Goal: Information Seeking & Learning: Check status

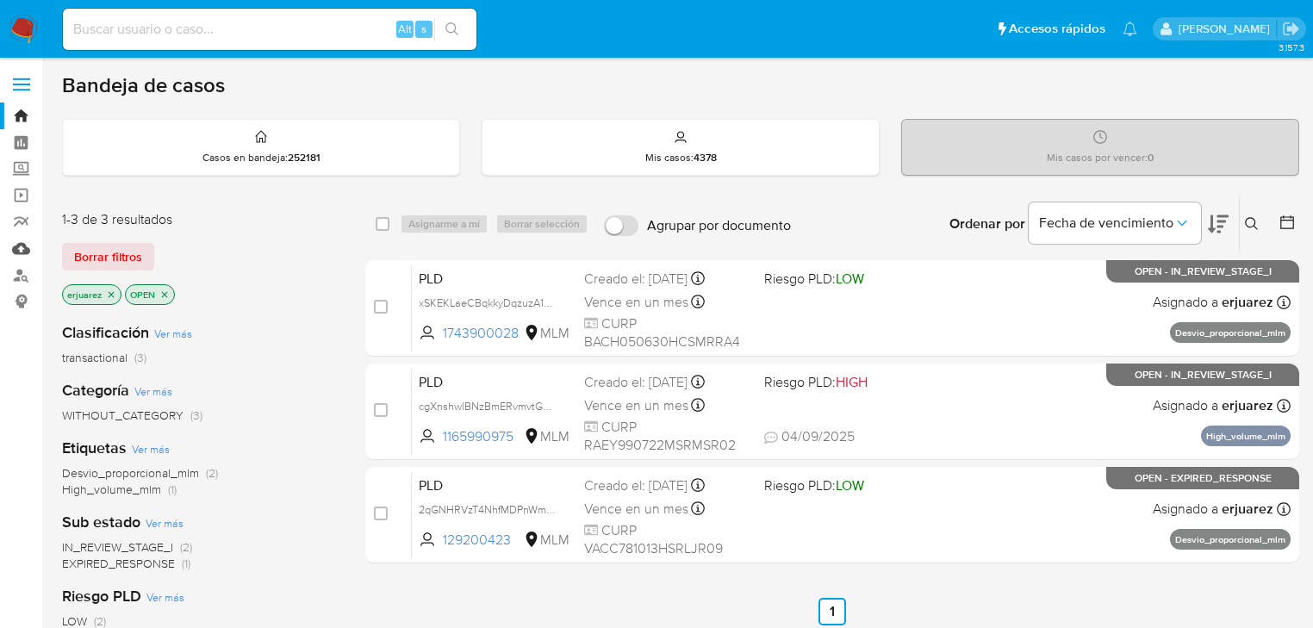
click at [26, 252] on link "Mulan" at bounding box center [102, 248] width 205 height 27
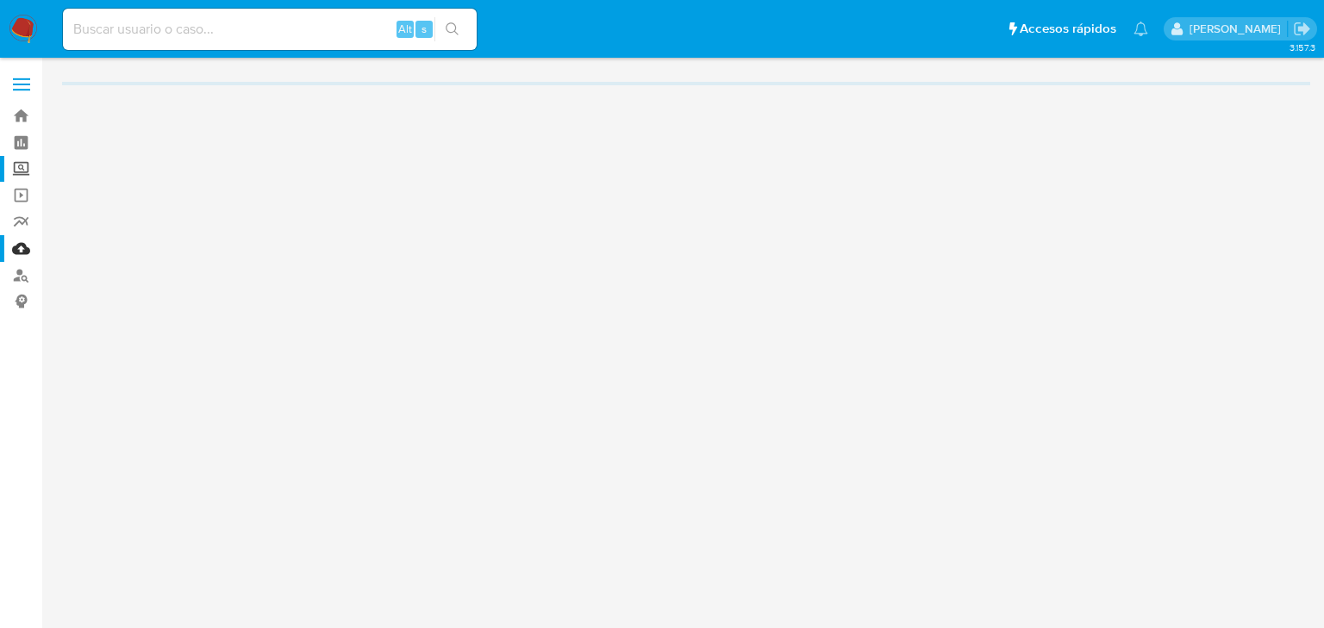
click at [21, 165] on label "Screening" at bounding box center [102, 169] width 205 height 27
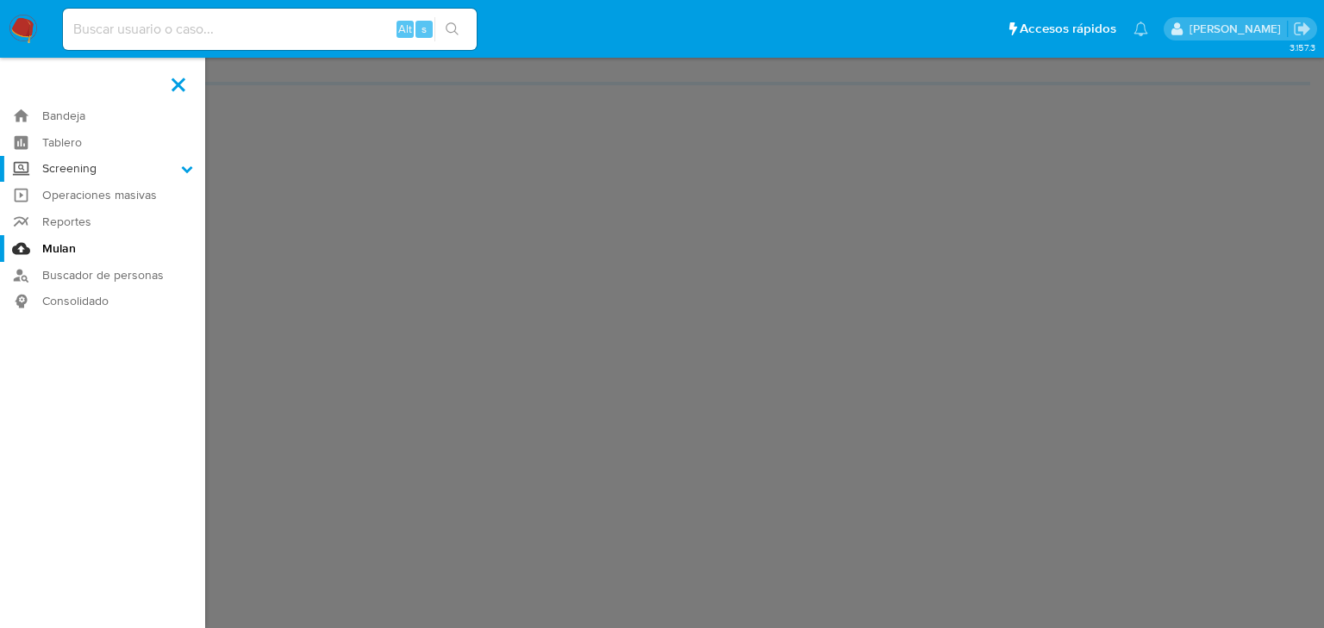
click at [0, 0] on input "Screening" at bounding box center [0, 0] width 0 height 0
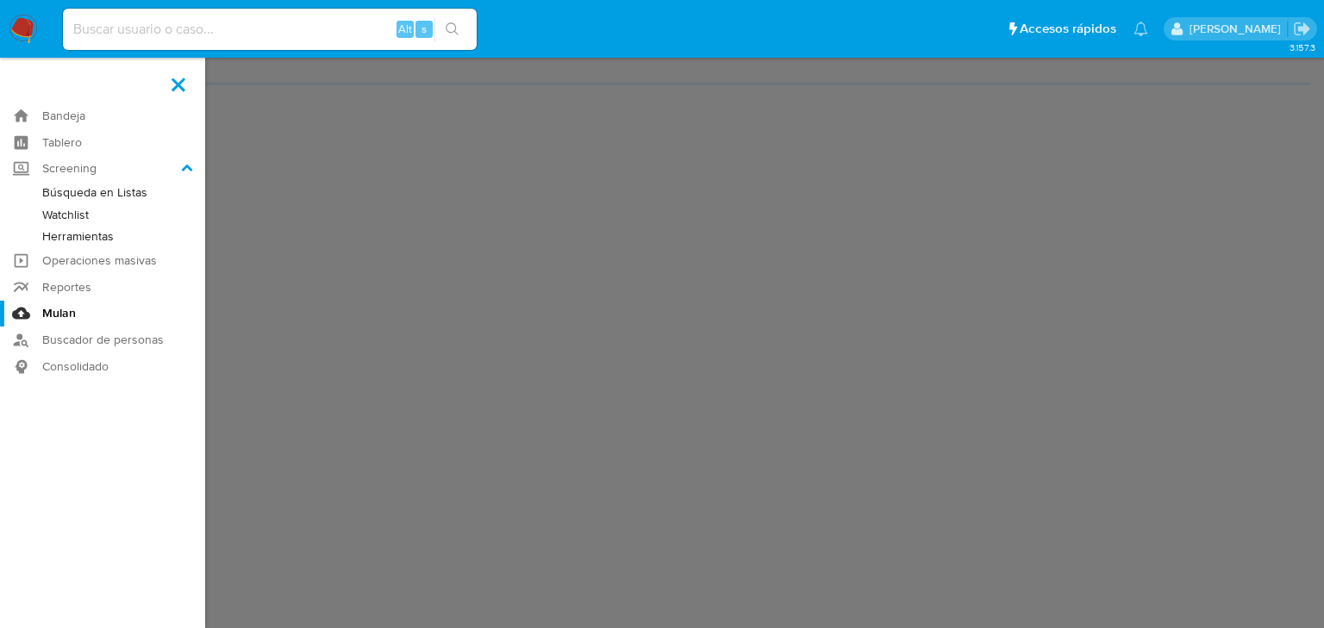
click at [74, 233] on link "Herramientas" at bounding box center [102, 237] width 205 height 22
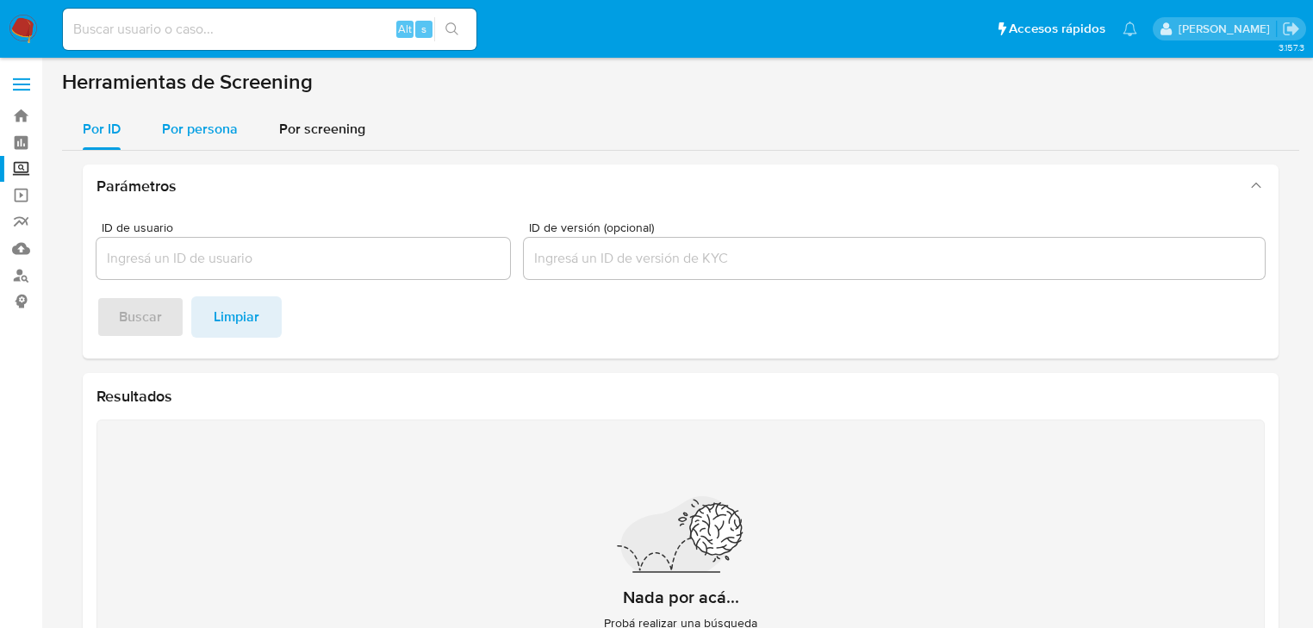
click at [202, 133] on span "Por persona" at bounding box center [200, 129] width 76 height 20
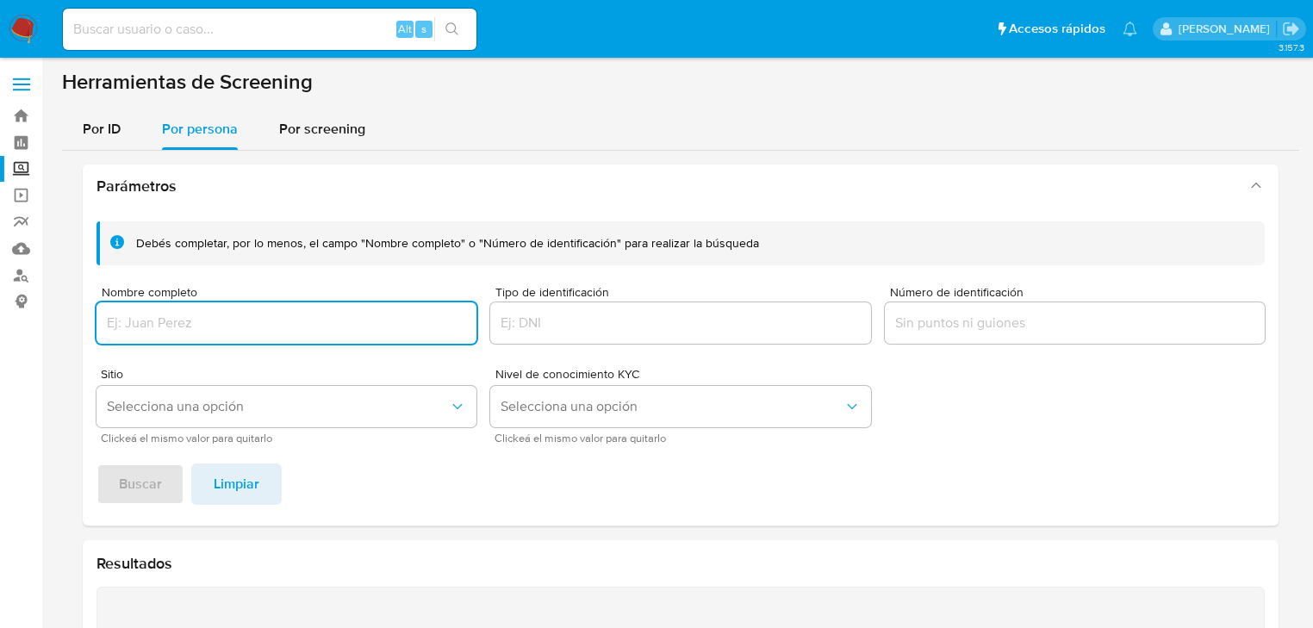
click at [128, 331] on input "Nombre completo" at bounding box center [287, 323] width 380 height 22
click at [126, 312] on input "Nombre completo" at bounding box center [287, 323] width 380 height 22
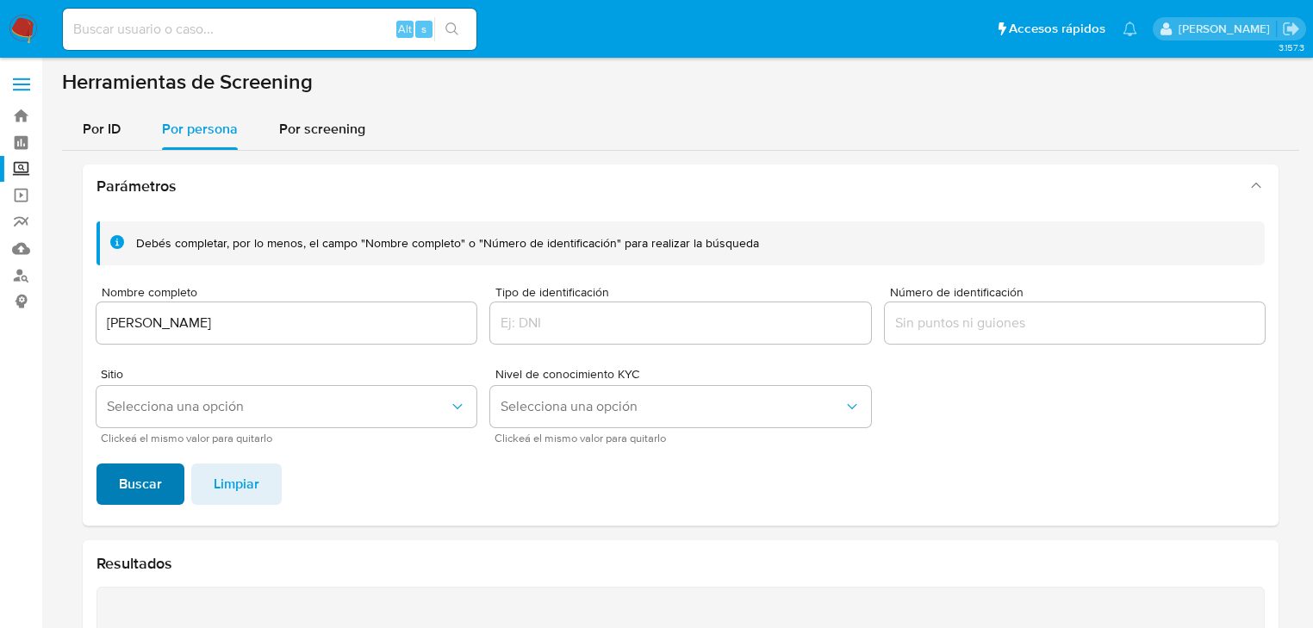
click at [135, 500] on span "Buscar" at bounding box center [140, 484] width 43 height 38
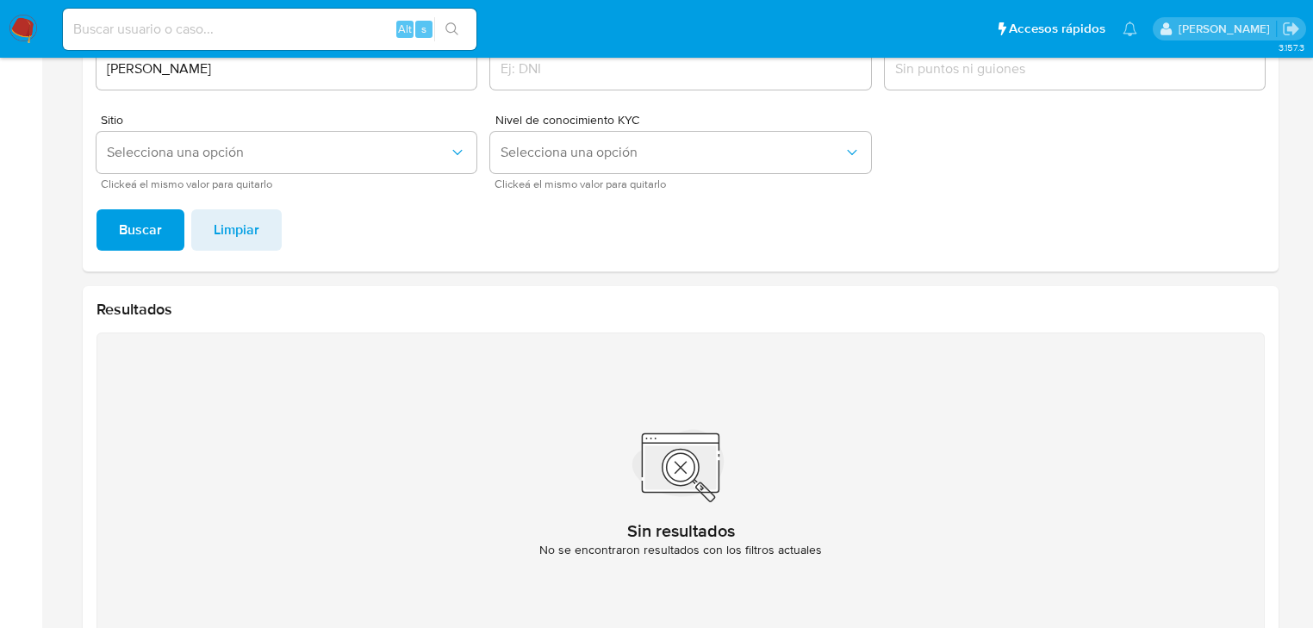
scroll to position [229, 0]
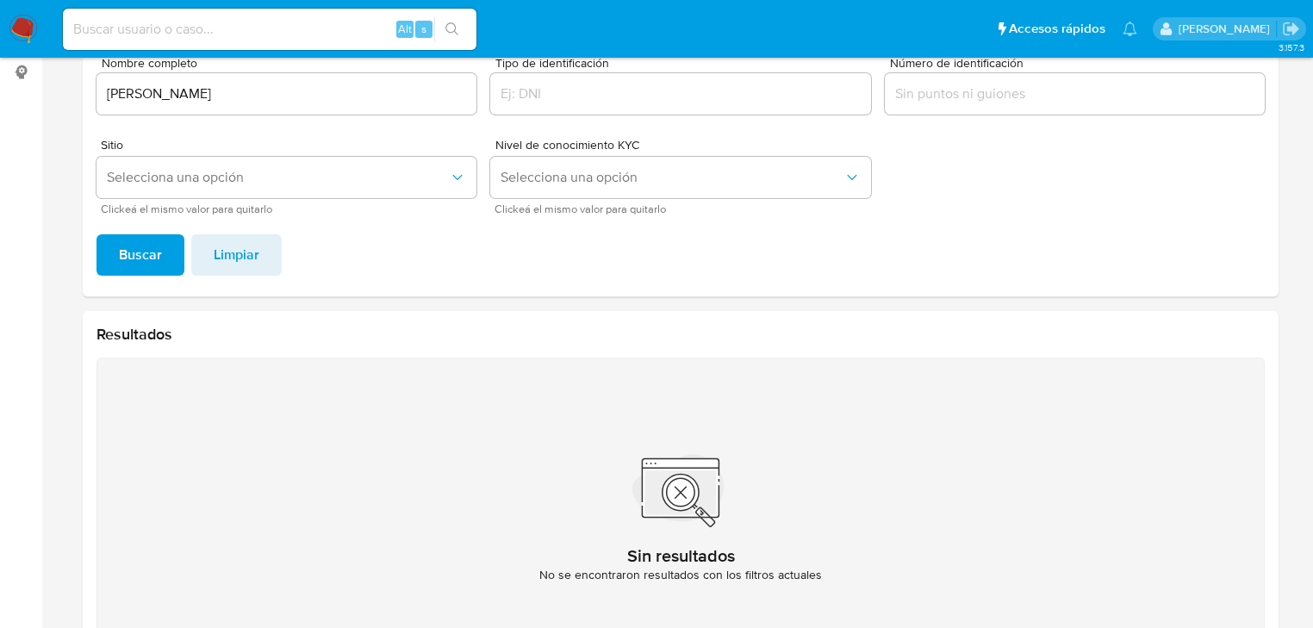
click at [264, 86] on input "JORGE RIOS MORALE" at bounding box center [287, 94] width 380 height 22
click at [150, 269] on span "Buscar" at bounding box center [140, 255] width 43 height 38
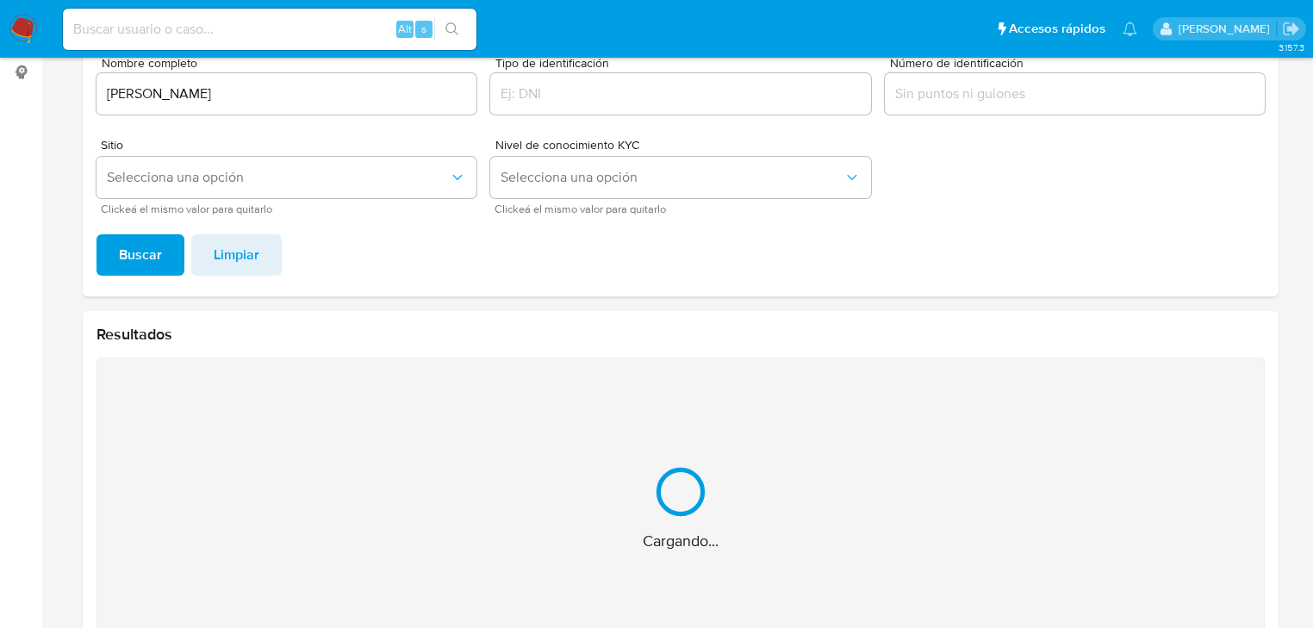
scroll to position [24, 0]
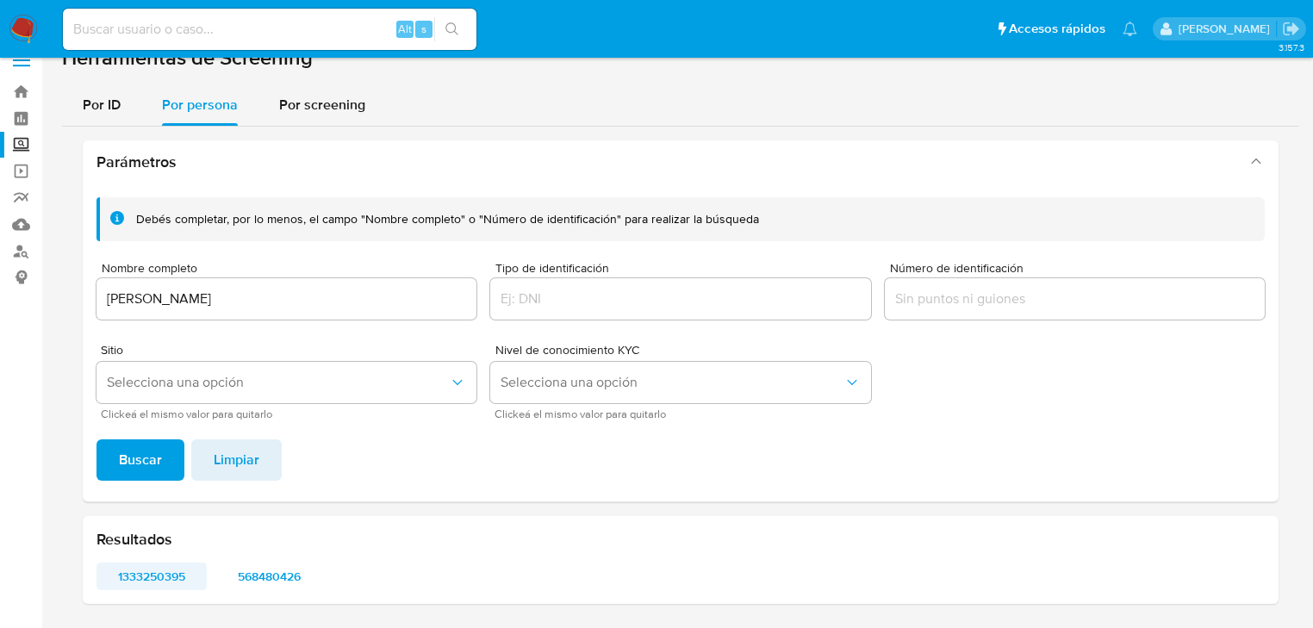
click at [141, 583] on span "1333250395" at bounding box center [152, 576] width 86 height 24
click at [255, 577] on span "568480426" at bounding box center [269, 576] width 86 height 24
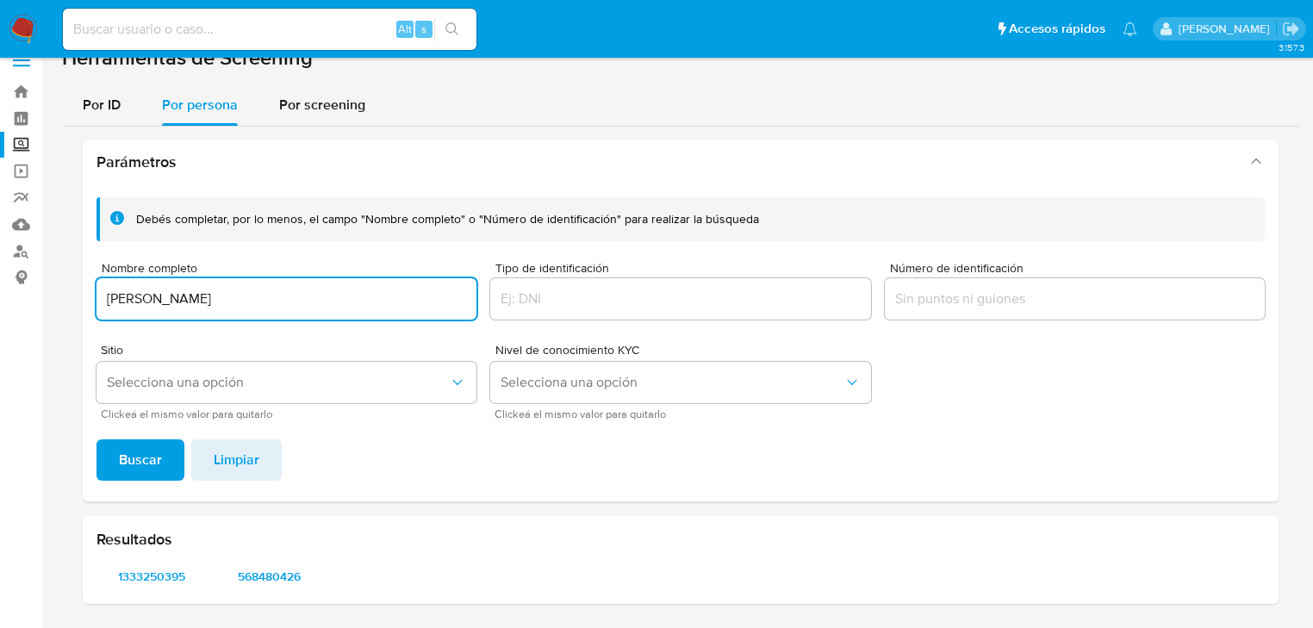
drag, startPoint x: 47, startPoint y: 278, endPoint x: 83, endPoint y: 321, distance: 55.6
click at [0, 272] on html "Pausado Ver notificaciones Alt s Accesos rápidos Presiona las siguientes teclas…" at bounding box center [656, 302] width 1313 height 653
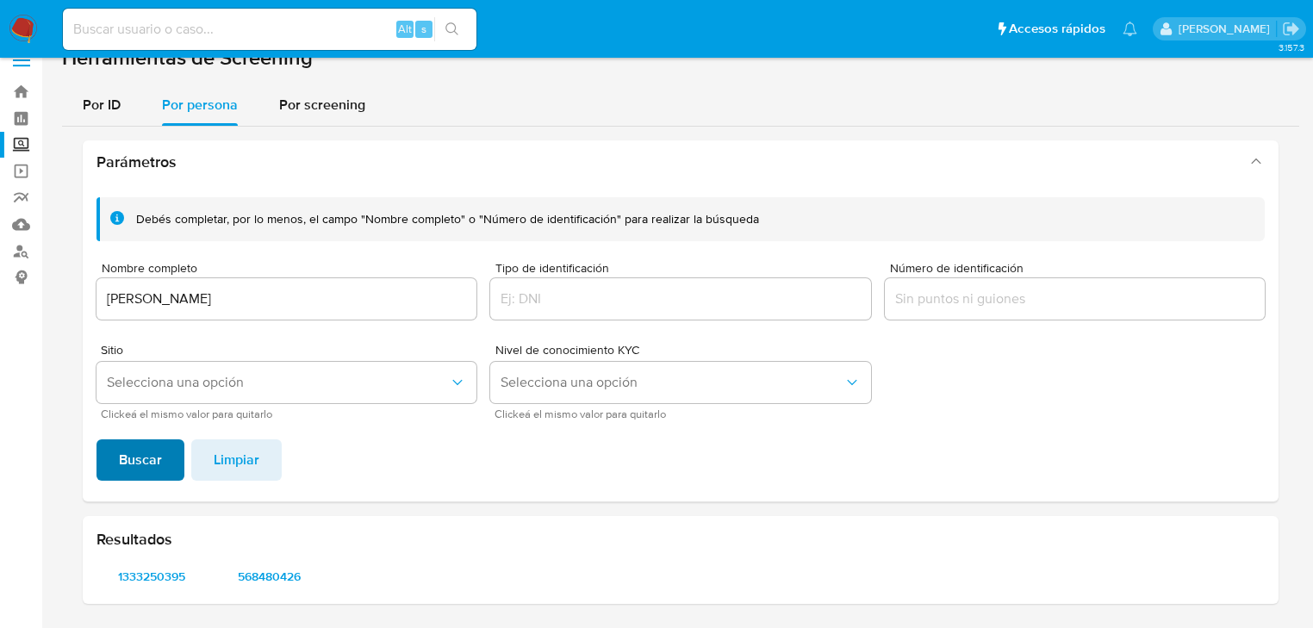
click at [146, 442] on span "Buscar" at bounding box center [140, 460] width 43 height 38
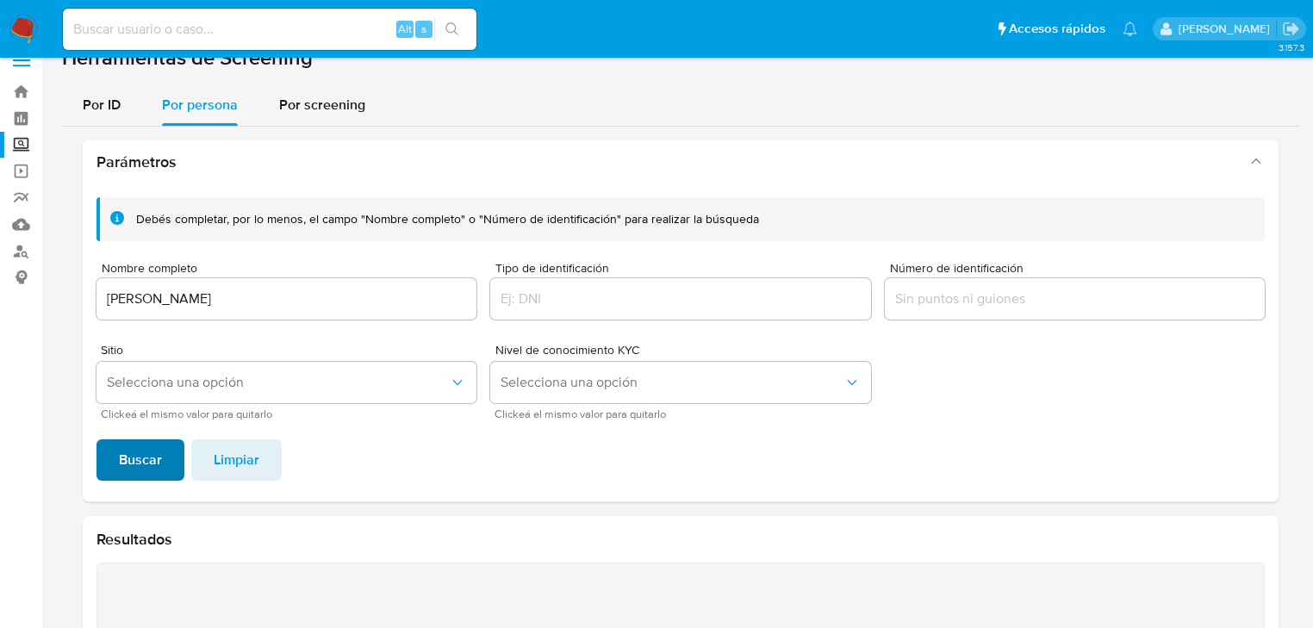
scroll to position [162, 0]
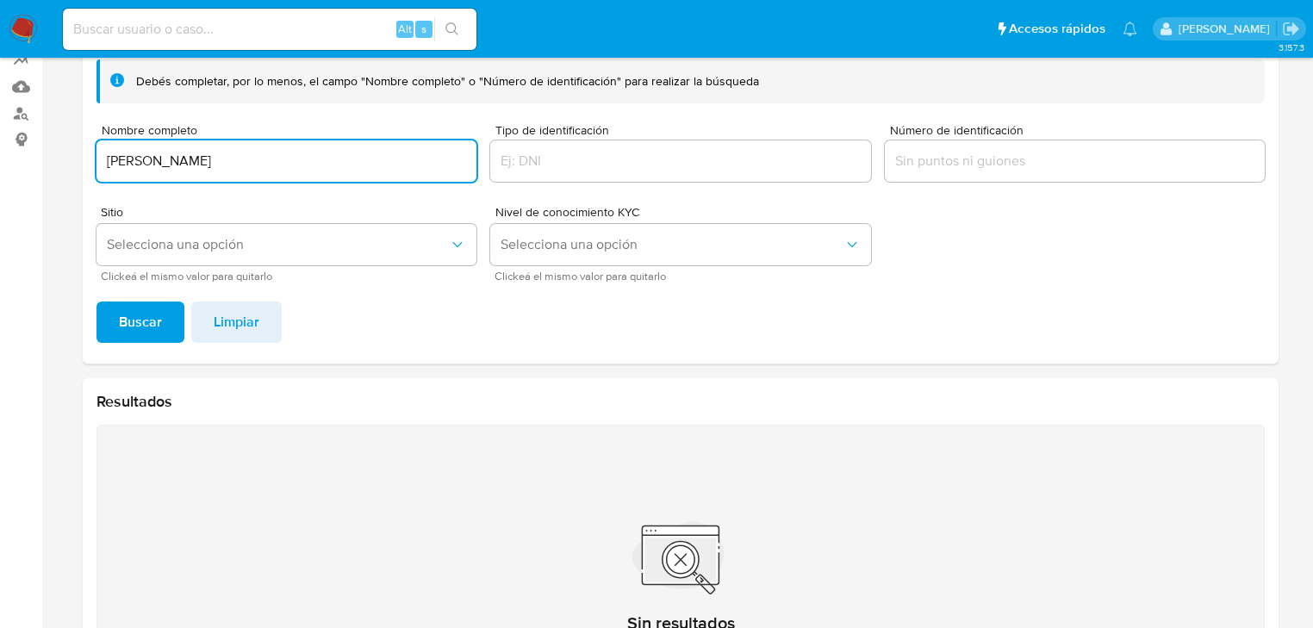
drag, startPoint x: 270, startPoint y: 151, endPoint x: -17, endPoint y: 145, distance: 287.0
click at [0, 145] on html "Pausado Ver notificaciones Alt s Accesos rápidos Presiona las siguientes teclas…" at bounding box center [656, 301] width 1313 height 927
click at [121, 311] on span "Buscar" at bounding box center [140, 322] width 43 height 38
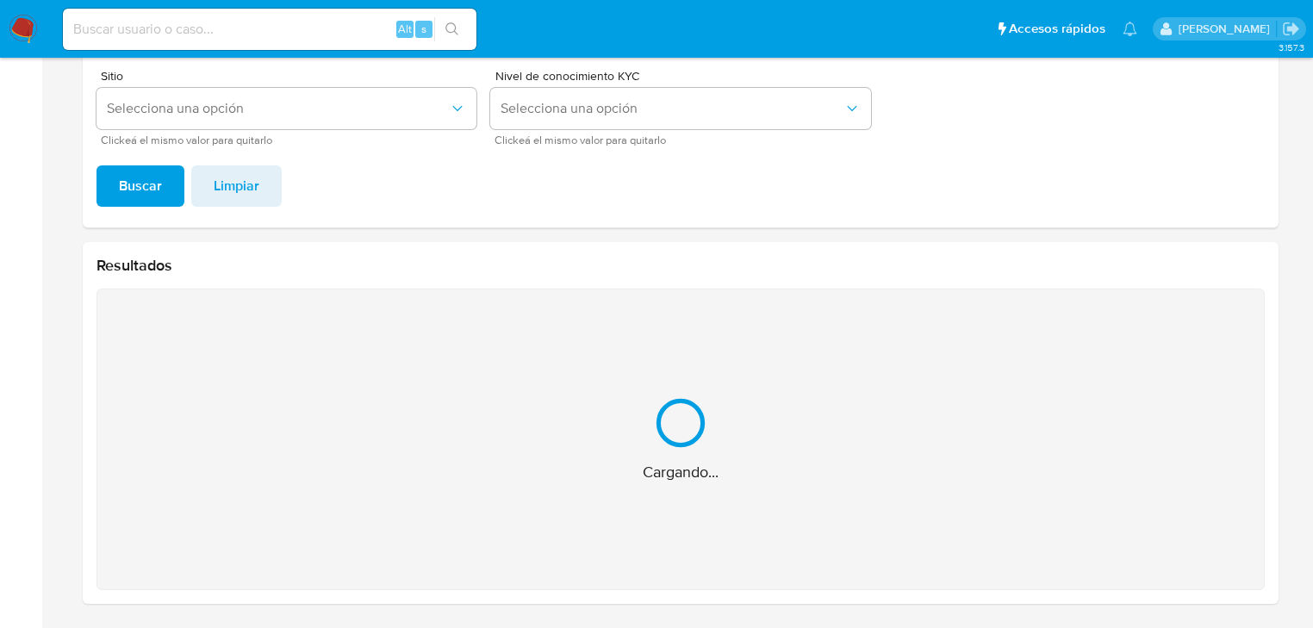
scroll to position [24, 0]
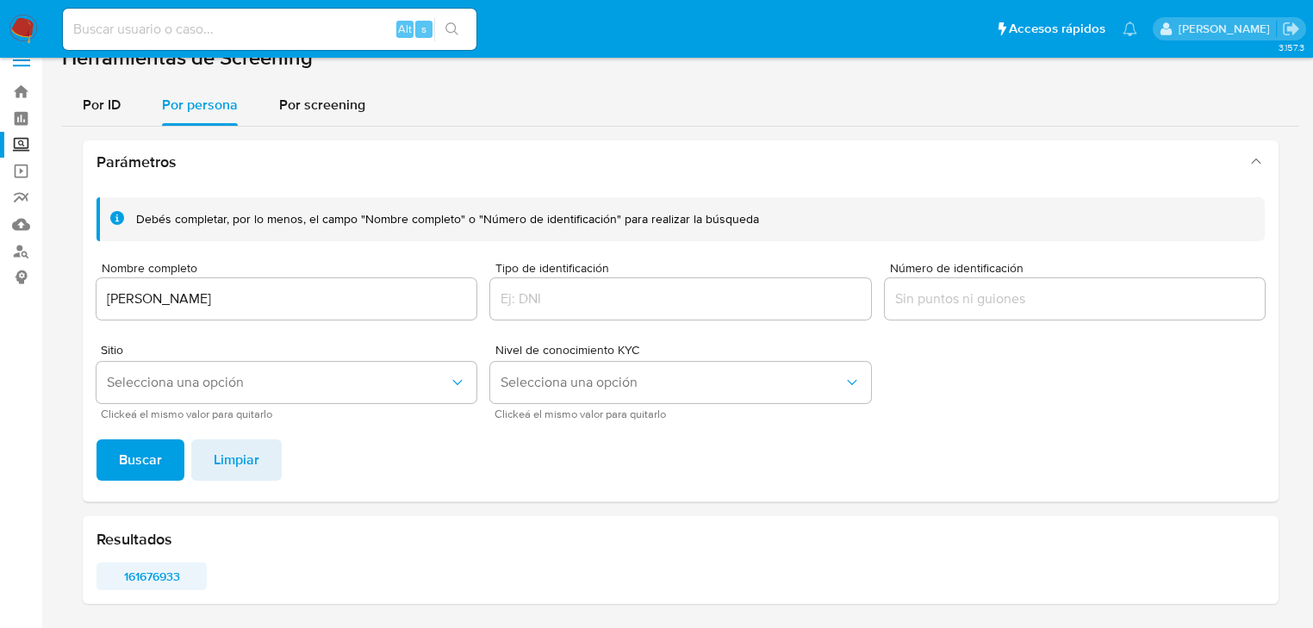
click at [134, 579] on span "161676933" at bounding box center [152, 576] width 86 height 24
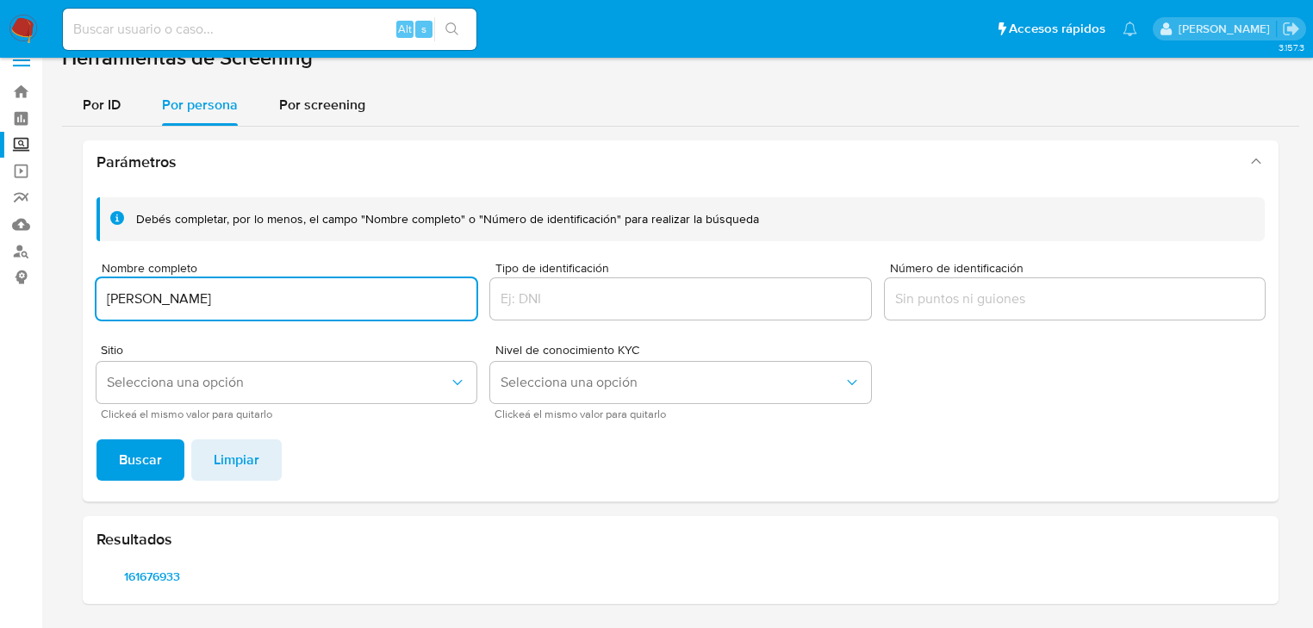
drag, startPoint x: 324, startPoint y: 290, endPoint x: 77, endPoint y: 303, distance: 247.7
click at [59, 293] on main "3.157.3" at bounding box center [656, 302] width 1313 height 653
click at [128, 452] on span "Buscar" at bounding box center [140, 460] width 43 height 38
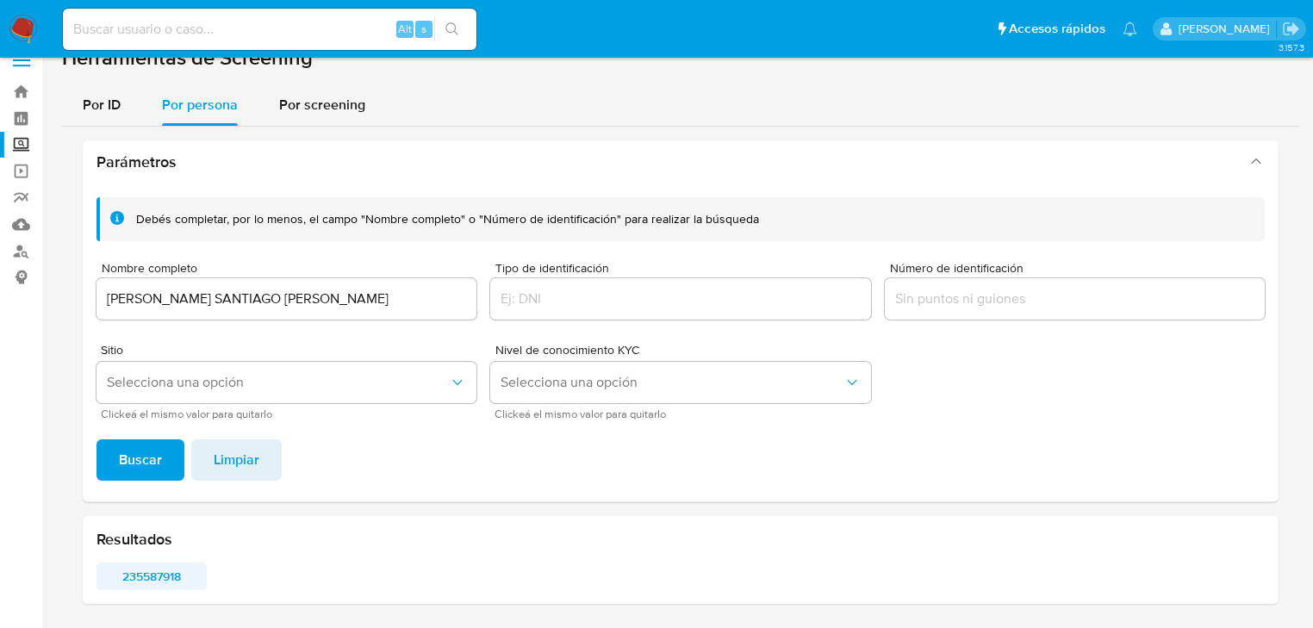
drag, startPoint x: 162, startPoint y: 552, endPoint x: 152, endPoint y: 568, distance: 19.4
click at [159, 555] on div "Resultados 235587918" at bounding box center [681, 560] width 1196 height 88
click at [152, 569] on span "235587918" at bounding box center [152, 576] width 86 height 24
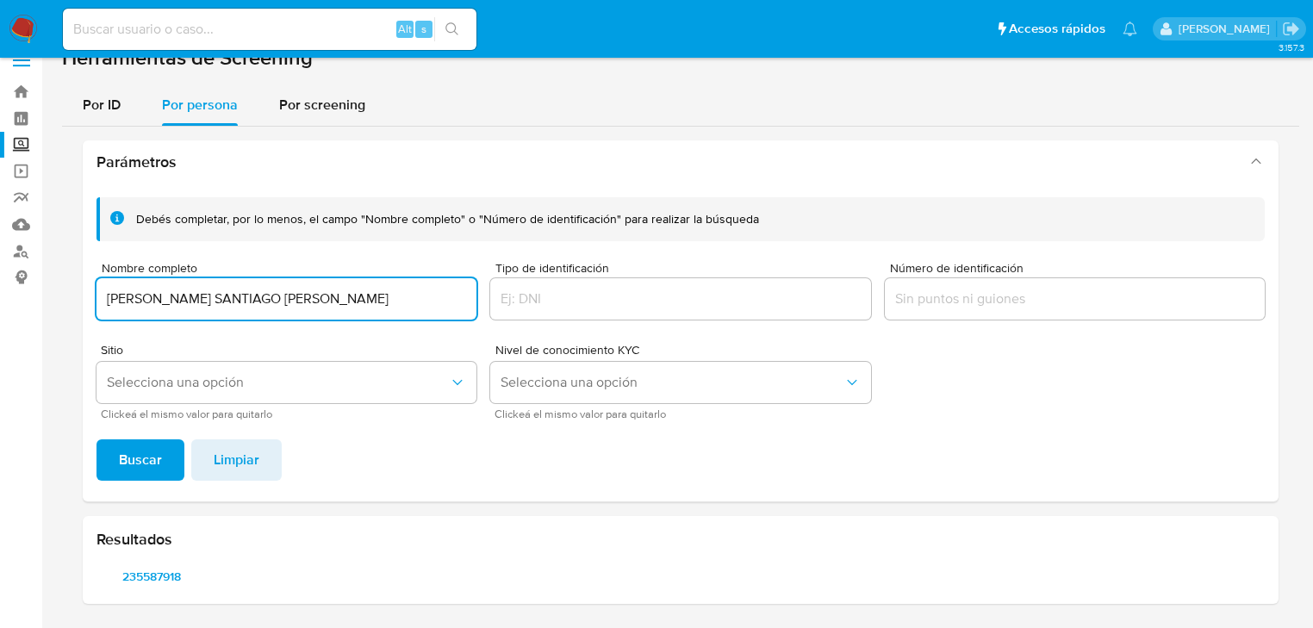
drag, startPoint x: 315, startPoint y: 294, endPoint x: 134, endPoint y: 408, distance: 213.8
click at [16, 293] on section "Bandeja Tablero Screening Búsqueda en Listas Watchlist Herramientas Operaciones…" at bounding box center [656, 302] width 1313 height 653
type input "LUIS CARLOS MARTINEZ ABADIA"
click at [131, 456] on span "Buscar" at bounding box center [140, 460] width 43 height 38
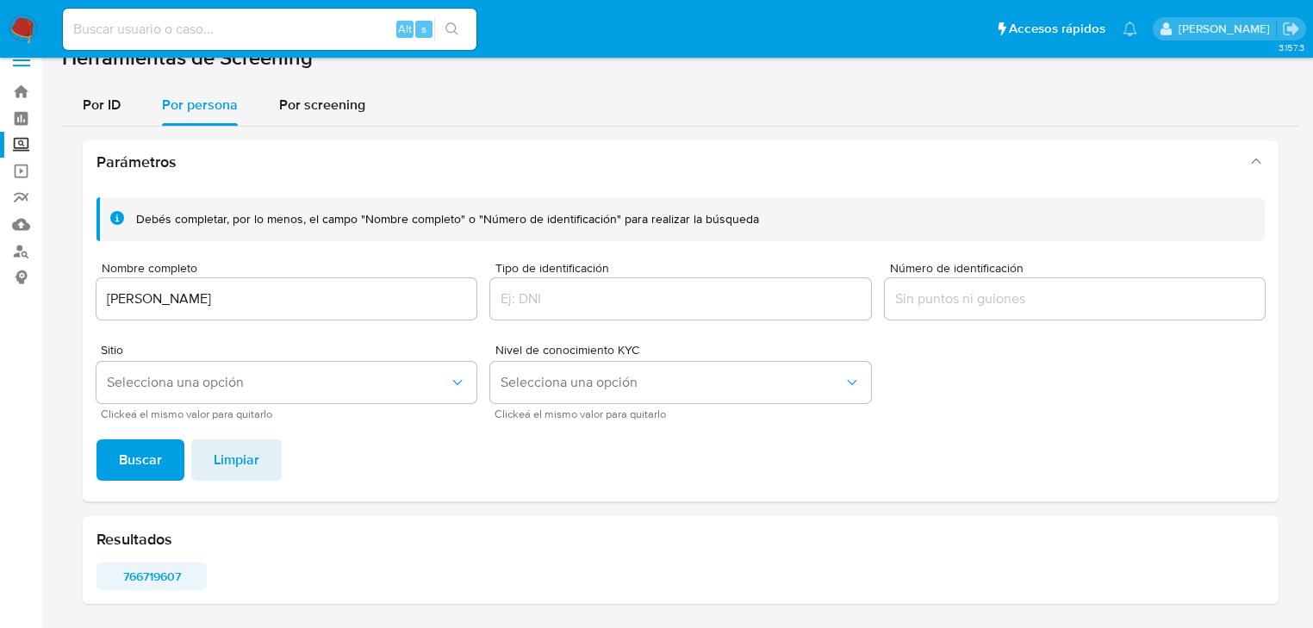
click at [154, 574] on span "766719607" at bounding box center [152, 576] width 86 height 24
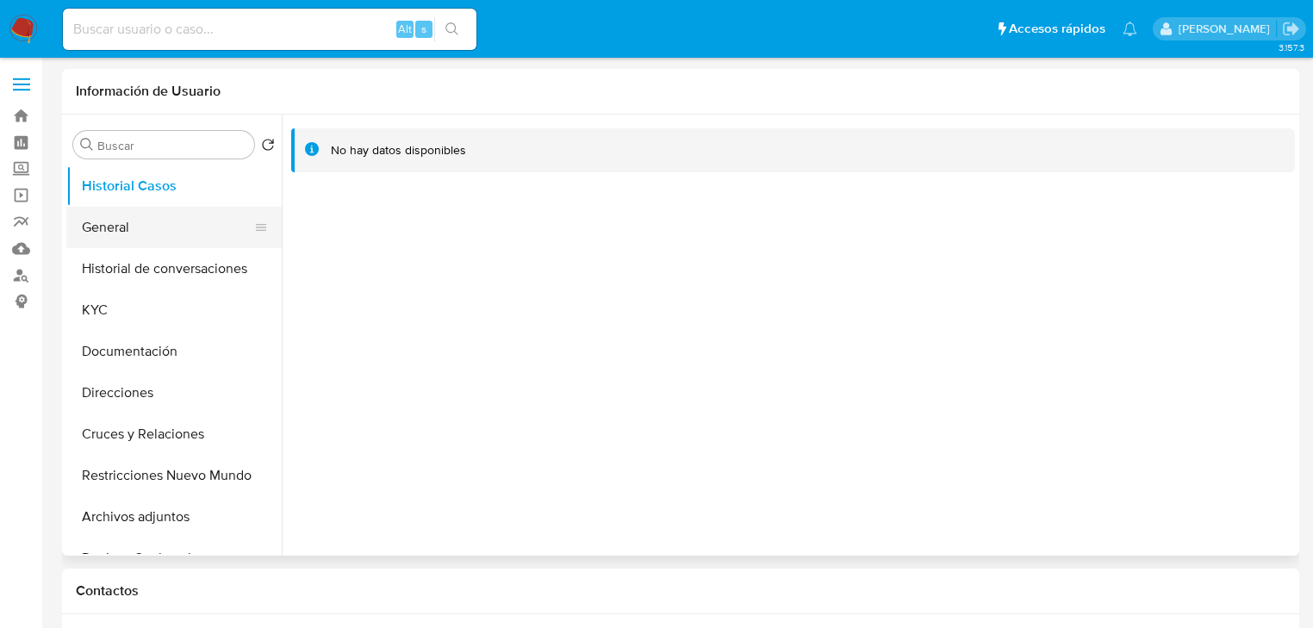
select select "10"
click at [145, 231] on button "General" at bounding box center [167, 227] width 202 height 41
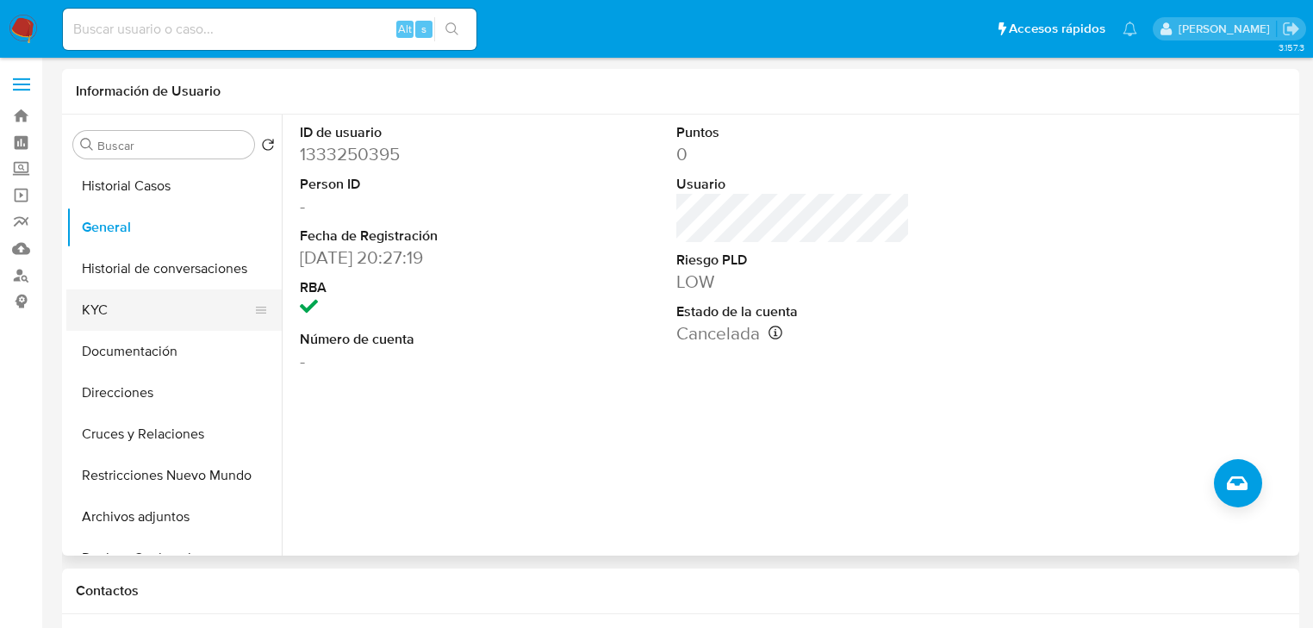
click at [128, 311] on button "KYC" at bounding box center [167, 310] width 202 height 41
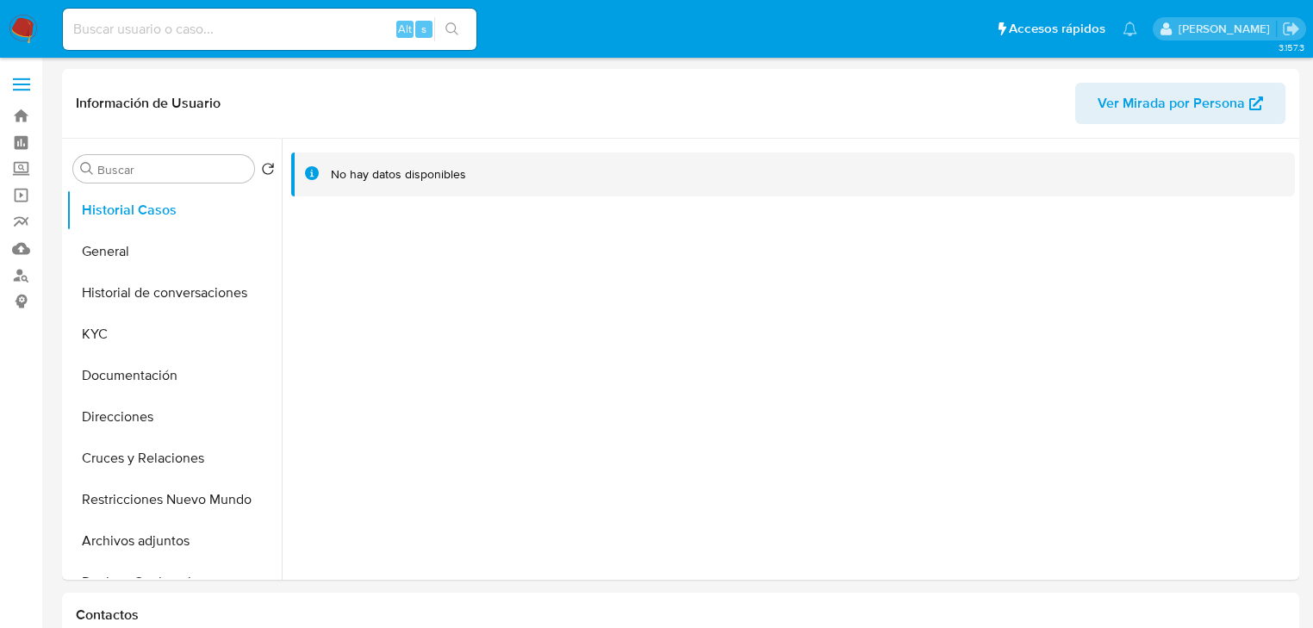
select select "10"
click at [127, 250] on button "General" at bounding box center [167, 251] width 202 height 41
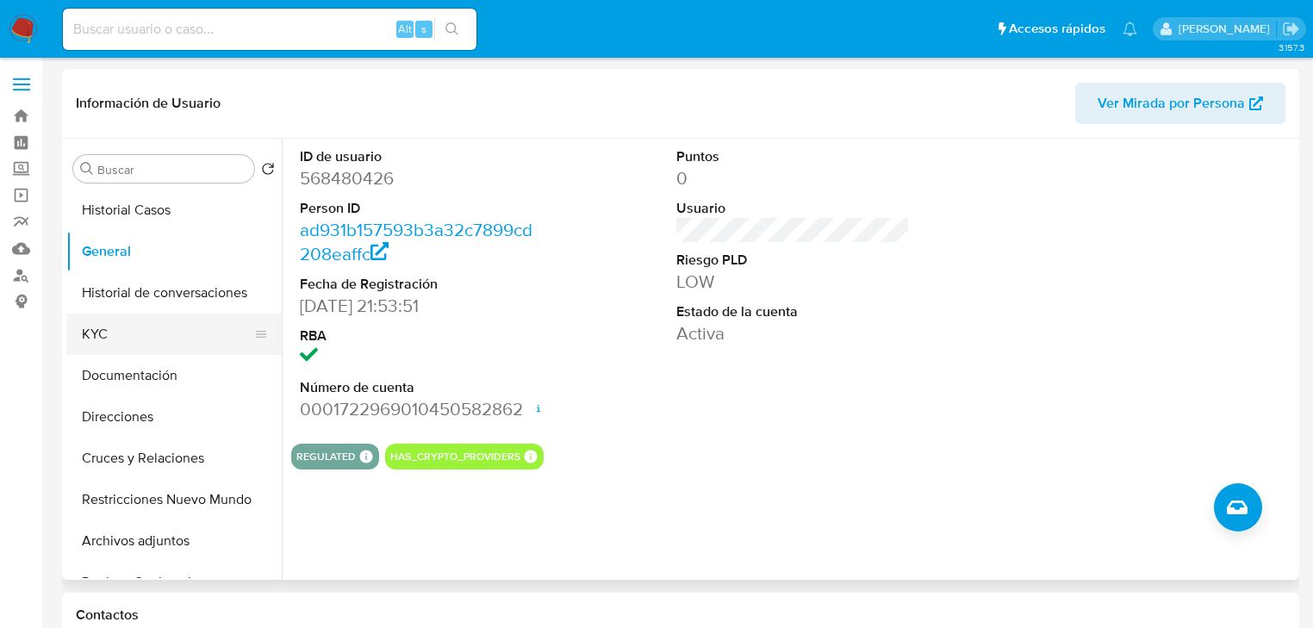
click at [93, 327] on button "KYC" at bounding box center [167, 334] width 202 height 41
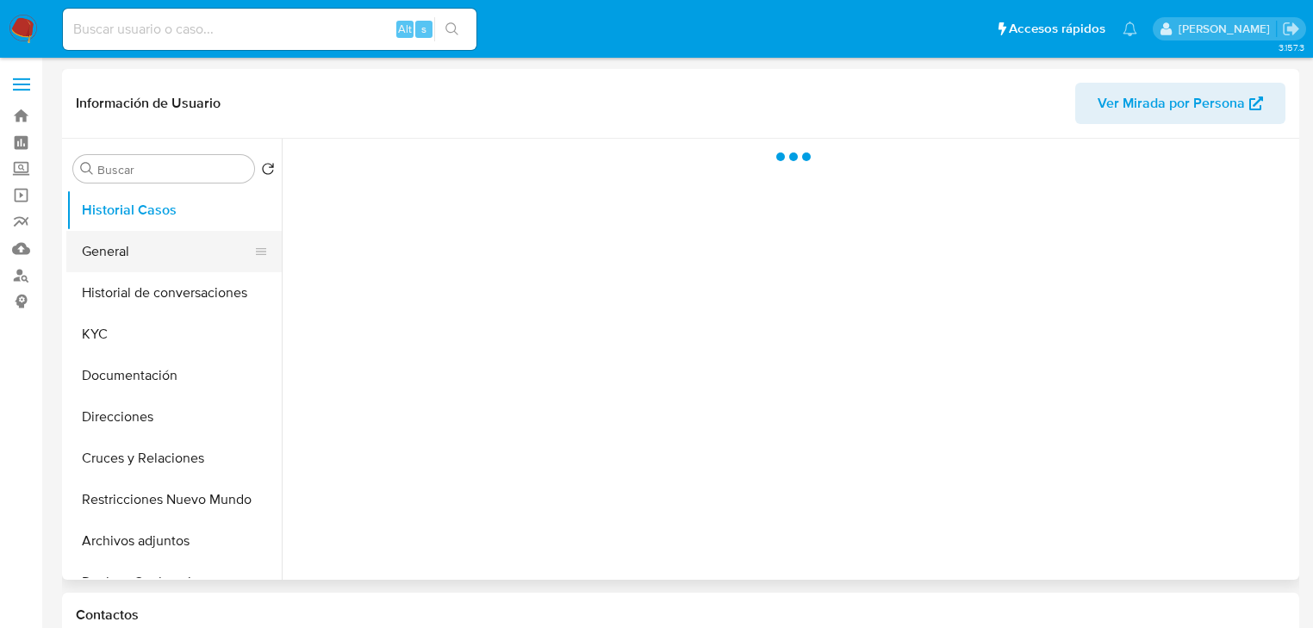
click at [146, 265] on button "General" at bounding box center [167, 251] width 202 height 41
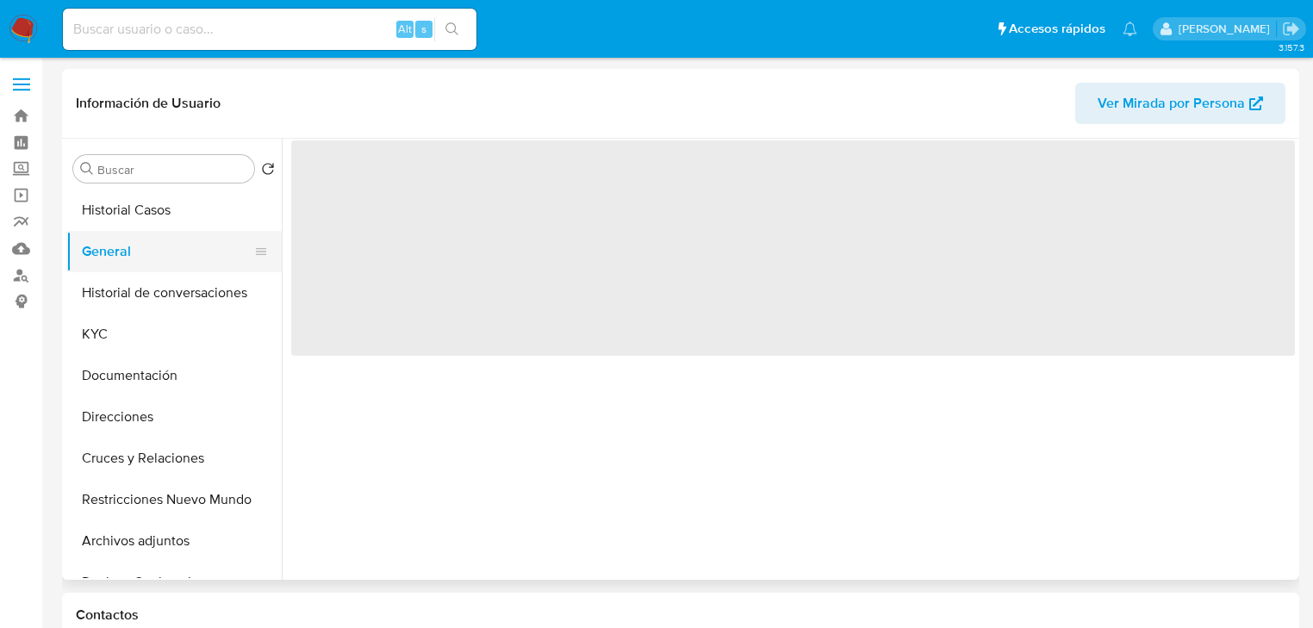
select select "10"
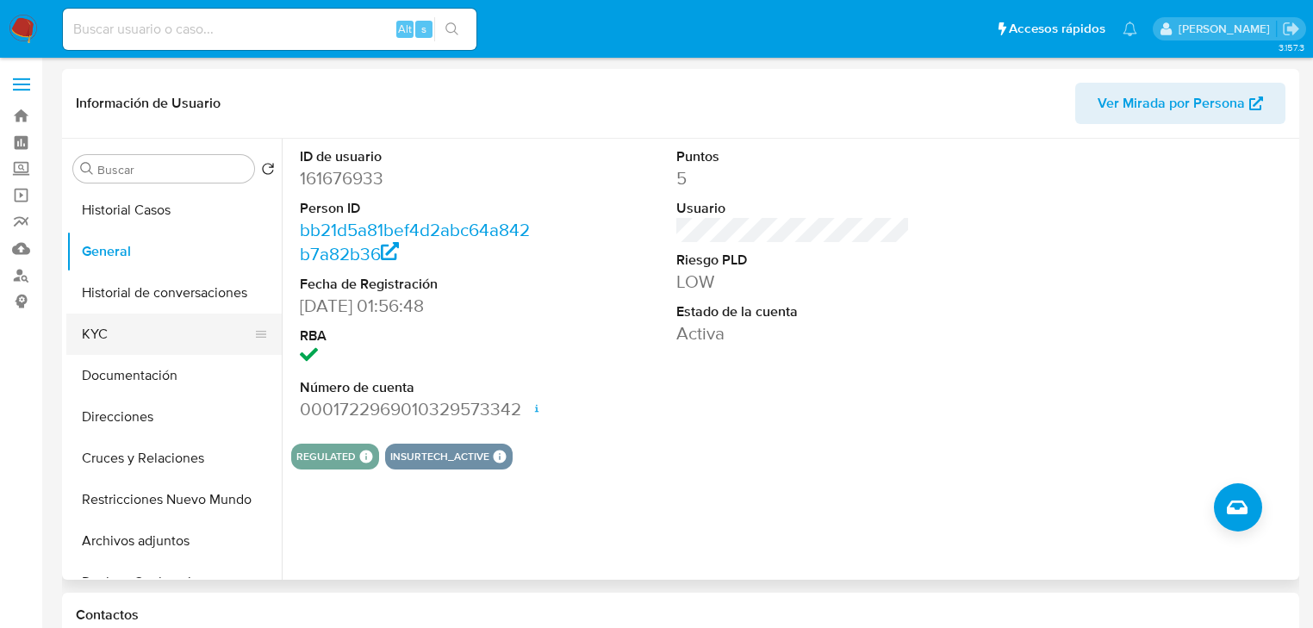
click at [99, 352] on button "KYC" at bounding box center [167, 334] width 202 height 41
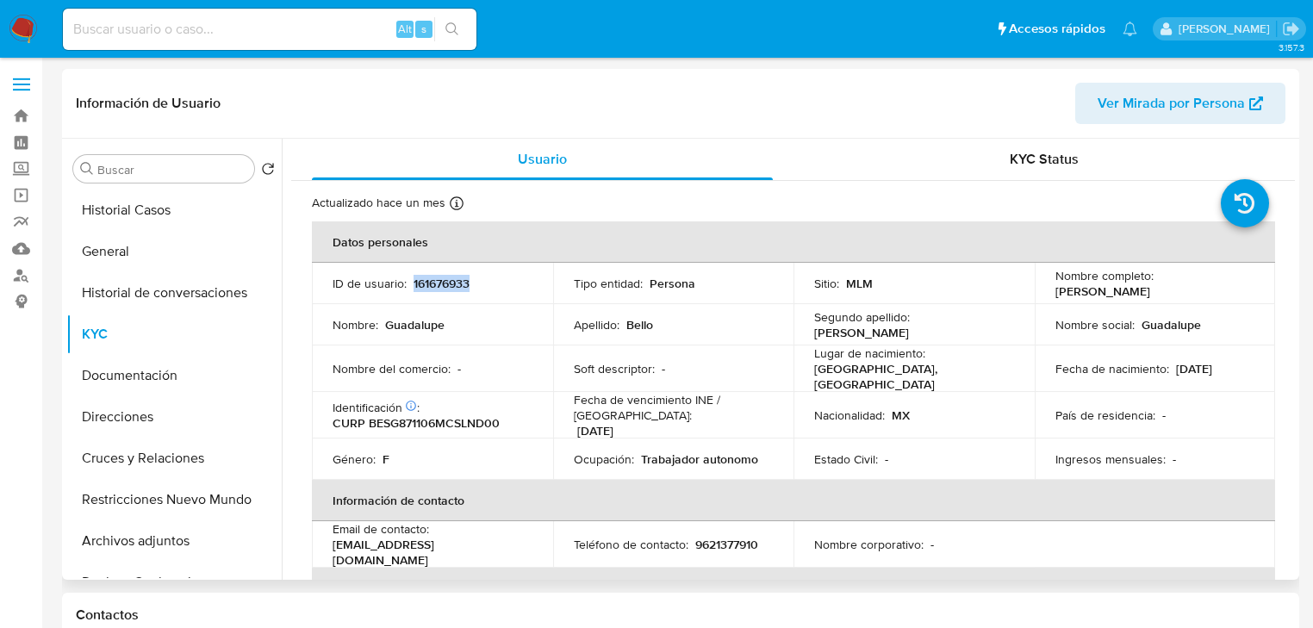
drag, startPoint x: 410, startPoint y: 283, endPoint x: 83, endPoint y: 293, distance: 327.6
click at [483, 283] on div "ID de usuario : 161676933" at bounding box center [433, 284] width 200 height 16
copy p "161676933"
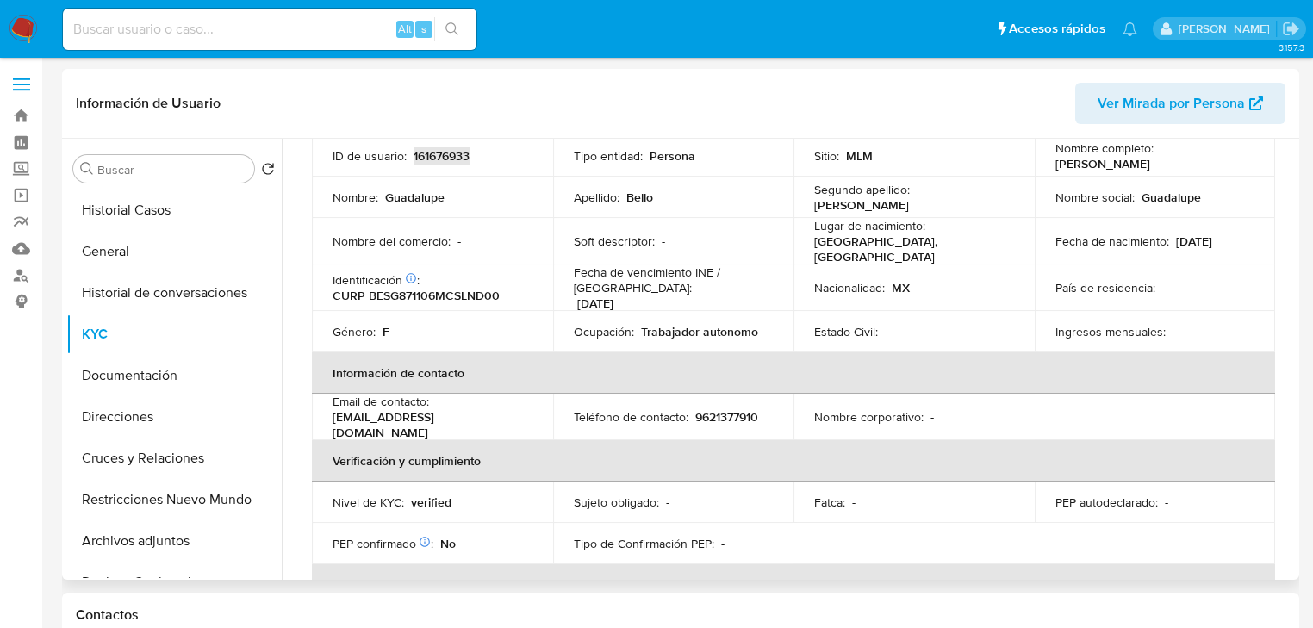
scroll to position [123, 0]
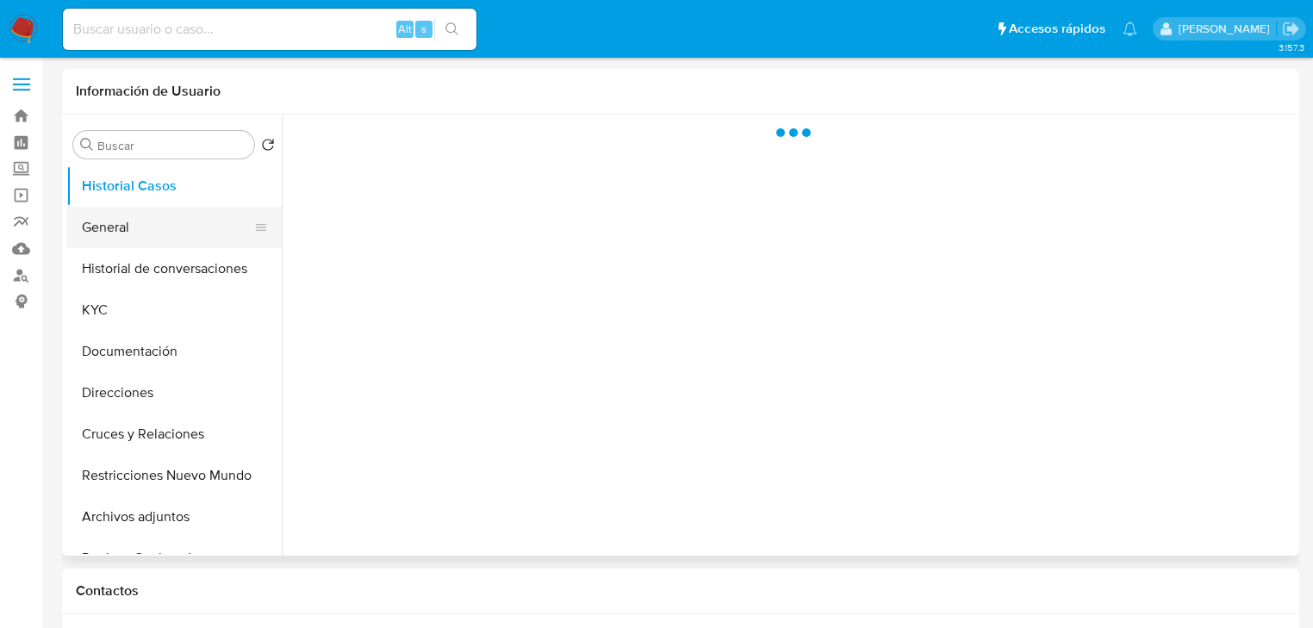
click at [134, 222] on button "General" at bounding box center [167, 227] width 202 height 41
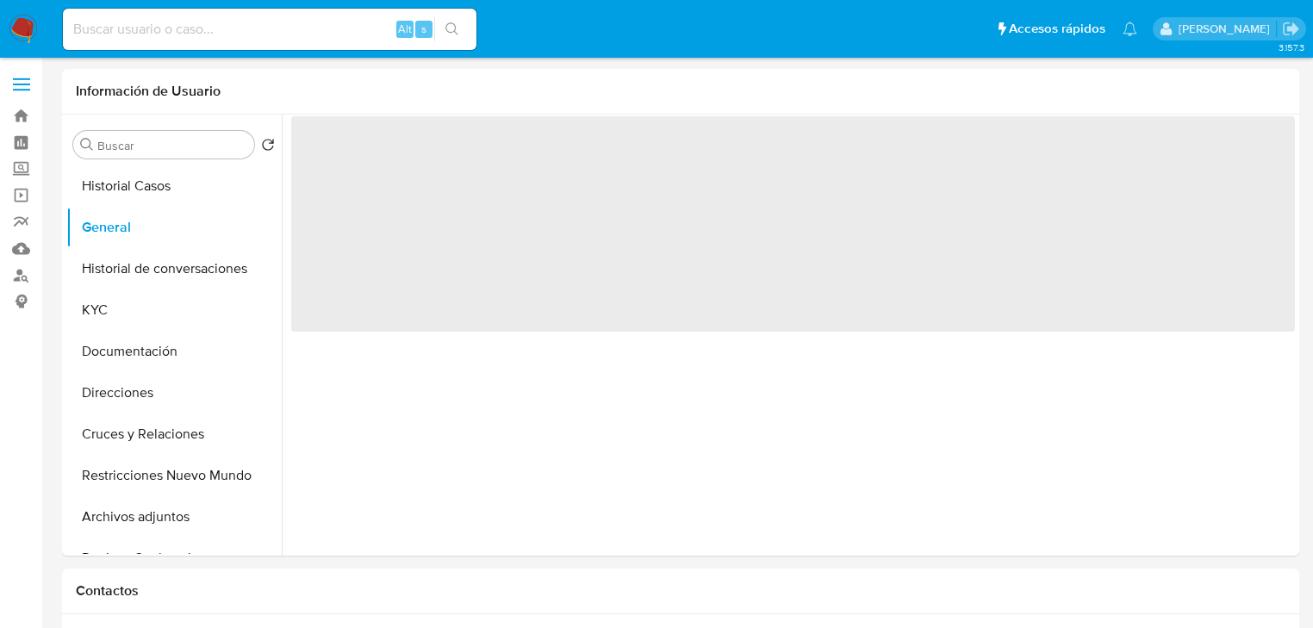
select select "10"
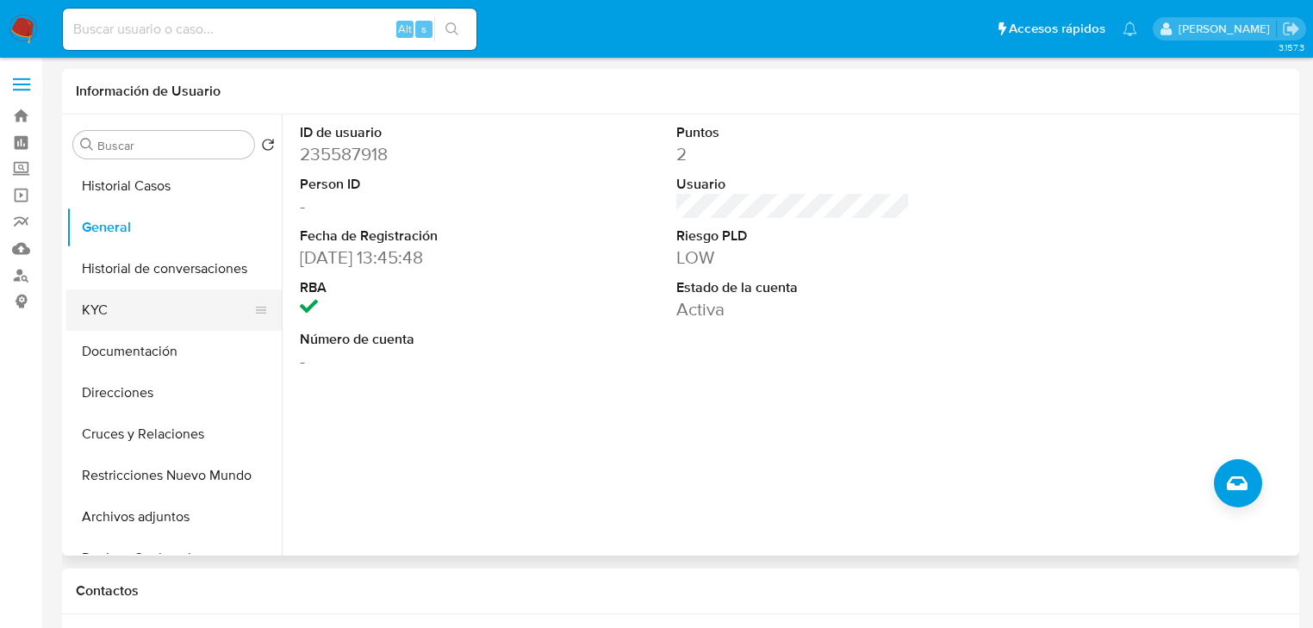
click at [122, 313] on button "KYC" at bounding box center [167, 310] width 202 height 41
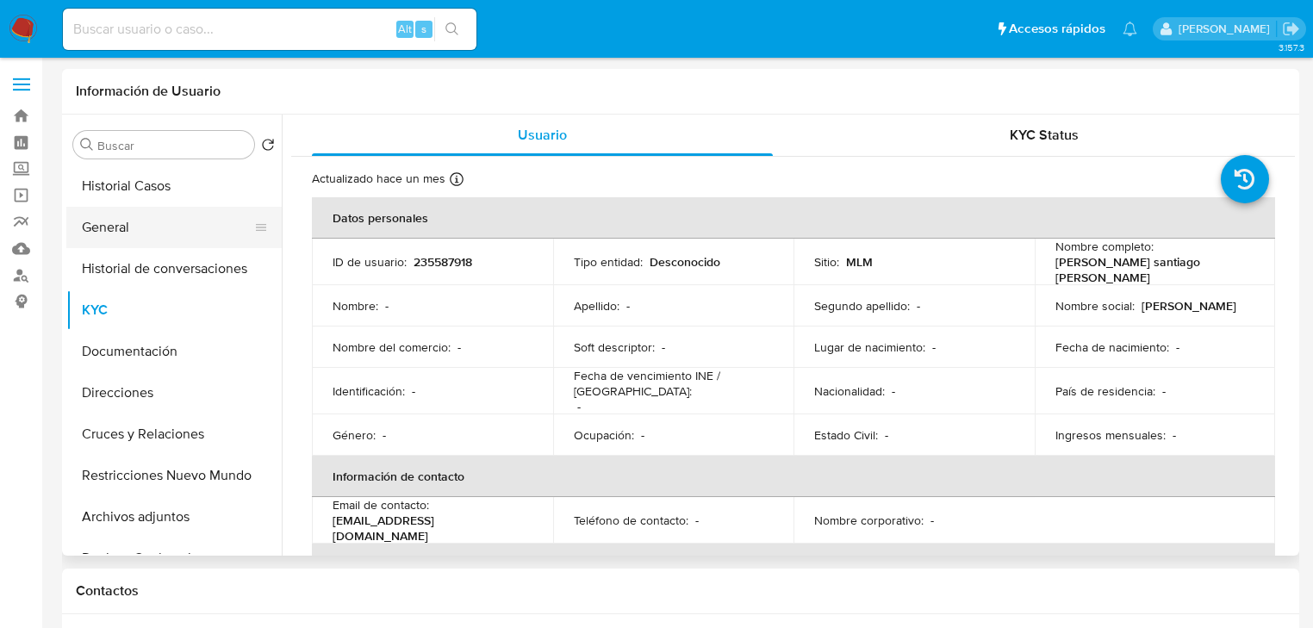
click at [109, 227] on button "General" at bounding box center [167, 227] width 202 height 41
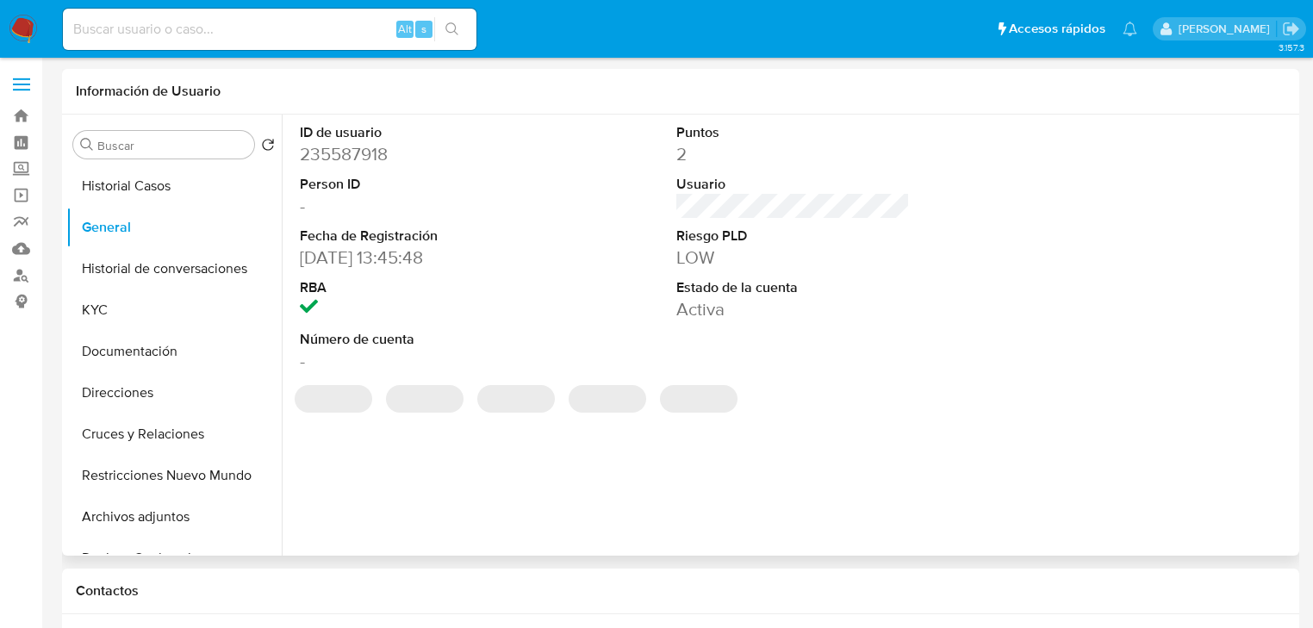
click at [886, 433] on div "ID de usuario 235587918 Person ID - Fecha de Registración 09/01/2019 13:45:48 R…" at bounding box center [788, 335] width 1013 height 441
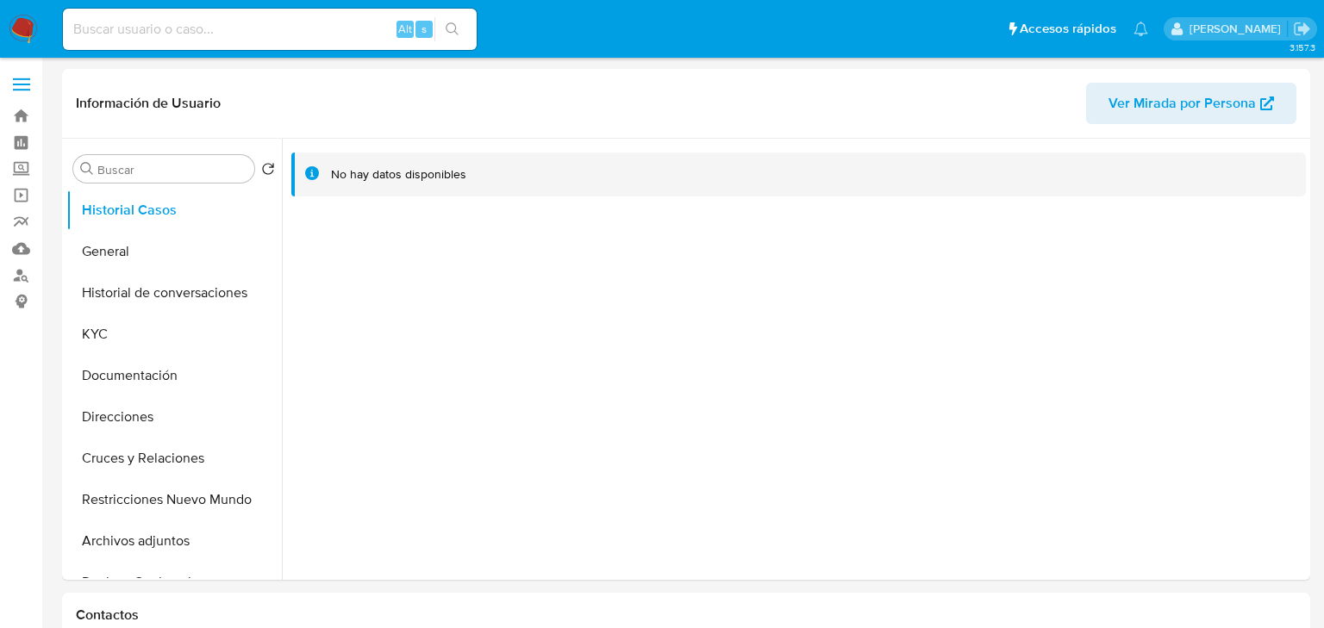
select select "10"
click at [113, 271] on button "General" at bounding box center [167, 251] width 202 height 41
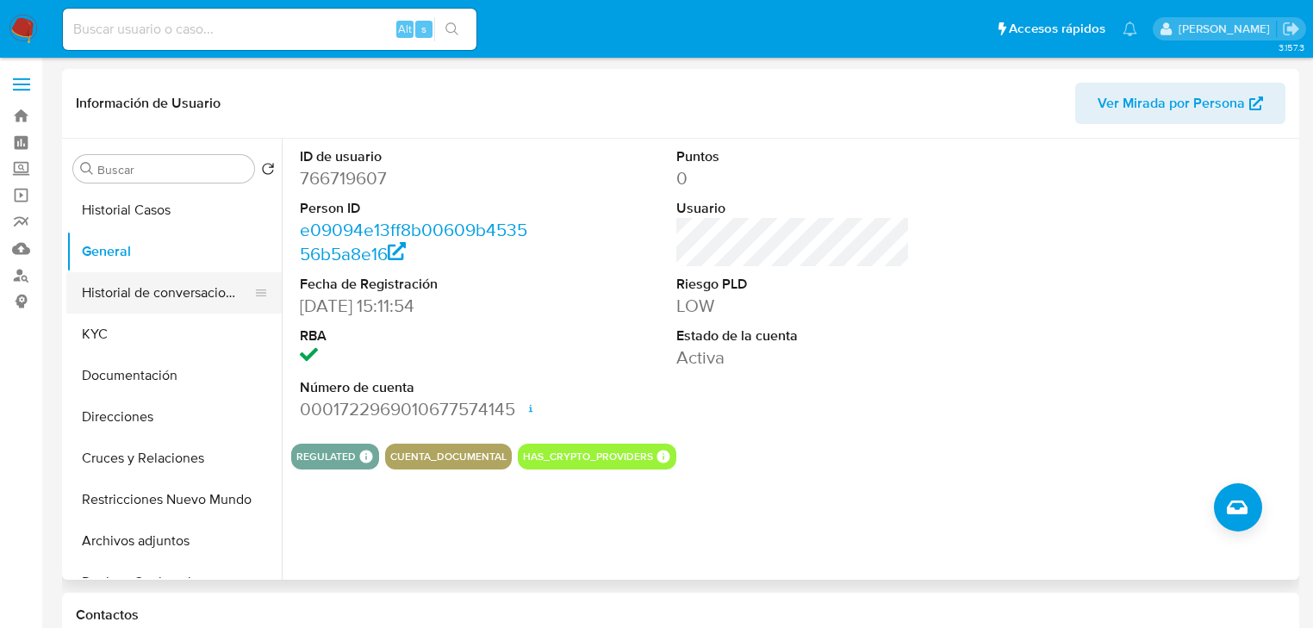
click at [110, 308] on button "Historial de conversaciones" at bounding box center [167, 292] width 202 height 41
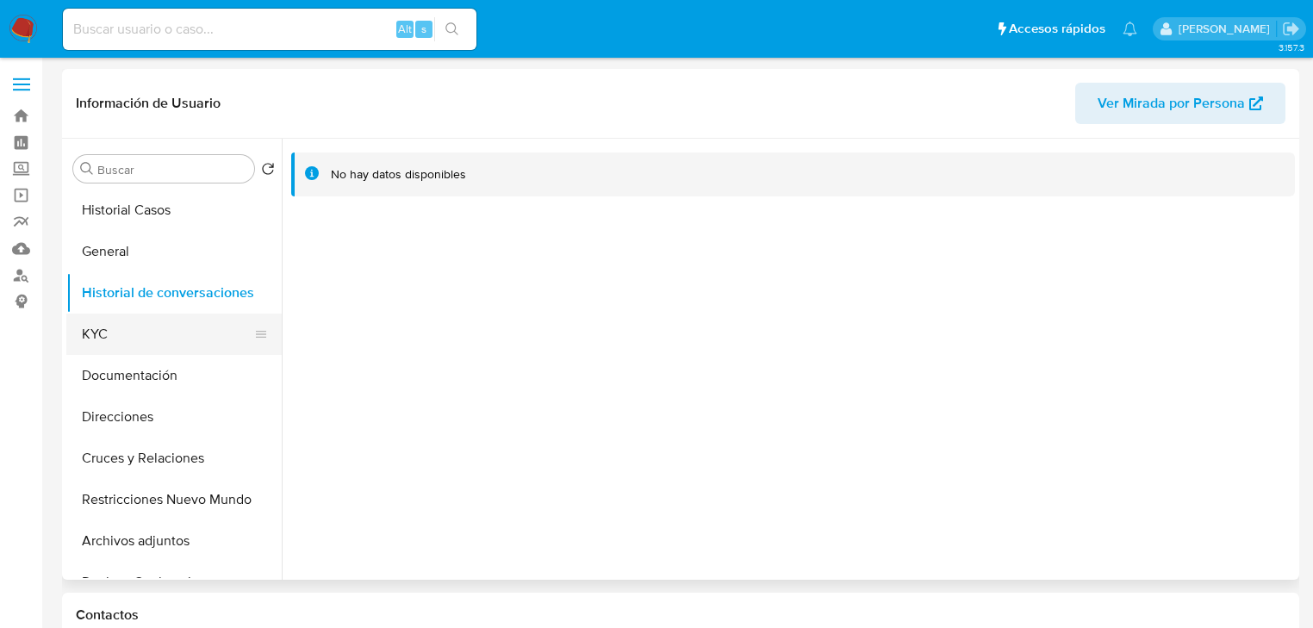
click at [164, 331] on button "KYC" at bounding box center [167, 334] width 202 height 41
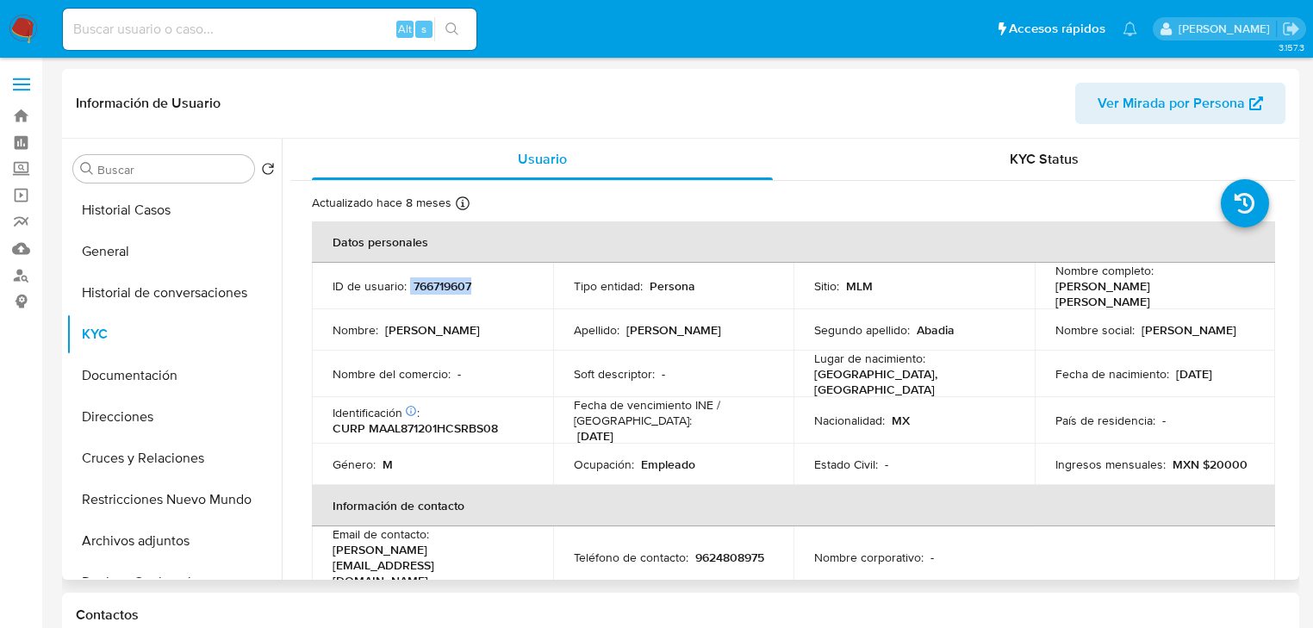
drag, startPoint x: 407, startPoint y: 283, endPoint x: 491, endPoint y: 283, distance: 84.5
click at [491, 283] on div "ID de usuario : 766719607" at bounding box center [433, 286] width 200 height 16
copy div "766719607"
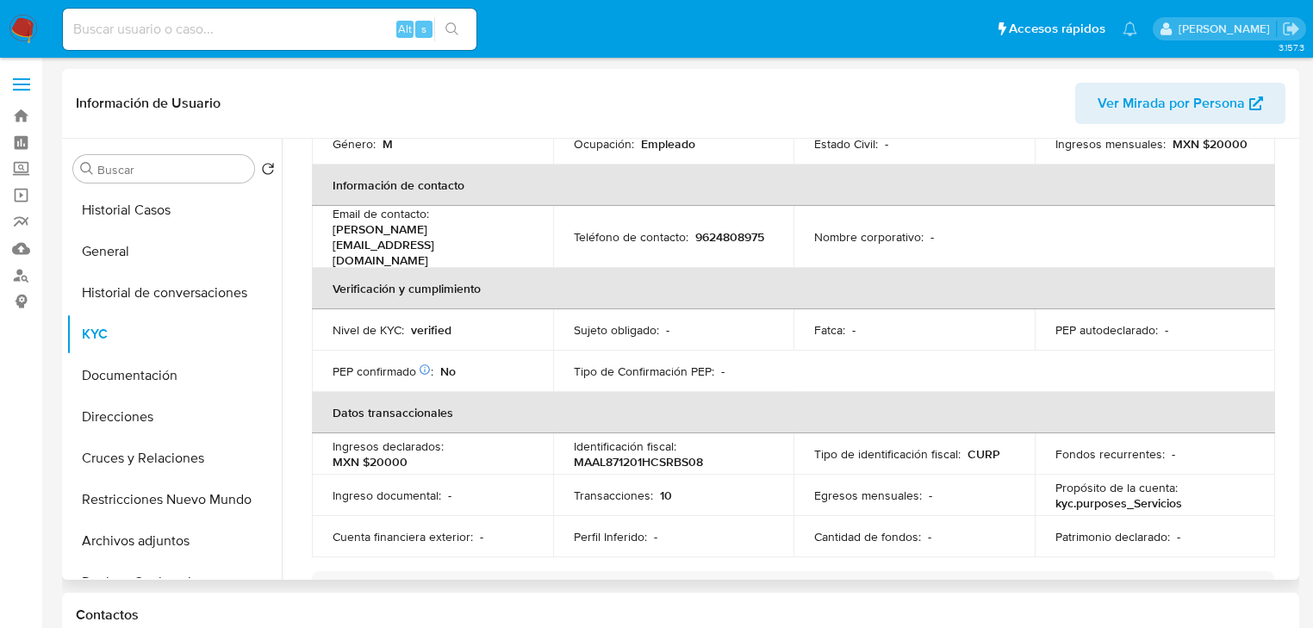
scroll to position [520, 0]
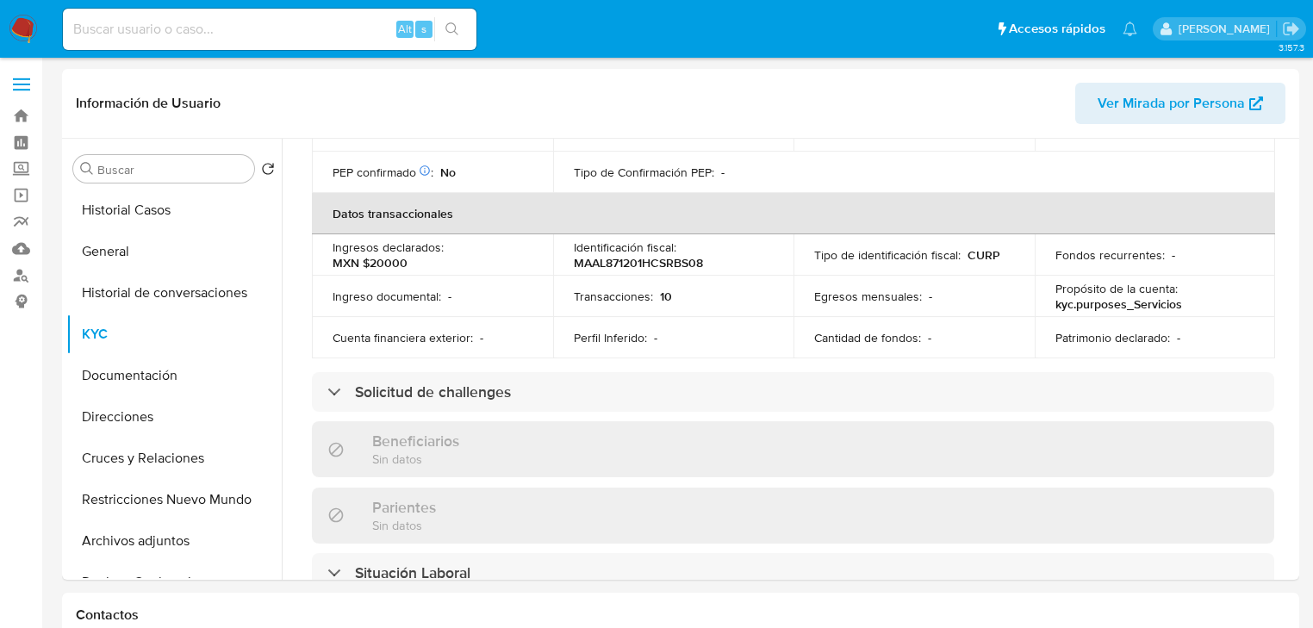
drag, startPoint x: 26, startPoint y: 24, endPoint x: 49, endPoint y: 7, distance: 29.0
click at [27, 22] on img at bounding box center [23, 29] width 29 height 29
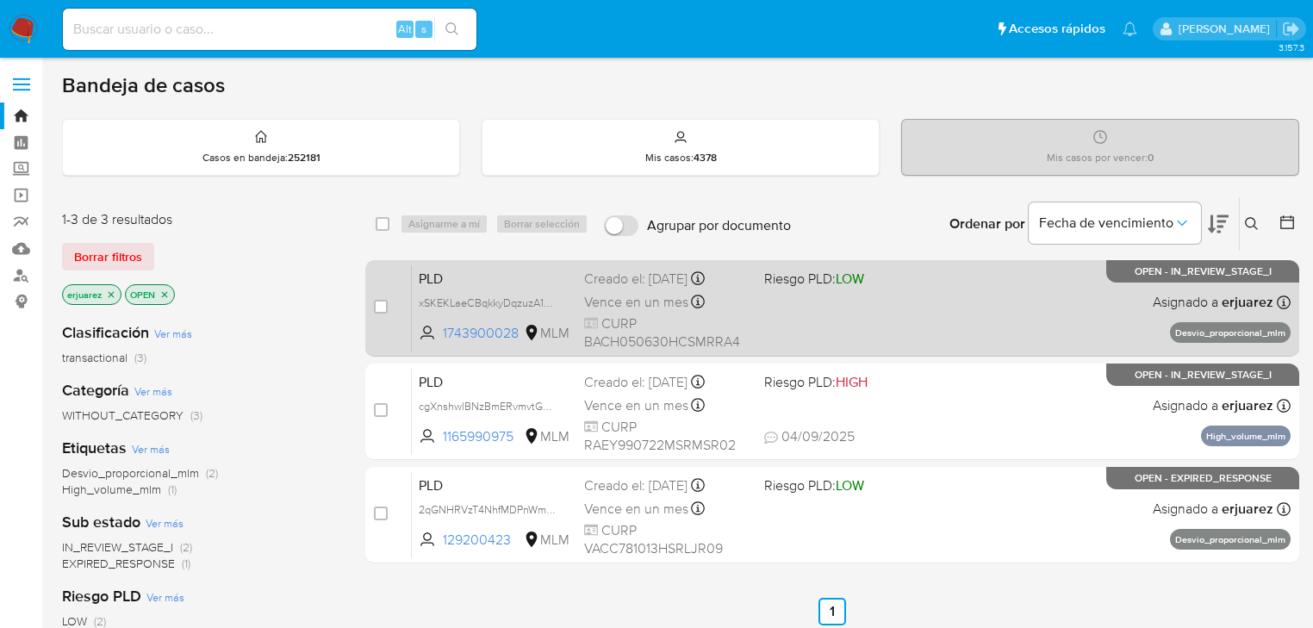
click at [1026, 319] on div "PLD xSKEKLaeCBqkkyDqzuzA16Hg 1743900028 MLM Riesgo PLD: LOW Creado el: [DATE] C…" at bounding box center [851, 308] width 879 height 87
click at [966, 296] on div "PLD xSKEKLaeCBqkkyDqzuzA16Hg 1743900028 MLM Riesgo PLD: LOW Creado el: 12/08/20…" at bounding box center [851, 308] width 879 height 87
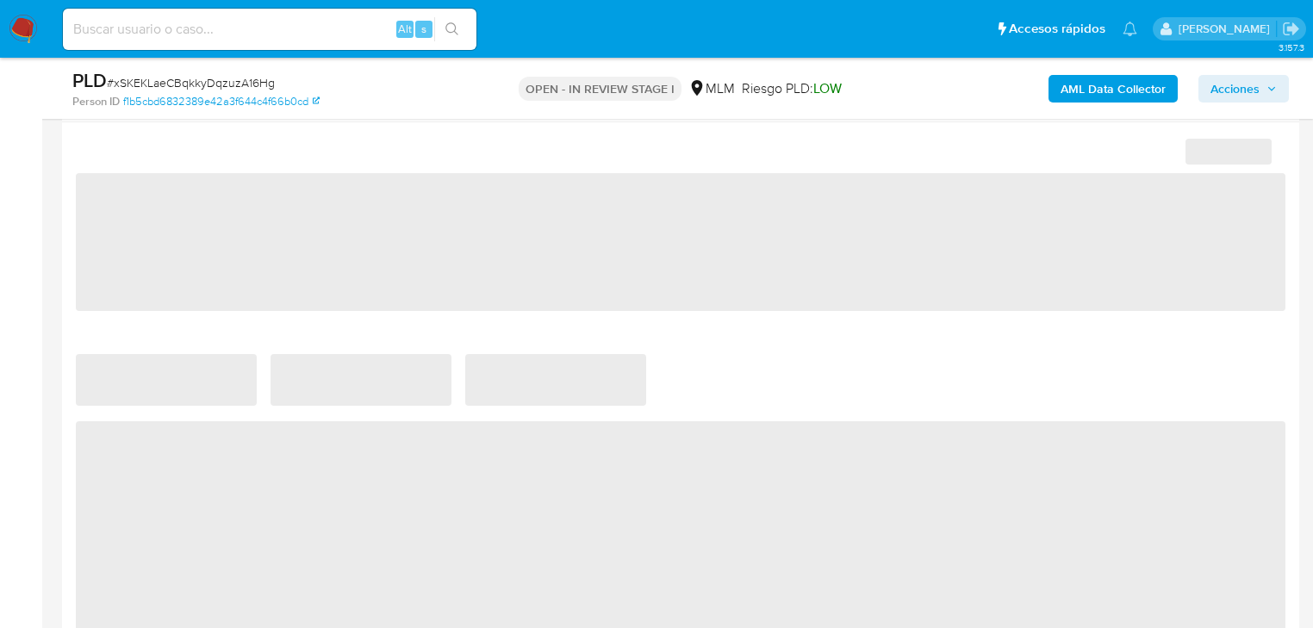
select select "10"
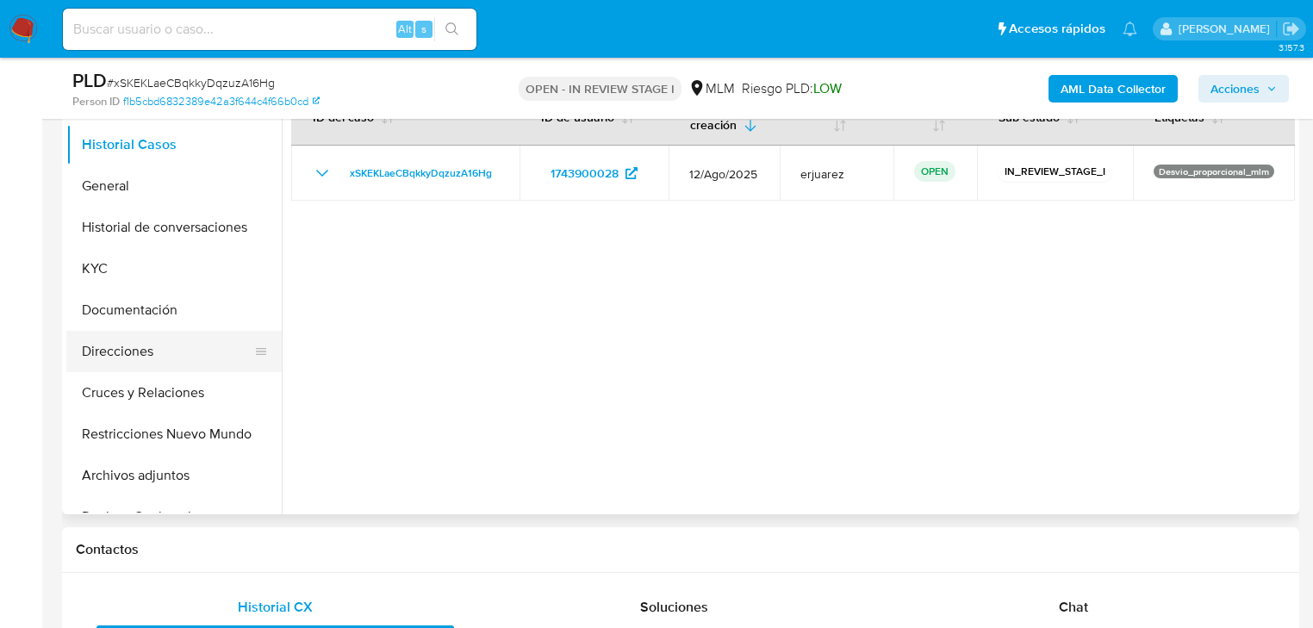
scroll to position [345, 0]
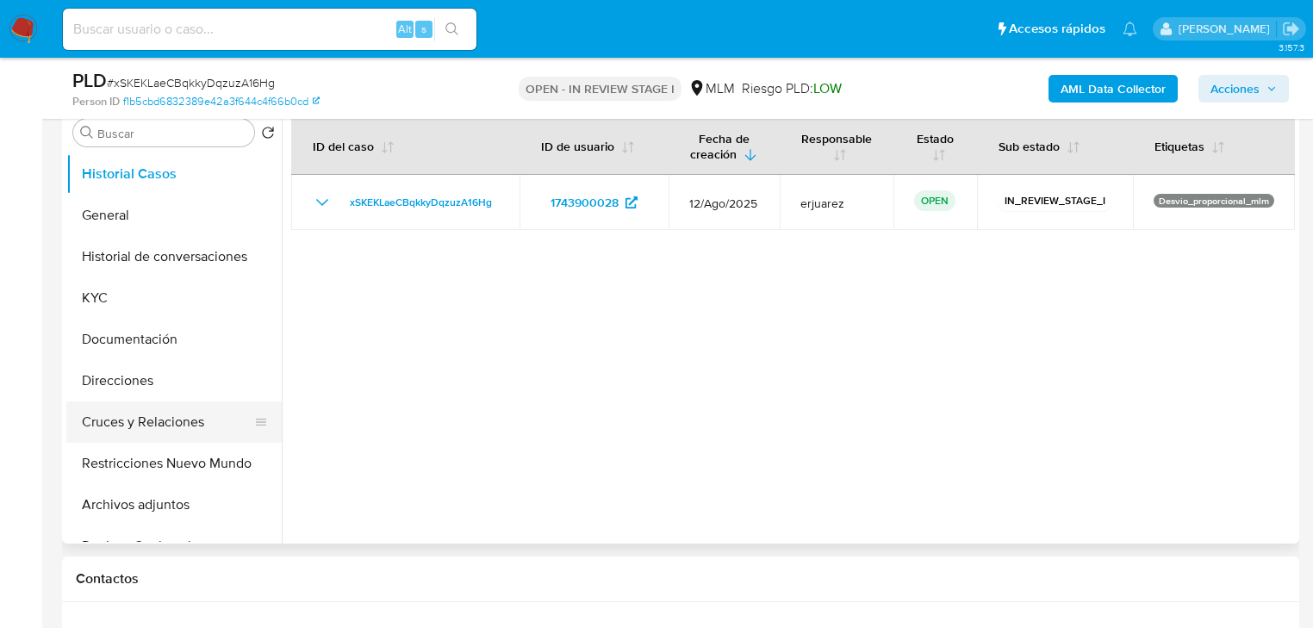
click at [162, 423] on button "Cruces y Relaciones" at bounding box center [167, 422] width 202 height 41
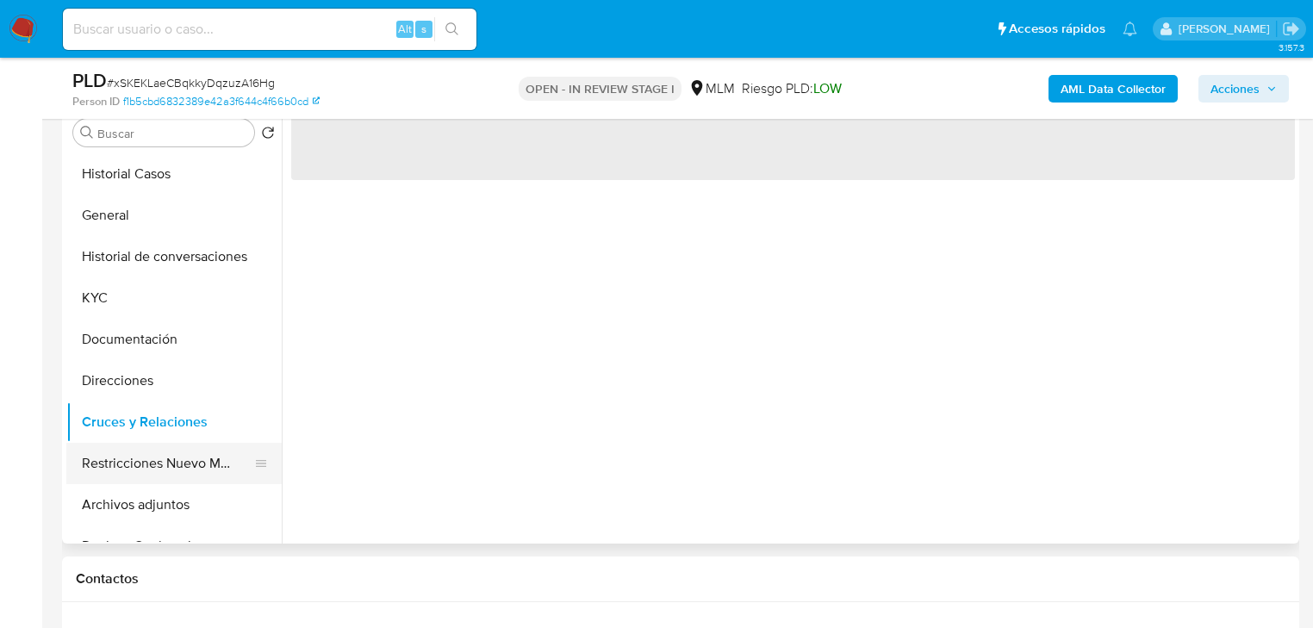
click at [187, 467] on button "Restricciones Nuevo Mundo" at bounding box center [167, 463] width 202 height 41
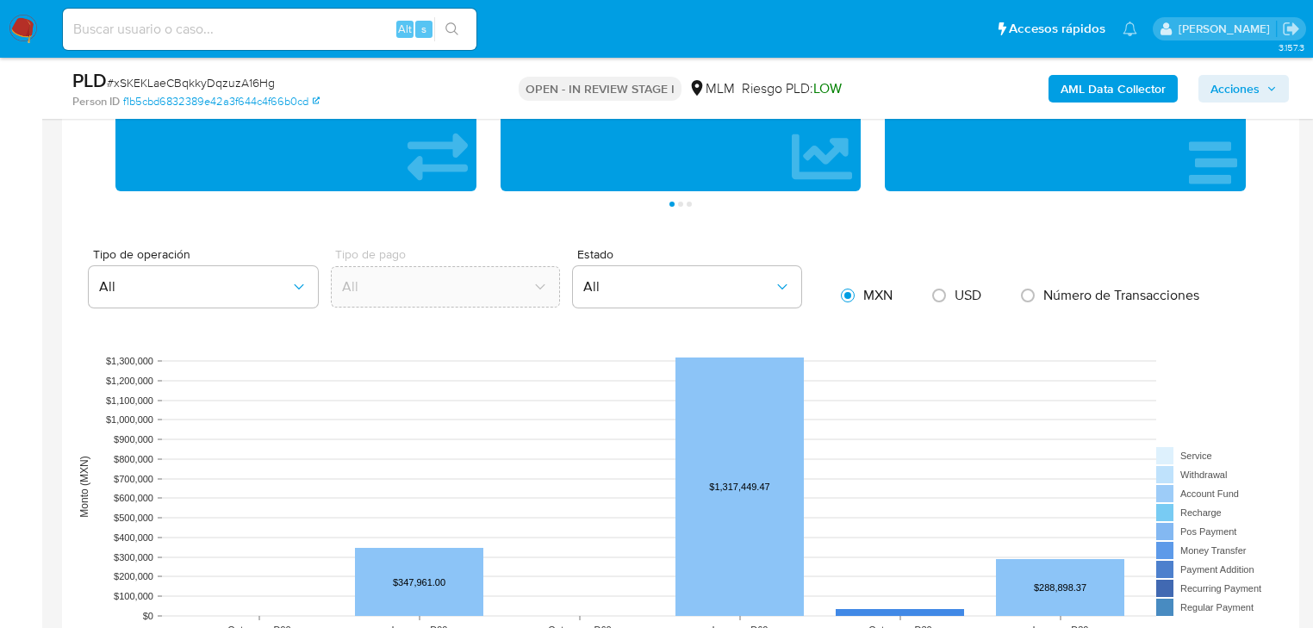
scroll to position [1655, 0]
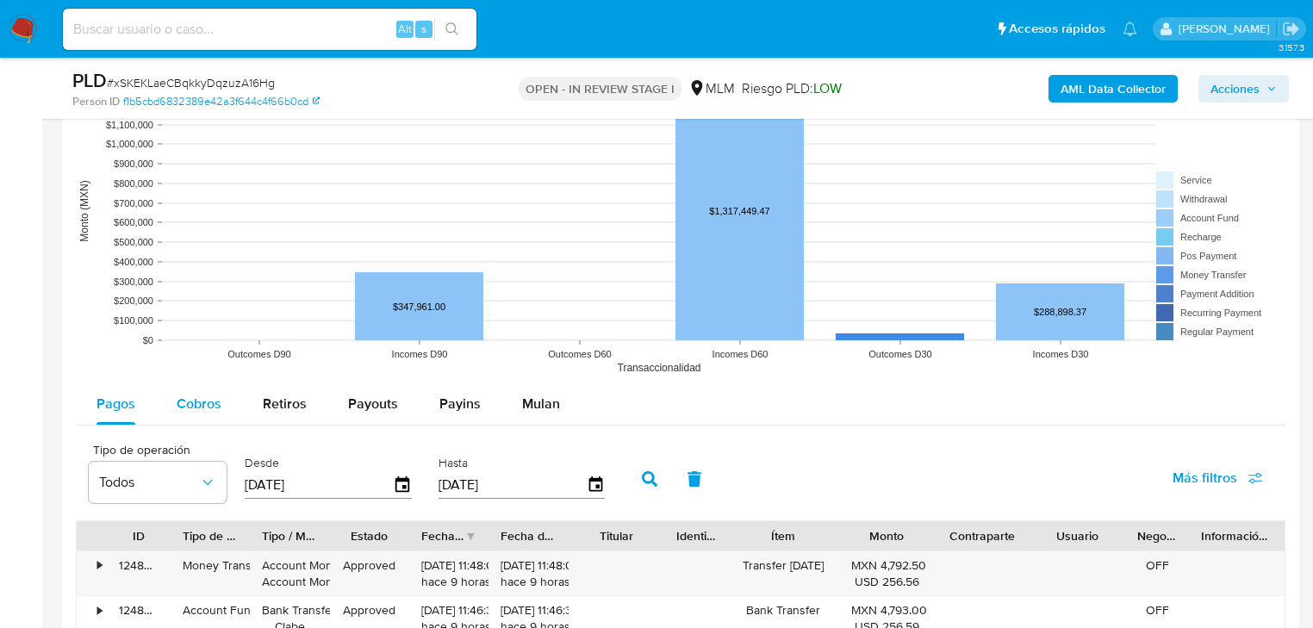
click at [188, 394] on span "Cobros" at bounding box center [199, 404] width 45 height 20
select select "10"
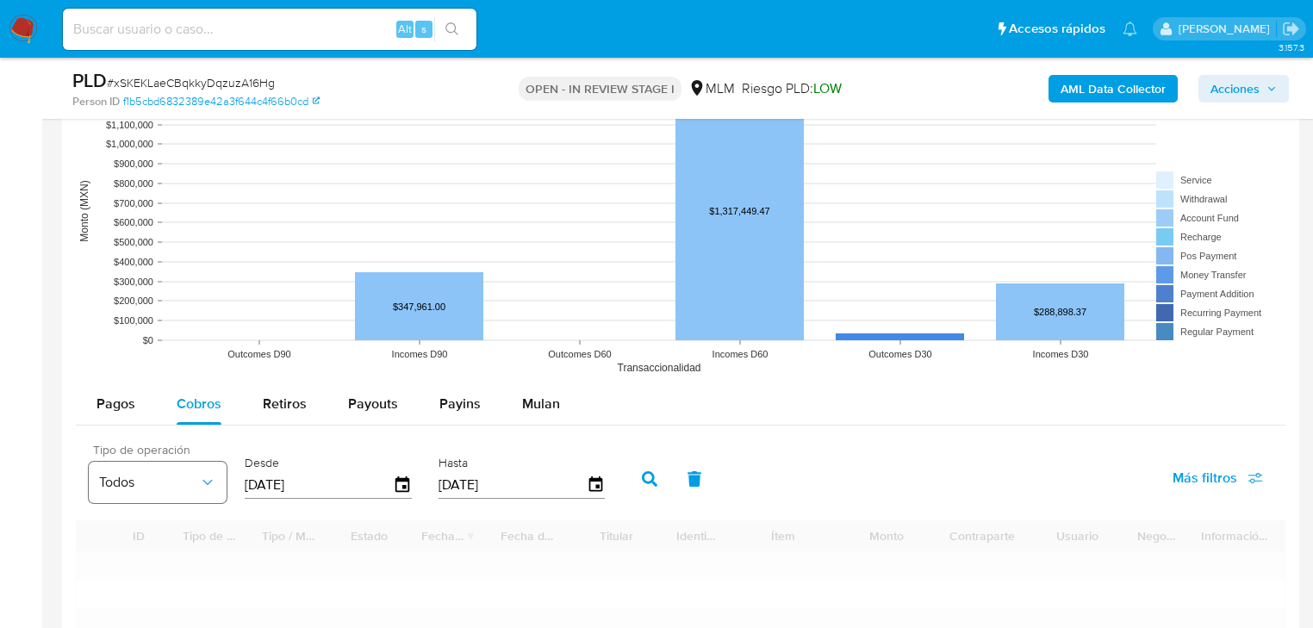
drag, startPoint x: 217, startPoint y: 484, endPoint x: 207, endPoint y: 484, distance: 10.3
click at [207, 484] on div "Tipo de operación Todos Desde [DATE] Hasta [DATE]" at bounding box center [351, 477] width 542 height 69
type input "0_/__/____"
type input "01/08/2025"
click at [642, 477] on icon "button" at bounding box center [650, 479] width 16 height 16
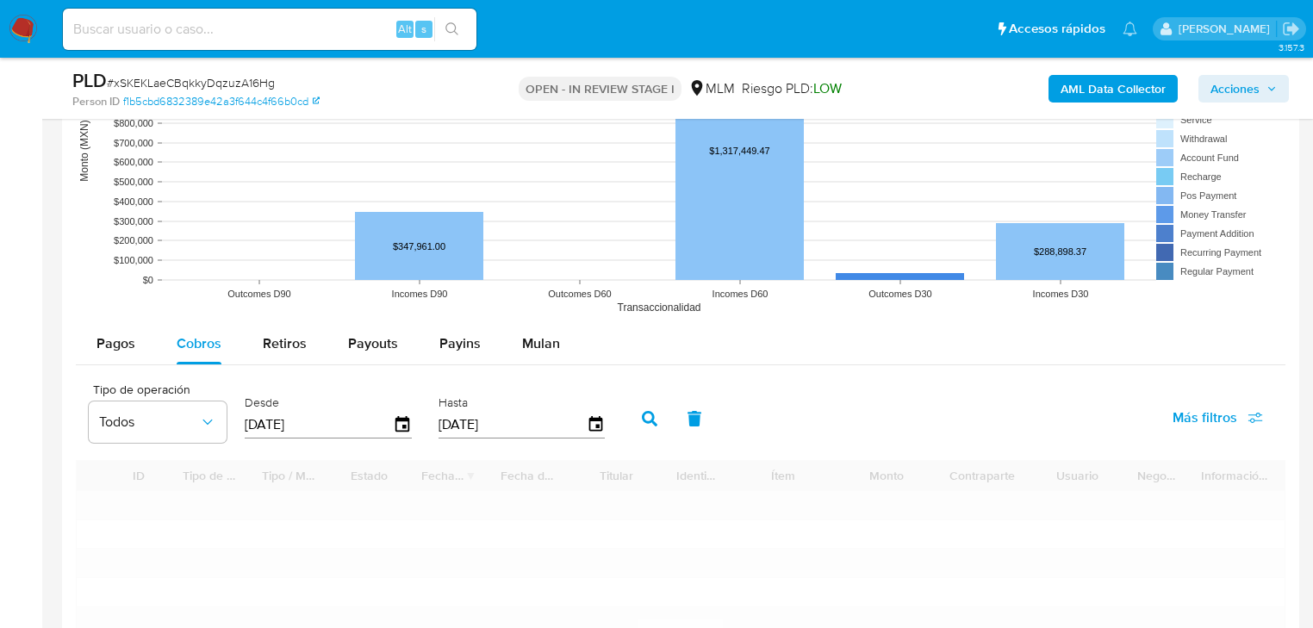
scroll to position [1930, 0]
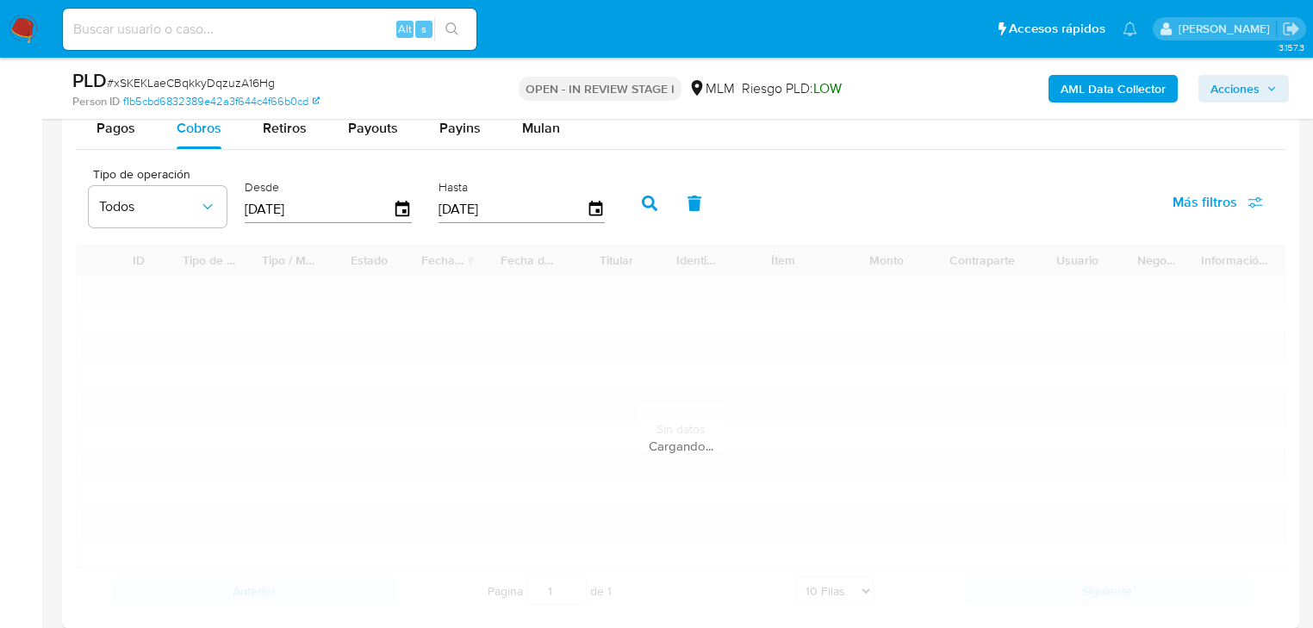
click at [651, 196] on icon "button" at bounding box center [650, 204] width 16 height 16
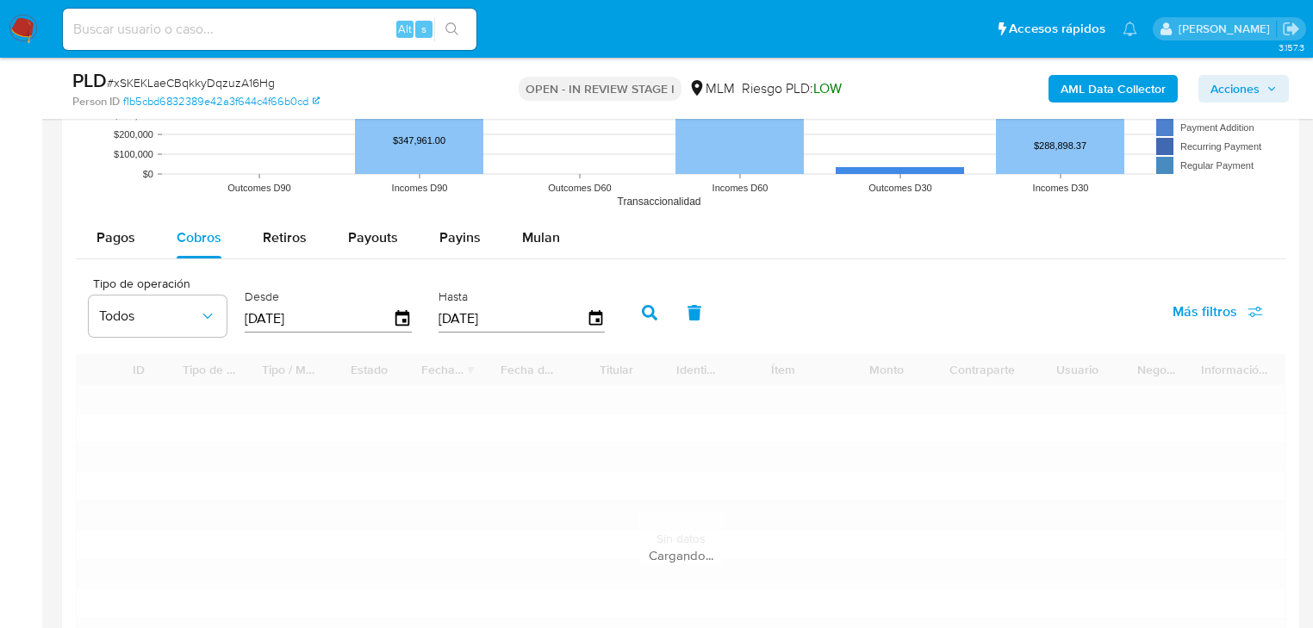
scroll to position [1861, 0]
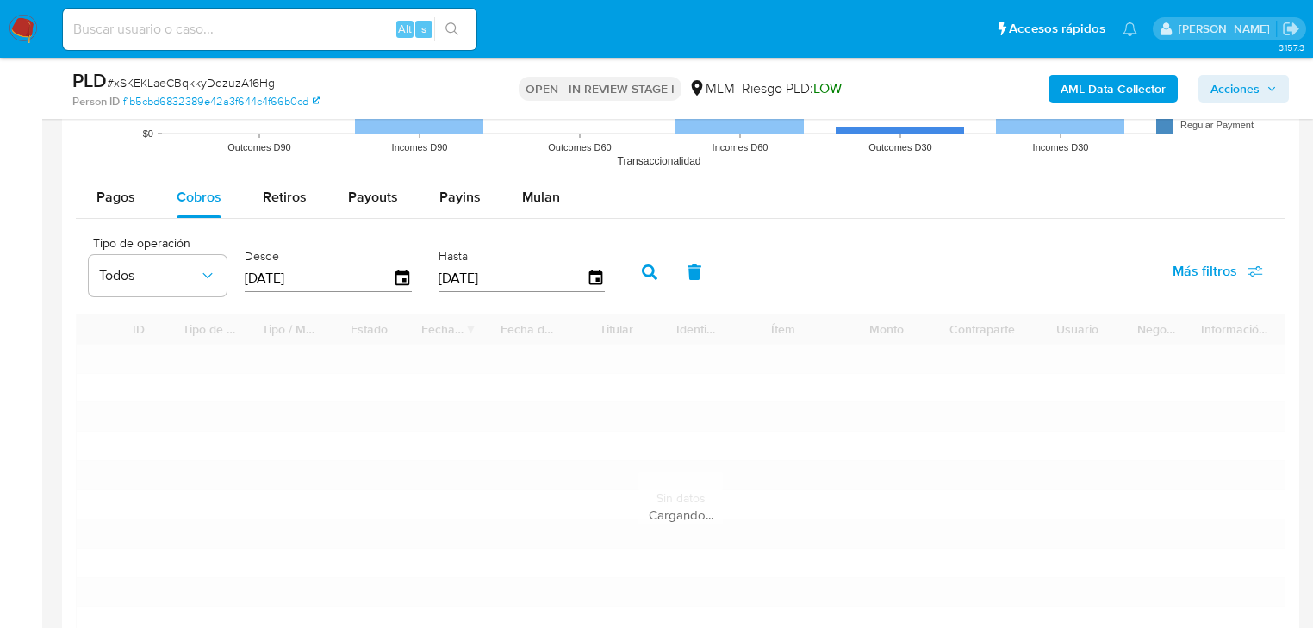
click at [645, 265] on icon "button" at bounding box center [650, 273] width 16 height 16
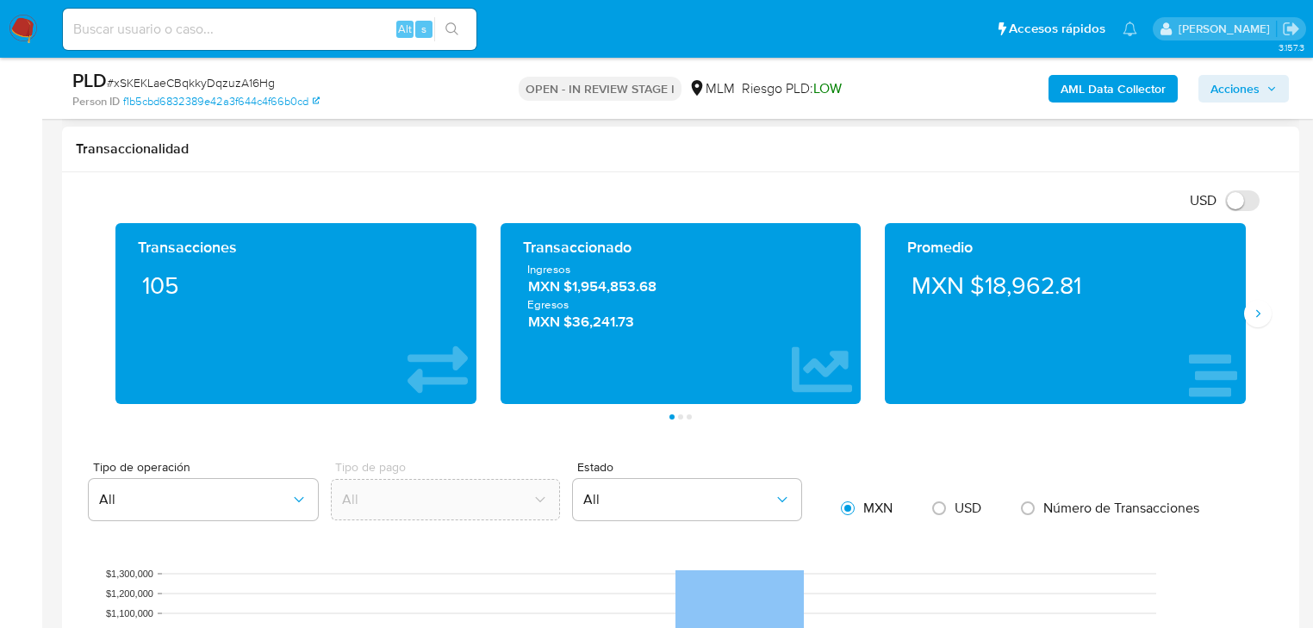
scroll to position [965, 0]
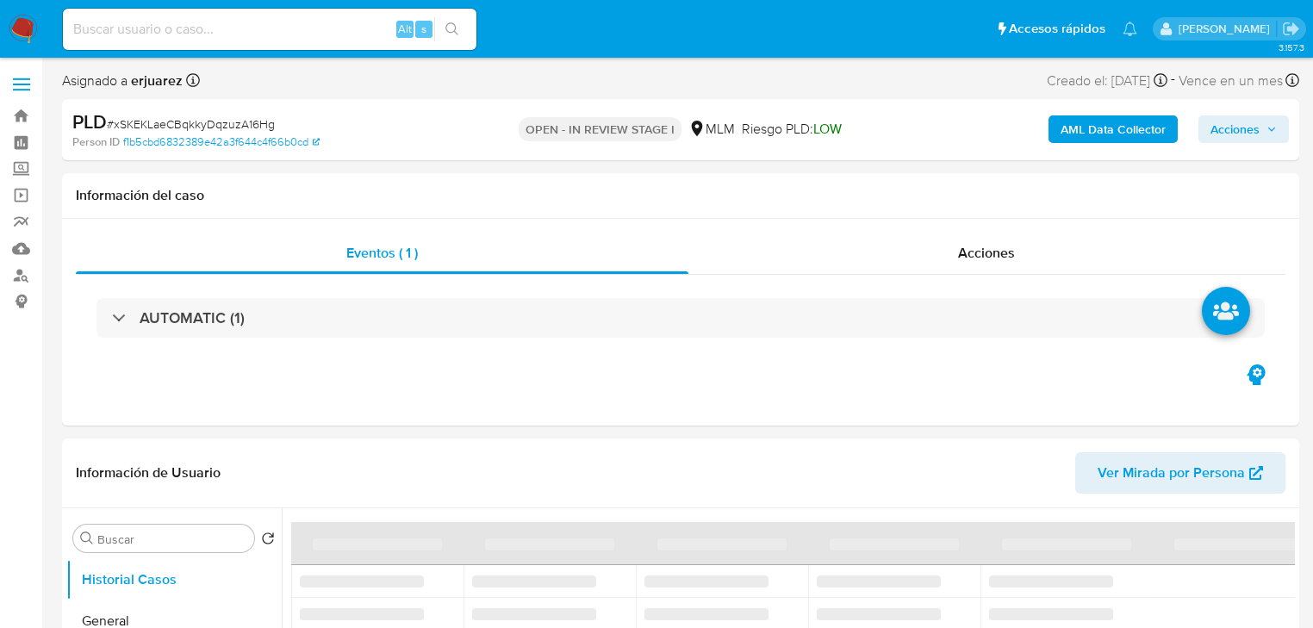
select select "10"
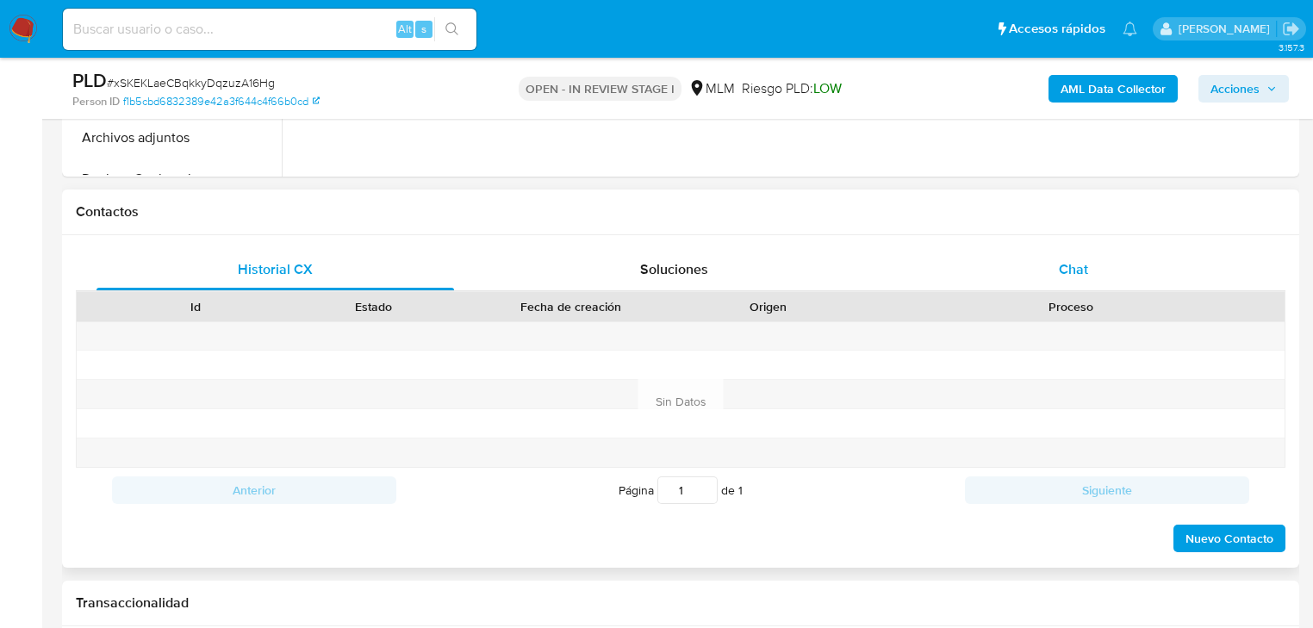
scroll to position [758, 0]
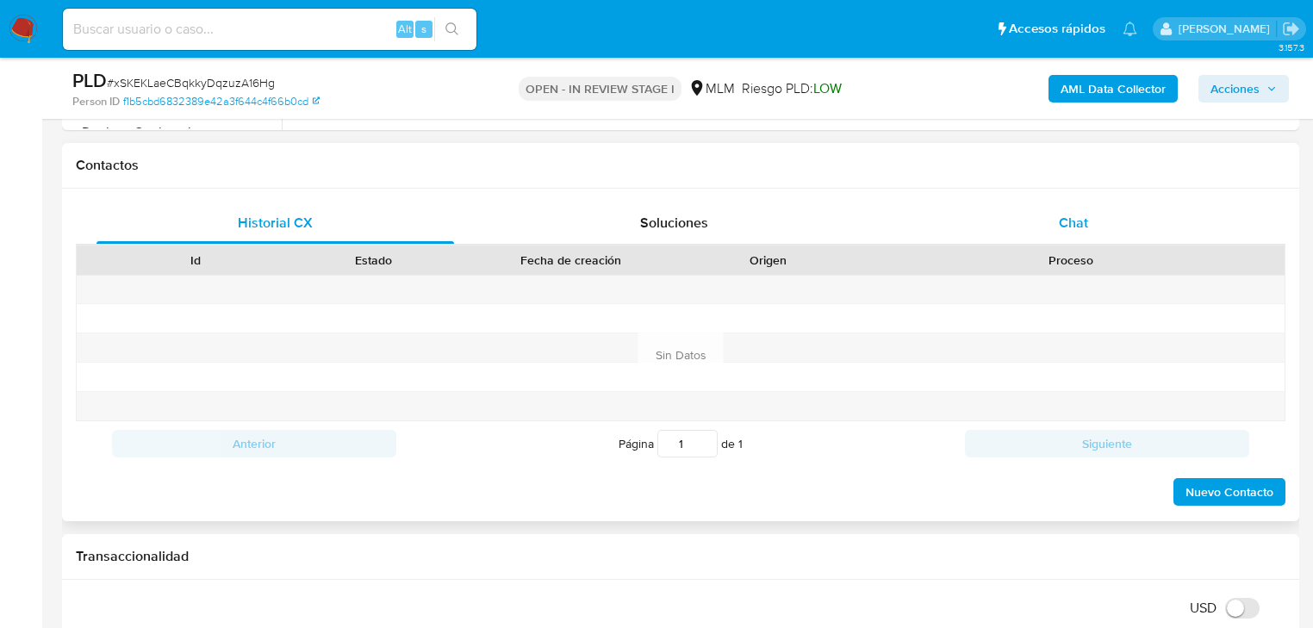
click at [1065, 231] on span "Chat" at bounding box center [1073, 223] width 29 height 20
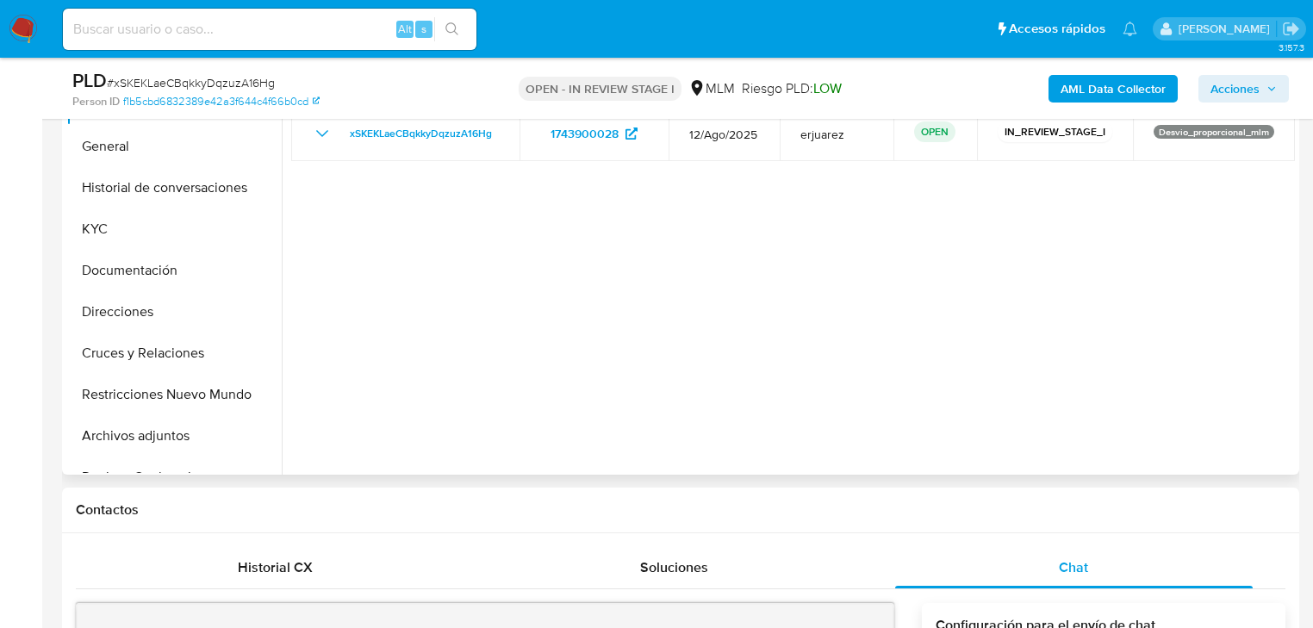
scroll to position [207, 0]
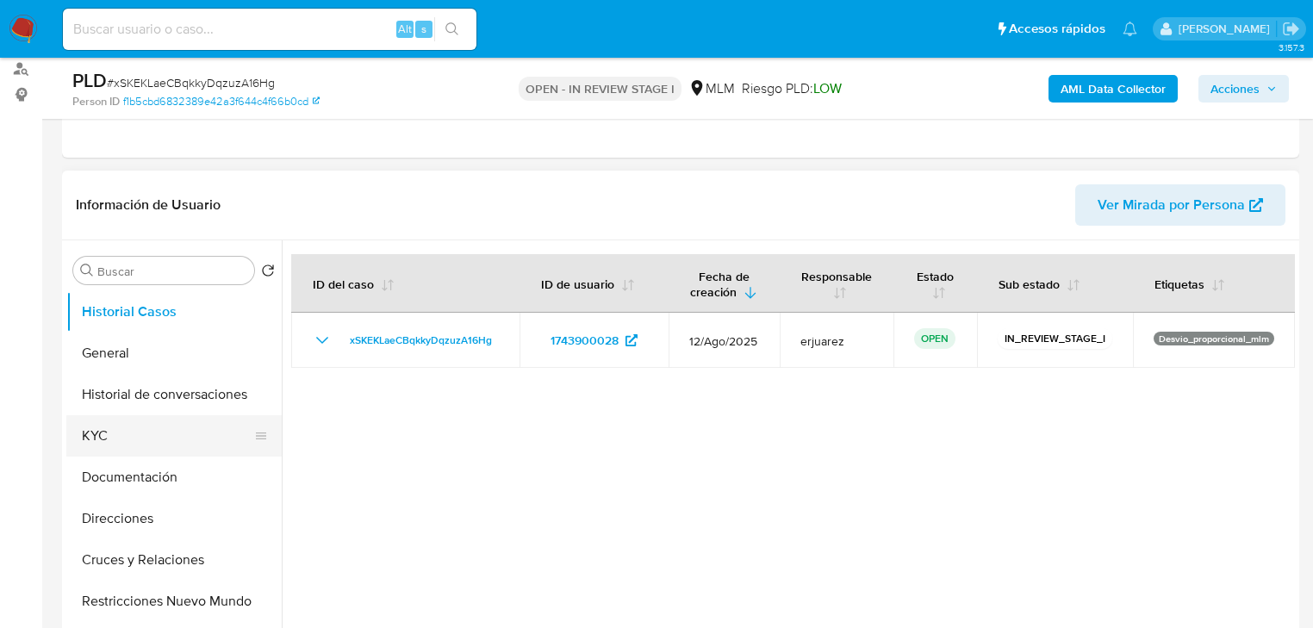
click at [105, 426] on button "KYC" at bounding box center [167, 435] width 202 height 41
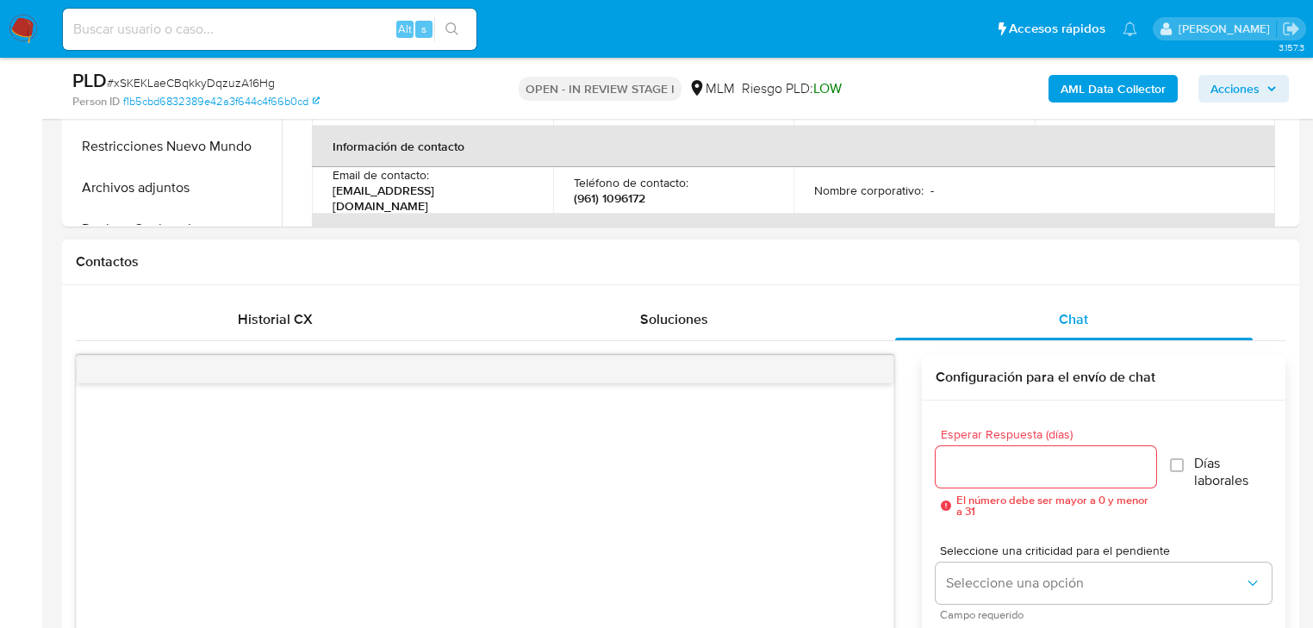
scroll to position [827, 0]
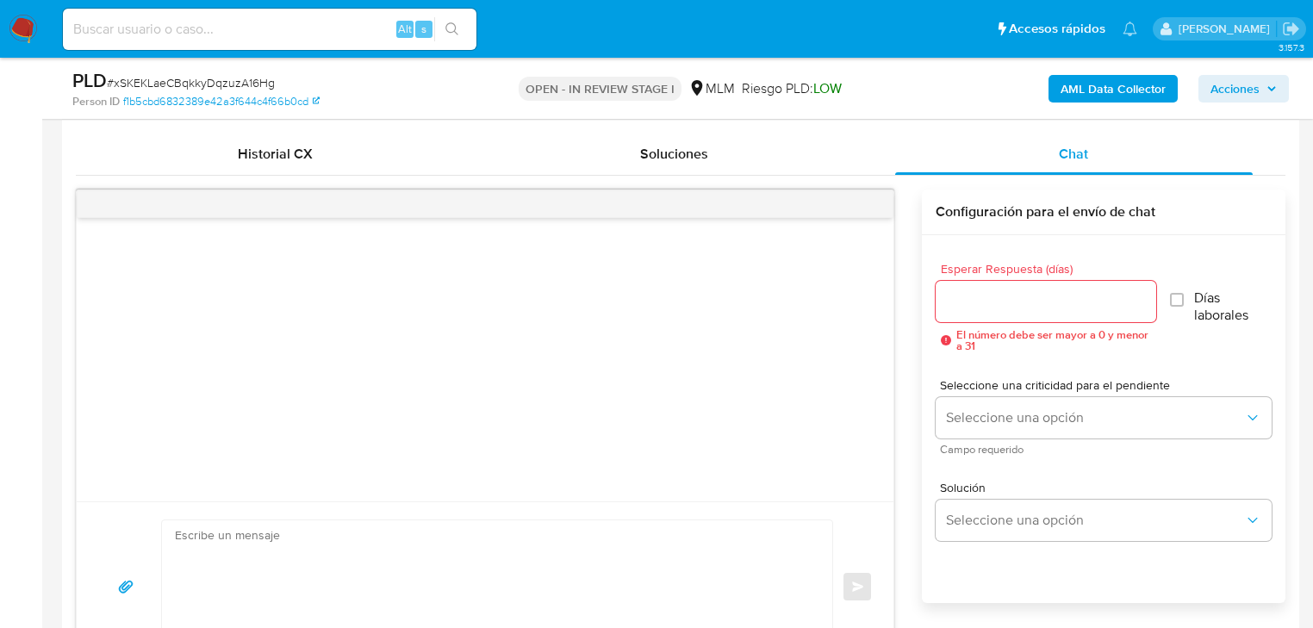
drag, startPoint x: 965, startPoint y: 278, endPoint x: 967, endPoint y: 289, distance: 10.5
click at [967, 280] on div "Esperar Respuesta (días) El número debe ser mayor a 0 y menor a 31" at bounding box center [1046, 307] width 221 height 89
click at [969, 290] on input "Esperar Respuesta (días)" at bounding box center [1046, 301] width 221 height 22
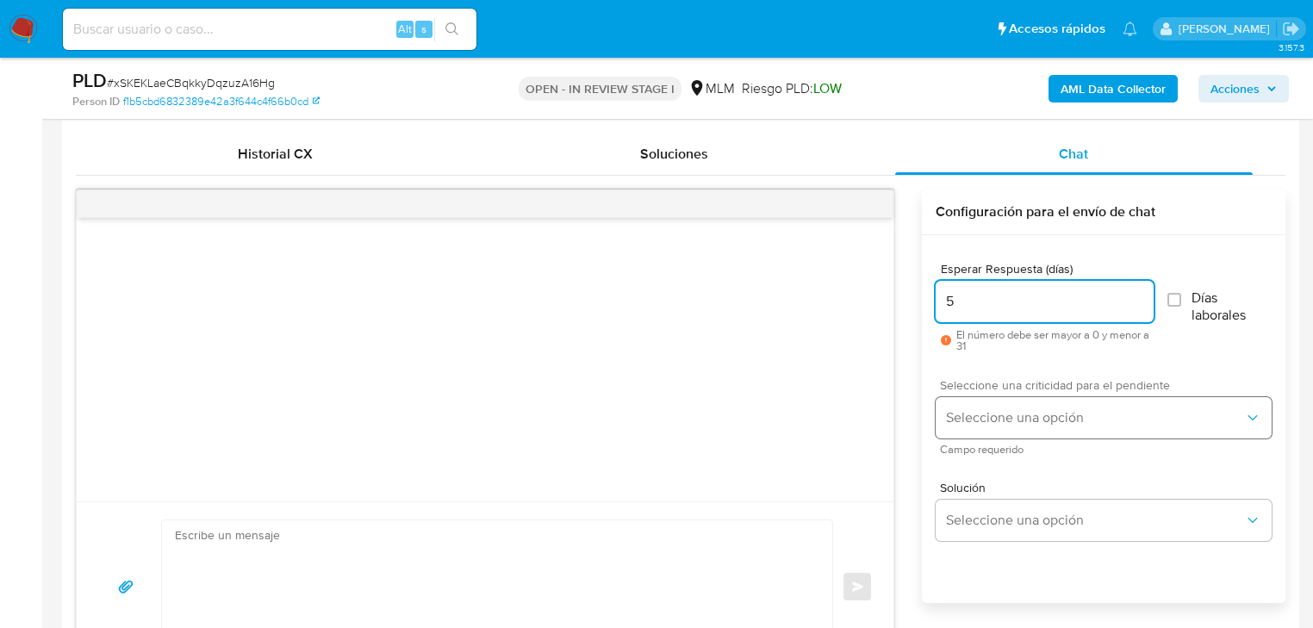
type input "5"
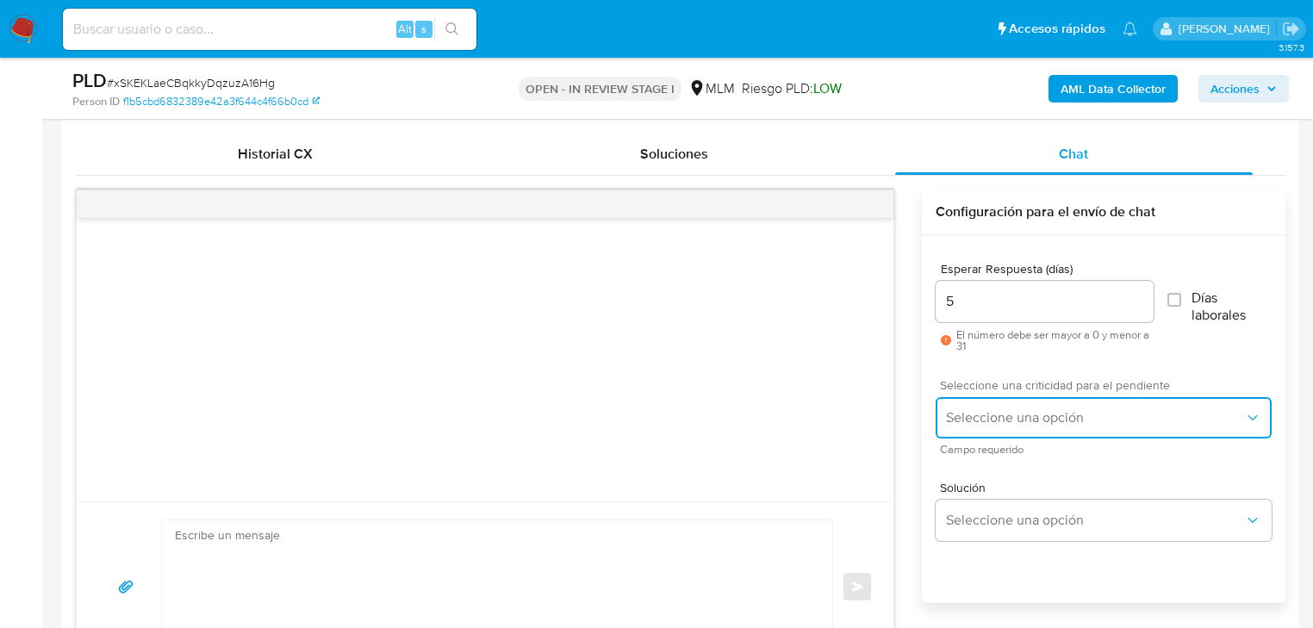
click at [958, 404] on button "Seleccione una opción" at bounding box center [1104, 417] width 336 height 41
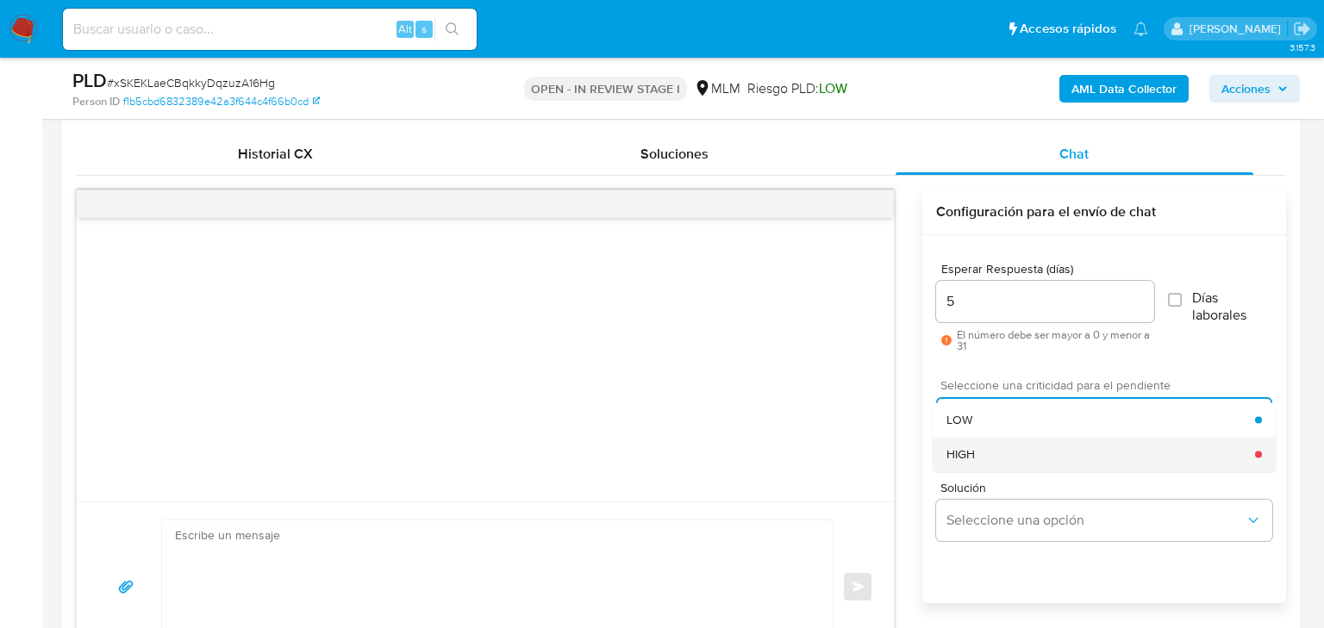
click at [989, 452] on div "HIGH" at bounding box center [1100, 454] width 309 height 34
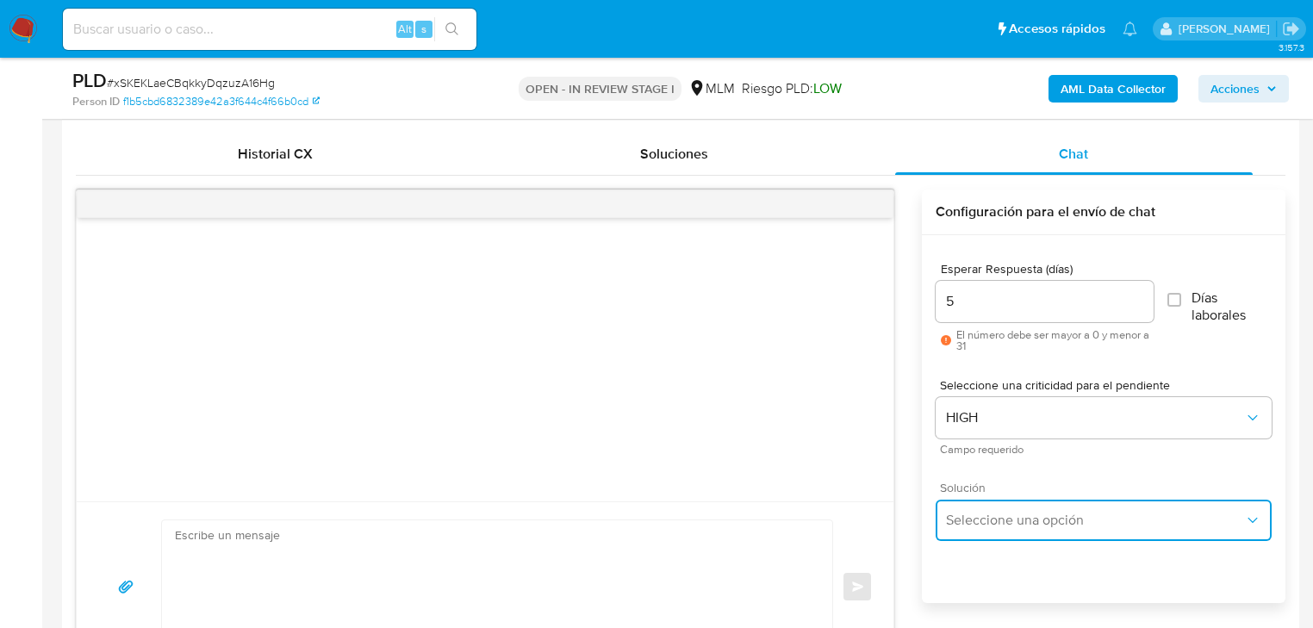
drag, startPoint x: 1017, startPoint y: 509, endPoint x: 1078, endPoint y: 500, distance: 61.9
click at [1020, 511] on button "Seleccione una opción" at bounding box center [1104, 520] width 336 height 41
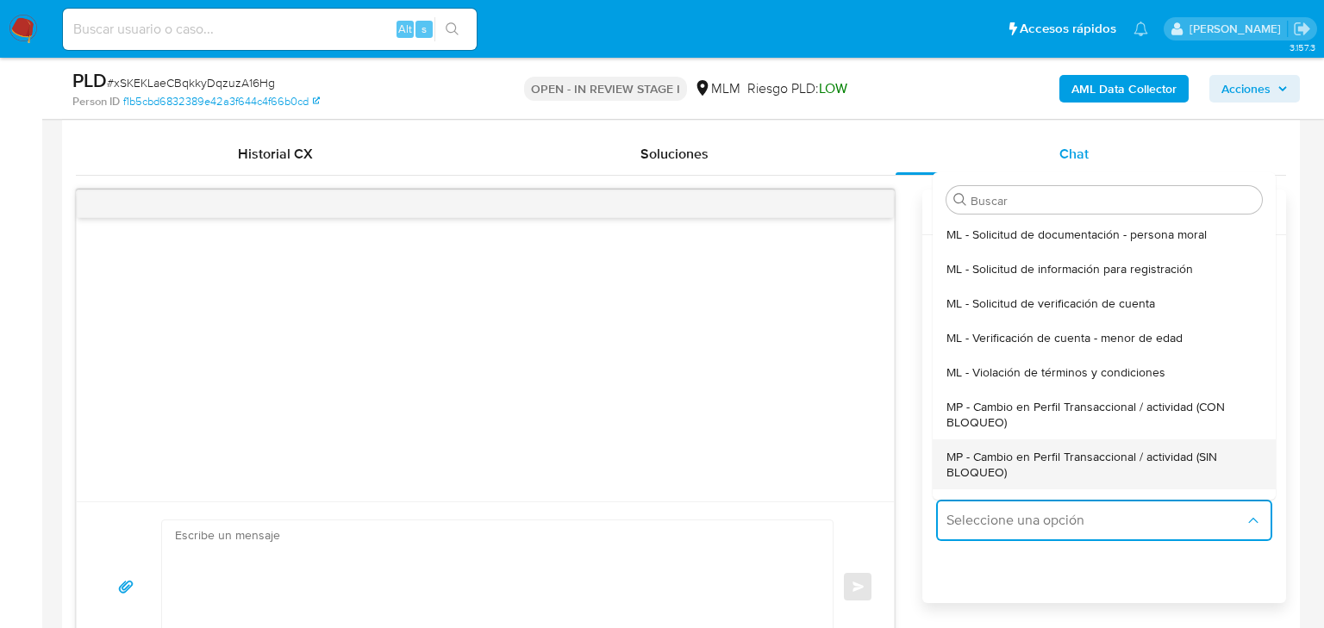
click at [1119, 449] on span "MP - Cambio en Perfil Transaccional / actividad (SIN BLOQUEO)" at bounding box center [1103, 464] width 315 height 31
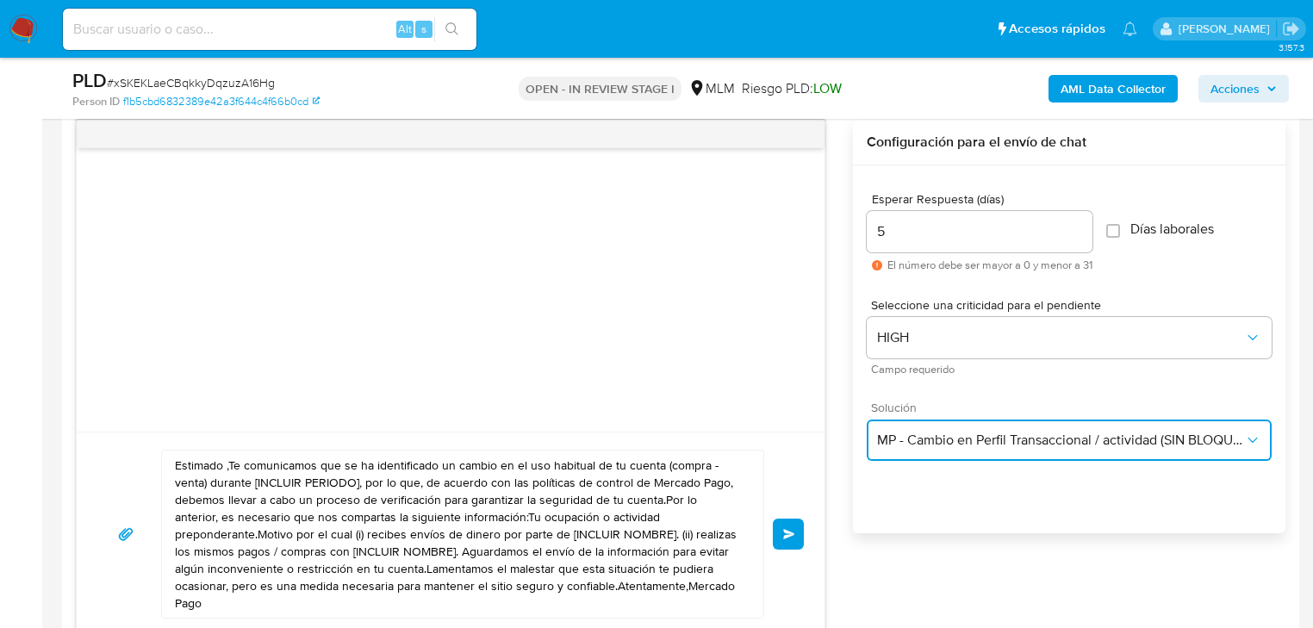
scroll to position [965, 0]
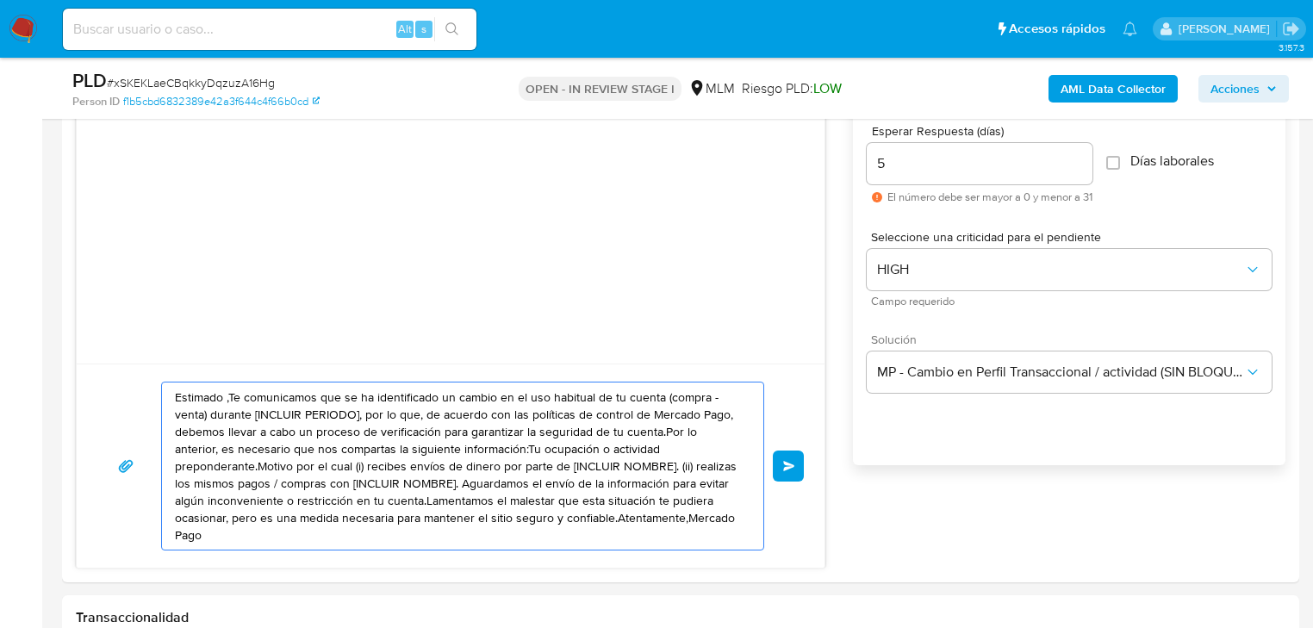
drag, startPoint x: 664, startPoint y: 517, endPoint x: -67, endPoint y: 286, distance: 767.2
paste textarea "Herman se ha identificado un cambio en el uso habitual de tu cuenta para garant…"
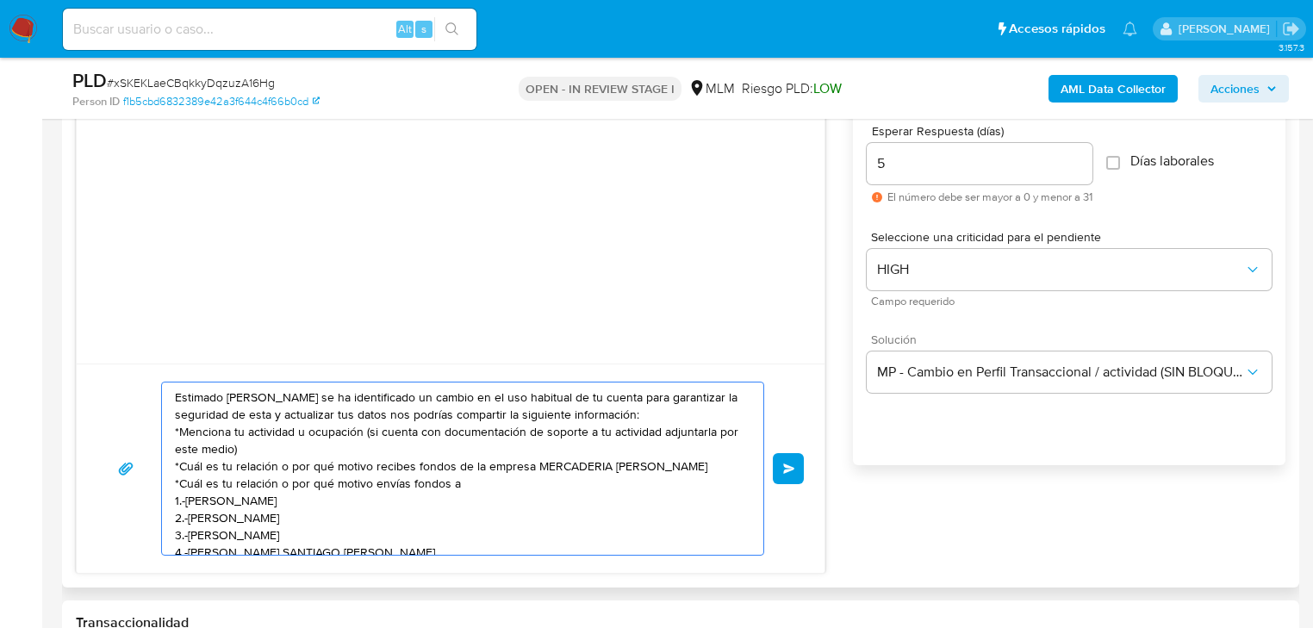
scroll to position [64, 0]
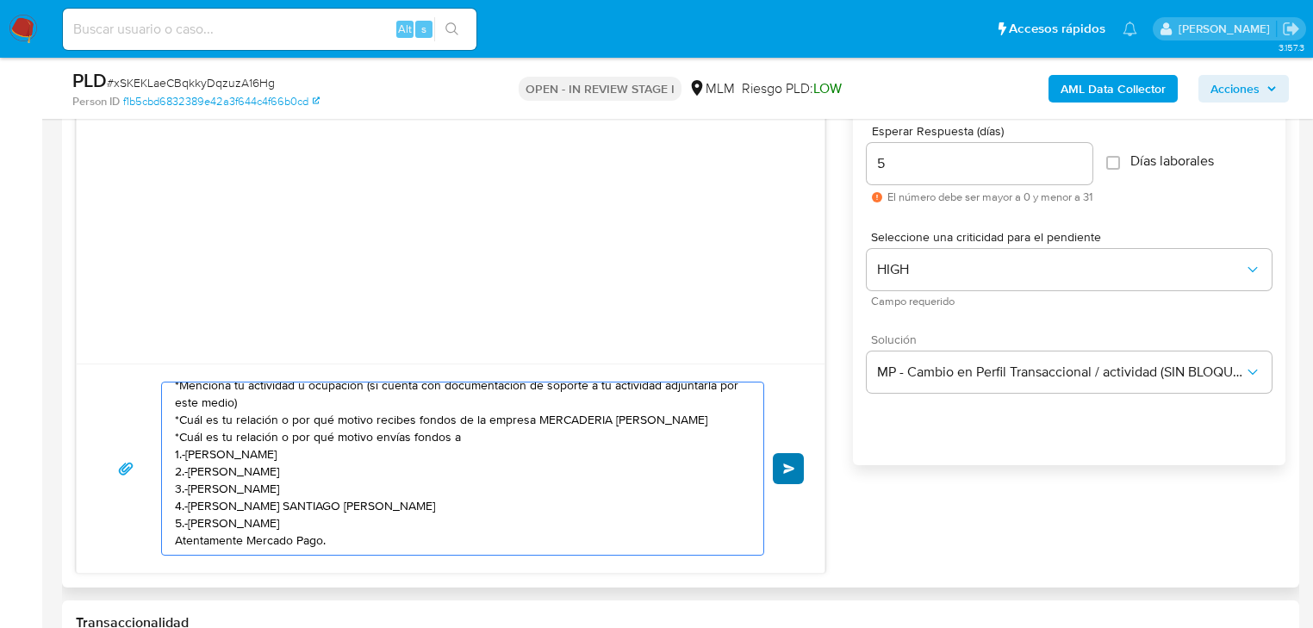
type textarea "Estimado Herman se ha identificado un cambio en el uso habitual de tu cuenta pa…"
click at [793, 478] on button "Enviar" at bounding box center [788, 468] width 31 height 31
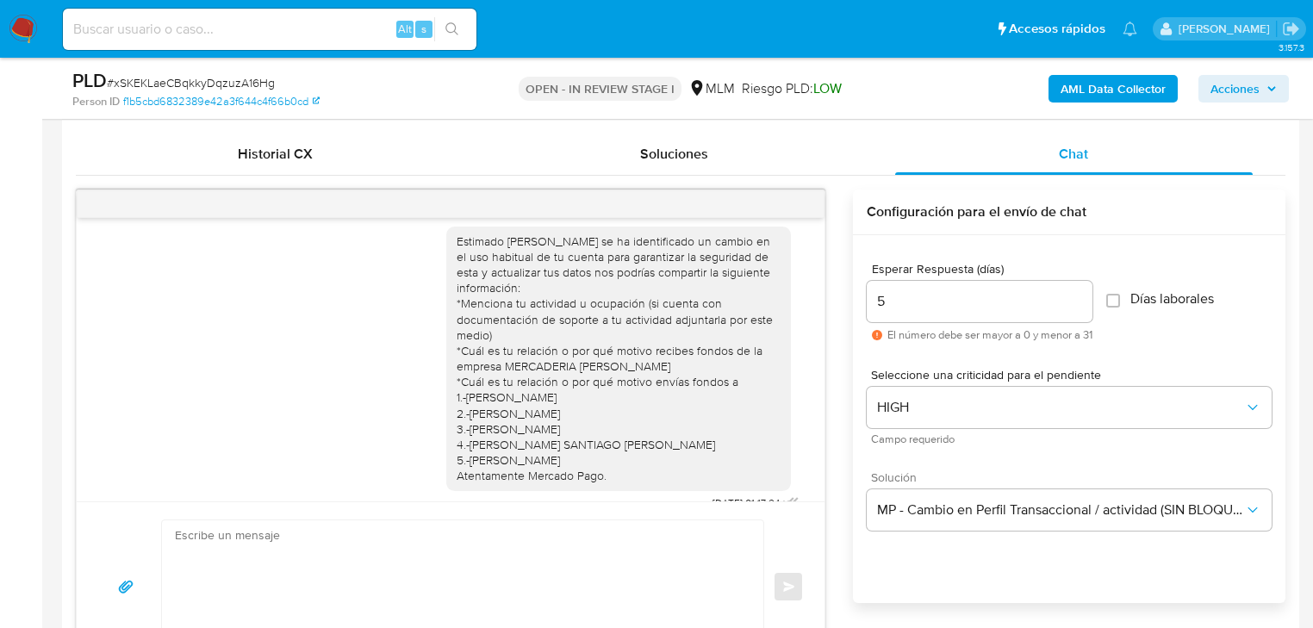
scroll to position [0, 0]
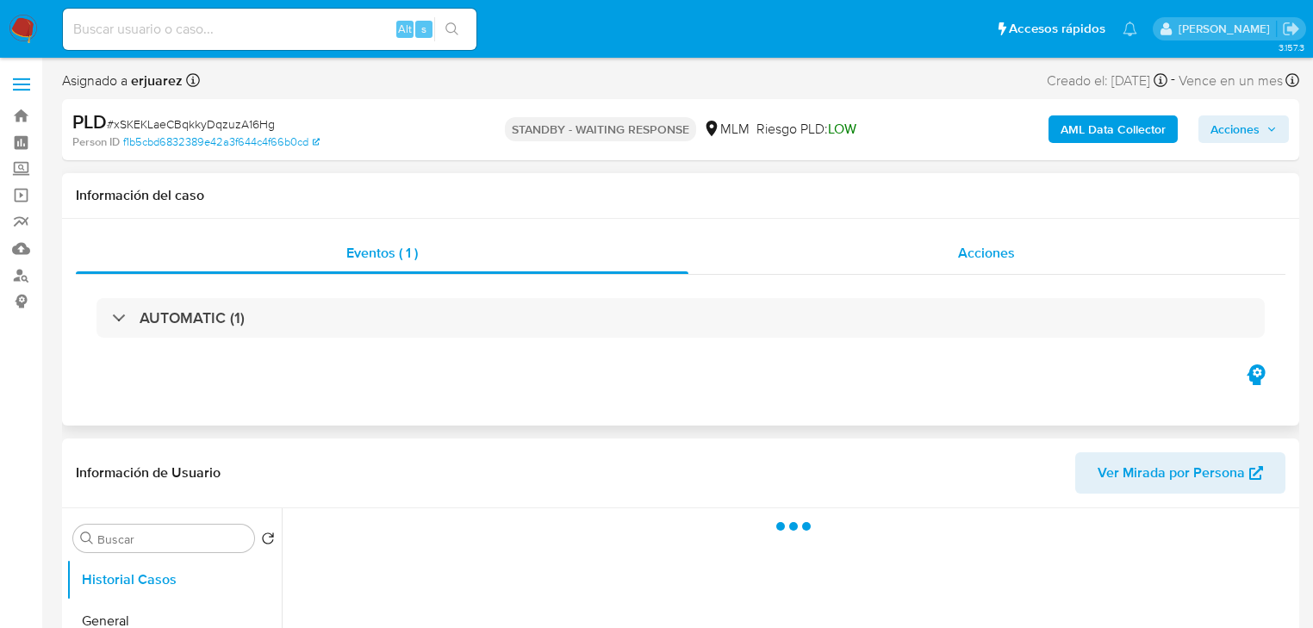
click at [888, 258] on div "Acciones" at bounding box center [988, 253] width 598 height 41
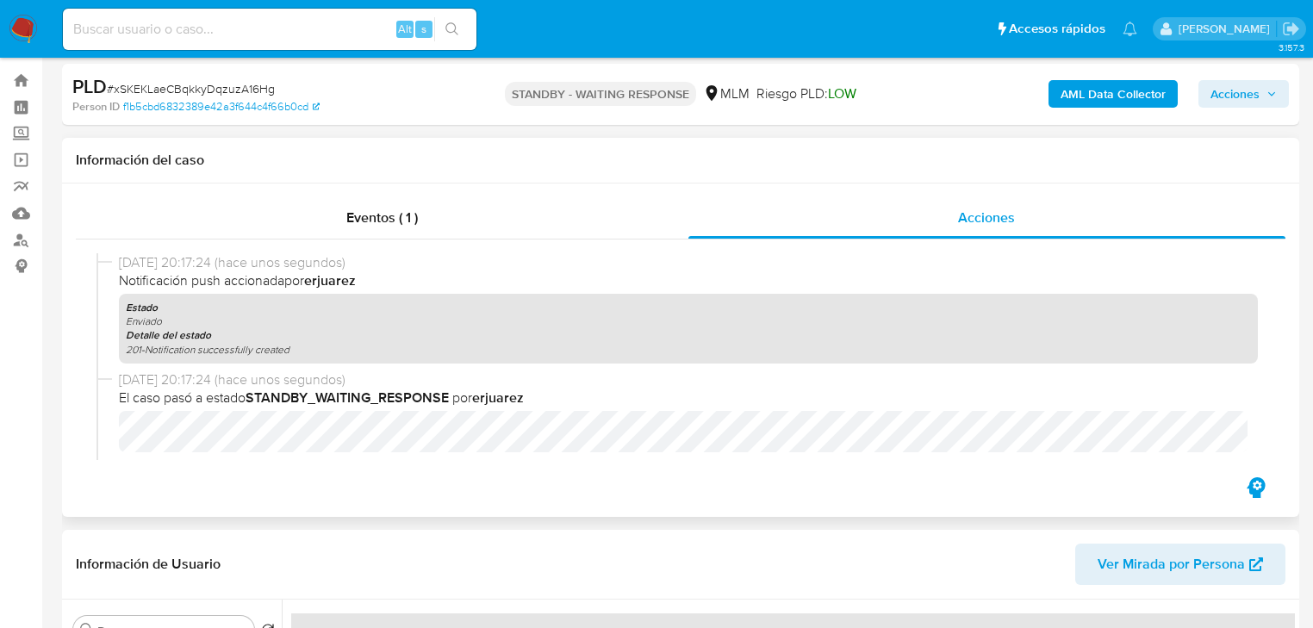
select select "10"
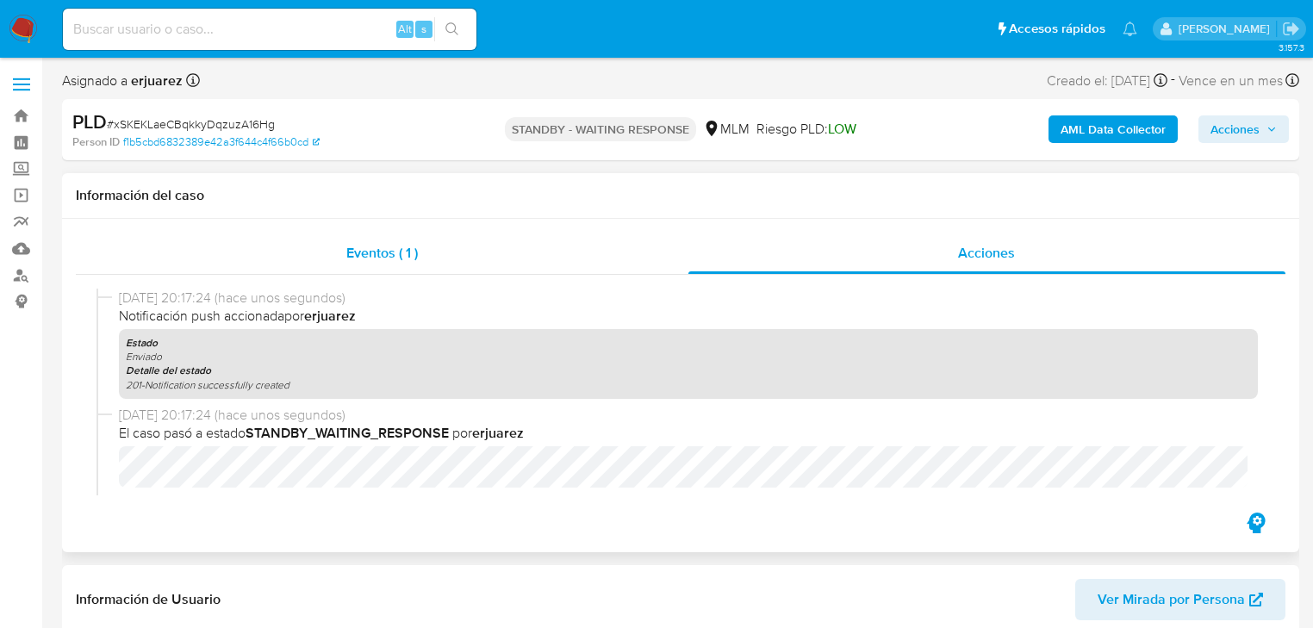
click at [417, 266] on div "Eventos ( 1 )" at bounding box center [382, 253] width 613 height 41
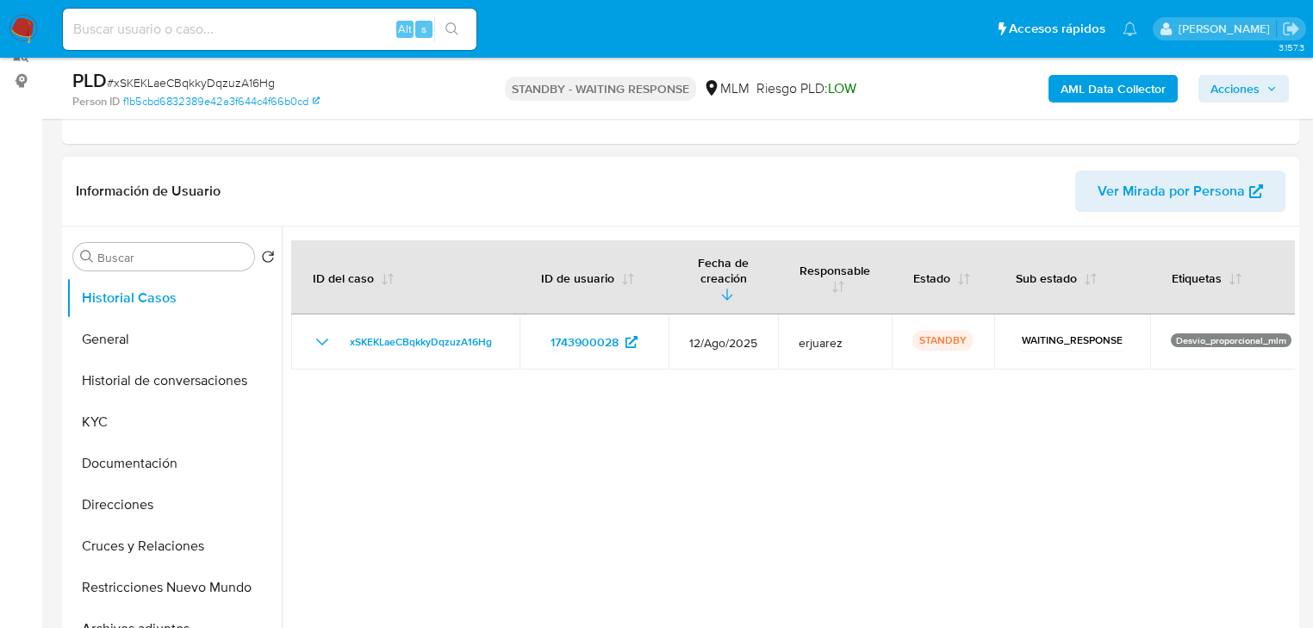
scroll to position [414, 0]
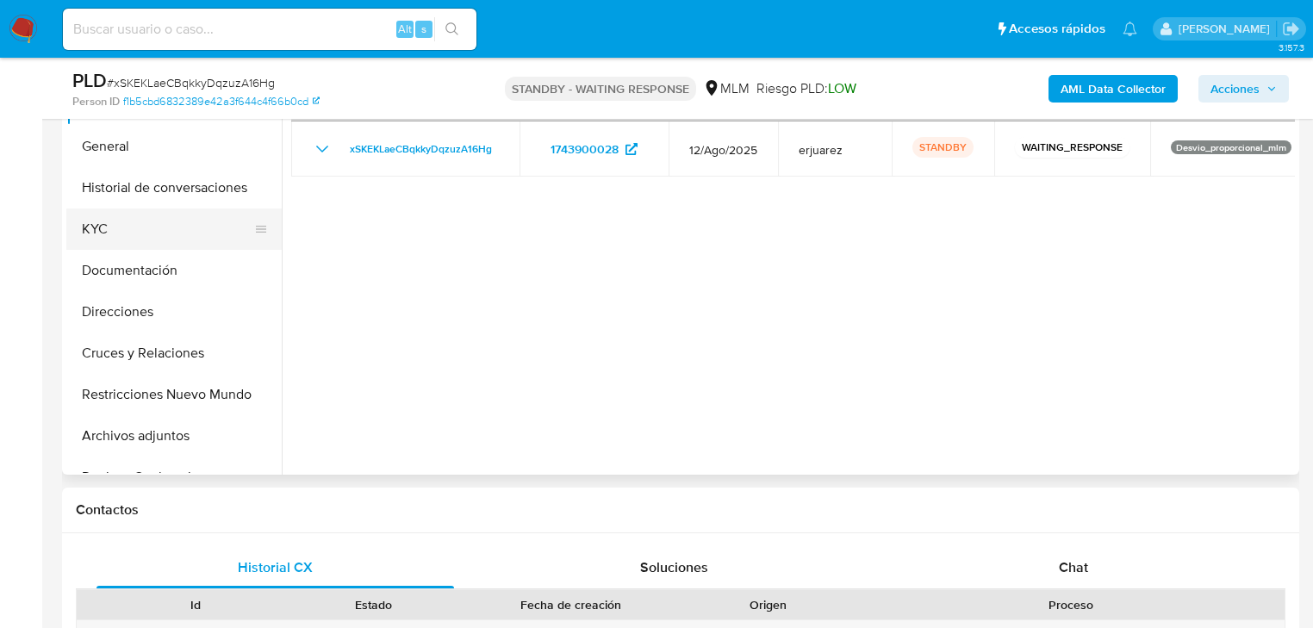
click at [140, 232] on button "KYC" at bounding box center [167, 229] width 202 height 41
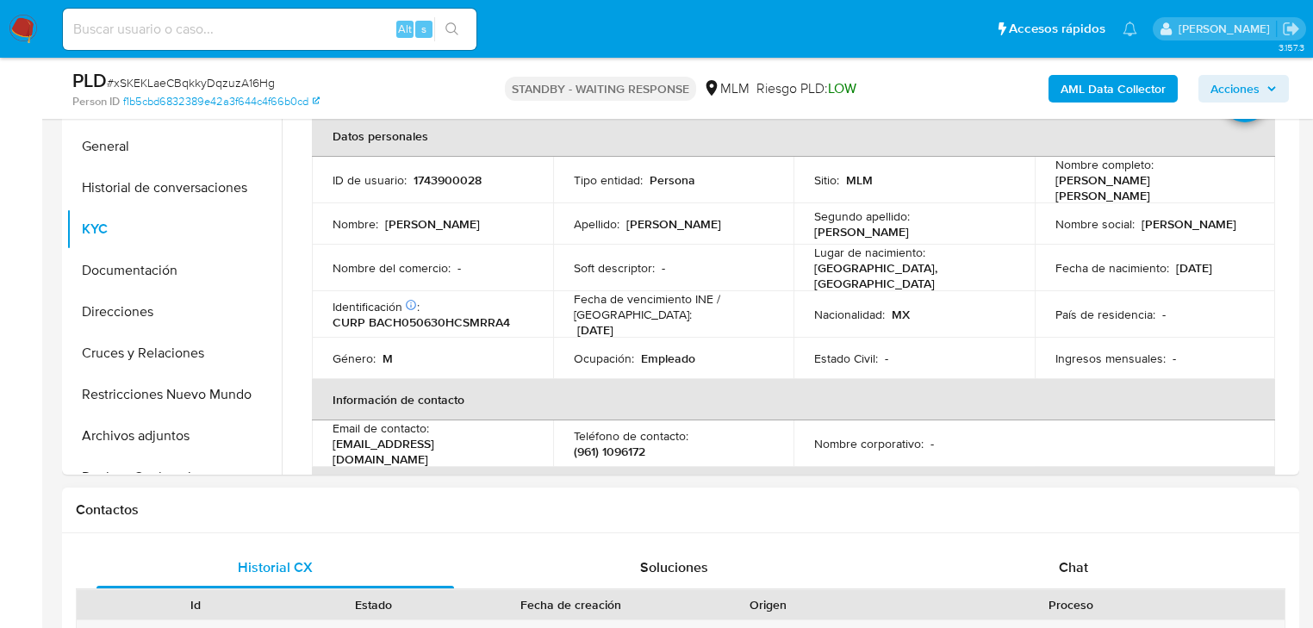
drag, startPoint x: 1089, startPoint y: 569, endPoint x: 1047, endPoint y: 521, distance: 64.1
click at [1089, 568] on div "Chat" at bounding box center [1074, 567] width 358 height 41
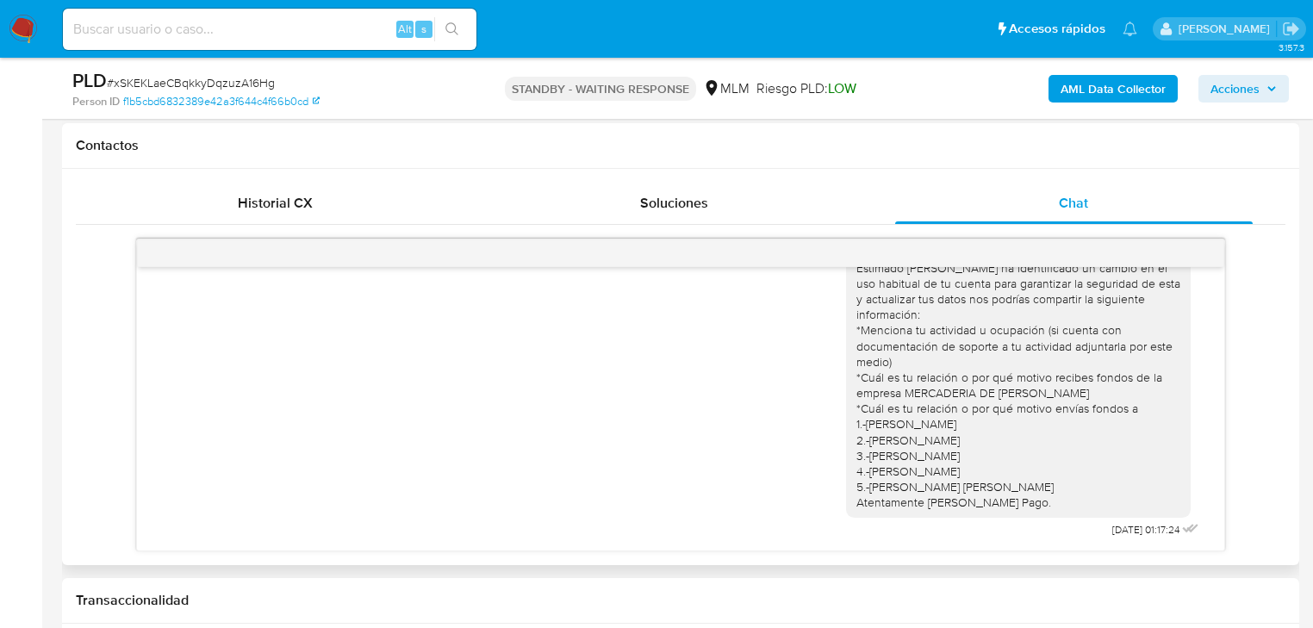
scroll to position [758, 0]
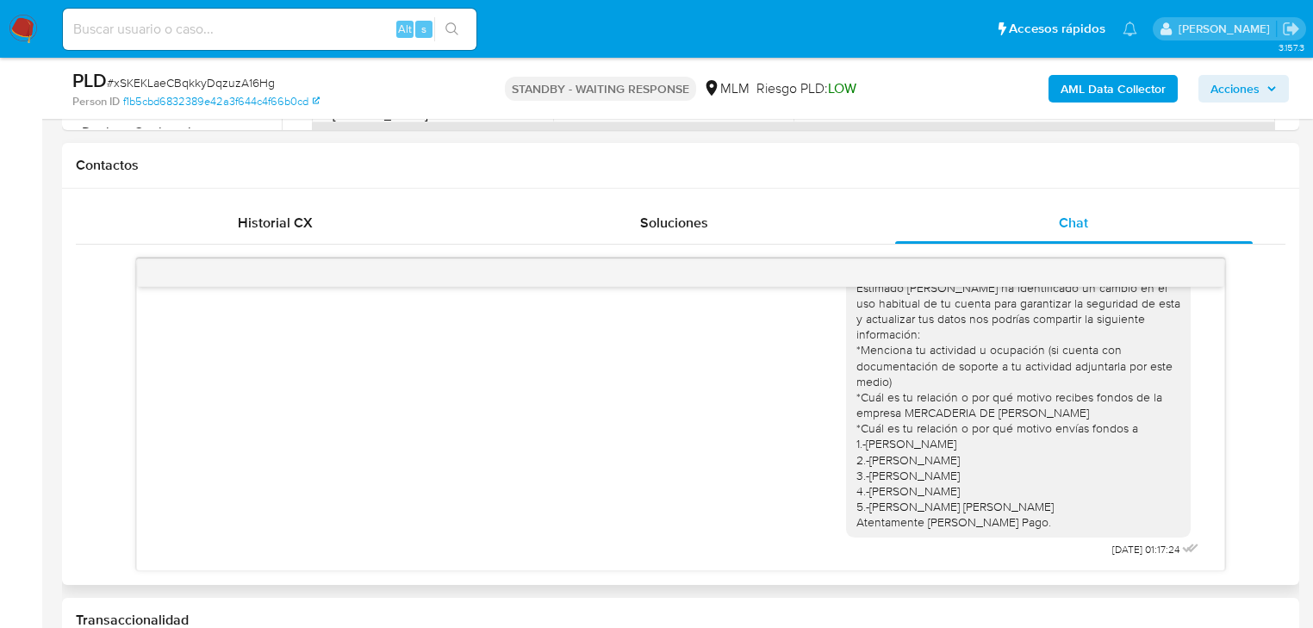
drag, startPoint x: 24, startPoint y: 24, endPoint x: 35, endPoint y: 15, distance: 14.7
click at [24, 24] on img at bounding box center [23, 29] width 29 height 29
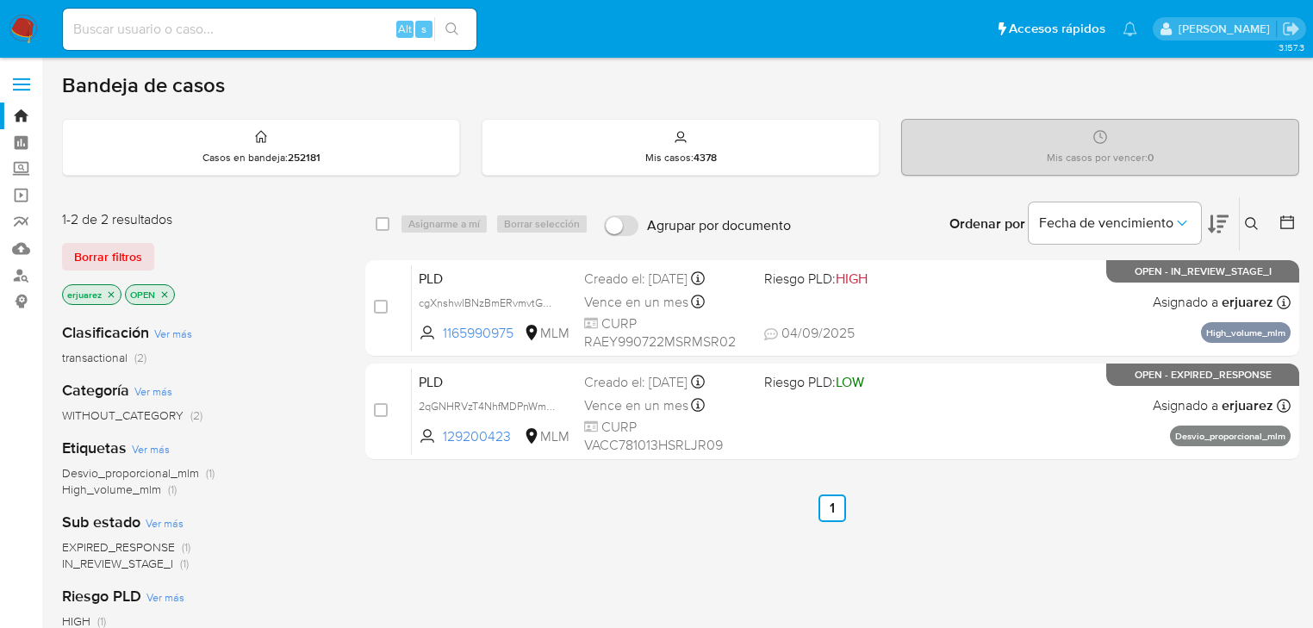
click at [162, 24] on div "Alt s" at bounding box center [270, 29] width 414 height 41
click at [709, 565] on div "select-all-cases-checkbox Asignarme a mí Borrar selección Agrupar por documento…" at bounding box center [832, 586] width 934 height 781
click at [110, 295] on icon "close-filter" at bounding box center [111, 295] width 10 height 10
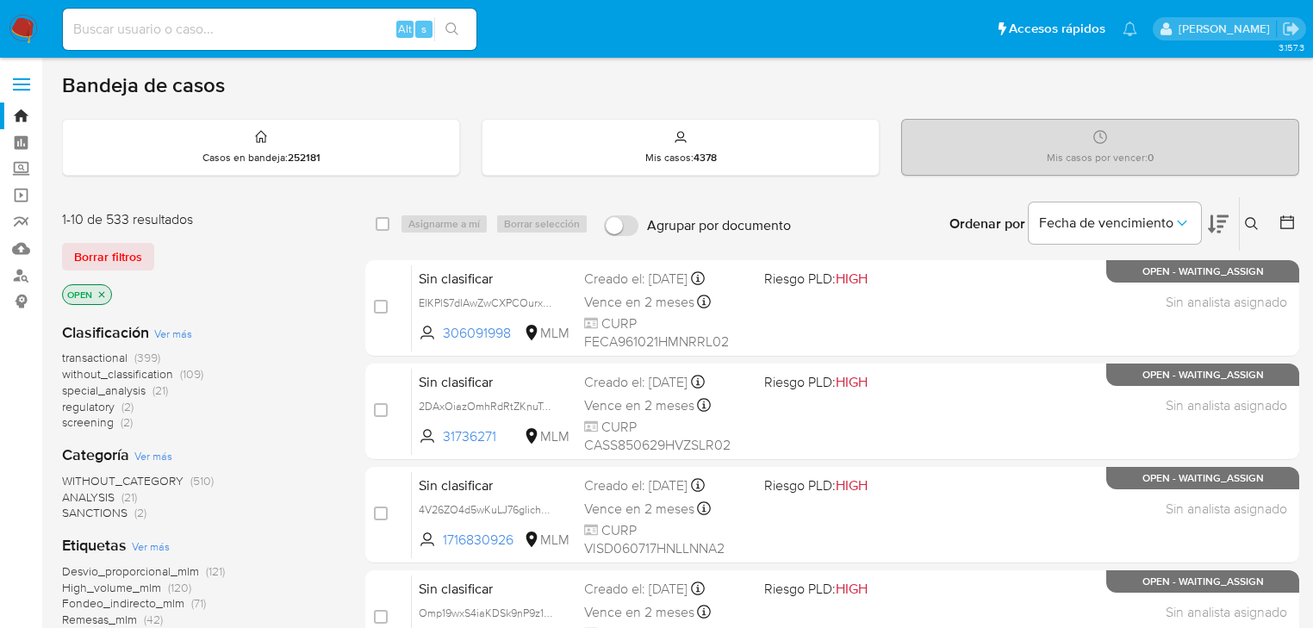
click at [1253, 219] on icon at bounding box center [1252, 224] width 14 height 14
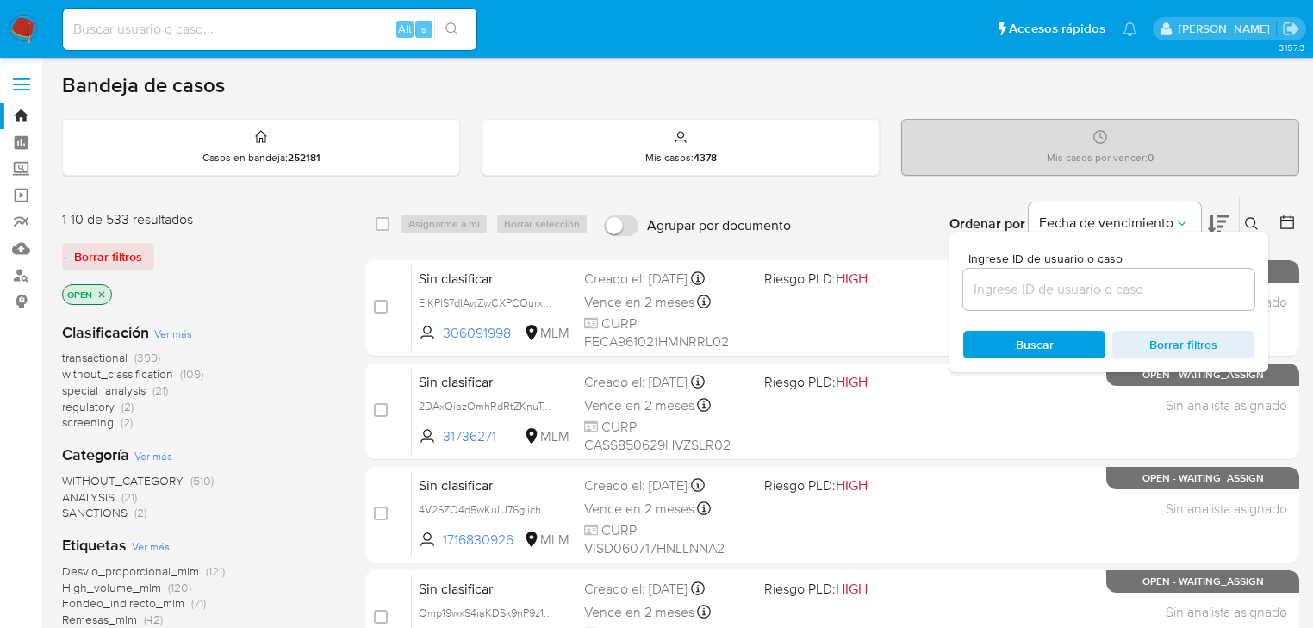
click at [1061, 269] on div at bounding box center [1108, 289] width 291 height 41
click at [1057, 284] on input at bounding box center [1108, 289] width 291 height 22
paste input "2100585950"
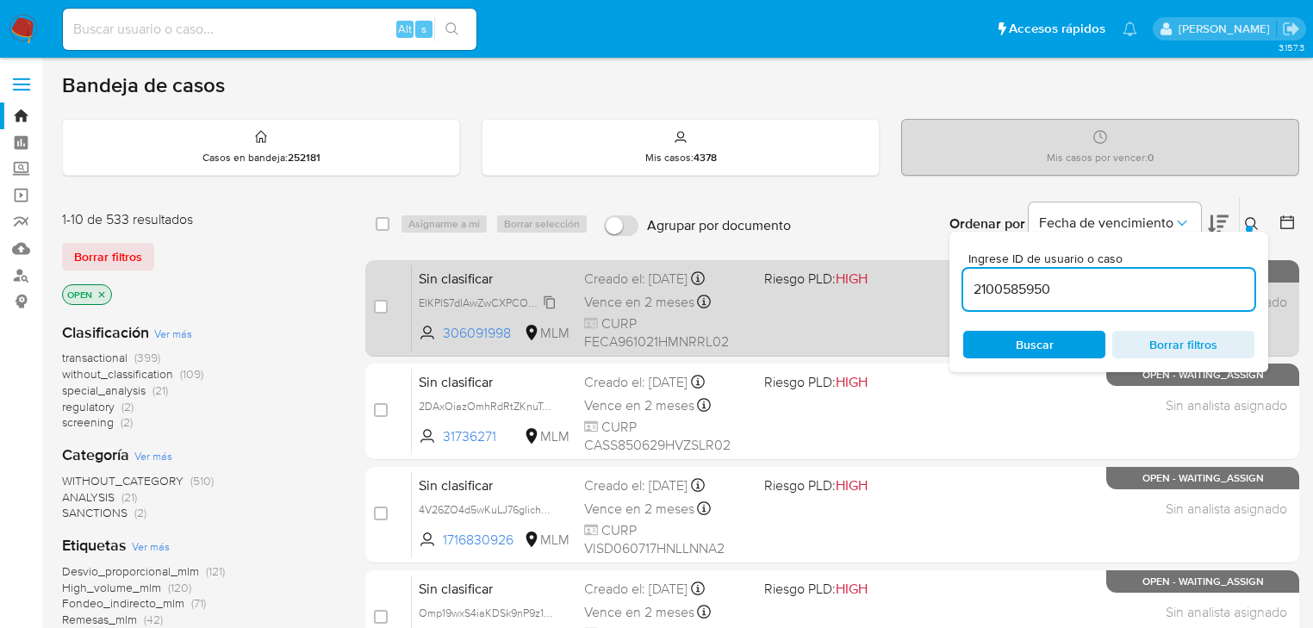
type input "2100585950"
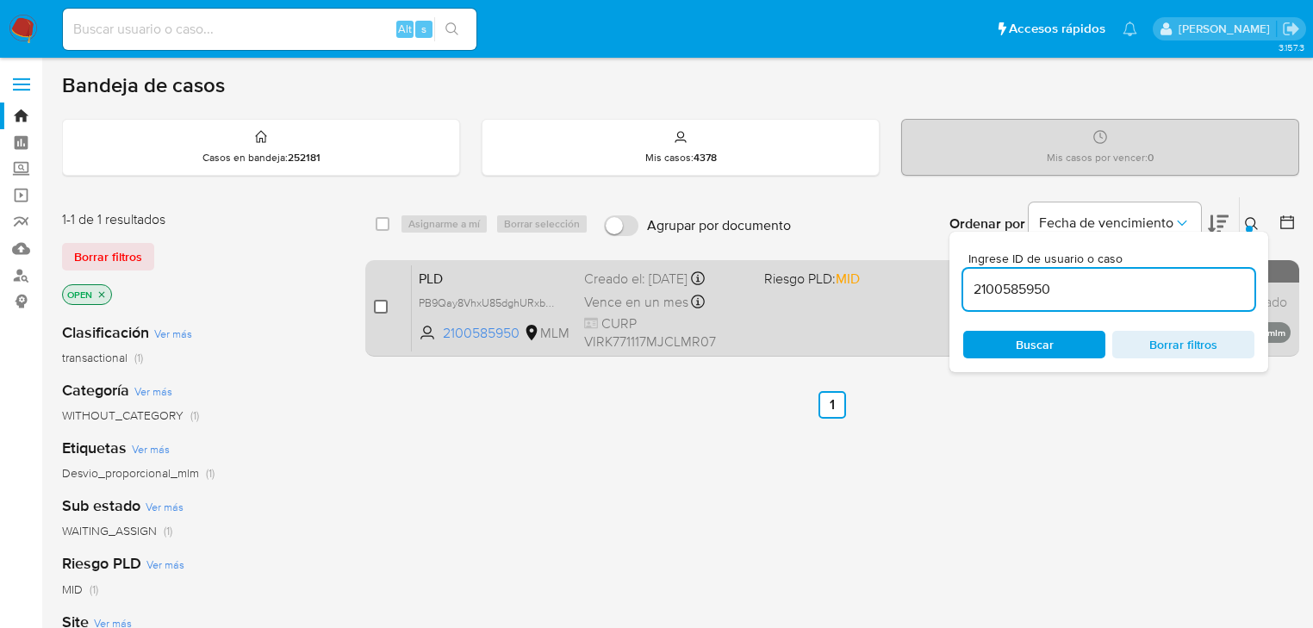
click at [386, 306] on input "checkbox" at bounding box center [381, 307] width 14 height 14
checkbox input "true"
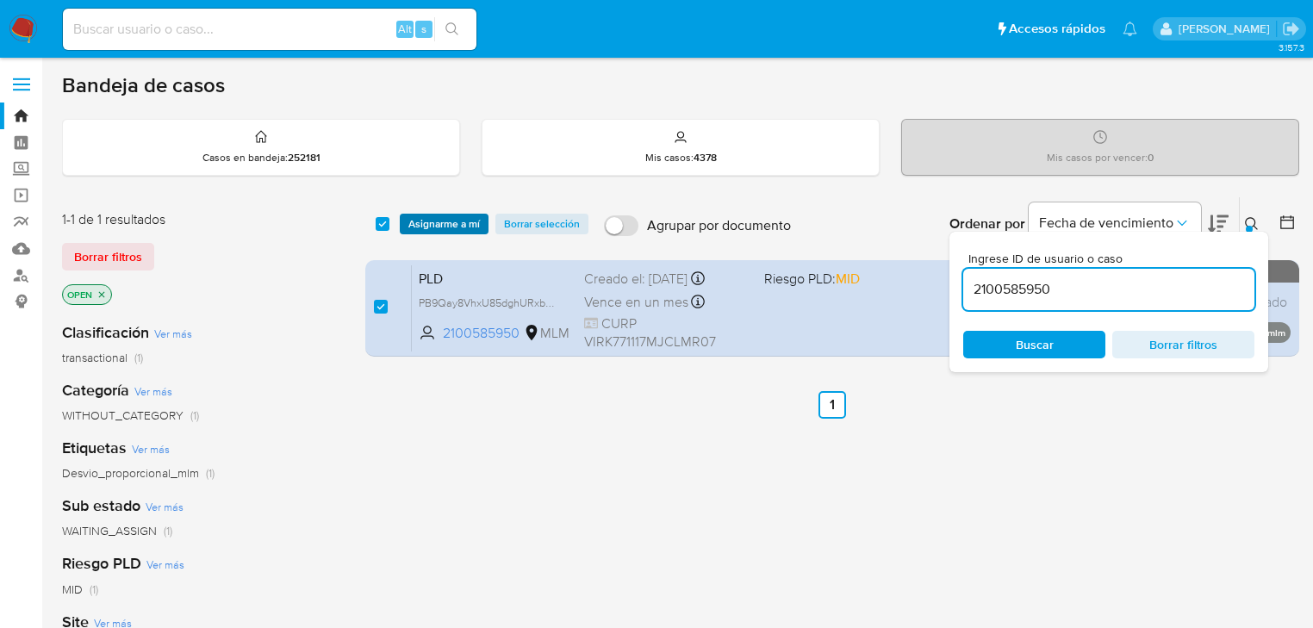
click at [431, 222] on span "Asignarme a mí" at bounding box center [444, 223] width 72 height 17
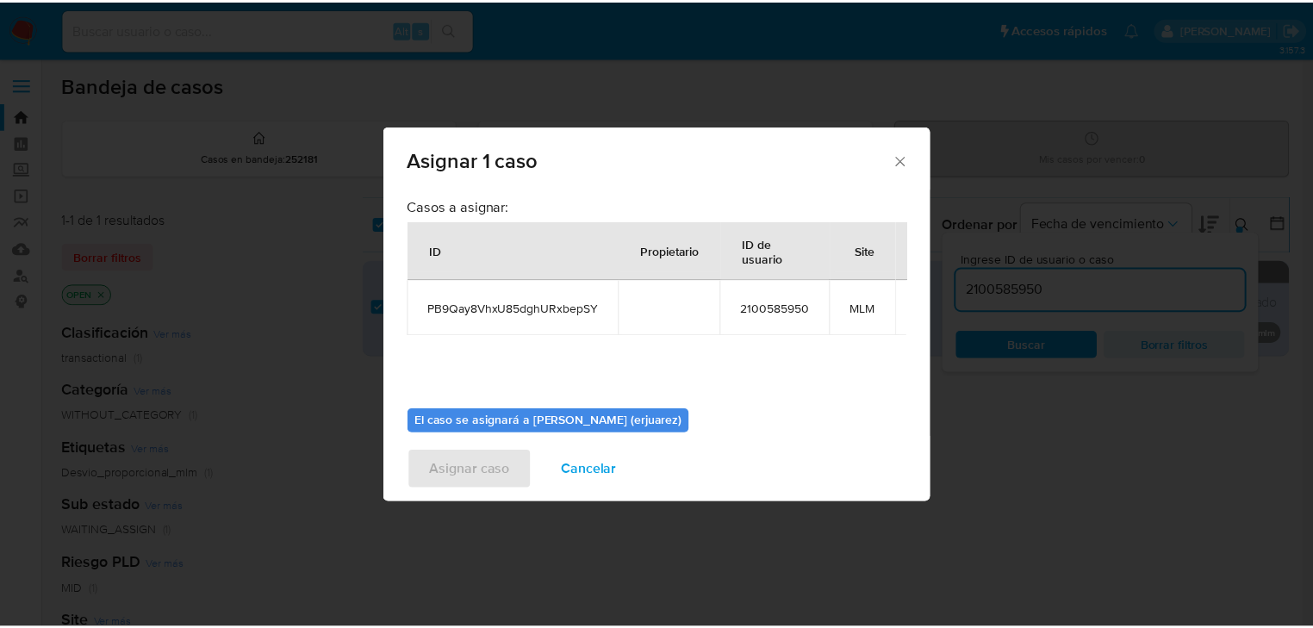
scroll to position [89, 0]
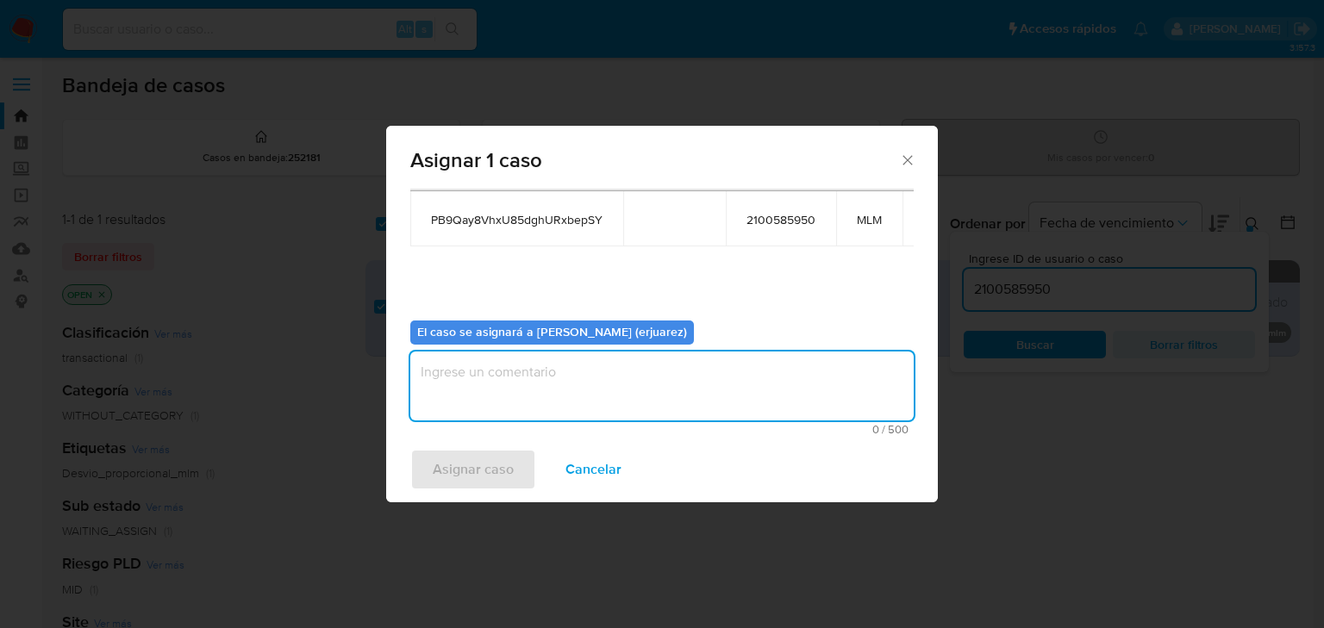
click at [544, 384] on textarea "assign-modal" at bounding box center [661, 386] width 503 height 69
type textarea "EPJU"
click at [496, 462] on span "Asignar caso" at bounding box center [473, 470] width 81 height 38
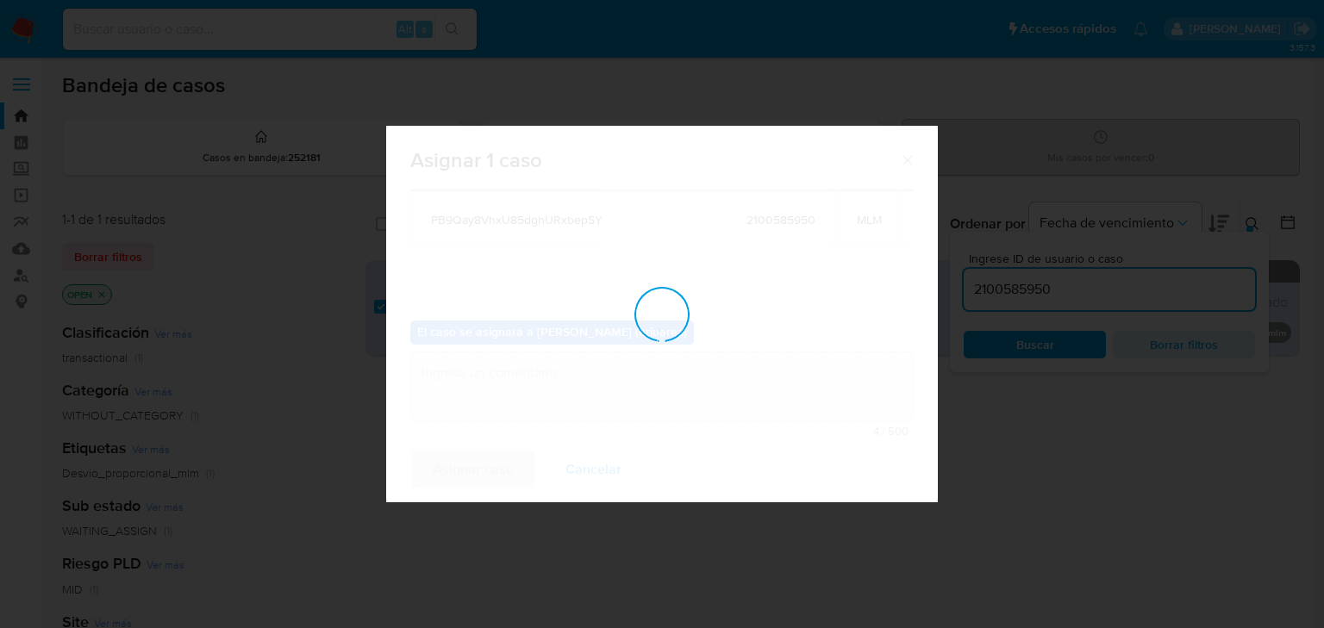
checkbox input "false"
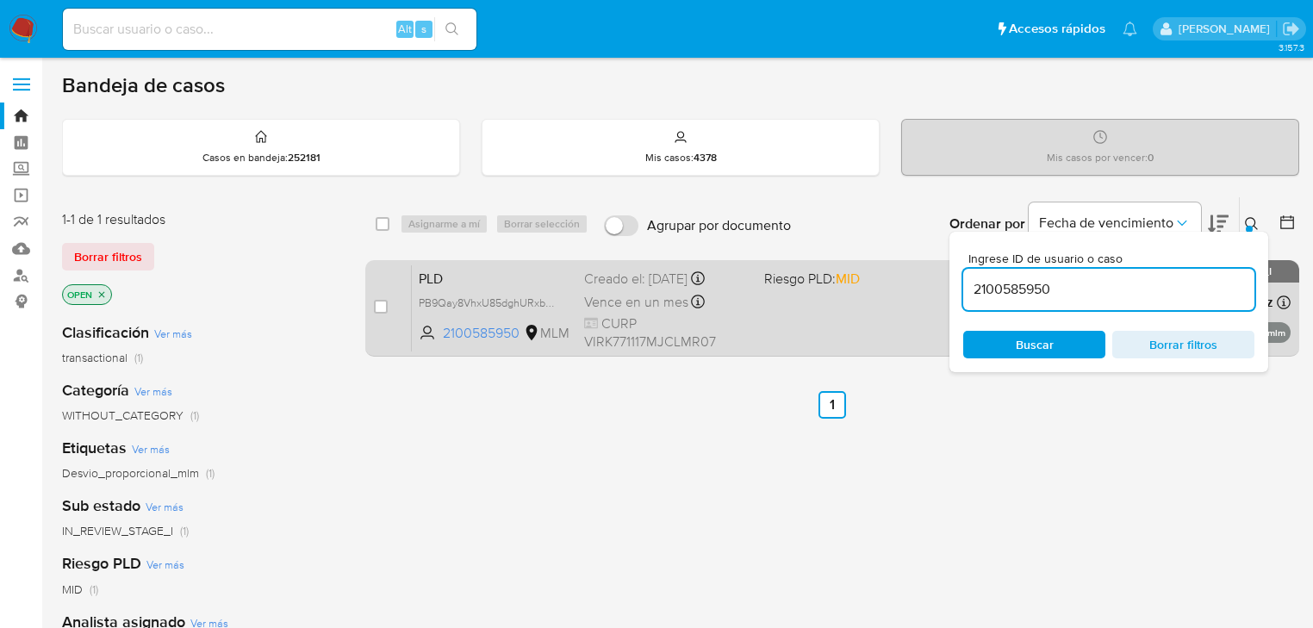
click at [716, 317] on span "CURP VIRK771117MJCLMR07" at bounding box center [667, 333] width 166 height 37
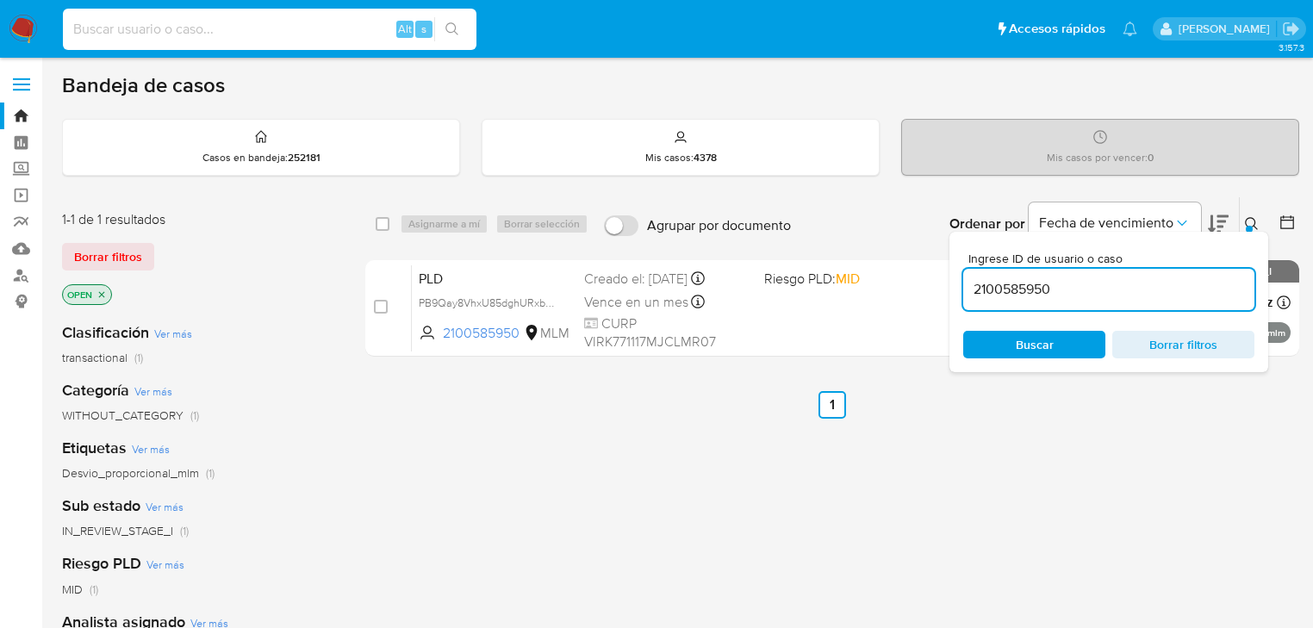
click at [124, 36] on input at bounding box center [270, 29] width 414 height 22
paste input "147210852"
click at [74, 33] on input "147210852" at bounding box center [270, 29] width 414 height 22
click at [186, 35] on input "147210852" at bounding box center [270, 29] width 414 height 22
type input "147210852"
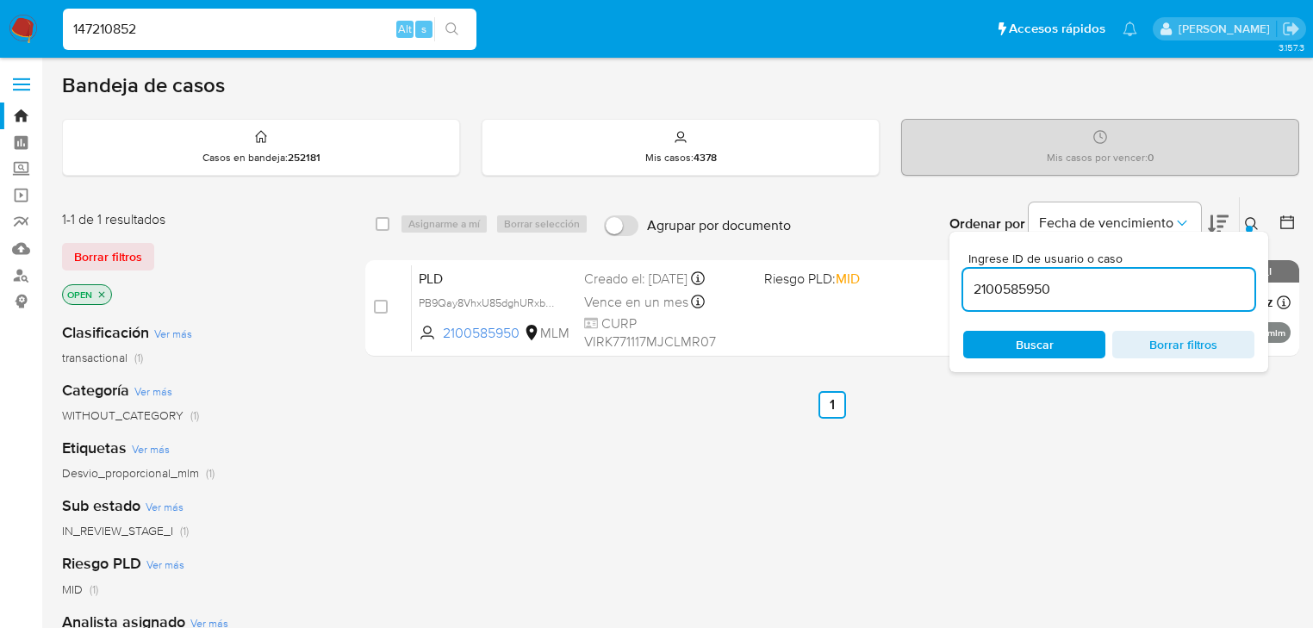
click at [462, 31] on button "search-icon" at bounding box center [451, 29] width 35 height 24
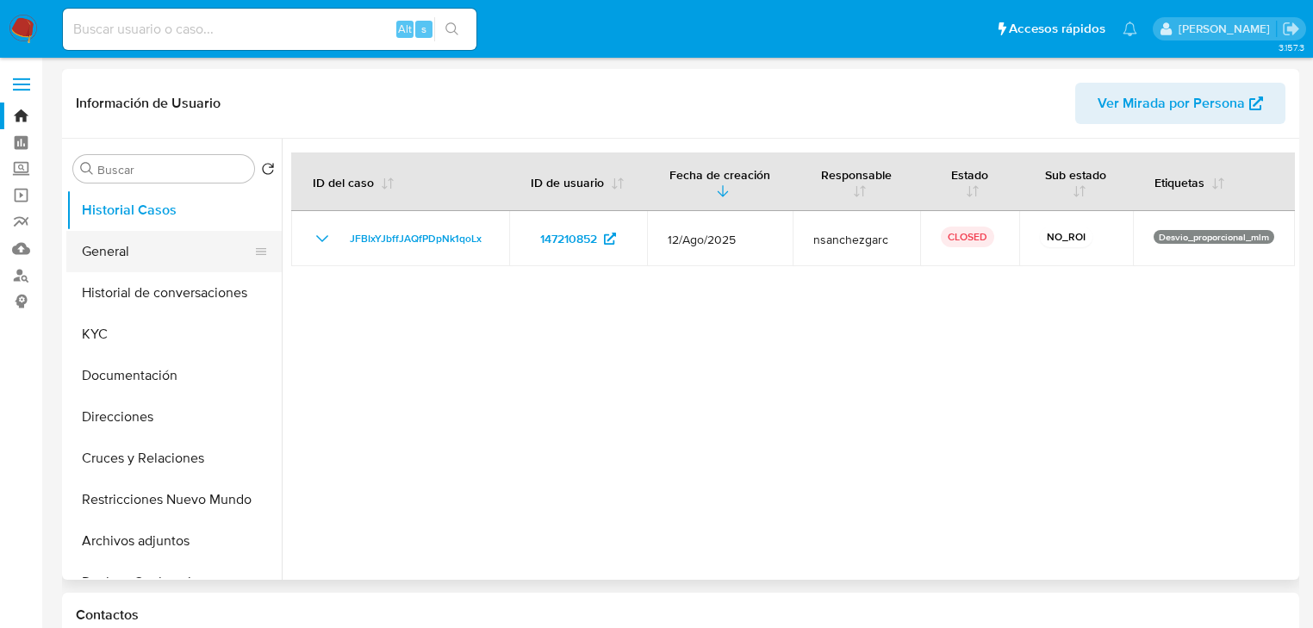
click at [131, 252] on button "General" at bounding box center [167, 251] width 202 height 41
select select "10"
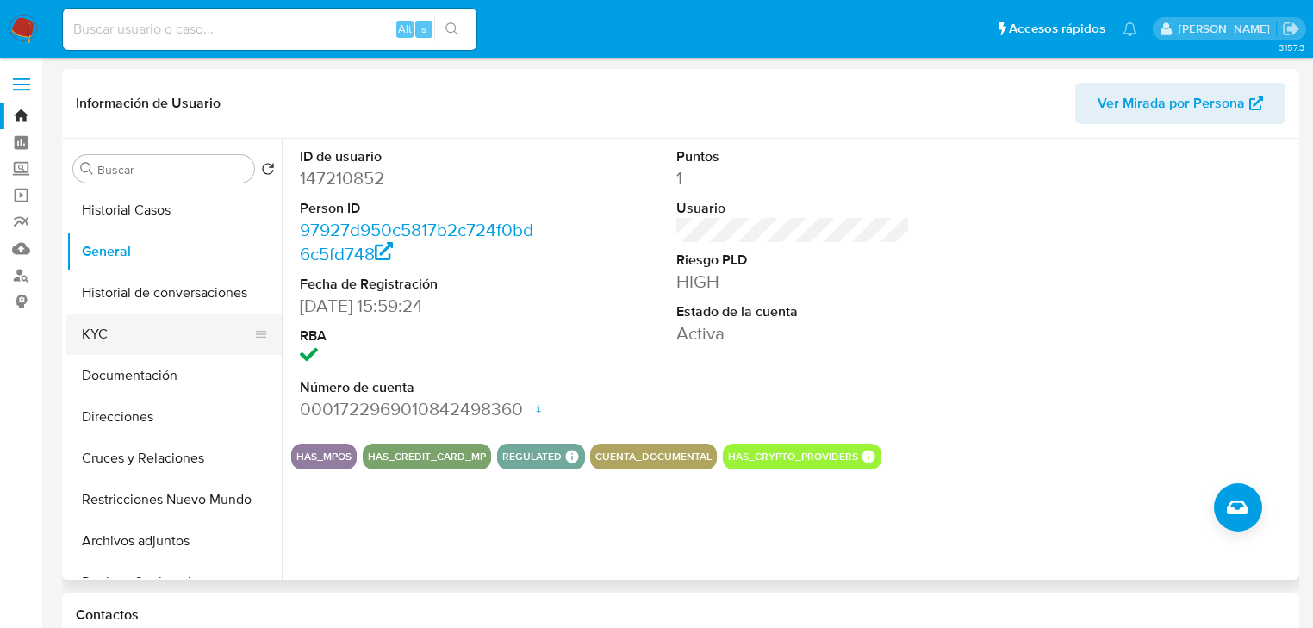
click at [144, 345] on button "KYC" at bounding box center [167, 334] width 202 height 41
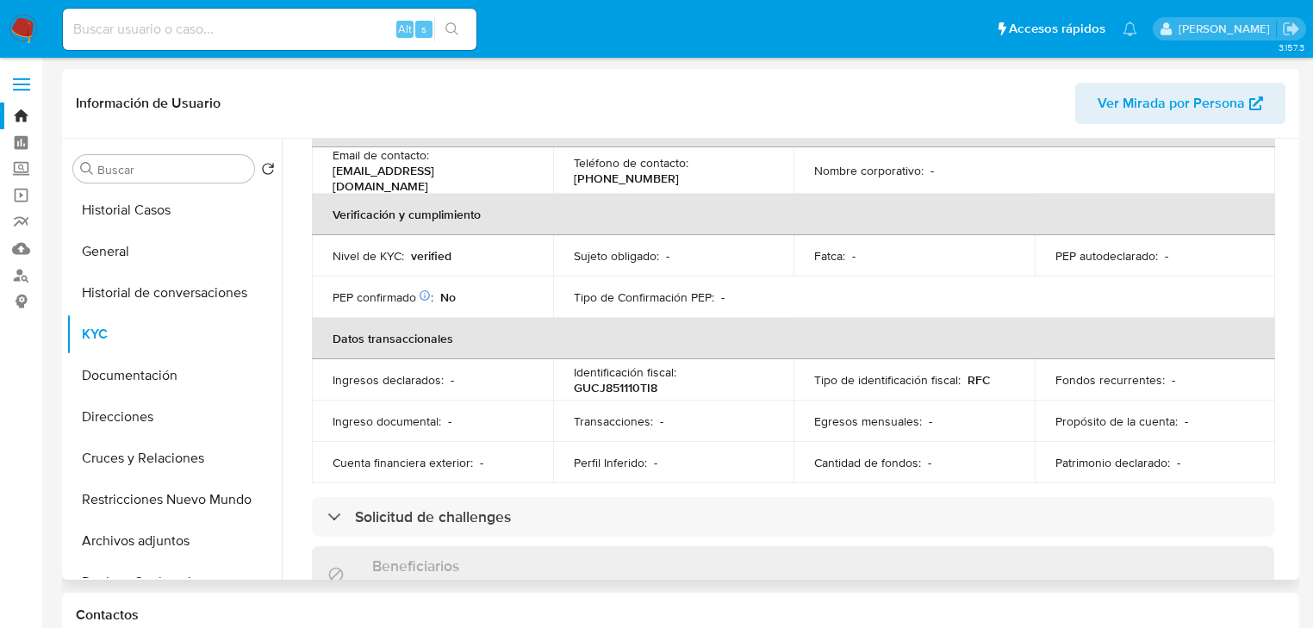
scroll to position [106, 0]
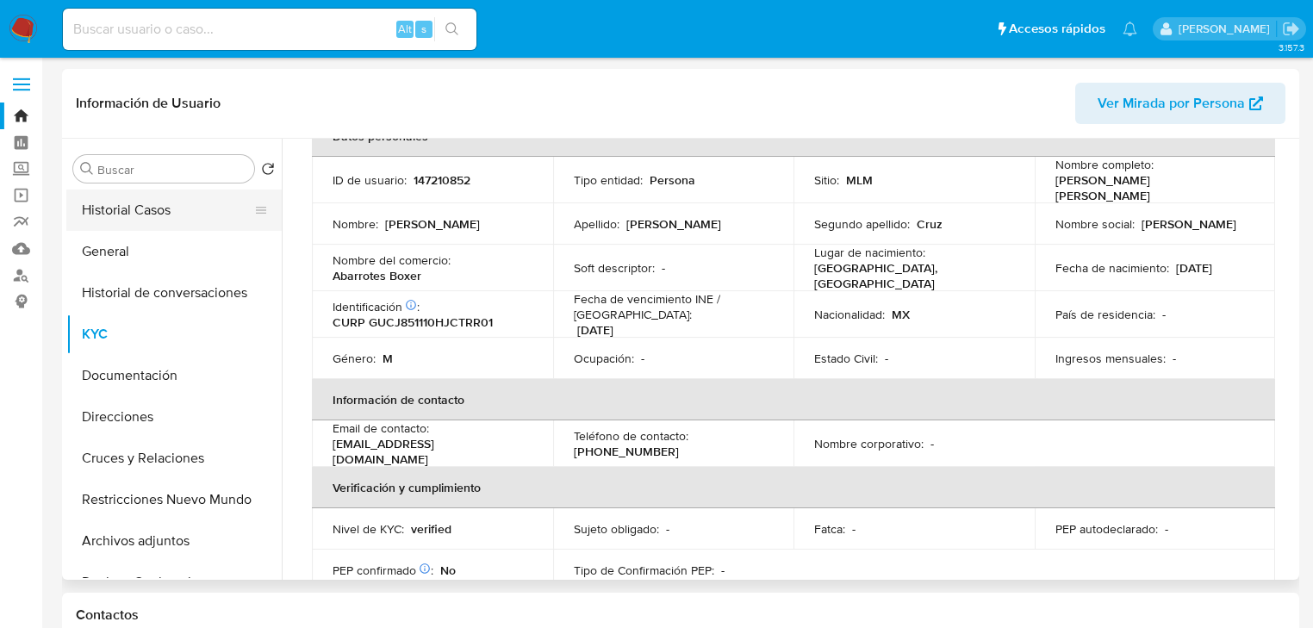
click at [144, 224] on button "Historial Casos" at bounding box center [167, 210] width 202 height 41
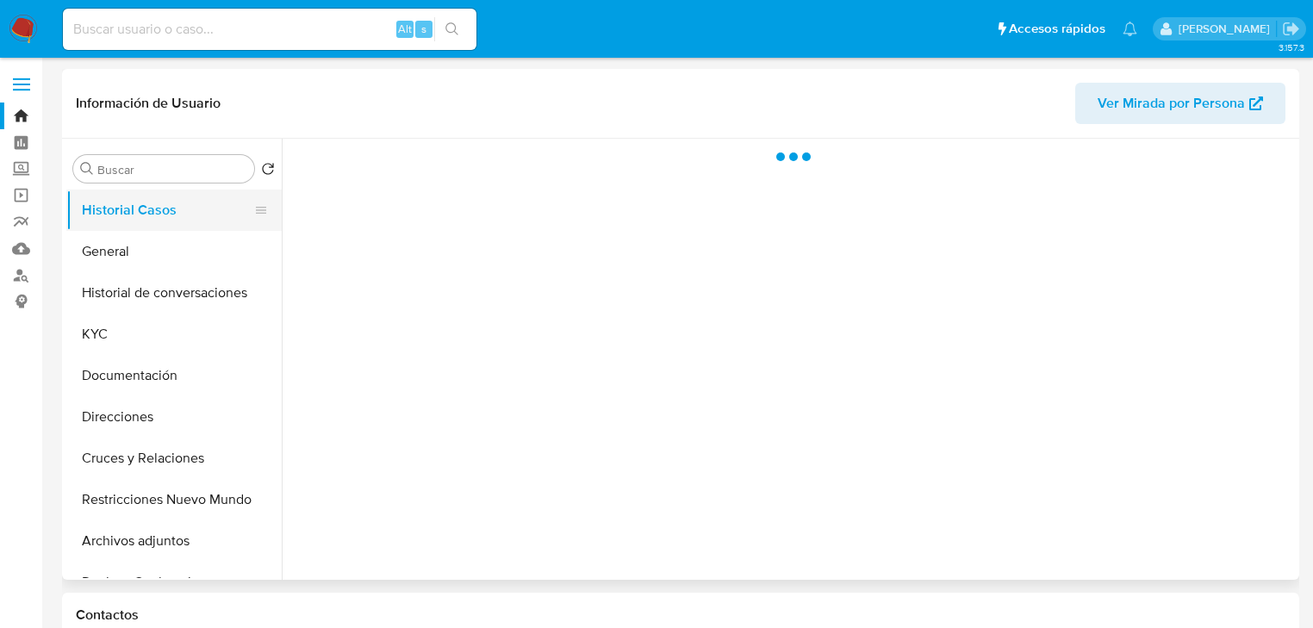
scroll to position [0, 0]
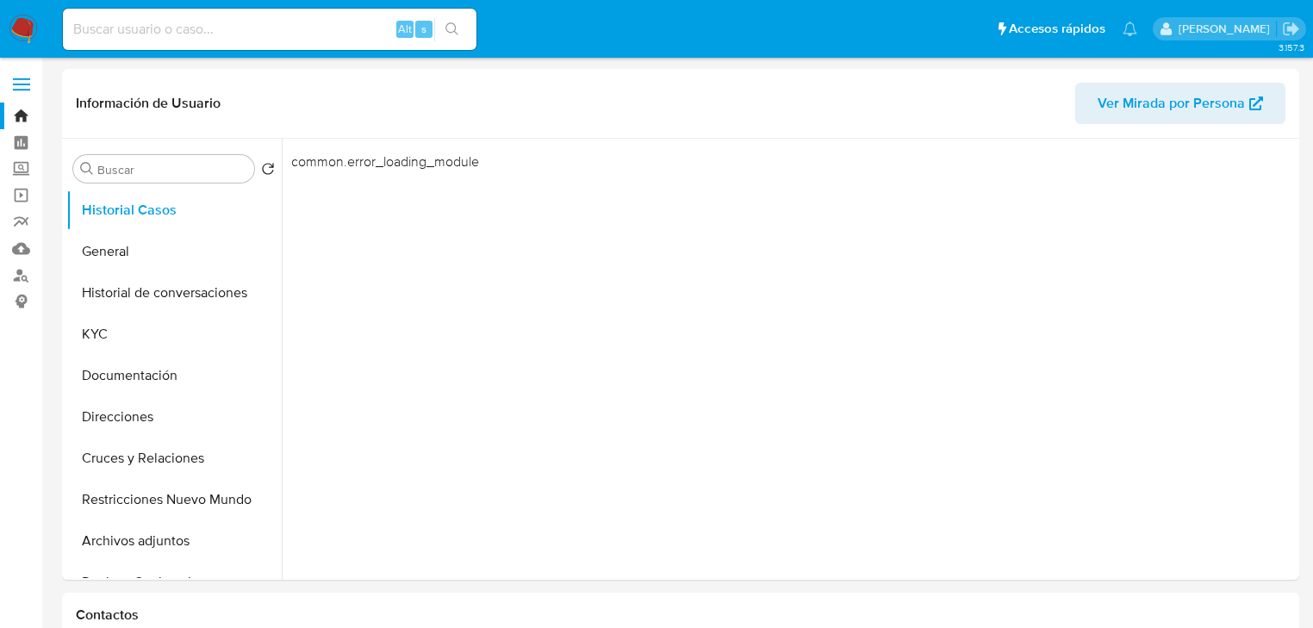
click at [28, 29] on img at bounding box center [23, 29] width 29 height 29
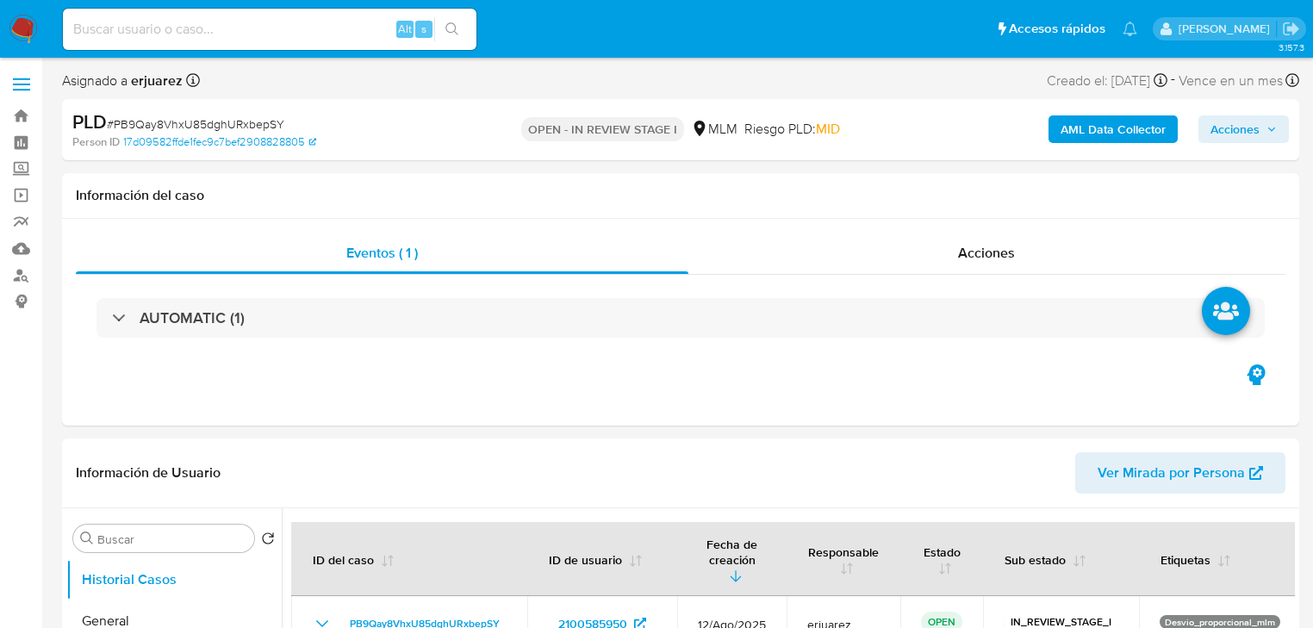
select select "10"
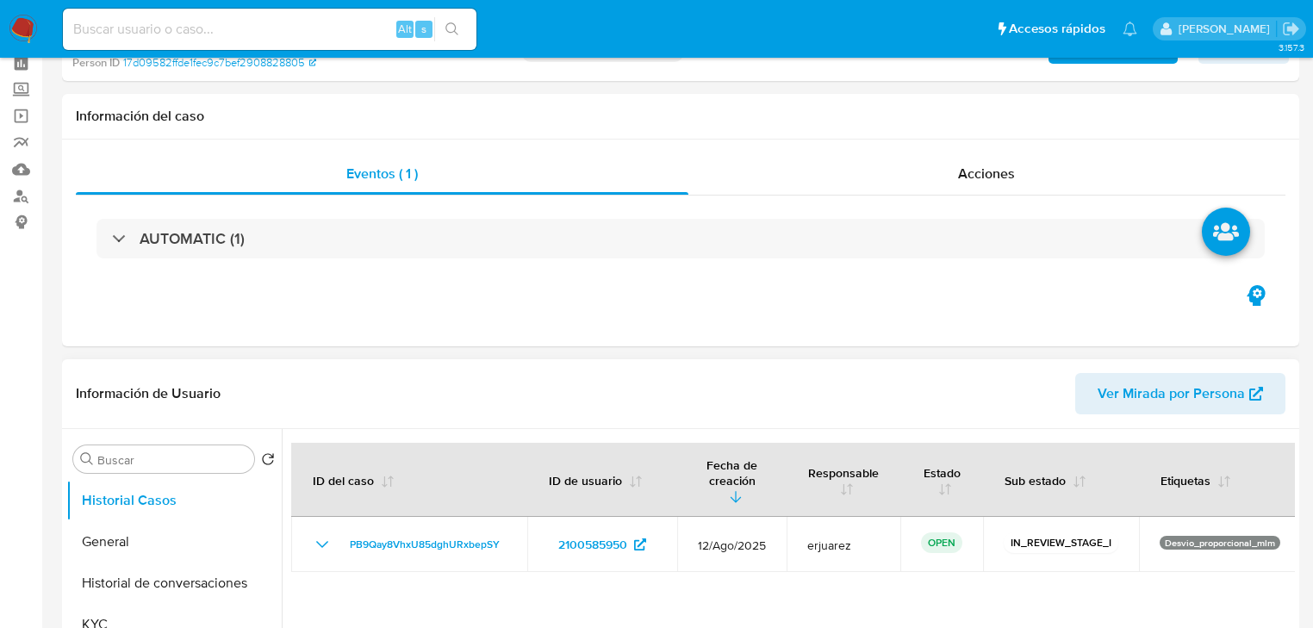
scroll to position [207, 0]
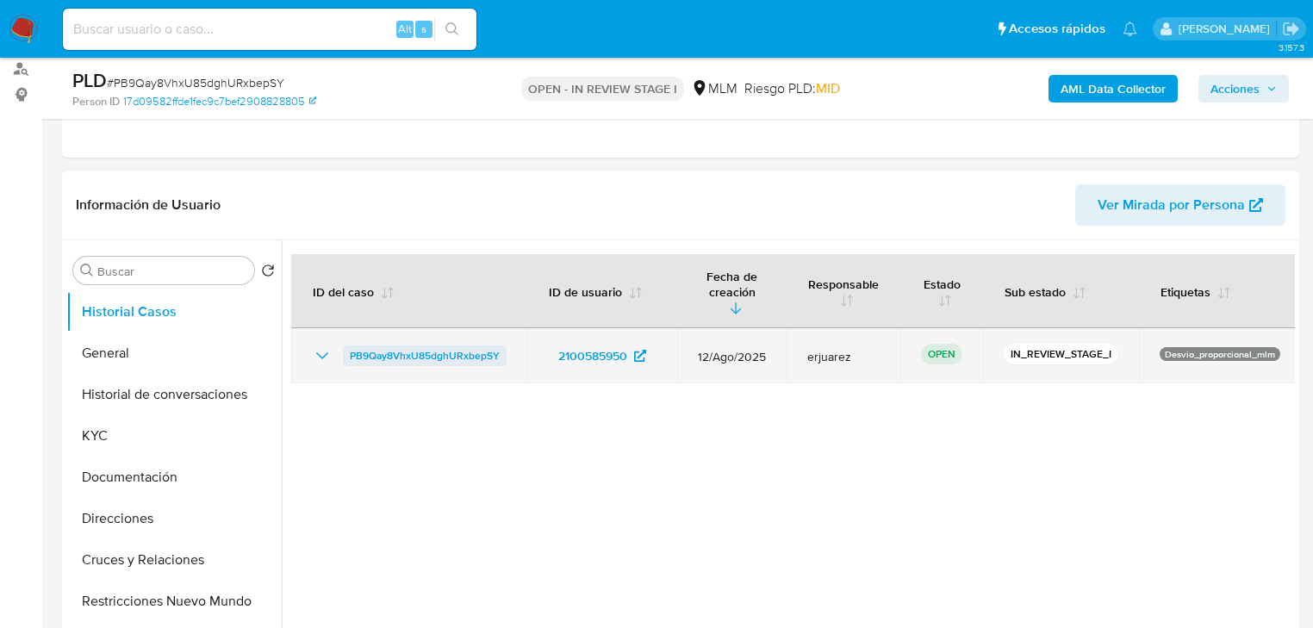
drag, startPoint x: 526, startPoint y: 336, endPoint x: 345, endPoint y: 337, distance: 181.0
click at [346, 335] on tr "PB9Qay8VhxU85dghURxbepSY 2100585950 12/Ago/2025 erjuarez OPEN IN_REVIEW_STAGE_I…" at bounding box center [796, 355] width 1010 height 55
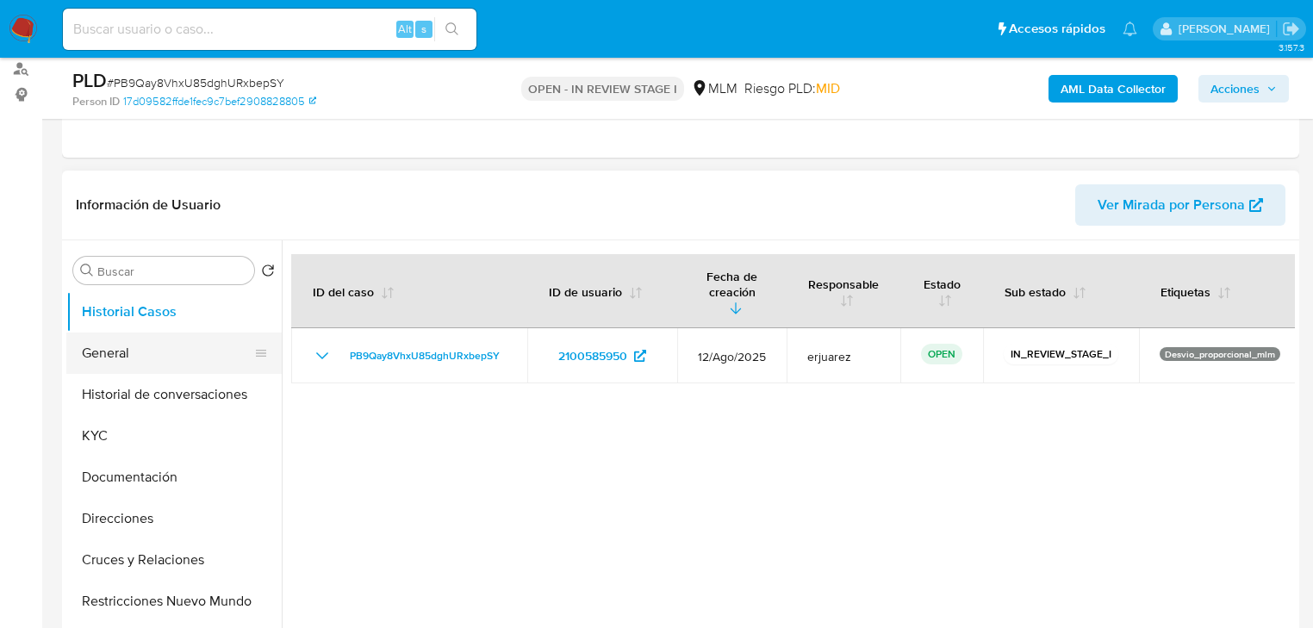
click at [131, 335] on button "General" at bounding box center [167, 353] width 202 height 41
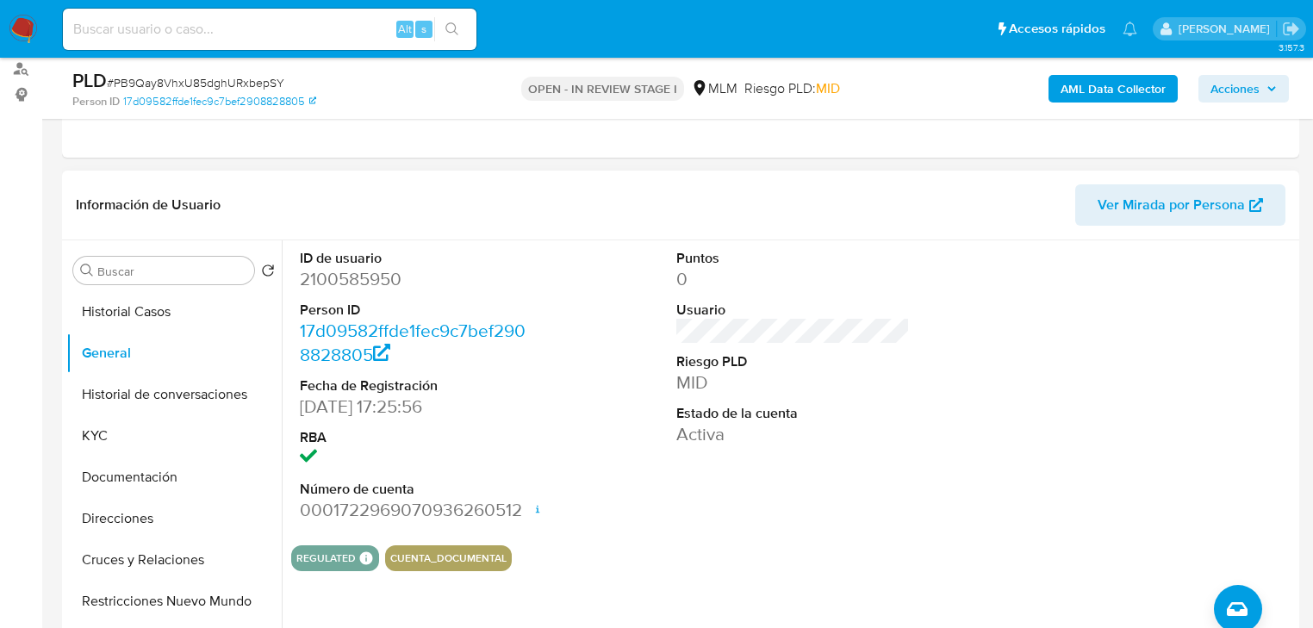
drag, startPoint x: 138, startPoint y: 308, endPoint x: 78, endPoint y: 286, distance: 63.2
click at [138, 309] on button "Historial Casos" at bounding box center [173, 311] width 215 height 41
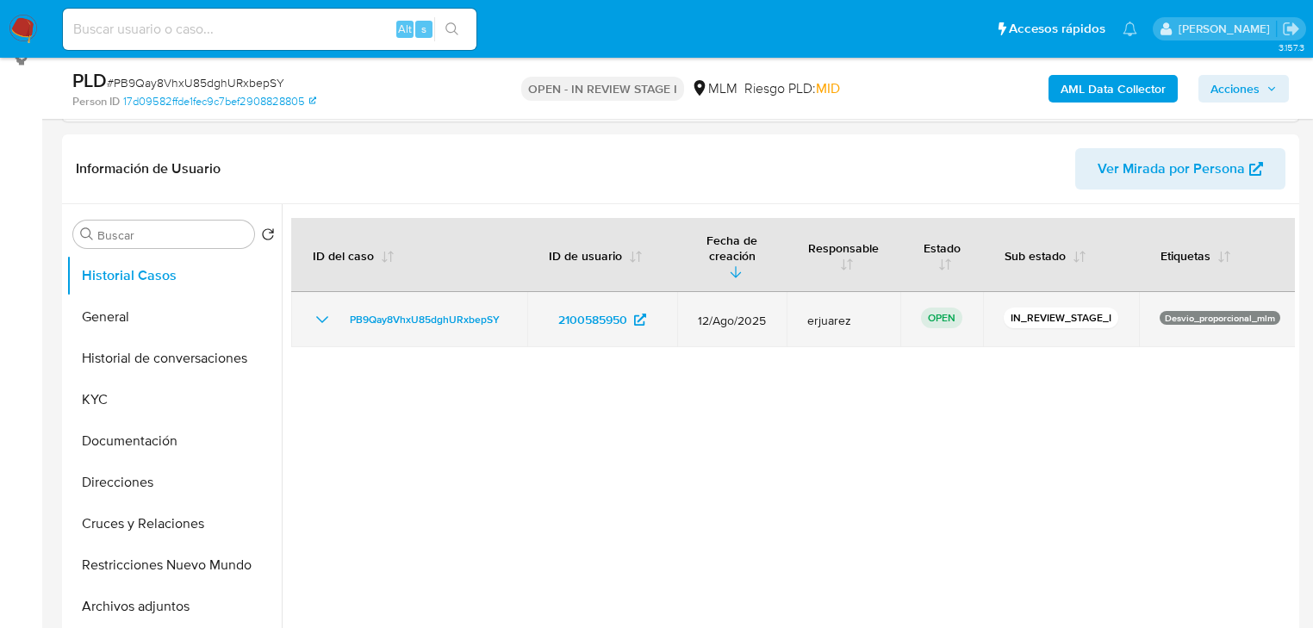
scroll to position [276, 0]
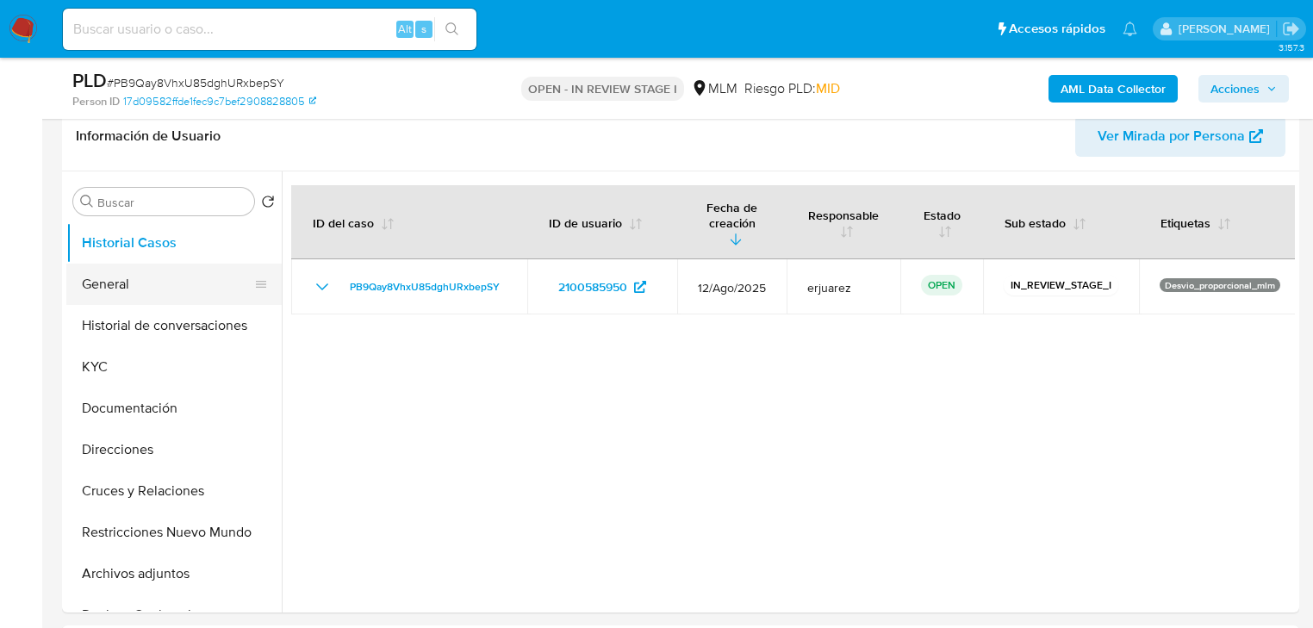
click at [126, 296] on button "General" at bounding box center [167, 284] width 202 height 41
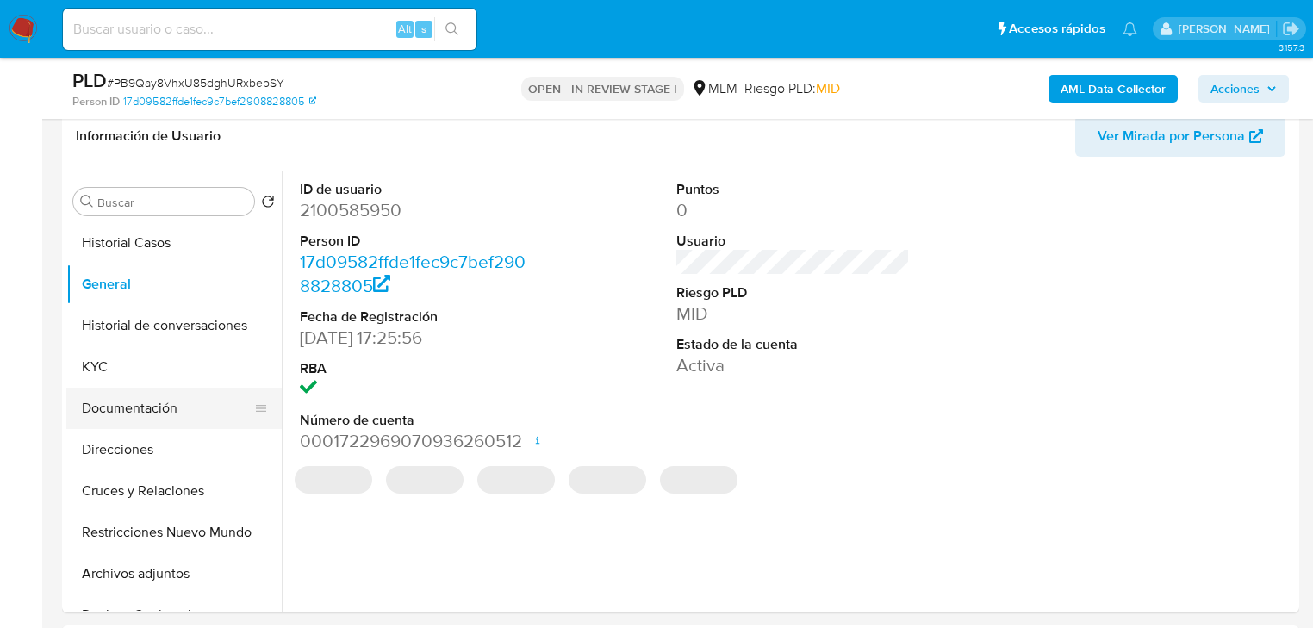
click at [122, 388] on button "Documentación" at bounding box center [167, 408] width 202 height 41
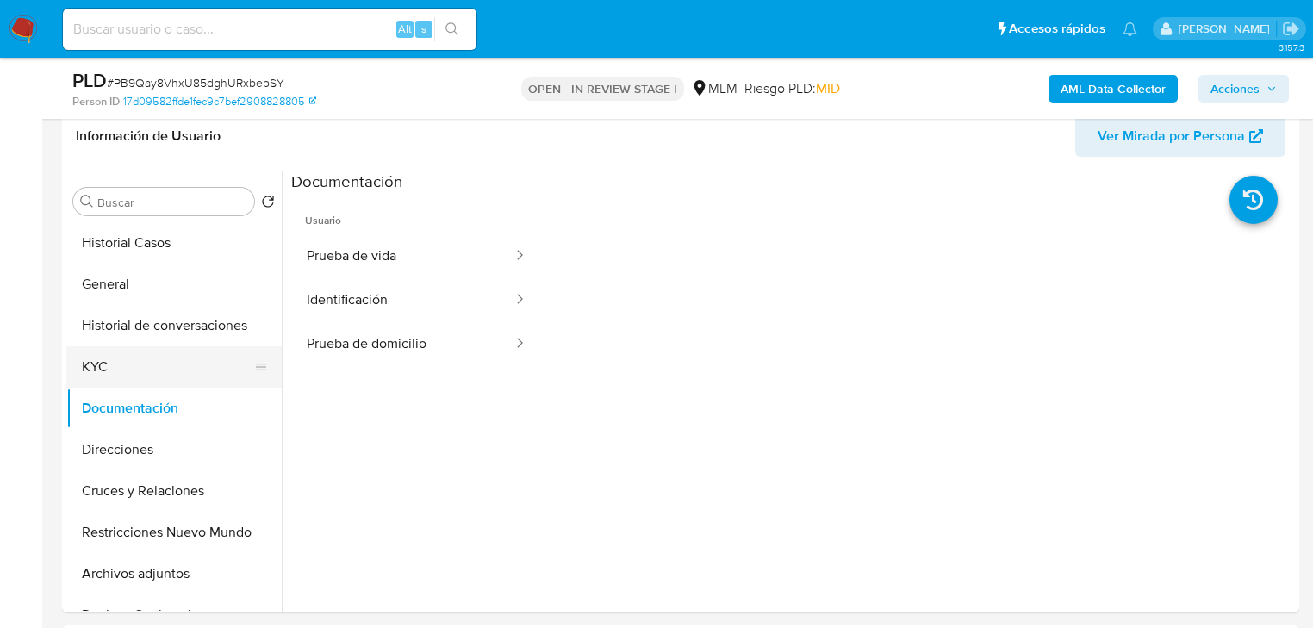
click at [116, 367] on button "KYC" at bounding box center [167, 366] width 202 height 41
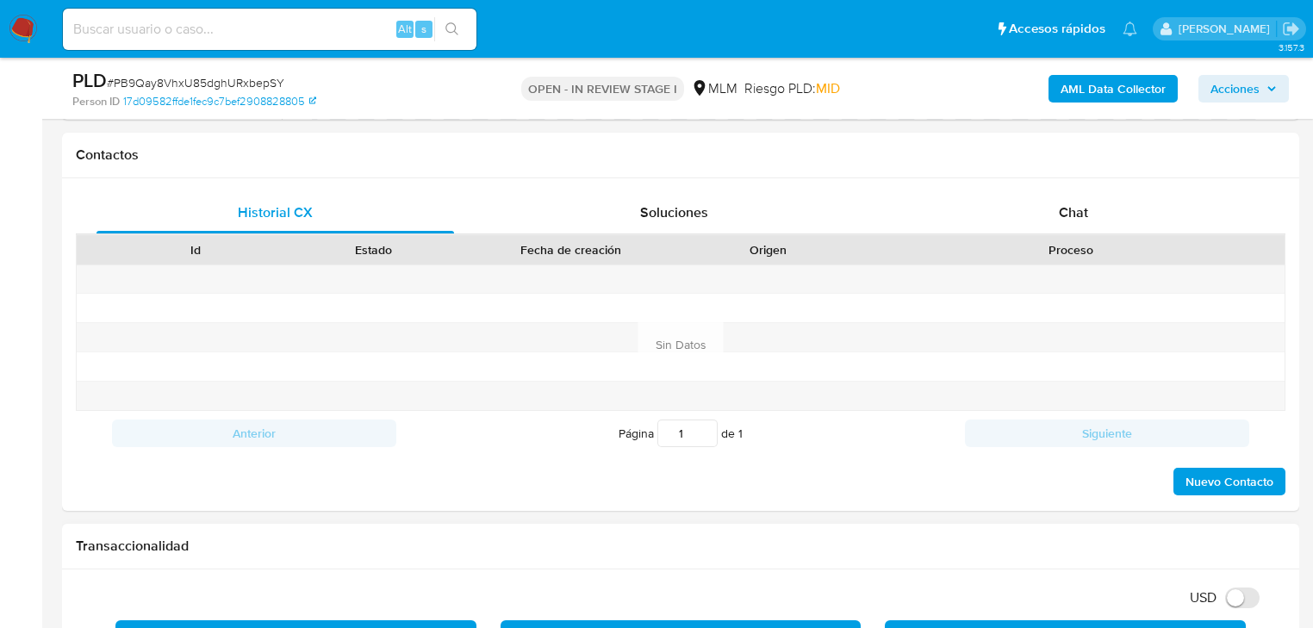
scroll to position [1103, 0]
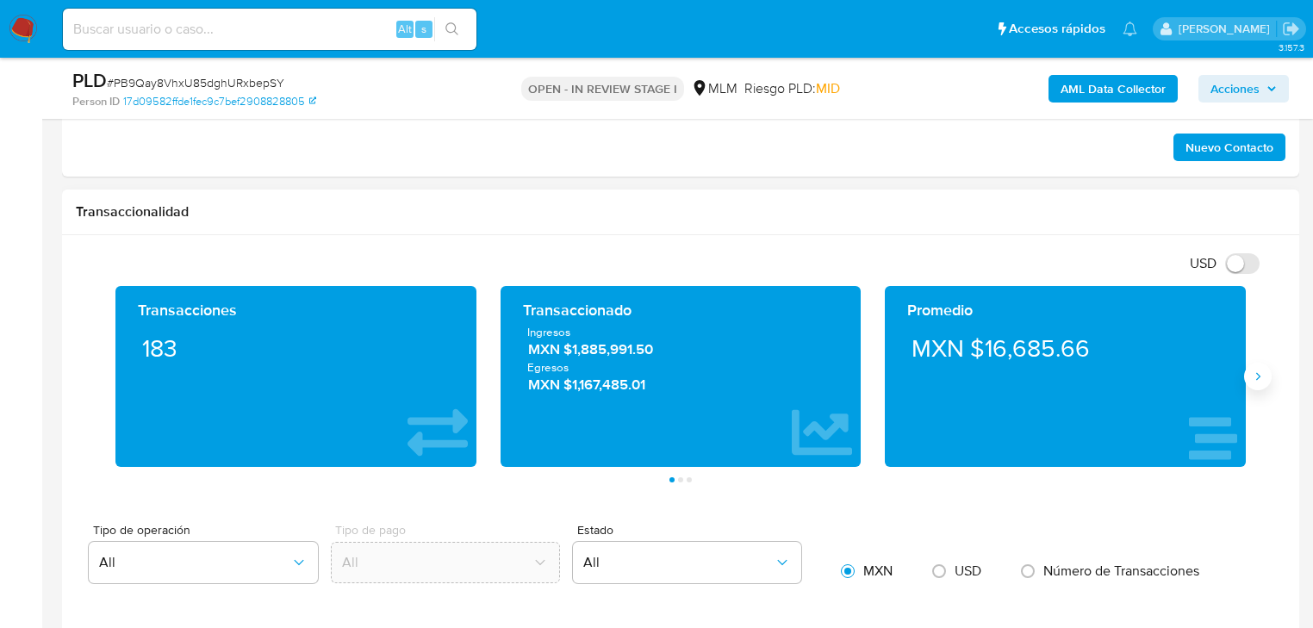
click at [1252, 377] on icon "Siguiente" at bounding box center [1258, 377] width 14 height 14
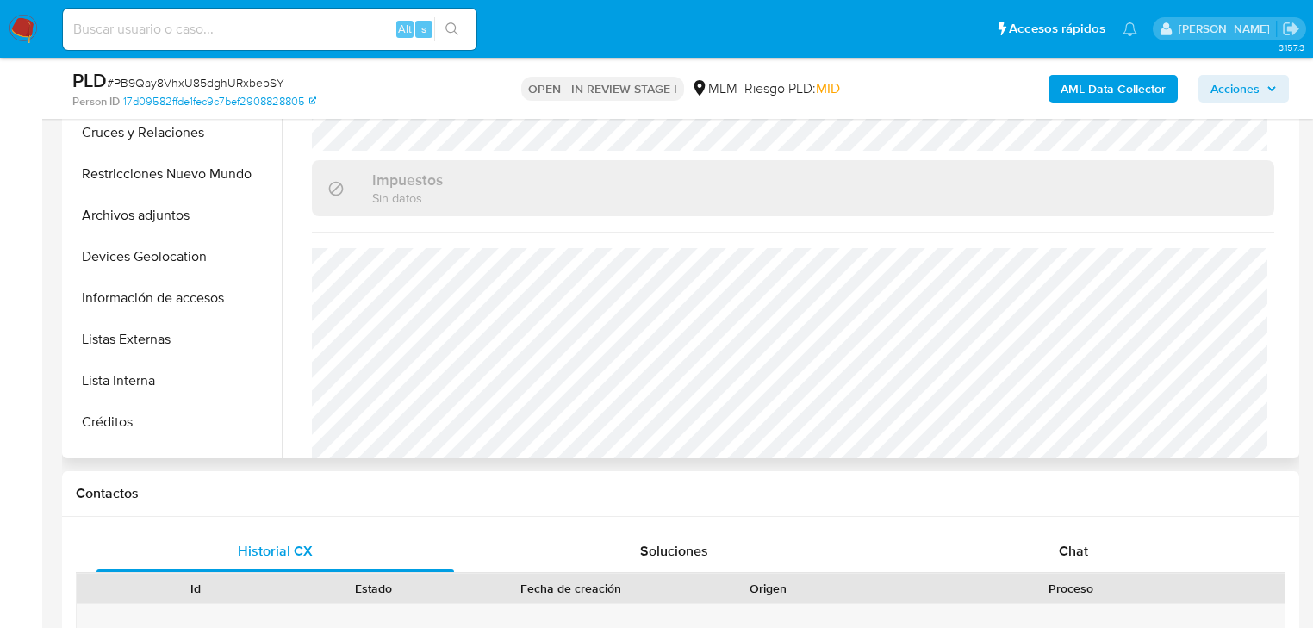
scroll to position [207, 0]
click at [161, 337] on button "Listas Externas" at bounding box center [167, 336] width 202 height 41
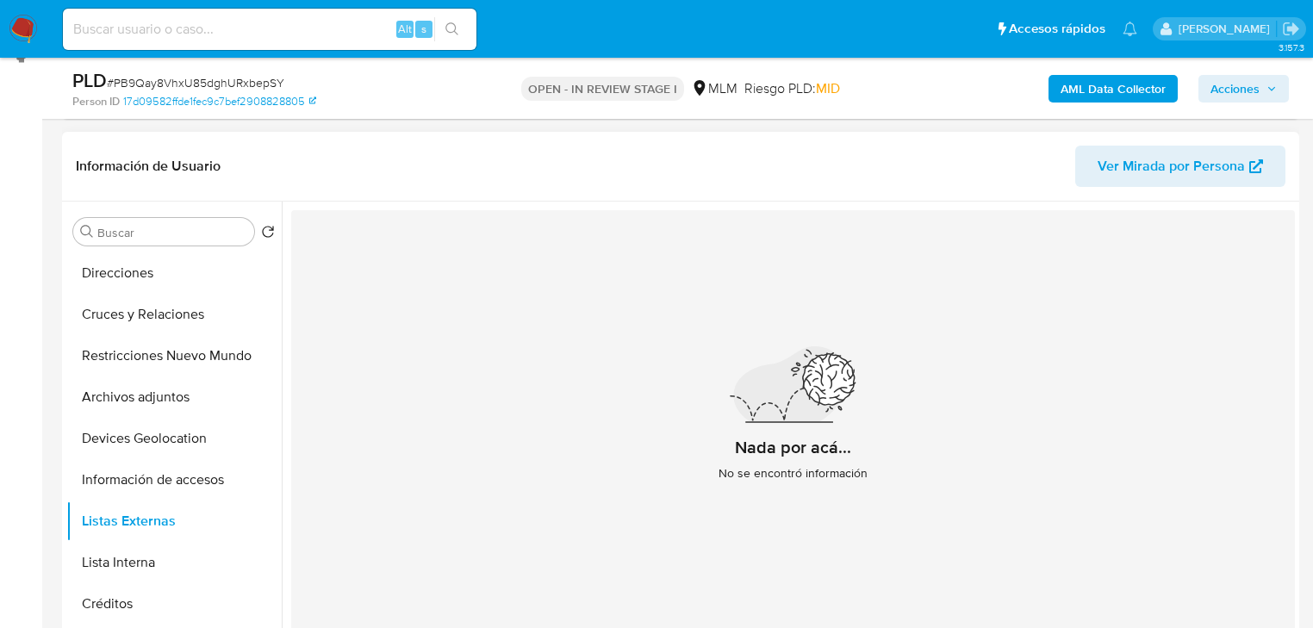
scroll to position [223, 0]
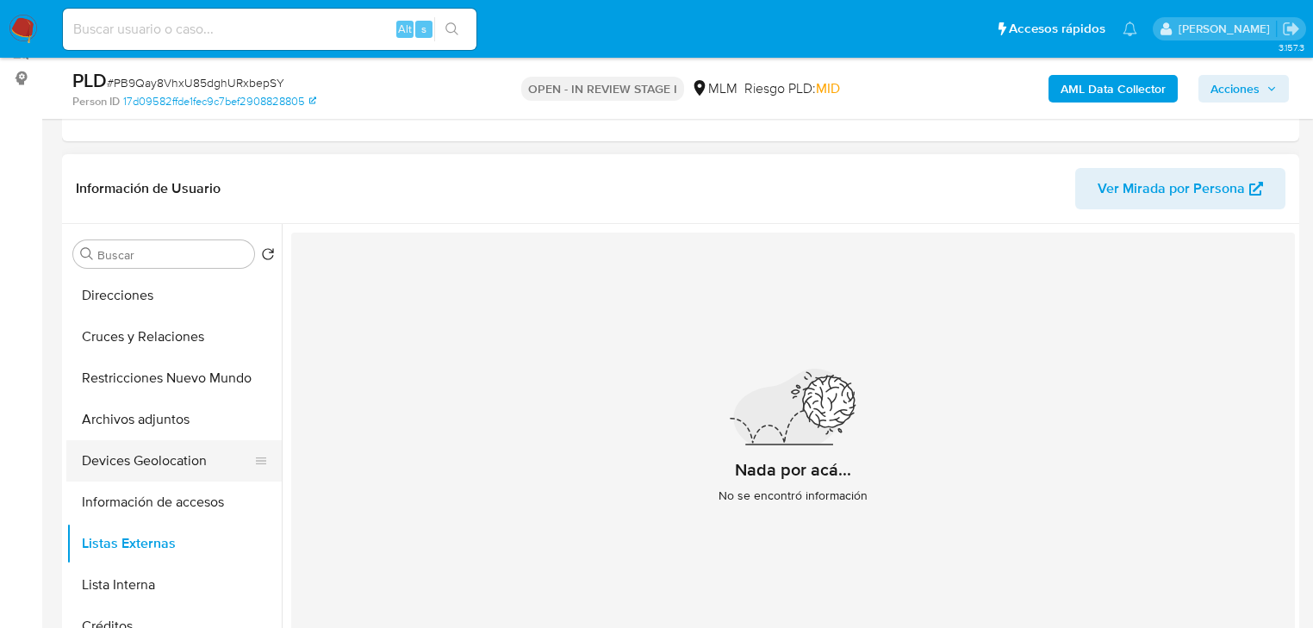
click at [129, 469] on button "Devices Geolocation" at bounding box center [167, 460] width 202 height 41
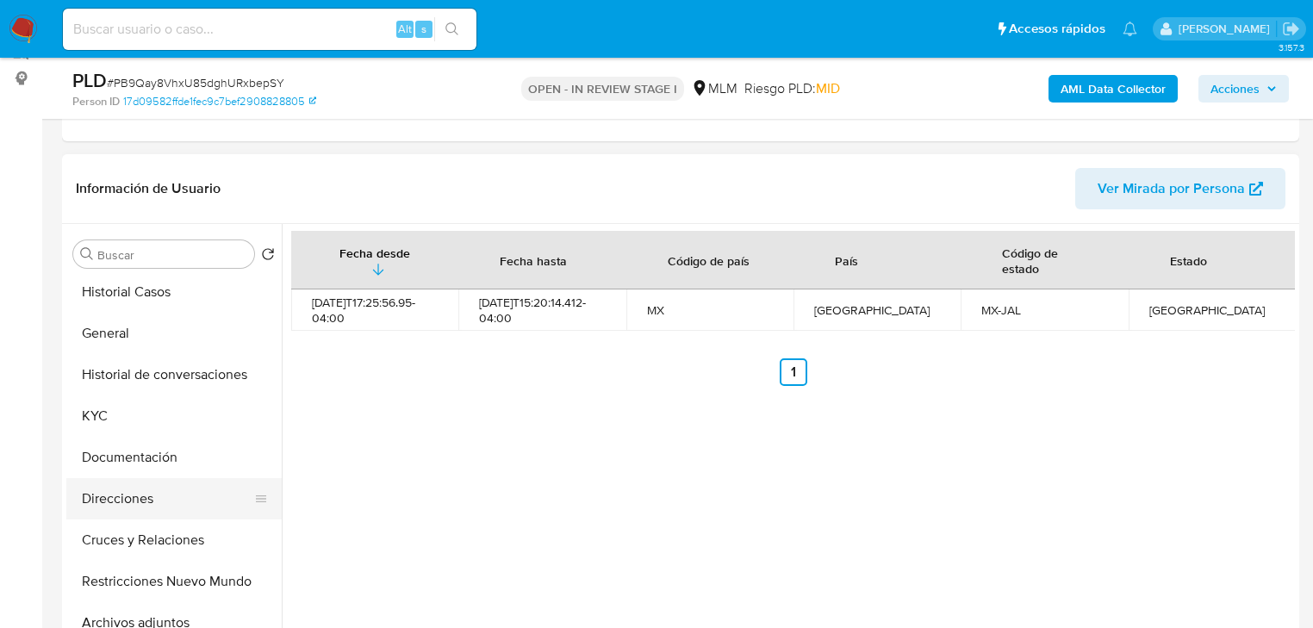
scroll to position [0, 0]
drag, startPoint x: 152, startPoint y: 458, endPoint x: 293, endPoint y: 371, distance: 165.5
click at [153, 456] on button "Documentación" at bounding box center [173, 460] width 215 height 41
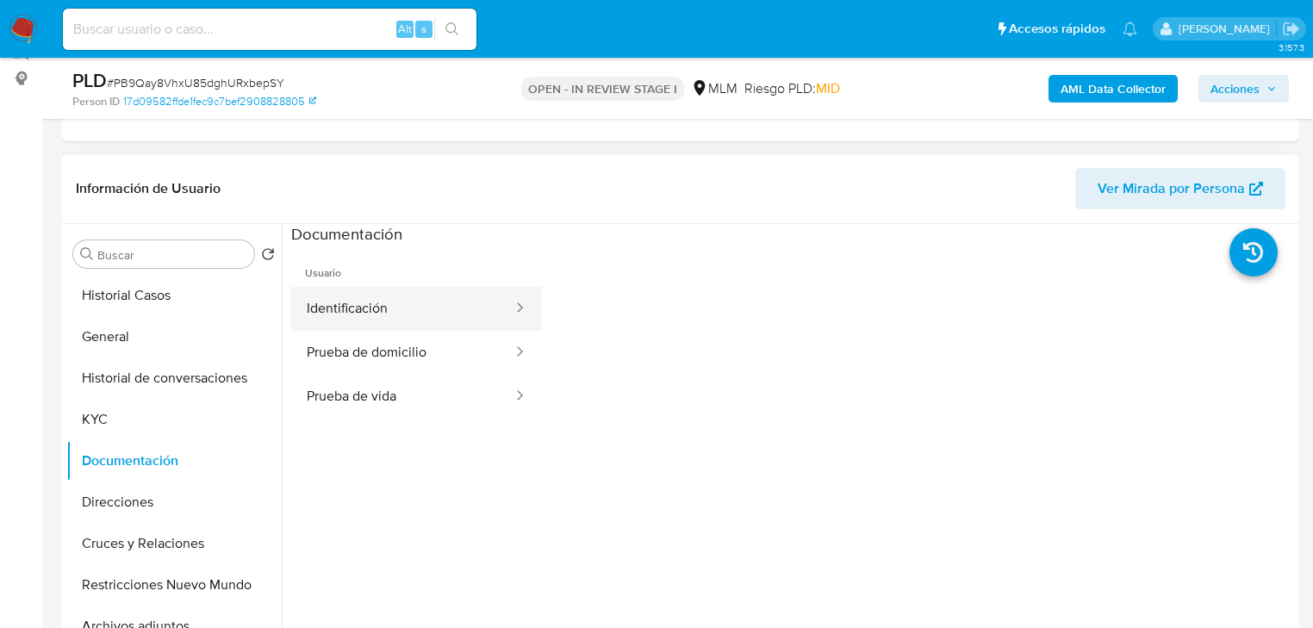
click at [359, 301] on button "Identificación" at bounding box center [402, 309] width 223 height 44
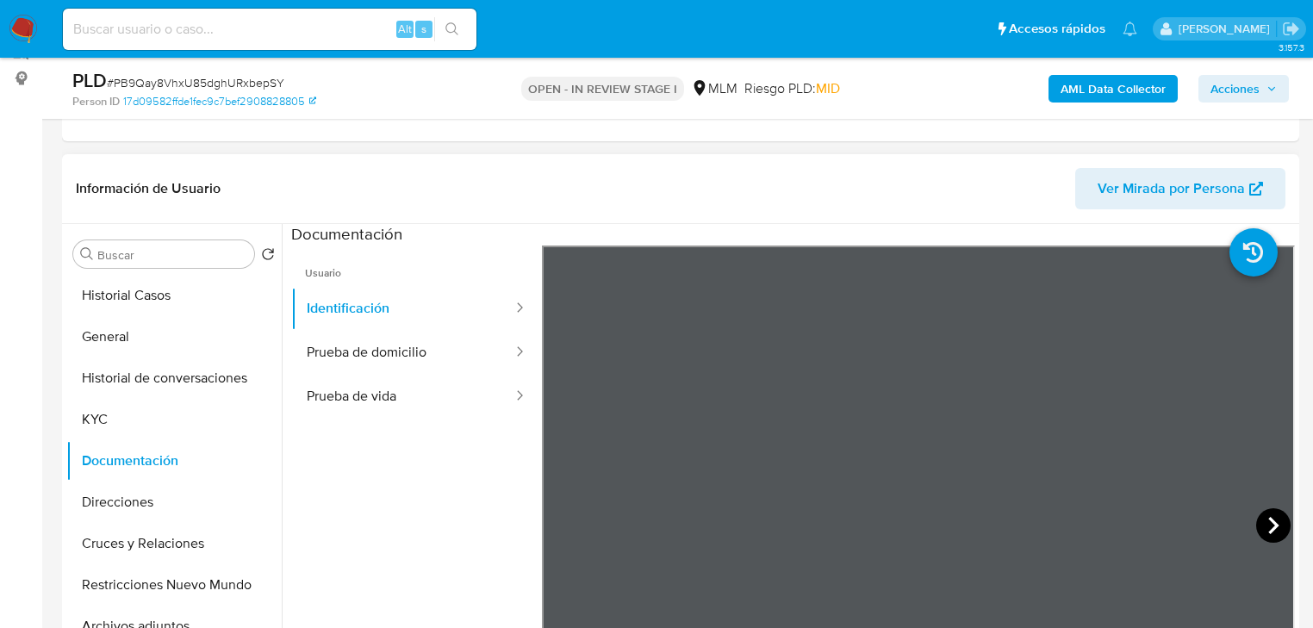
click at [1262, 526] on icon at bounding box center [1273, 525] width 34 height 34
drag, startPoint x: 384, startPoint y: 348, endPoint x: 403, endPoint y: 352, distance: 19.4
click at [385, 348] on button "Prueba de domicilio" at bounding box center [402, 353] width 223 height 44
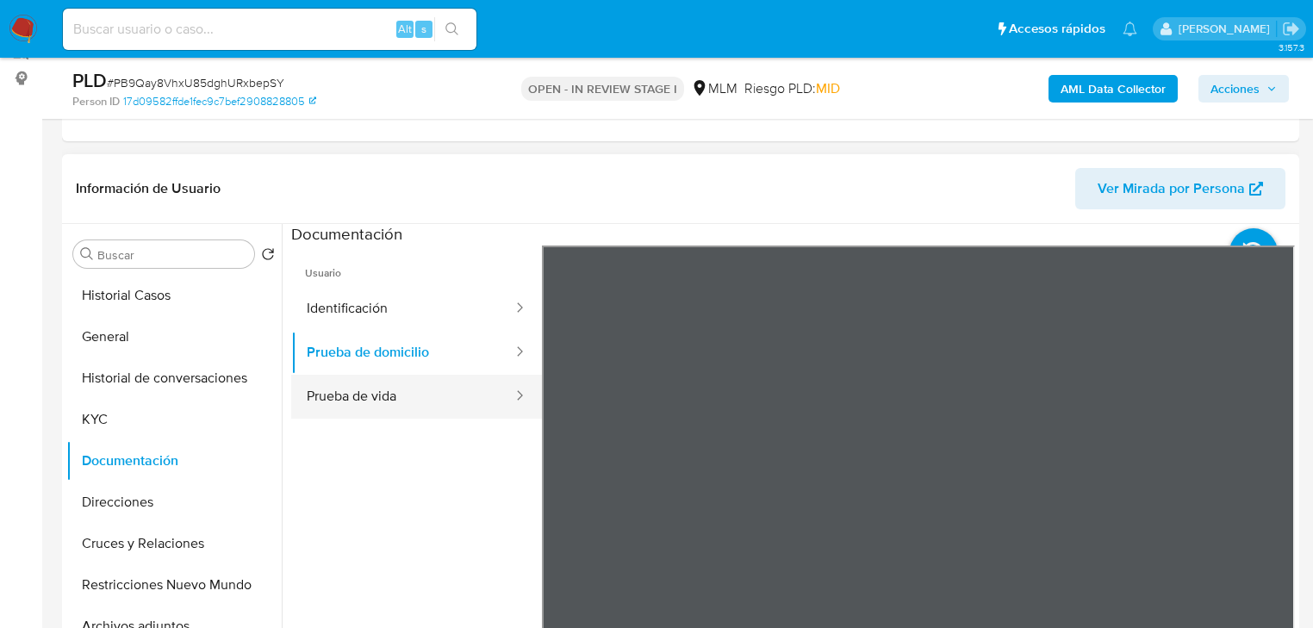
click at [421, 398] on button "Prueba de vida" at bounding box center [402, 397] width 223 height 44
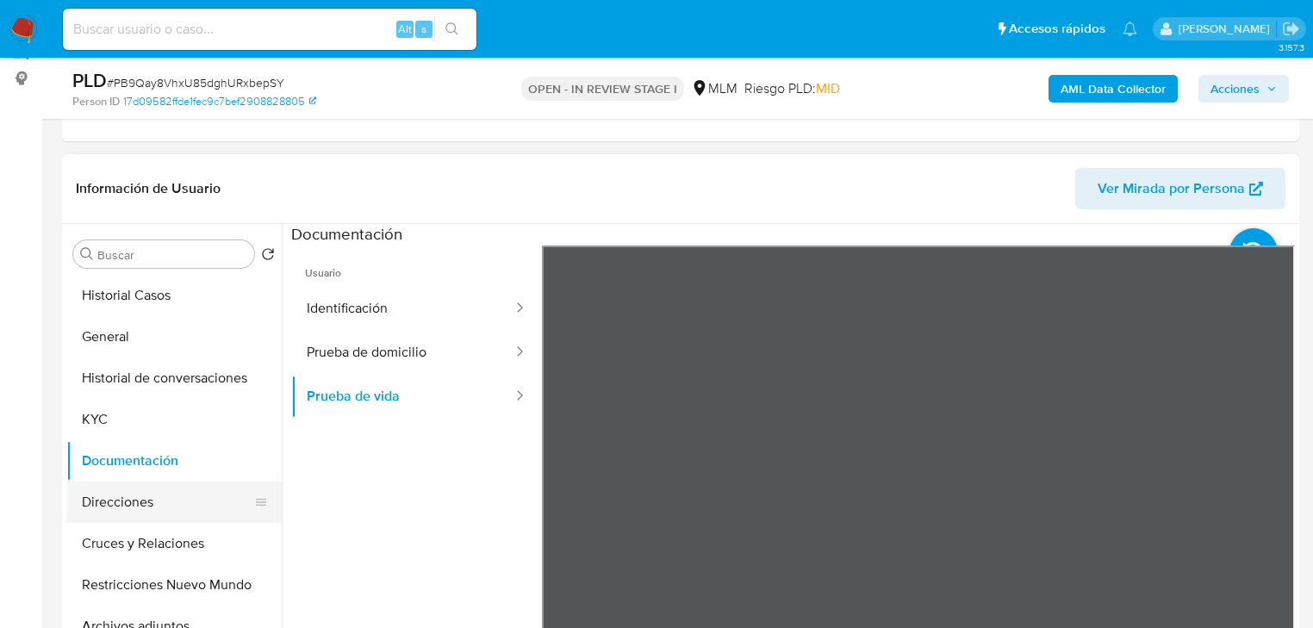
drag, startPoint x: 151, startPoint y: 507, endPoint x: 12, endPoint y: 478, distance: 141.6
click at [149, 507] on button "Direcciones" at bounding box center [173, 502] width 215 height 41
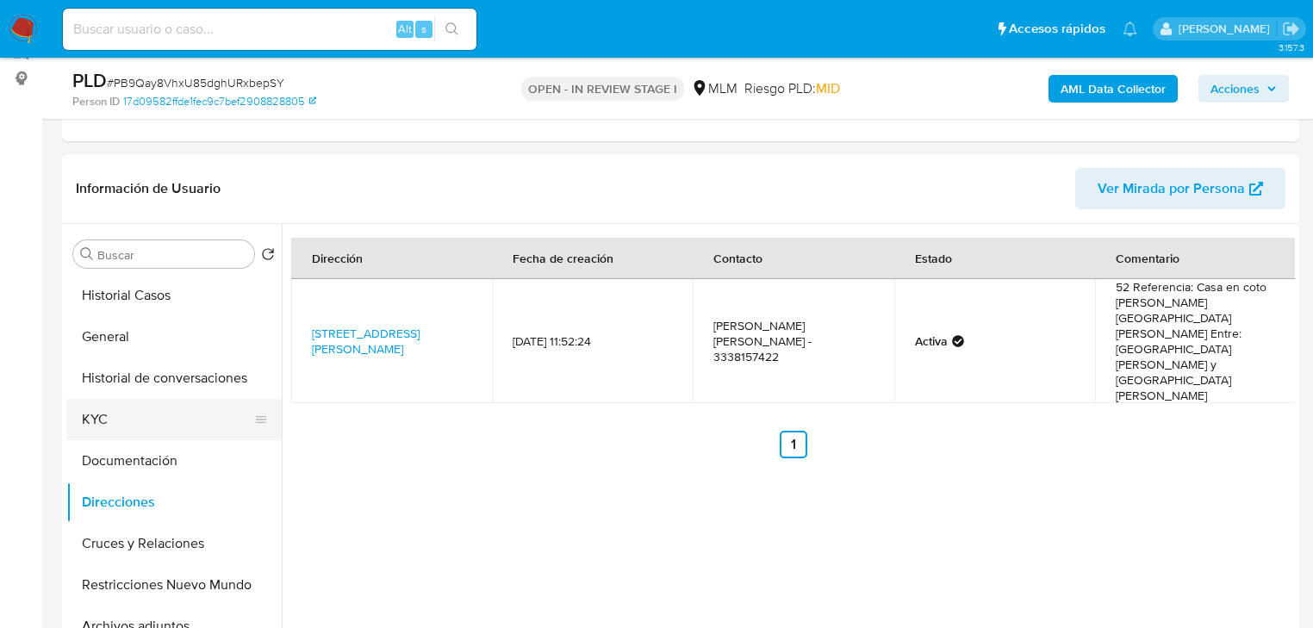
click at [107, 403] on button "KYC" at bounding box center [167, 419] width 202 height 41
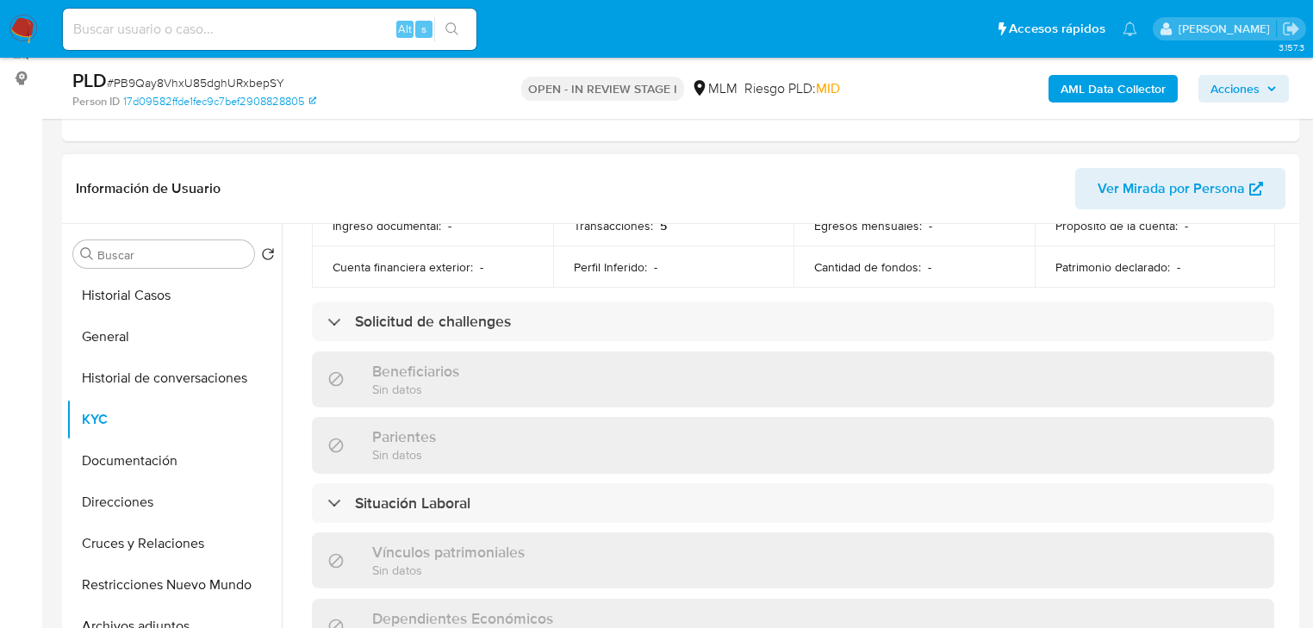
scroll to position [1071, 0]
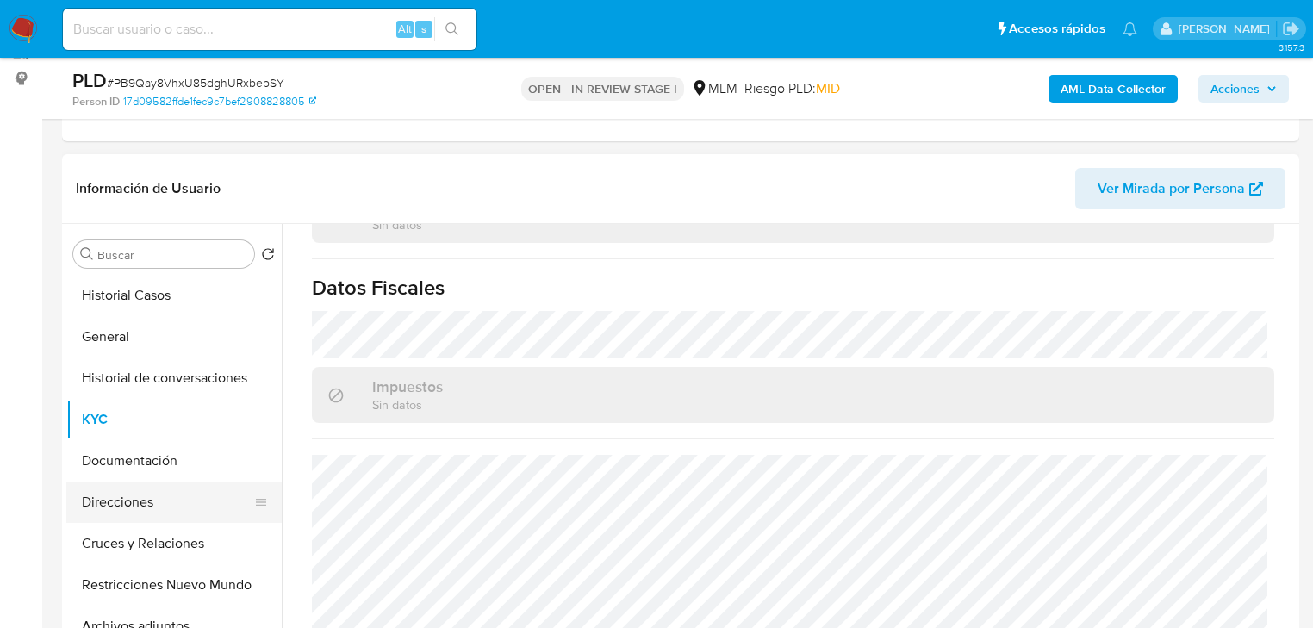
click at [147, 511] on button "Direcciones" at bounding box center [167, 502] width 202 height 41
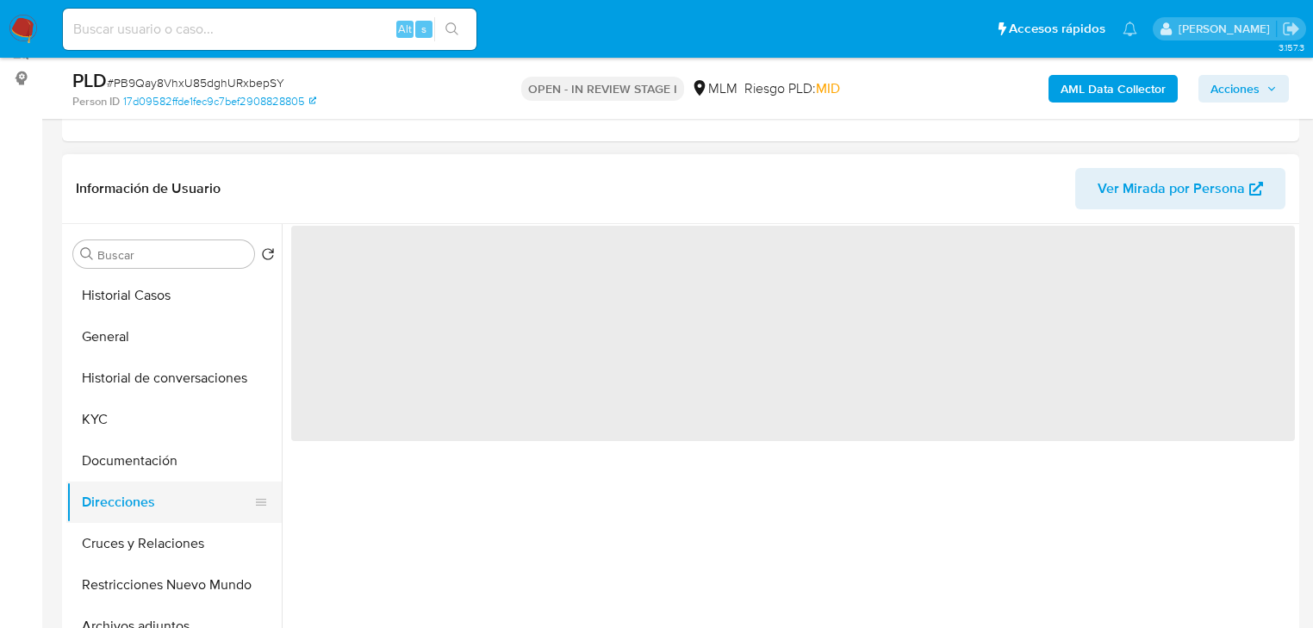
scroll to position [0, 0]
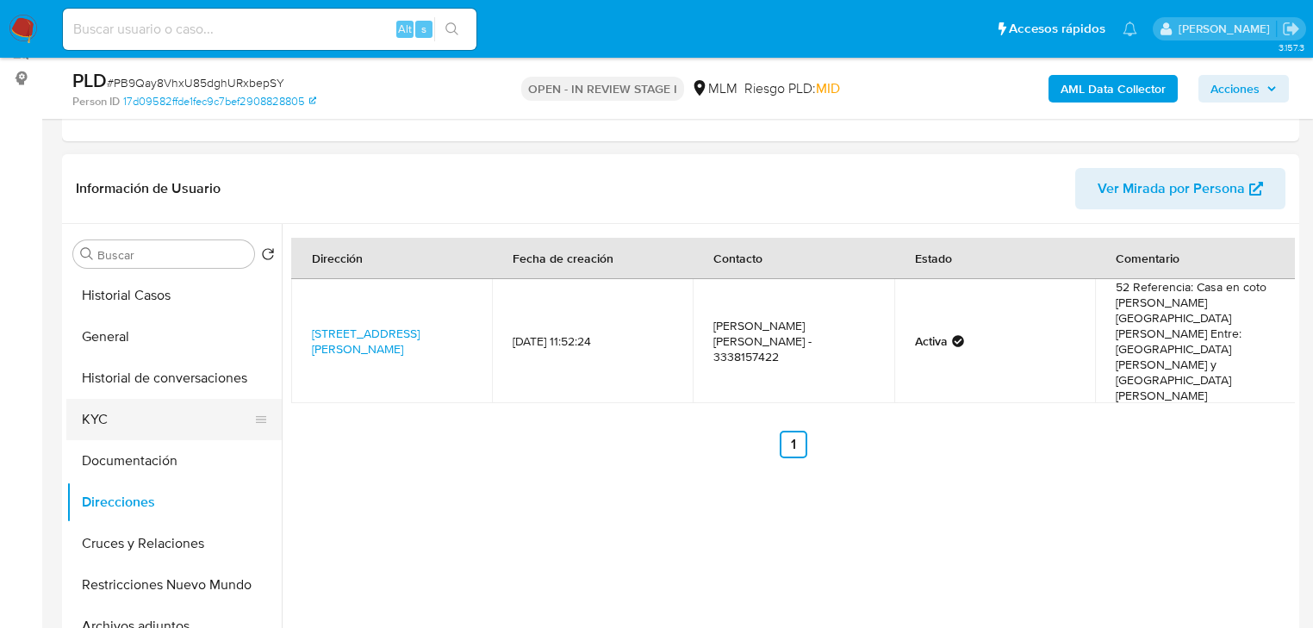
click at [114, 432] on button "KYC" at bounding box center [167, 419] width 202 height 41
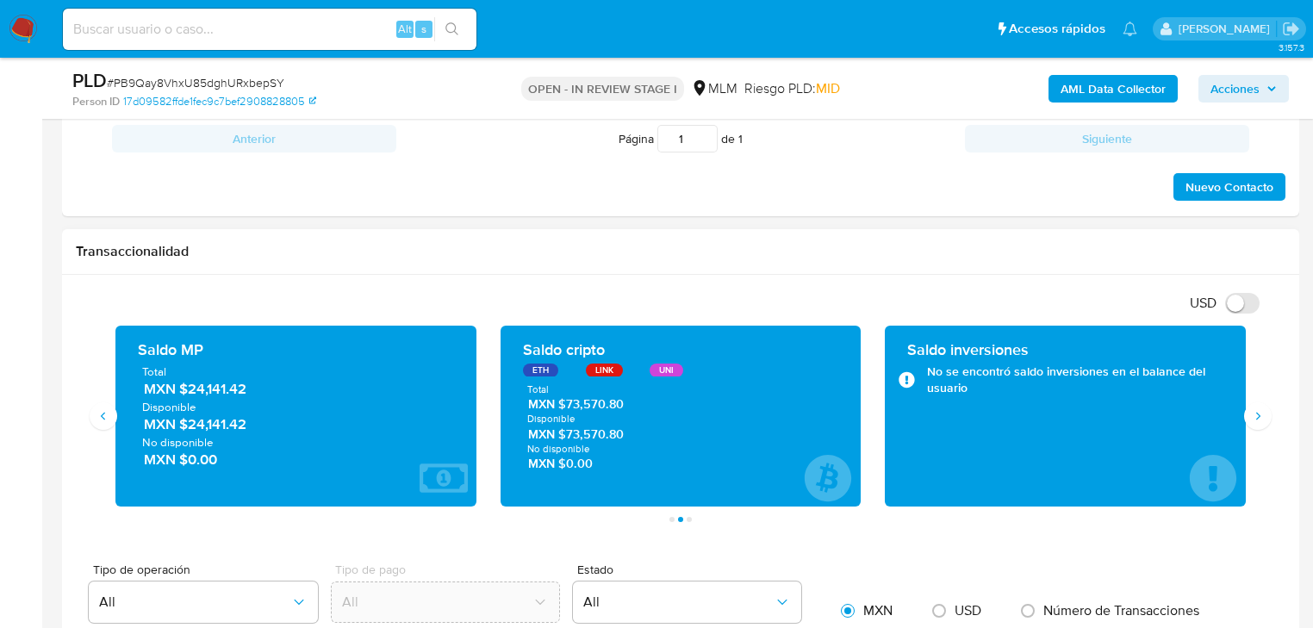
scroll to position [1119, 0]
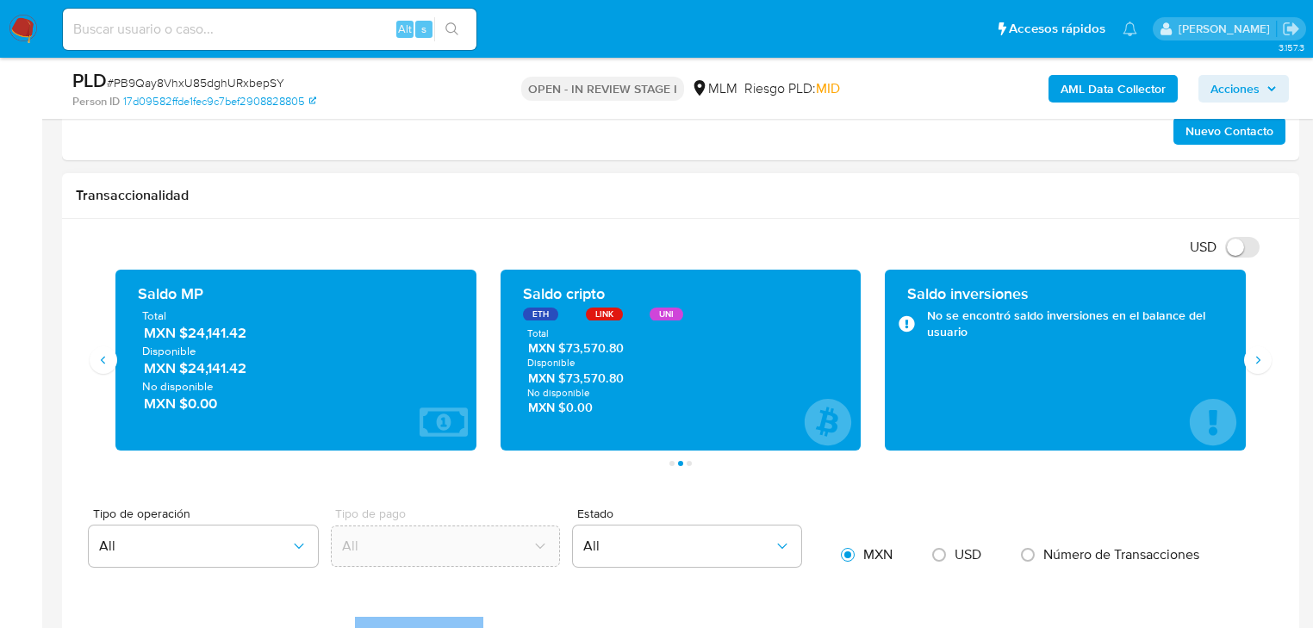
drag, startPoint x: 193, startPoint y: 335, endPoint x: 278, endPoint y: 335, distance: 85.3
click at [278, 335] on span "MXN $24,141.42" at bounding box center [297, 333] width 306 height 20
drag, startPoint x: 191, startPoint y: 335, endPoint x: 3, endPoint y: 337, distance: 187.9
click at [253, 337] on span "MXN $24,141.42" at bounding box center [297, 333] width 306 height 20
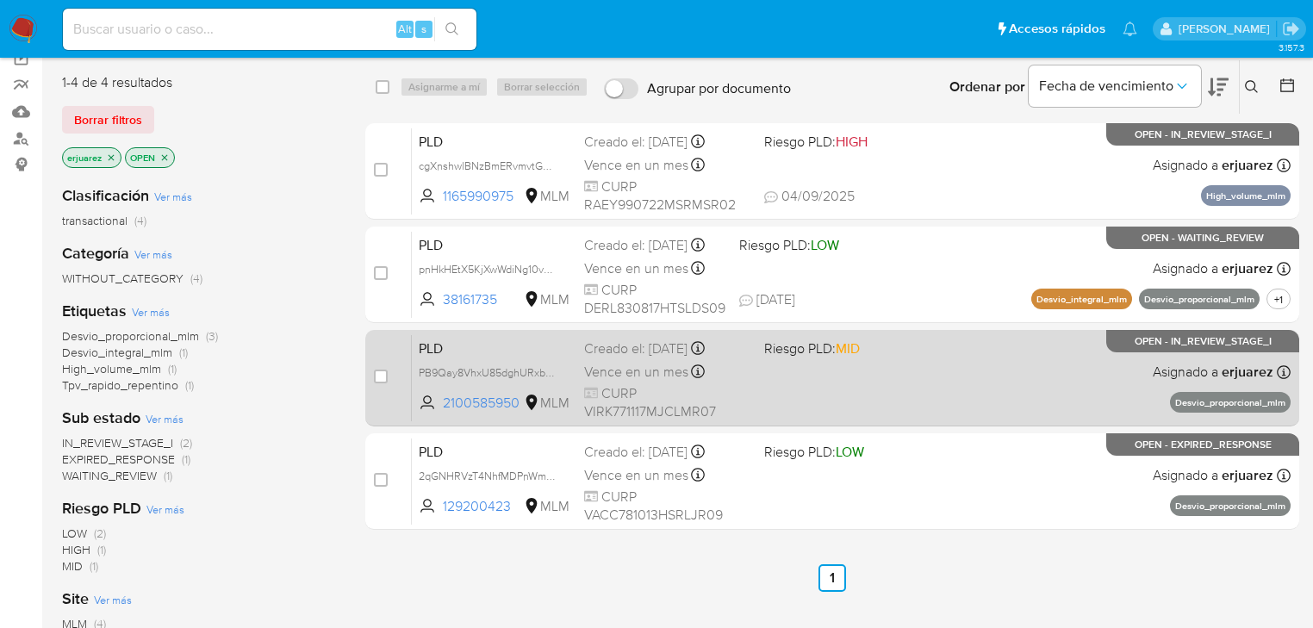
scroll to position [138, 0]
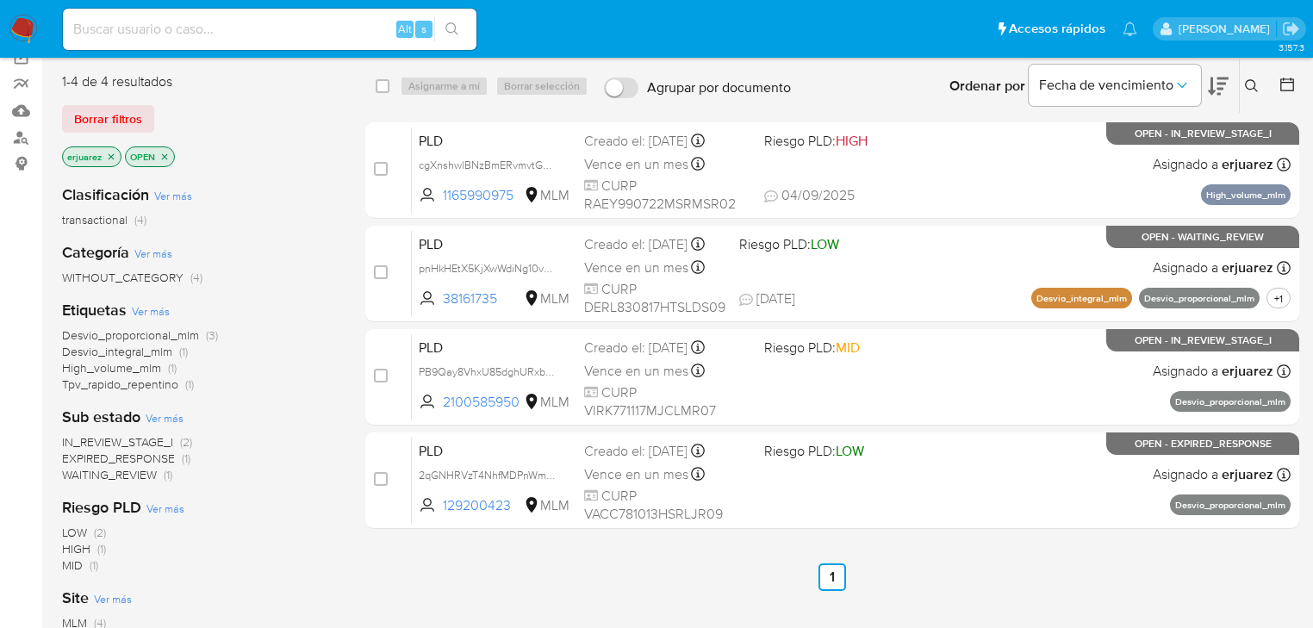
click at [188, 26] on input at bounding box center [270, 29] width 414 height 22
paste input "147210852"
type input "147210852"
click at [449, 25] on icon "search-icon" at bounding box center [453, 29] width 14 height 14
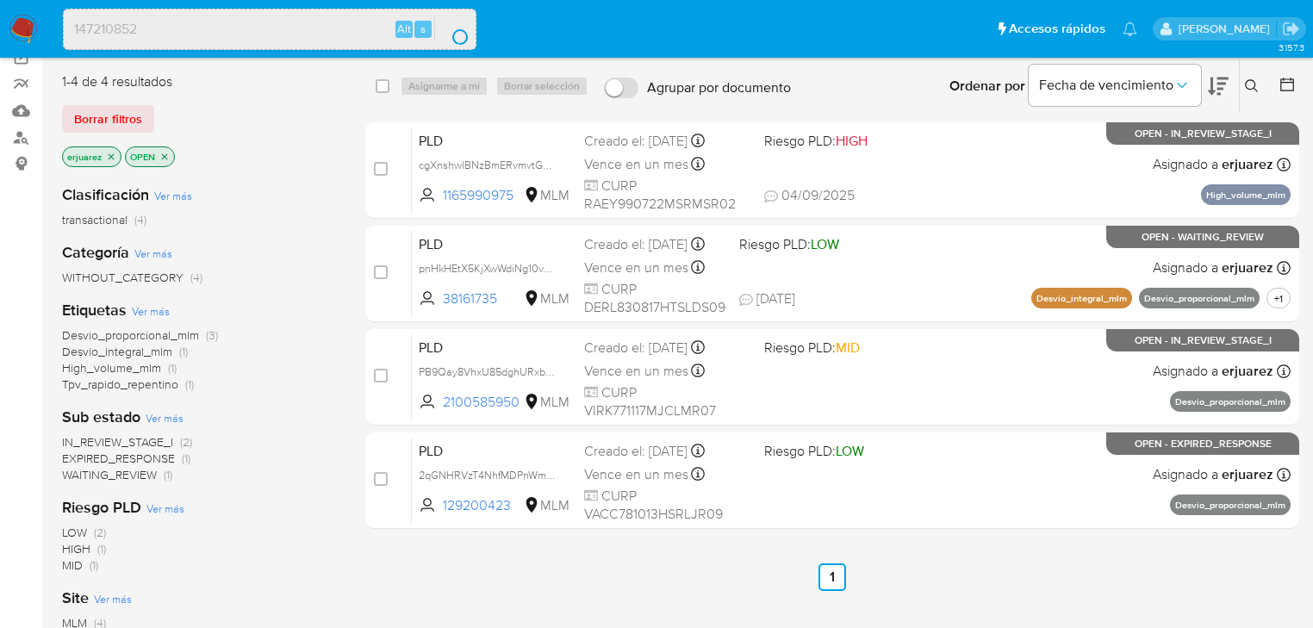
click at [410, 62] on div "select-all-cases-checkbox Asignarme a mí Borrar selección Agrupar por documento…" at bounding box center [832, 85] width 934 height 53
click at [24, 16] on img at bounding box center [23, 29] width 29 height 29
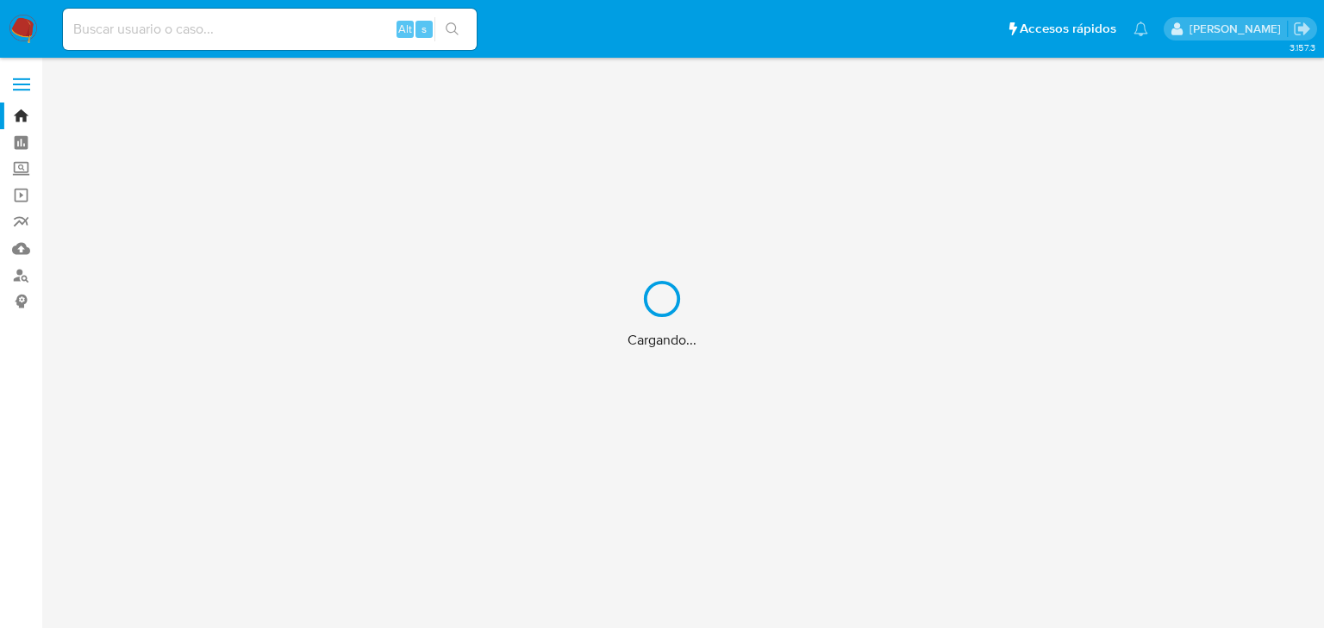
click at [204, 3] on div "Cargando..." at bounding box center [662, 314] width 1324 height 628
click at [201, 28] on div "Cargando..." at bounding box center [662, 314] width 1324 height 628
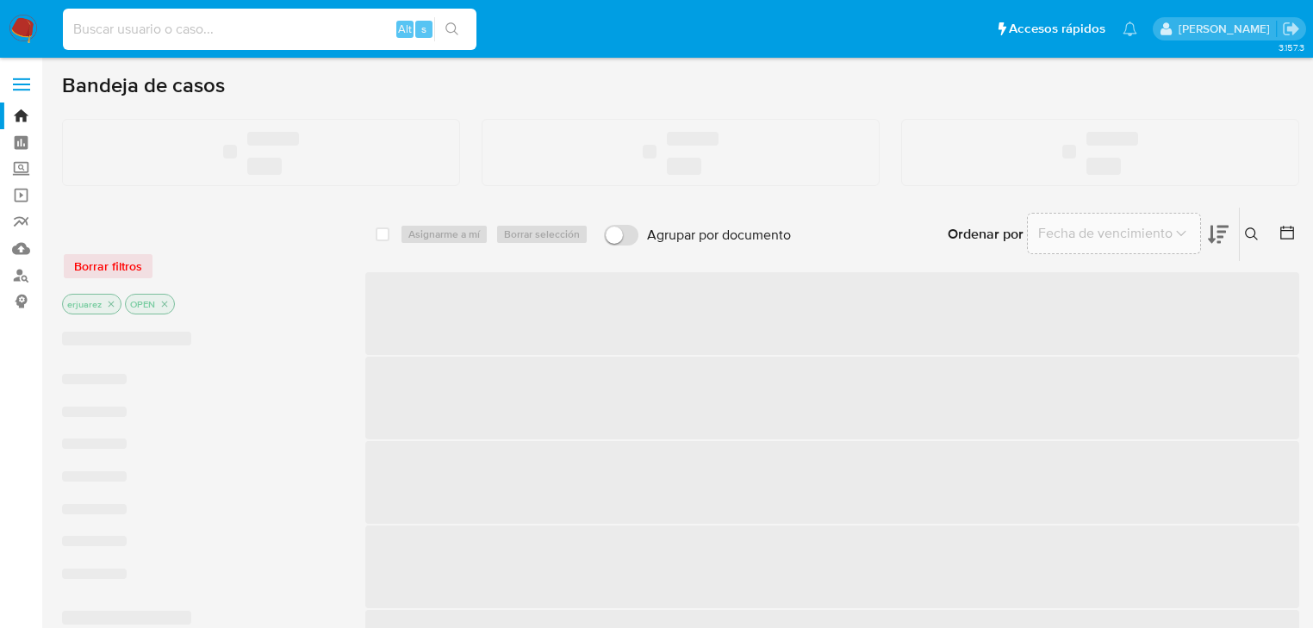
click at [116, 22] on input at bounding box center [270, 29] width 414 height 22
click at [113, 28] on input at bounding box center [270, 29] width 414 height 22
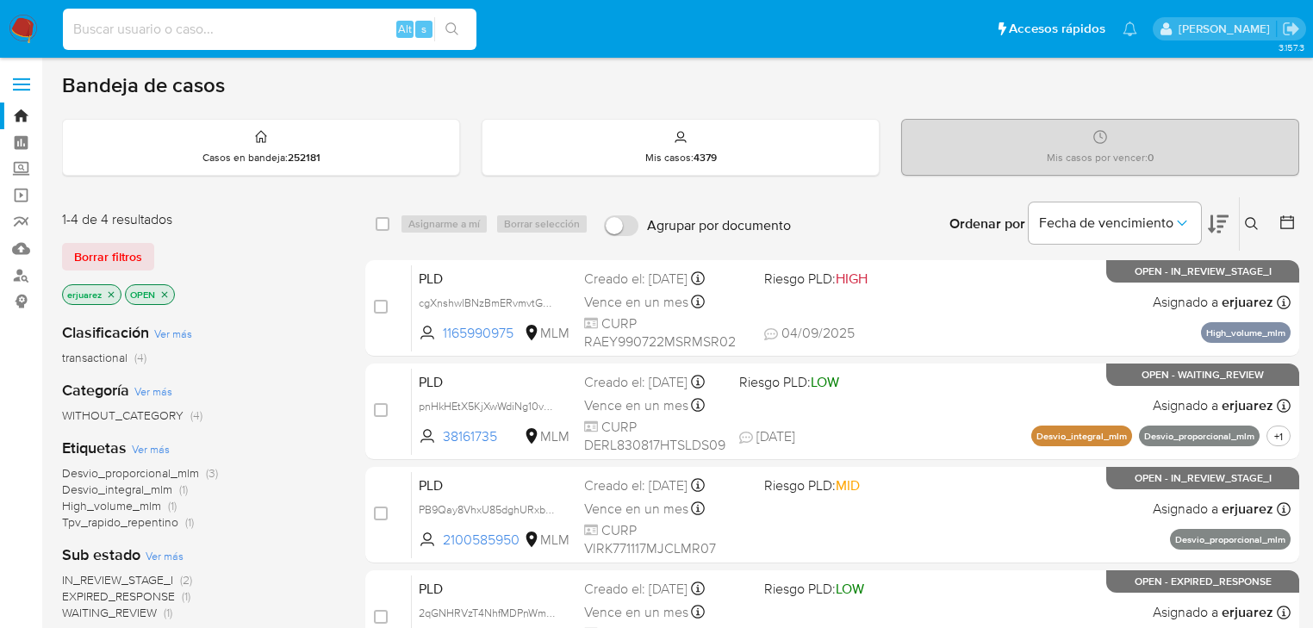
paste input "147210852"
click at [72, 31] on input "147210852" at bounding box center [270, 29] width 414 height 22
click at [76, 32] on input "147210852" at bounding box center [270, 29] width 414 height 22
click at [262, 28] on input "147210852" at bounding box center [270, 29] width 414 height 22
type input "147210852"
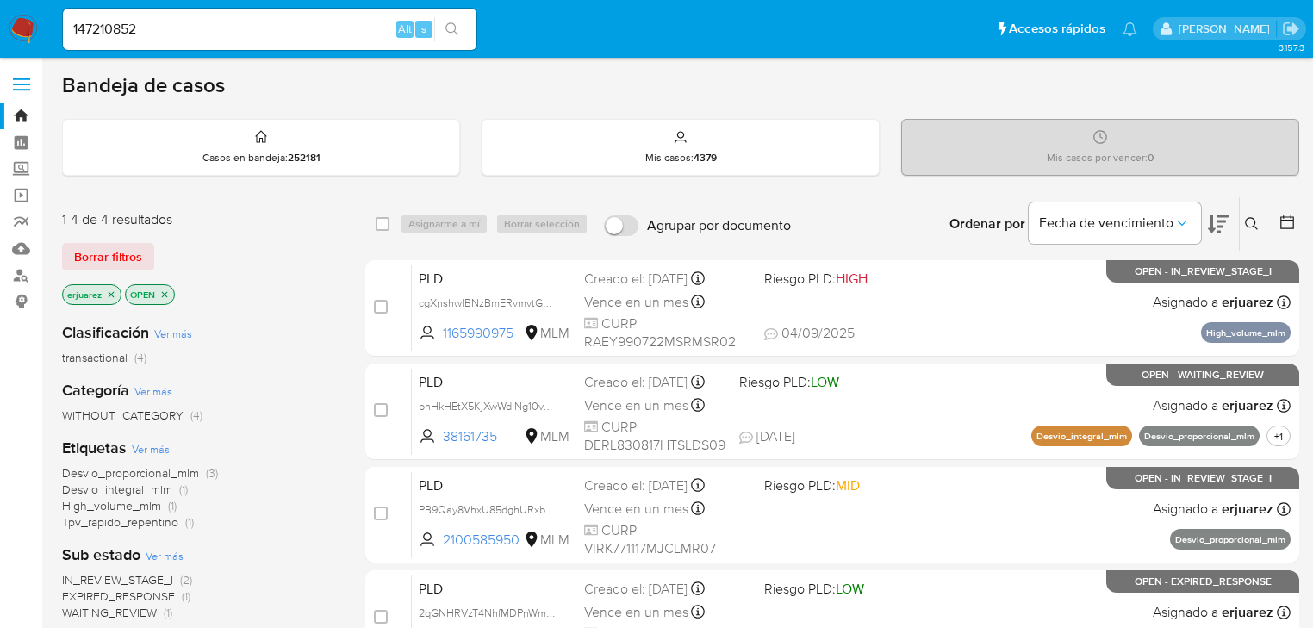
click at [442, 27] on button "search-icon" at bounding box center [451, 29] width 35 height 24
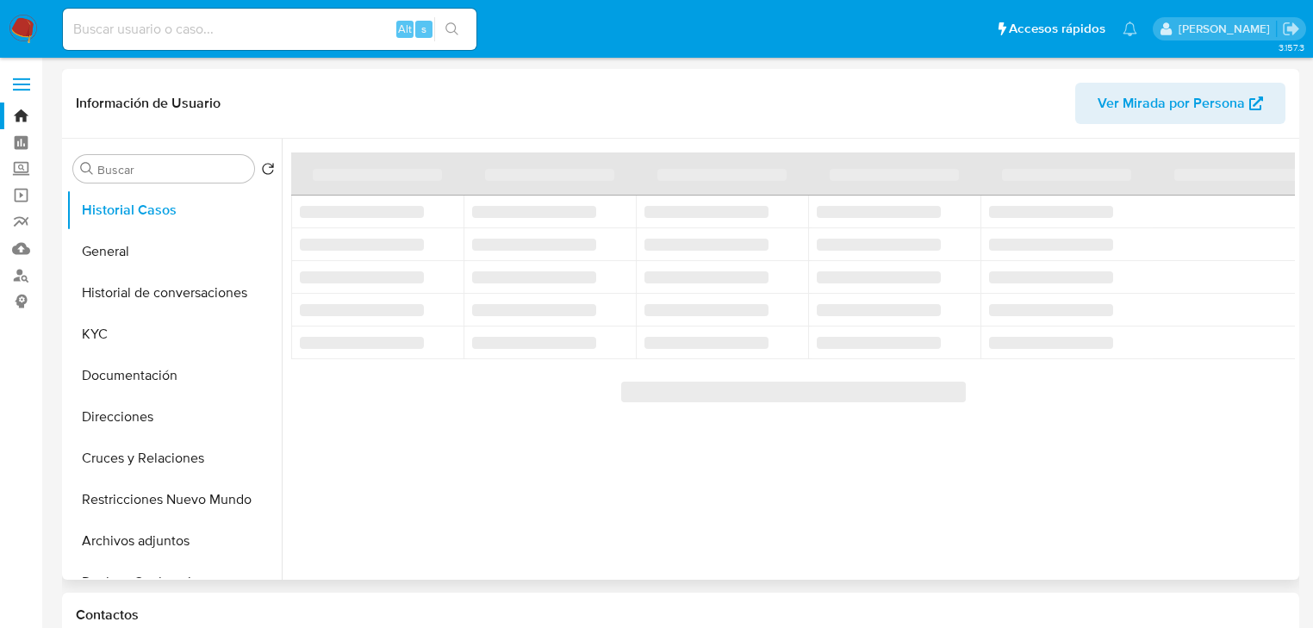
select select "10"
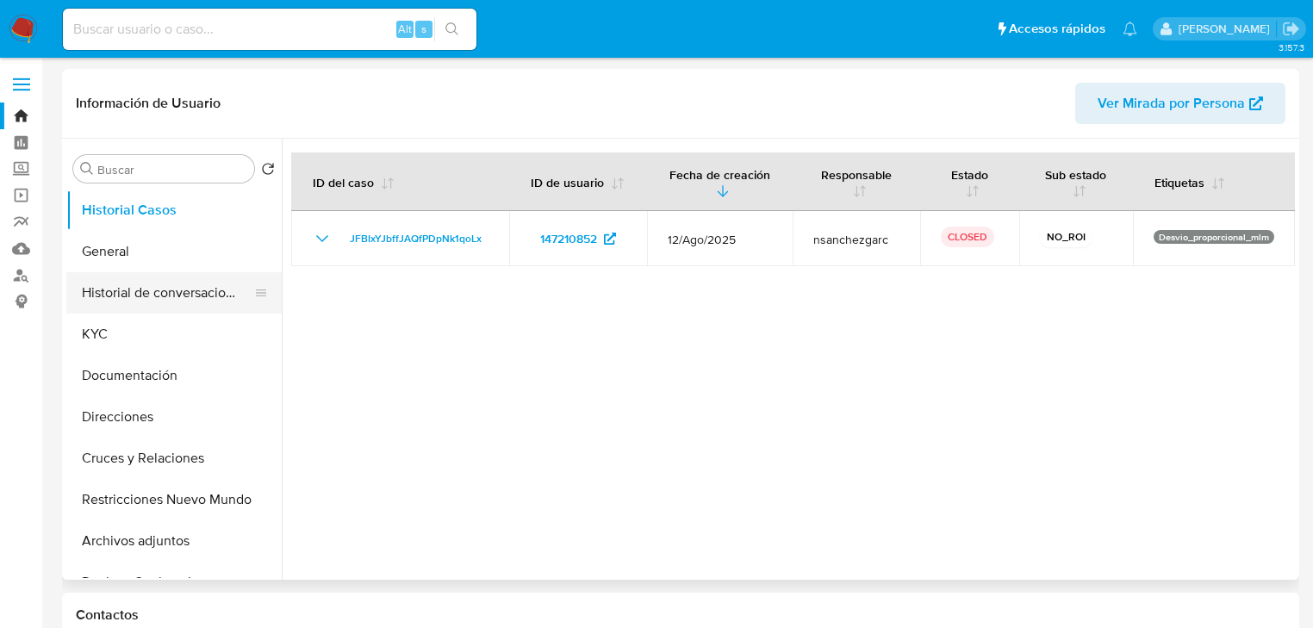
click at [182, 290] on button "Historial de conversaciones" at bounding box center [167, 292] width 202 height 41
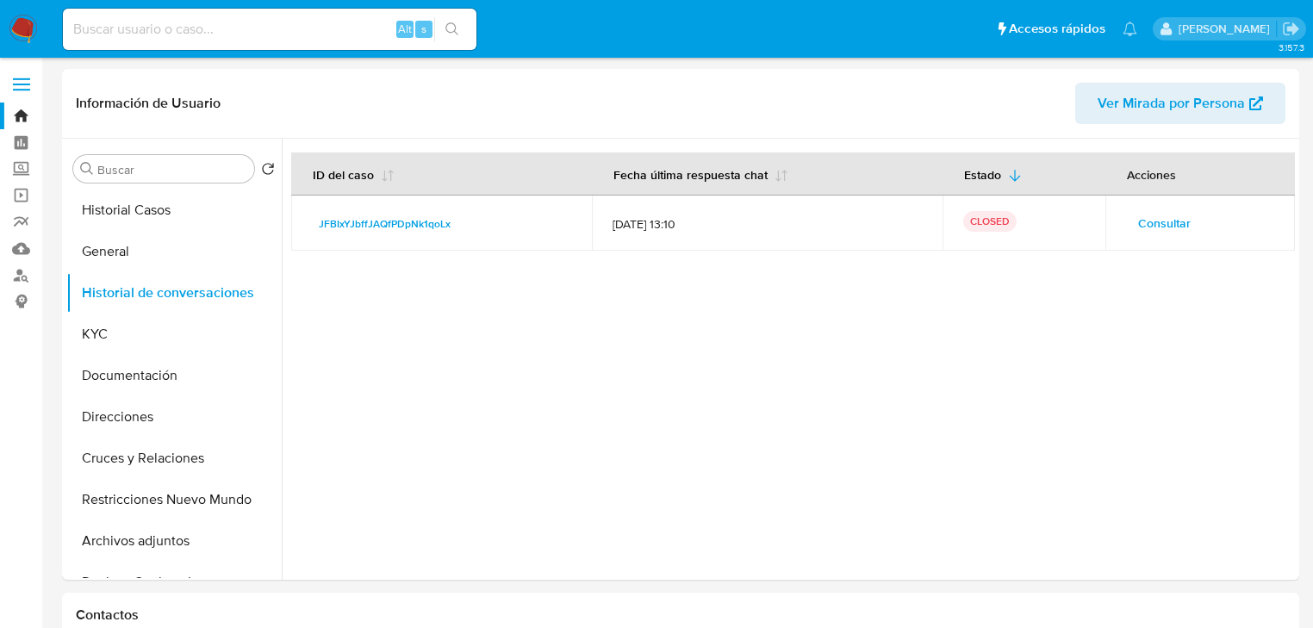
click at [1171, 228] on span "Consultar" at bounding box center [1164, 223] width 53 height 24
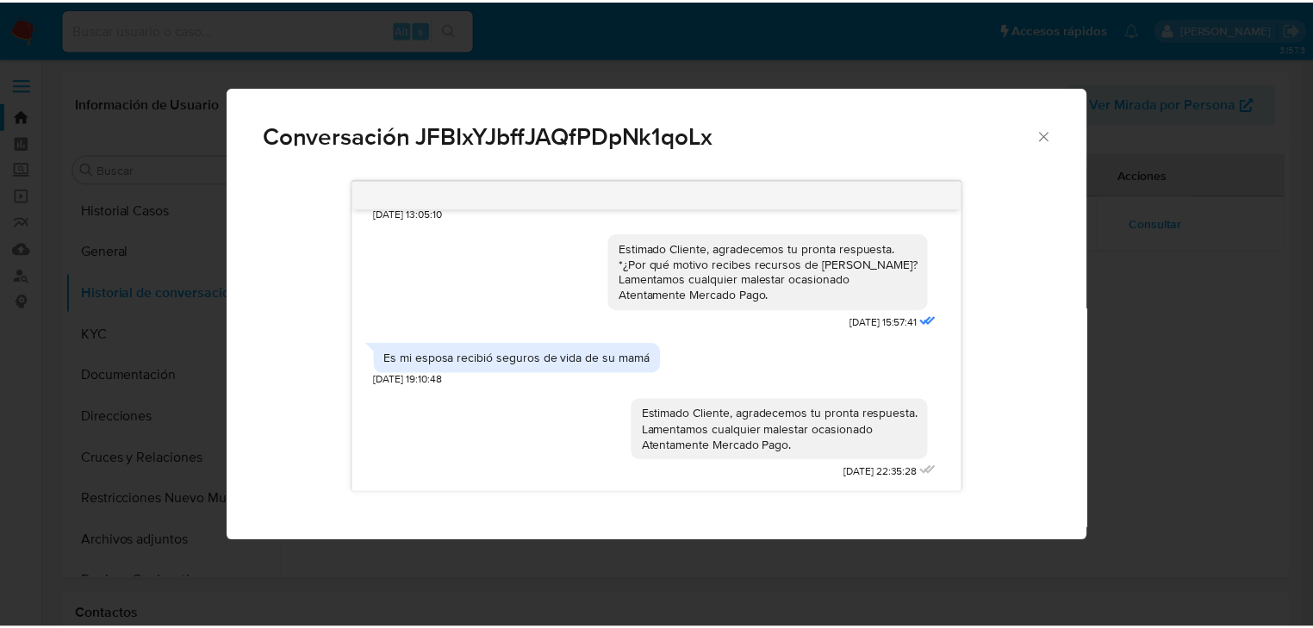
scroll to position [349, 0]
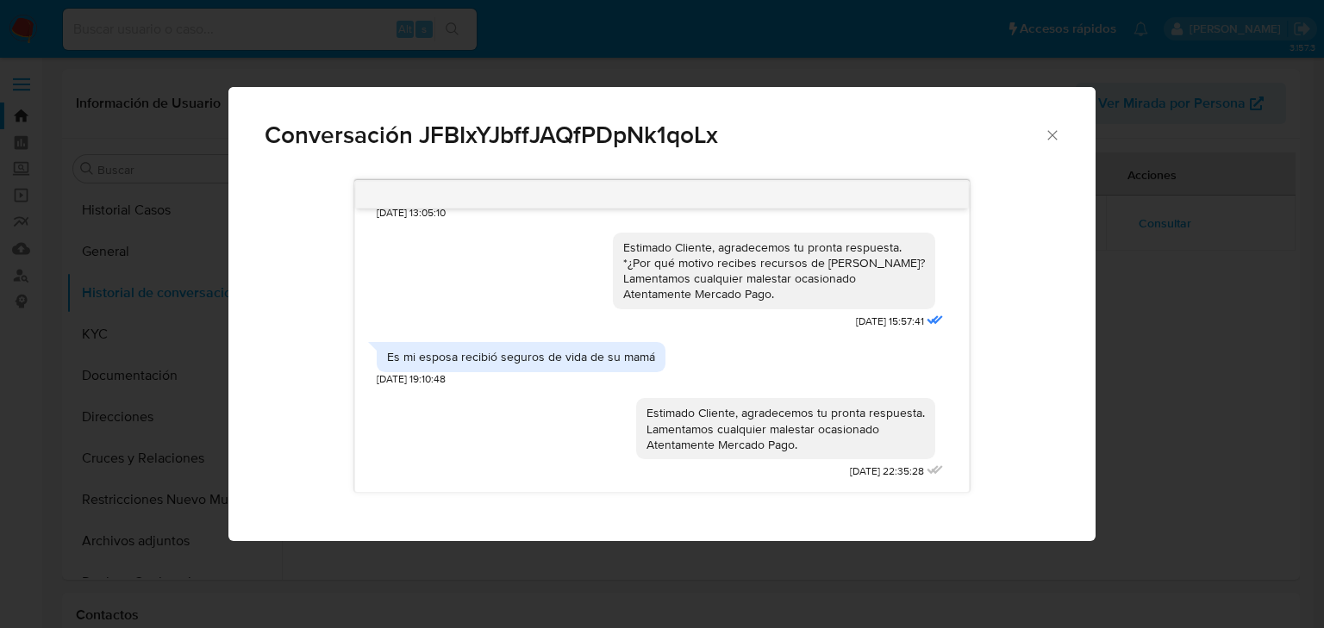
click at [1053, 139] on icon "Cerrar" at bounding box center [1052, 135] width 17 height 17
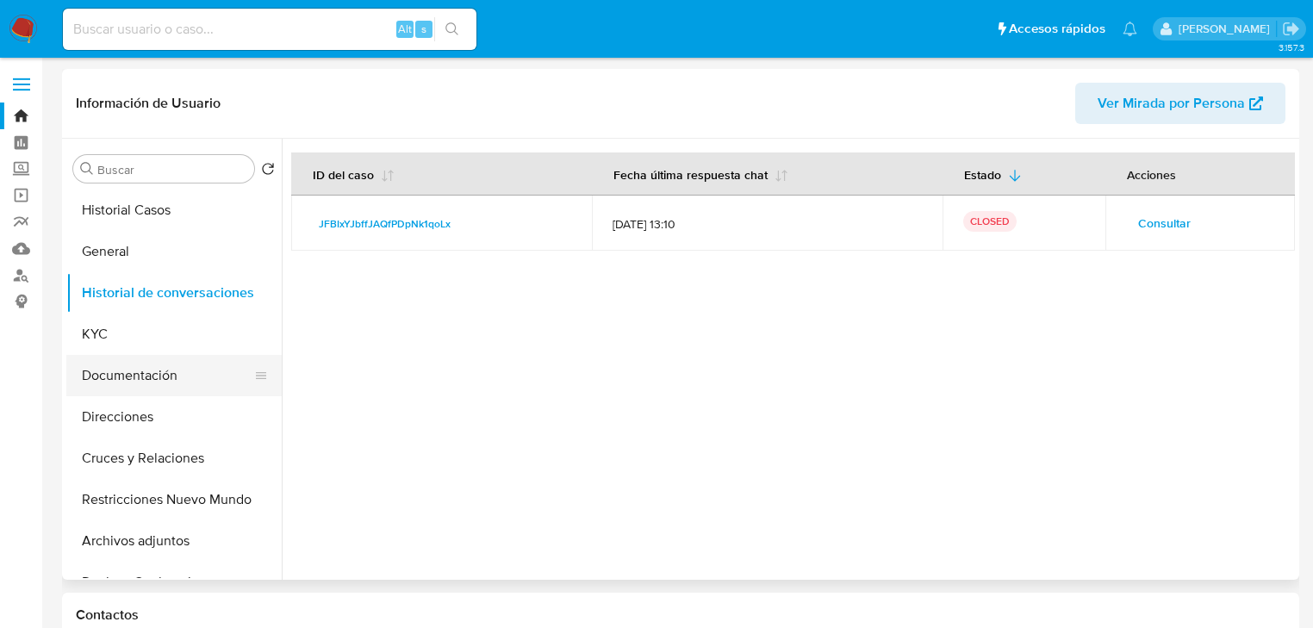
click at [128, 381] on button "Documentación" at bounding box center [167, 375] width 202 height 41
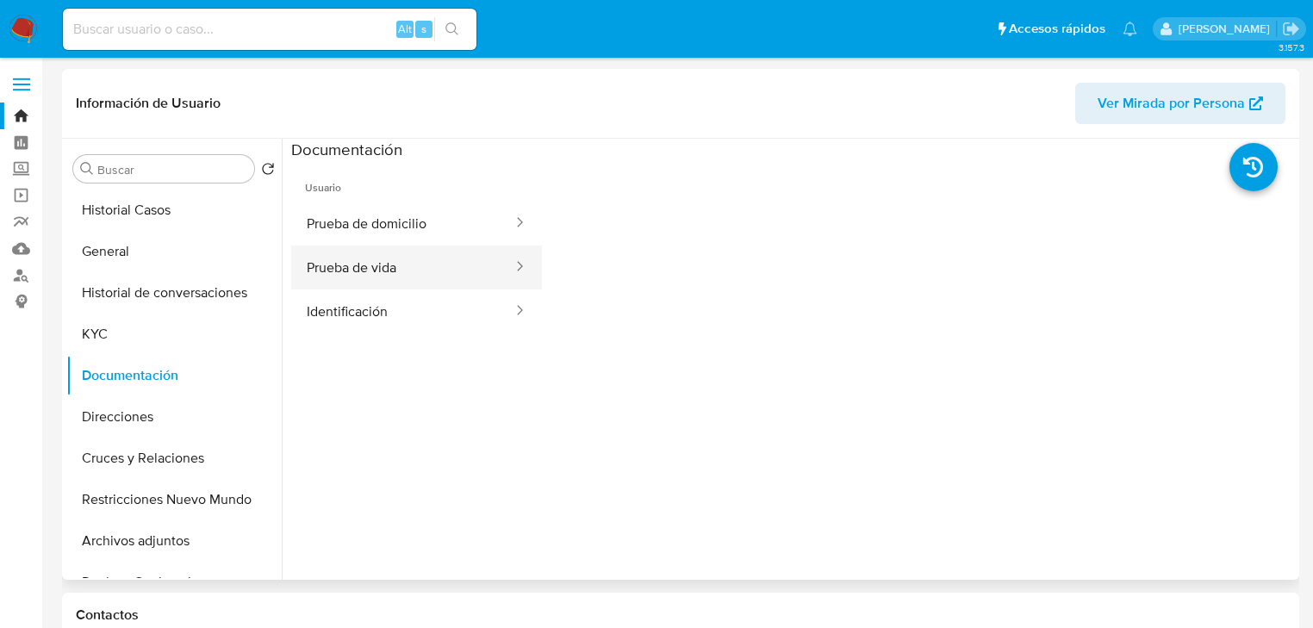
drag, startPoint x: 346, startPoint y: 221, endPoint x: 377, endPoint y: 247, distance: 40.4
click at [346, 222] on button "Prueba de domicilio" at bounding box center [402, 224] width 223 height 44
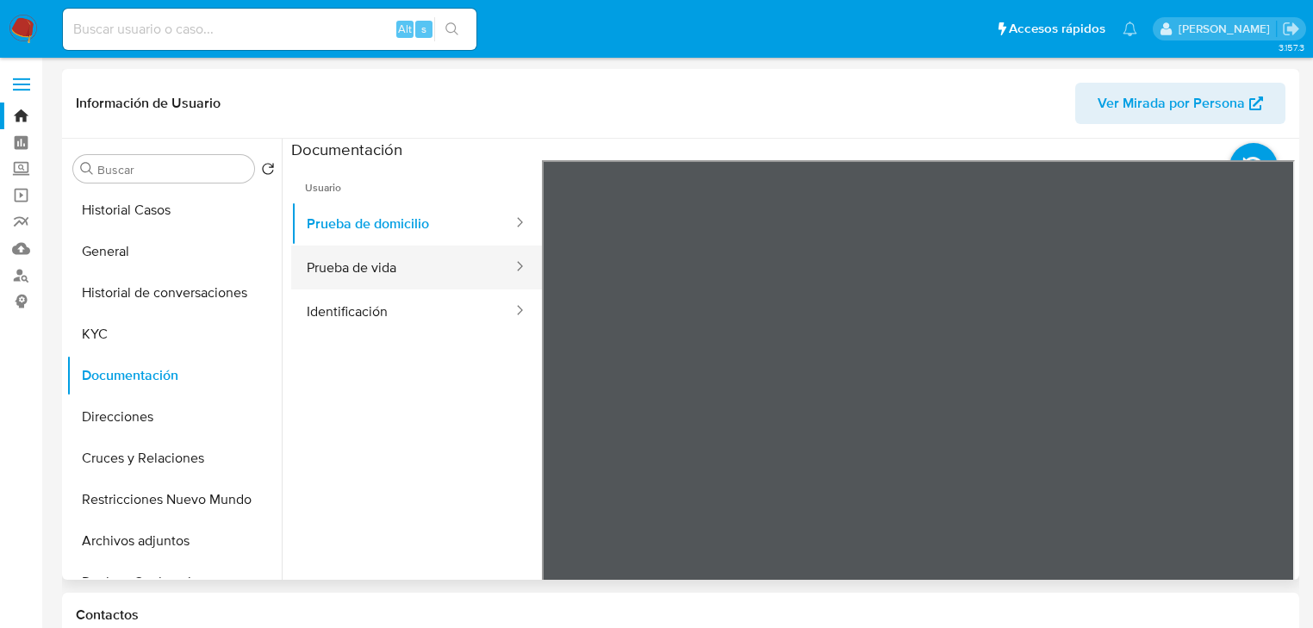
click at [421, 279] on button "Prueba de vida" at bounding box center [402, 268] width 223 height 44
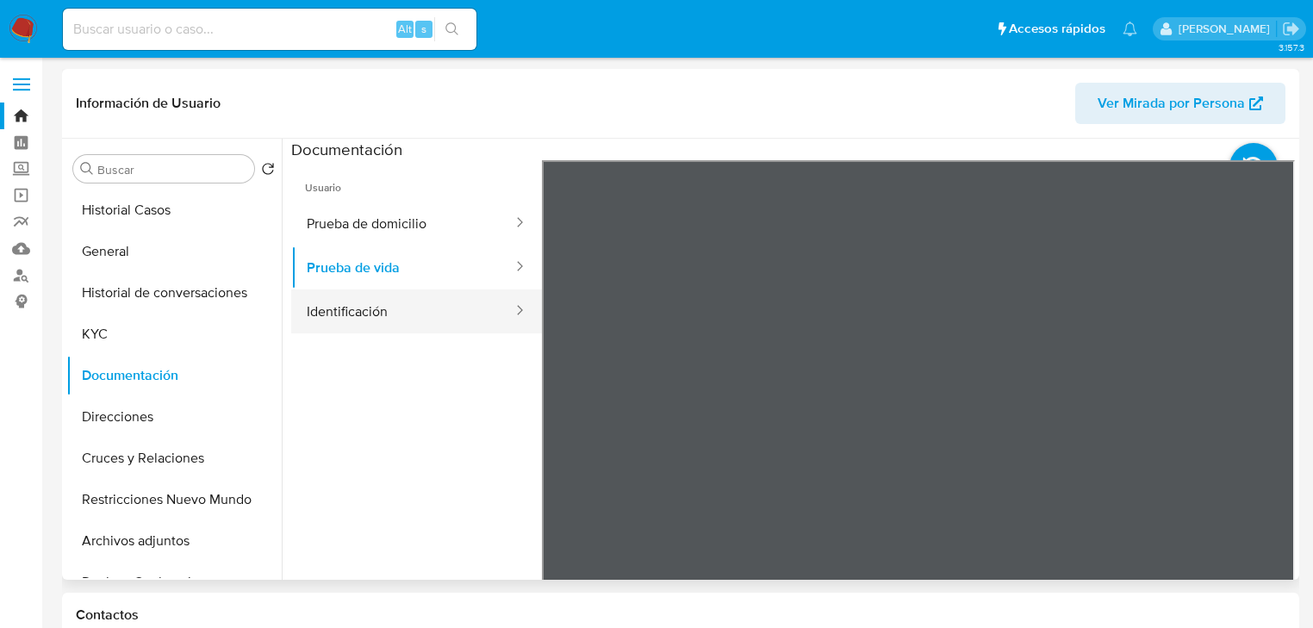
click at [377, 313] on button "Identificación" at bounding box center [402, 312] width 223 height 44
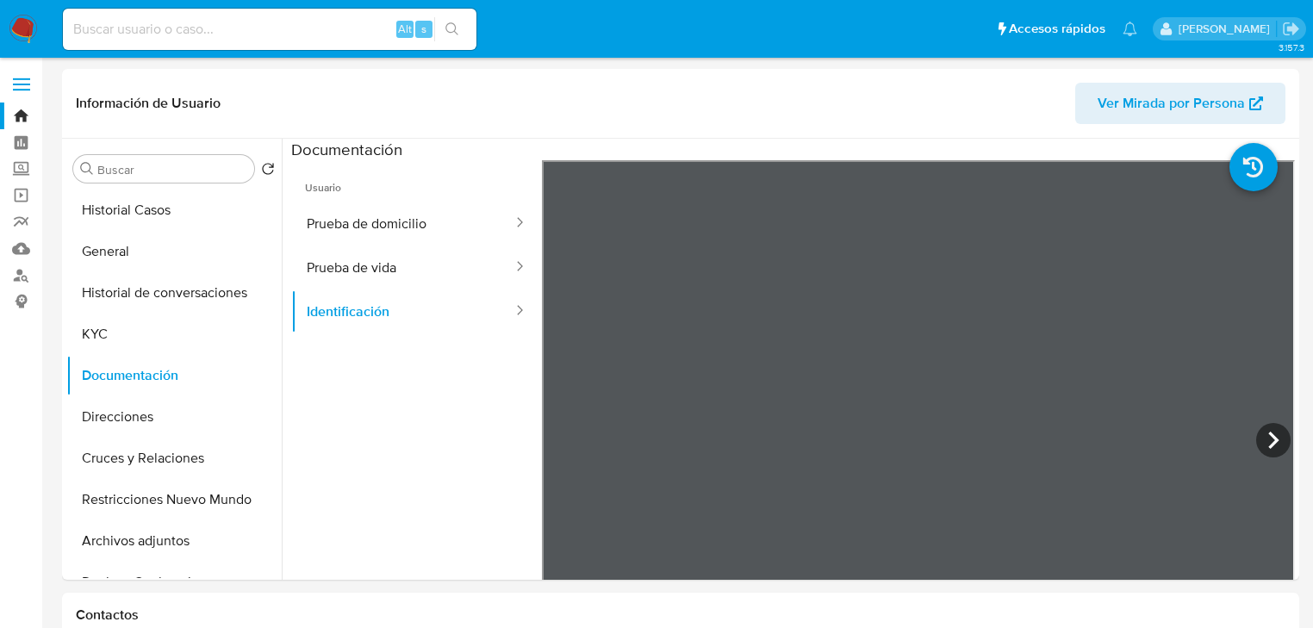
click at [33, 20] on img at bounding box center [23, 29] width 29 height 29
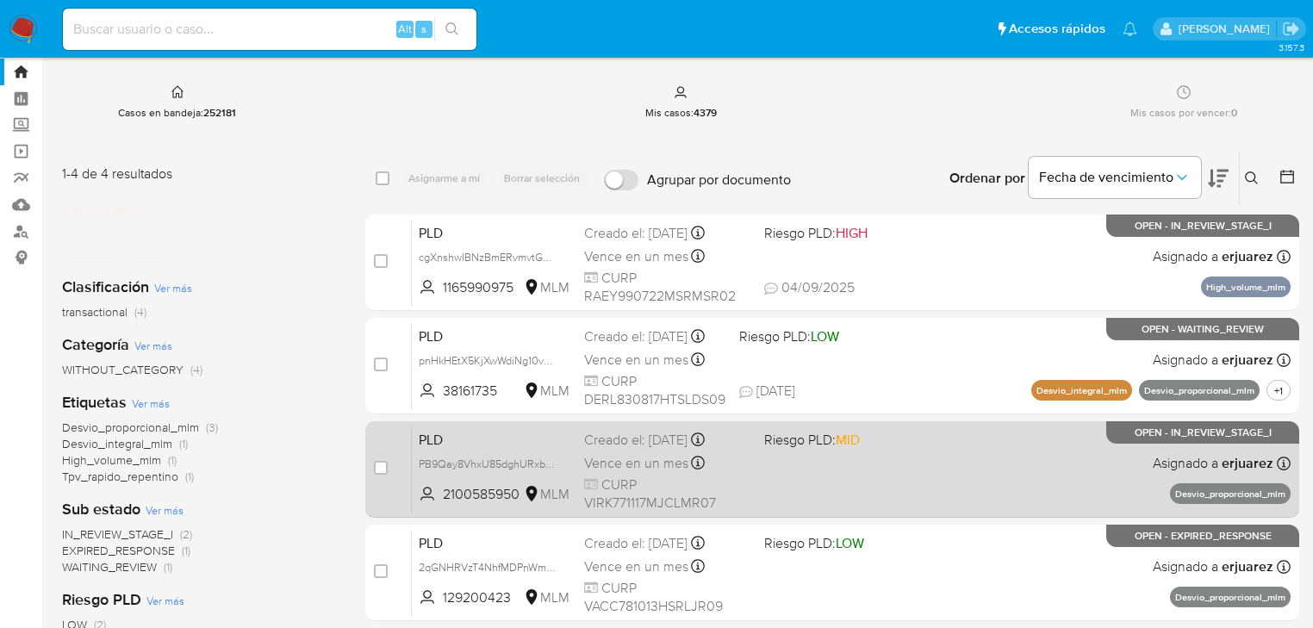
scroll to position [69, 0]
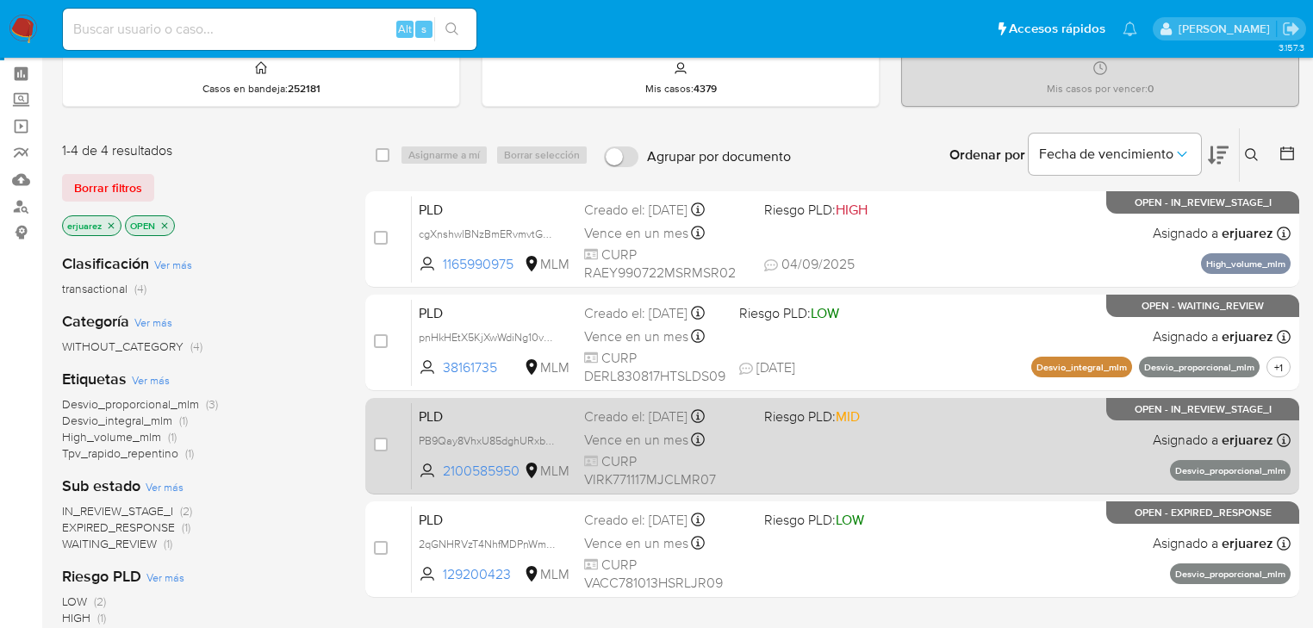
click at [997, 465] on div "PLD PB9Qay8VhxU85dghURxbepSY 2100585950 MLM Riesgo PLD: MID Creado el: [DATE] C…" at bounding box center [851, 445] width 879 height 87
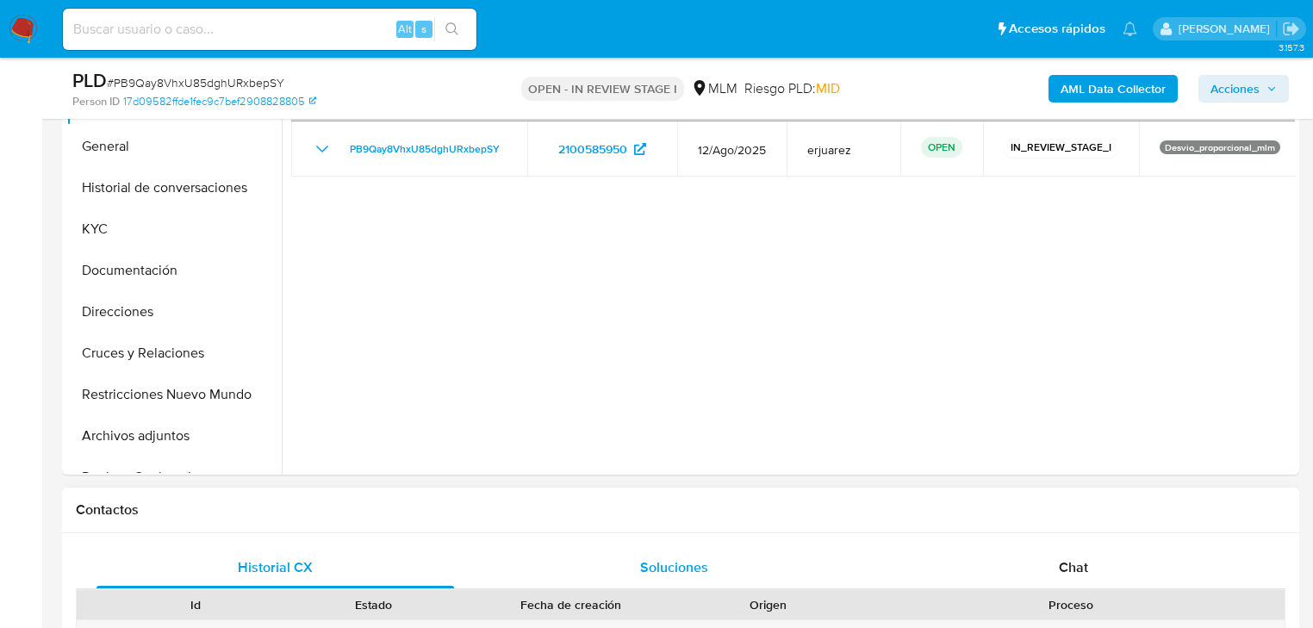
select select "10"
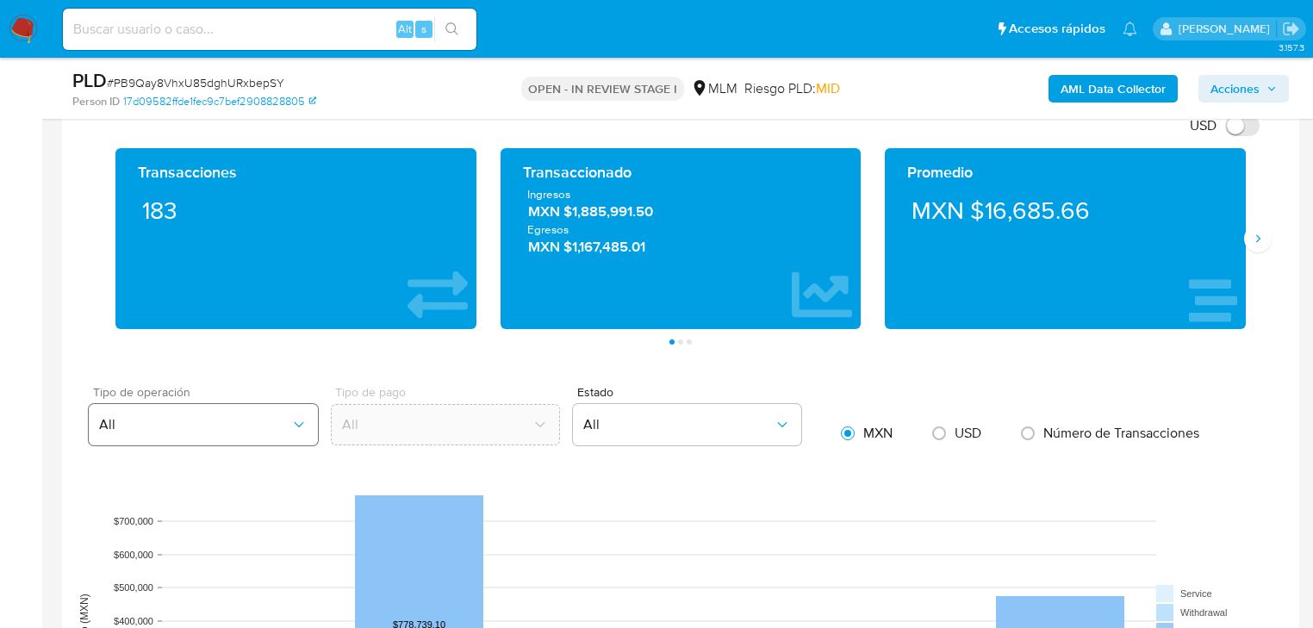
scroll to position [1586, 0]
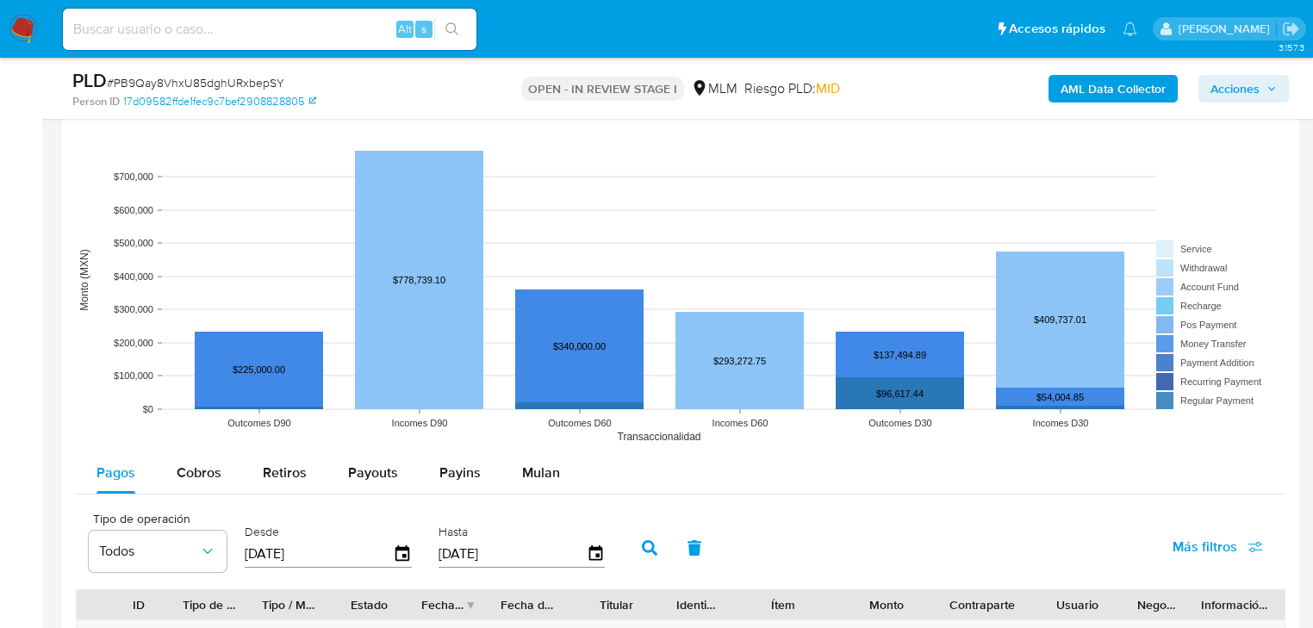
drag, startPoint x: 175, startPoint y: 467, endPoint x: 310, endPoint y: 500, distance: 139.2
click at [179, 471] on span "Cobros" at bounding box center [199, 473] width 45 height 20
select select "10"
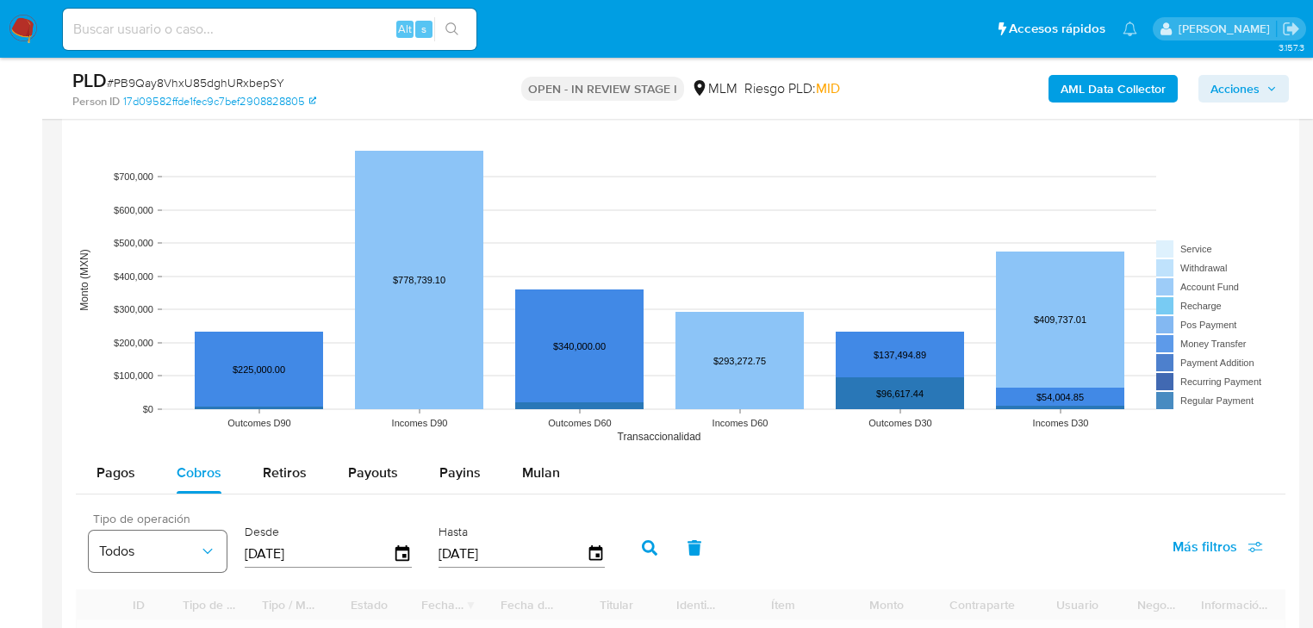
drag, startPoint x: 316, startPoint y: 544, endPoint x: 102, endPoint y: 539, distance: 214.6
click at [102, 539] on div "Tipo de operación Todos Desde [DATE] Hasta [DATE]" at bounding box center [351, 546] width 542 height 69
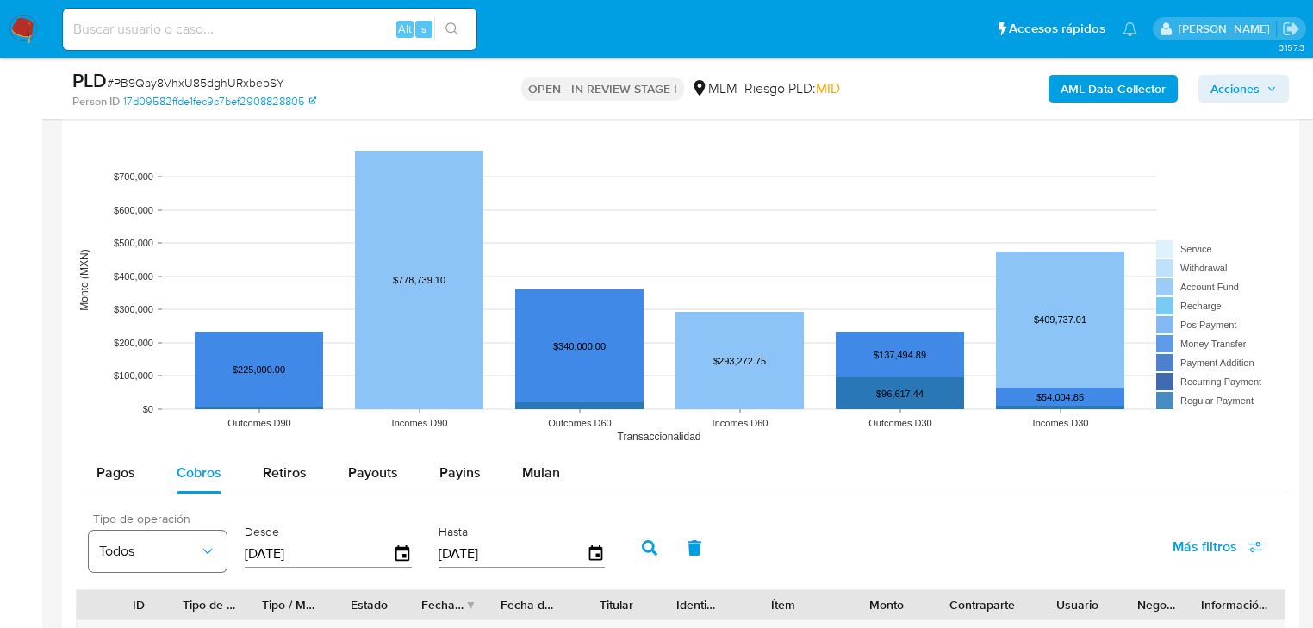
type input "0_/__/____"
type input "[DATE]"
click at [645, 545] on icon "button" at bounding box center [650, 548] width 16 height 16
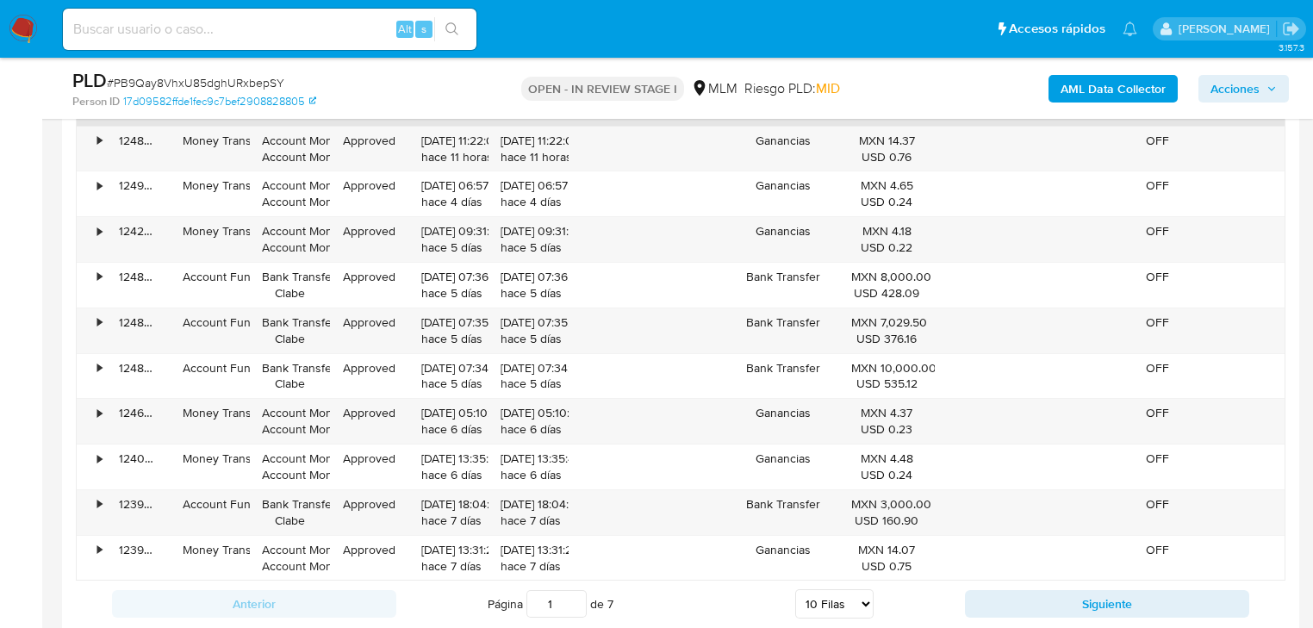
scroll to position [2206, 0]
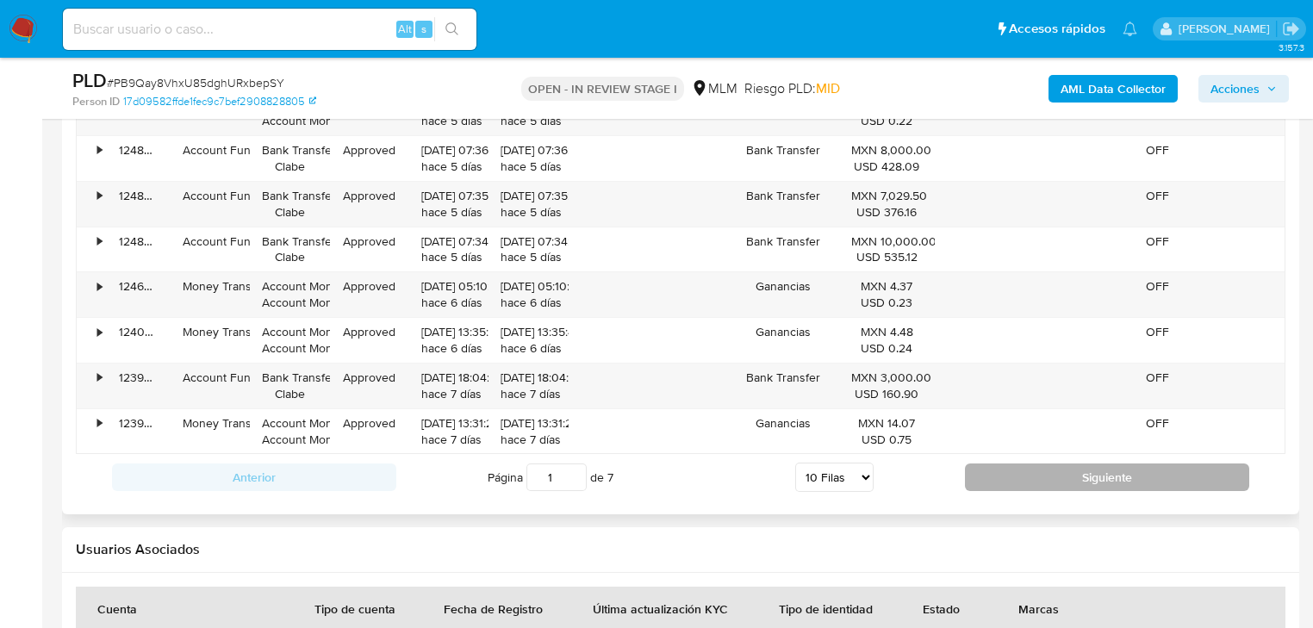
click at [1071, 476] on button "Siguiente" at bounding box center [1107, 478] width 284 height 28
type input "2"
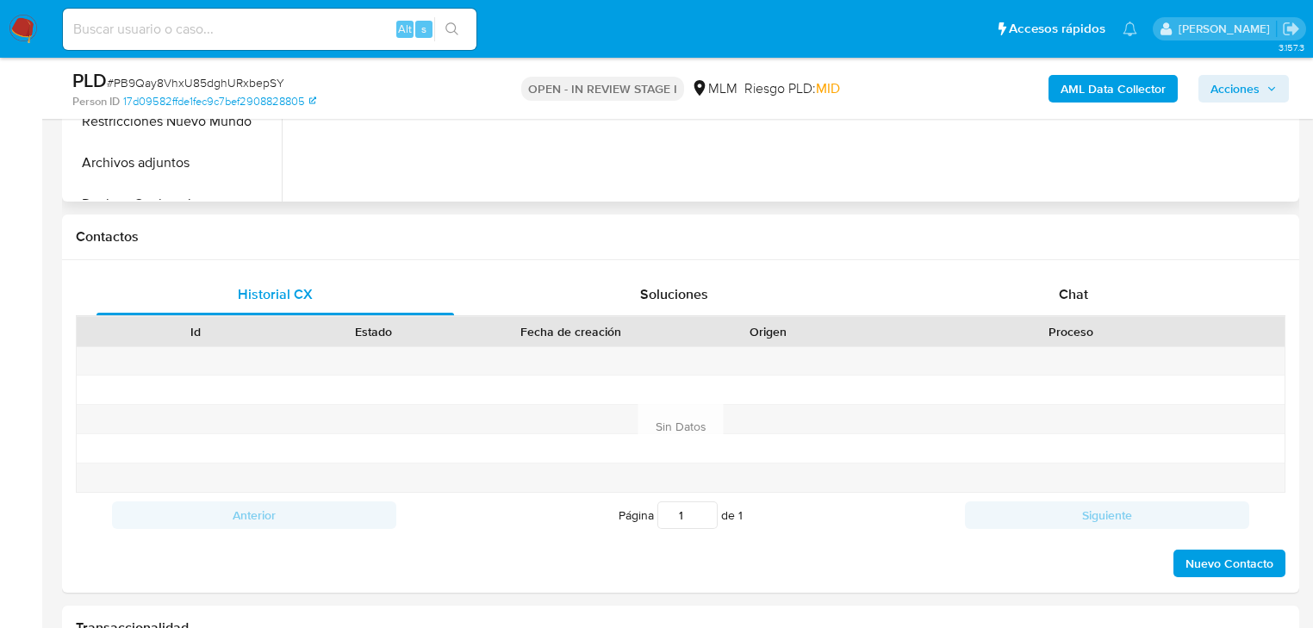
scroll to position [483, 0]
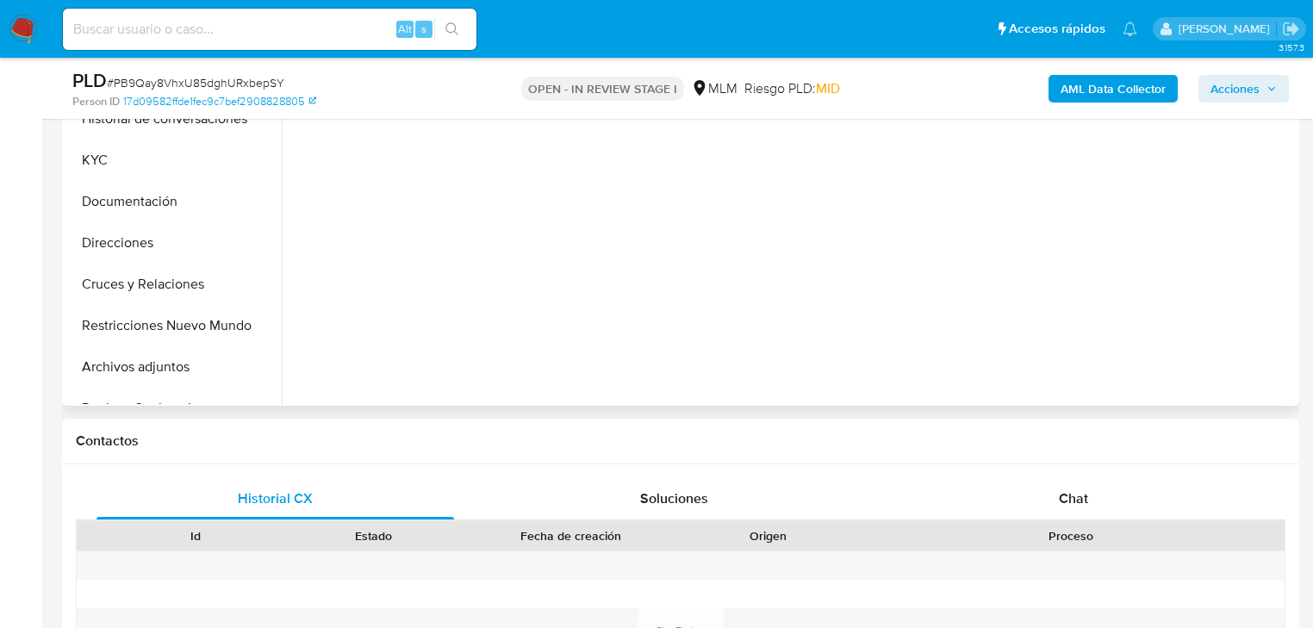
drag, startPoint x: 1066, startPoint y: 495, endPoint x: 897, endPoint y: 403, distance: 192.0
click at [1066, 495] on span "Chat" at bounding box center [1073, 499] width 29 height 20
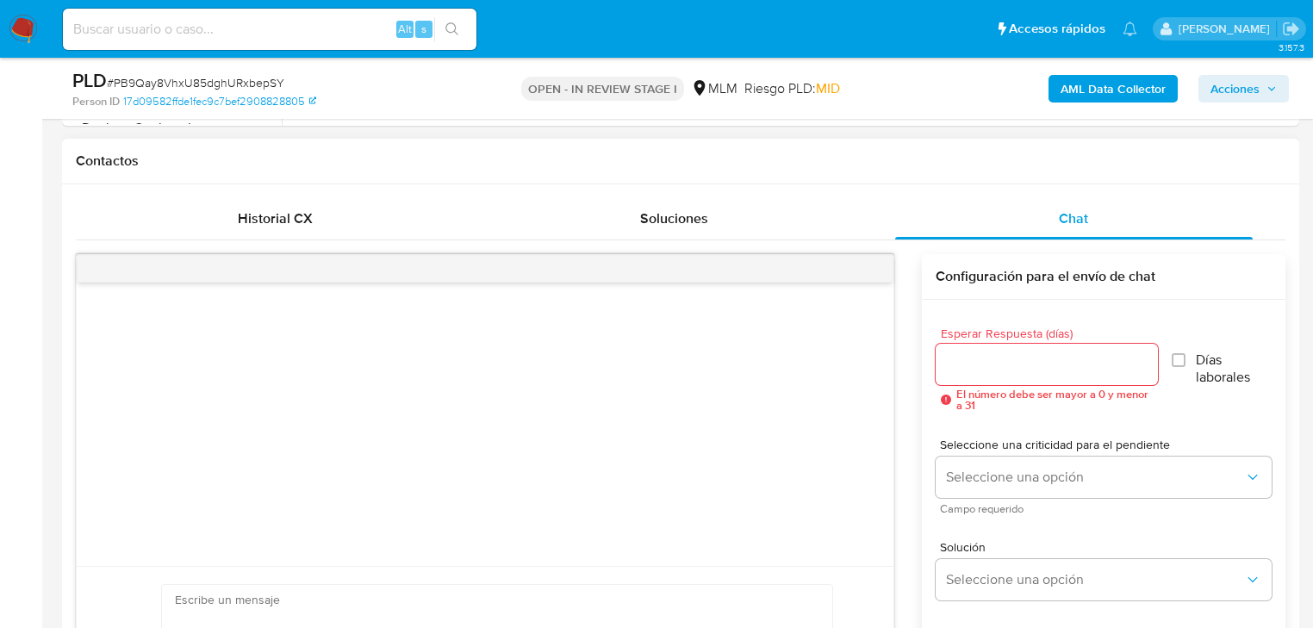
scroll to position [896, 0]
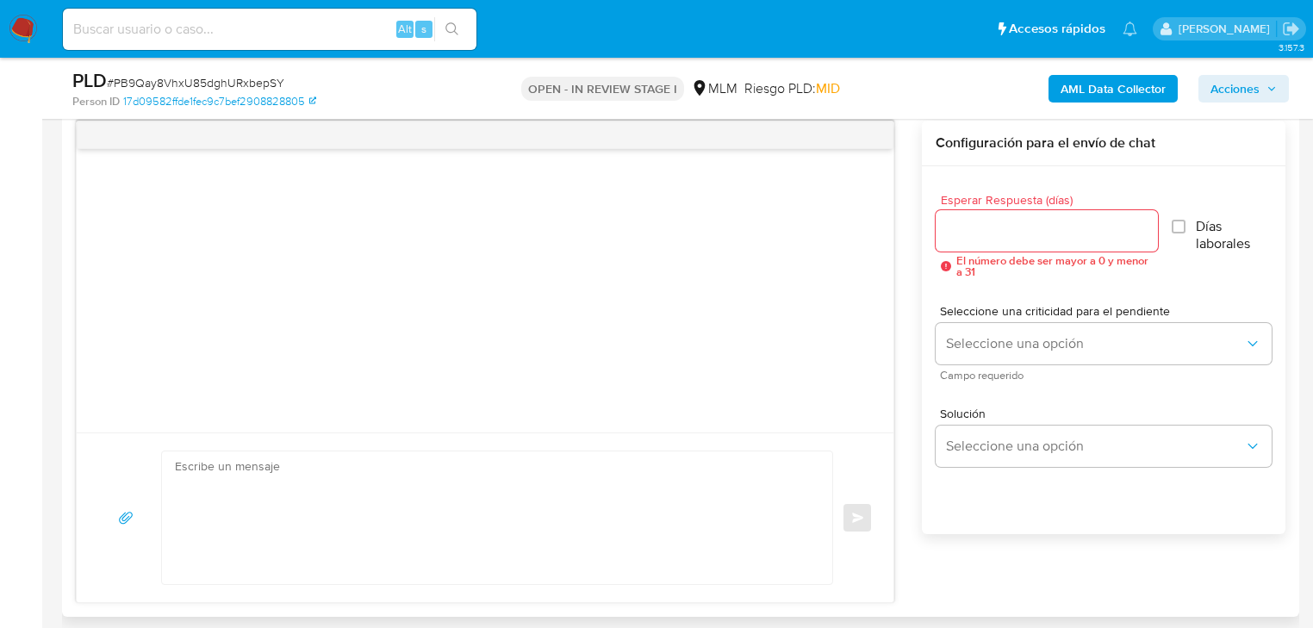
click at [956, 242] on div at bounding box center [1047, 230] width 222 height 41
click at [962, 233] on input "Esperar Respuesta (días)" at bounding box center [1047, 231] width 222 height 22
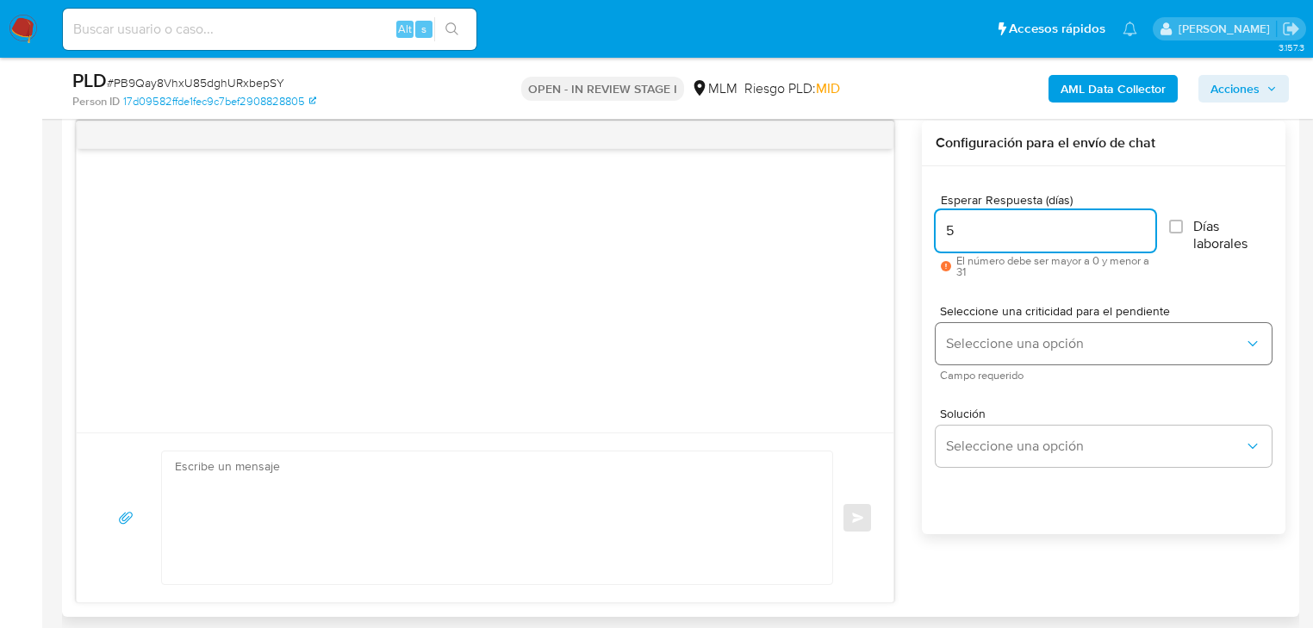
type input "5"
click at [976, 335] on span "Seleccione una opción" at bounding box center [1095, 343] width 298 height 17
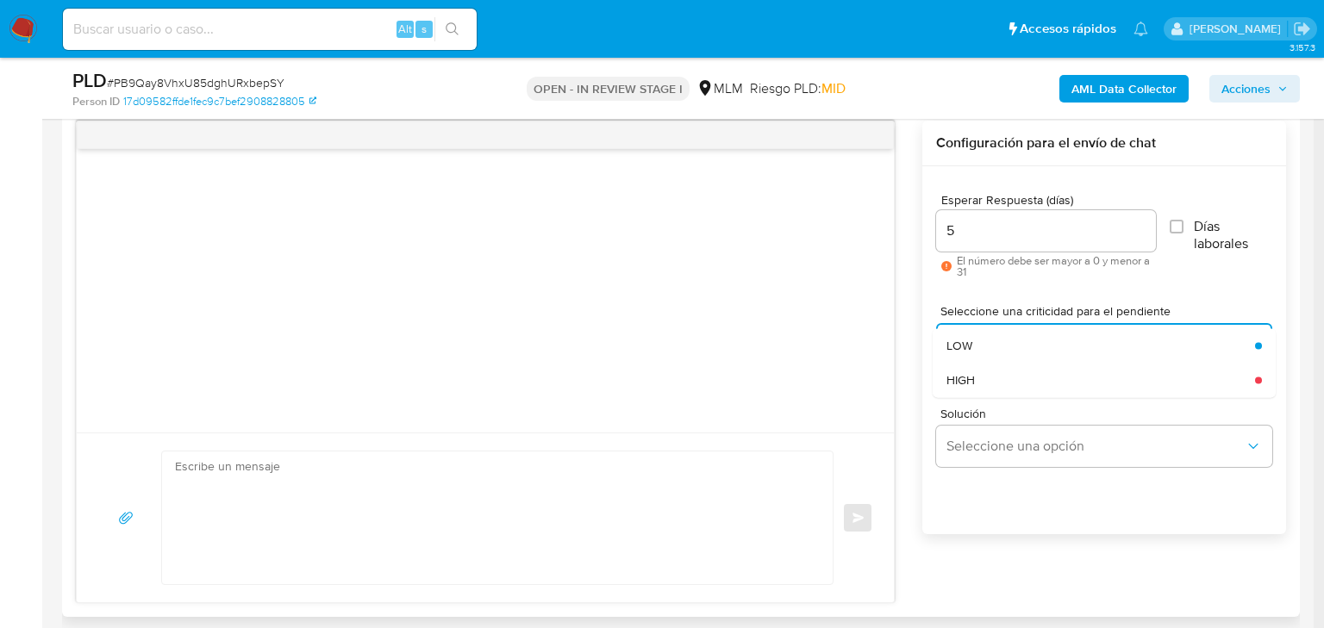
drag, startPoint x: 974, startPoint y: 371, endPoint x: 1007, endPoint y: 416, distance: 56.2
click at [974, 374] on span "HIGH" at bounding box center [960, 380] width 28 height 16
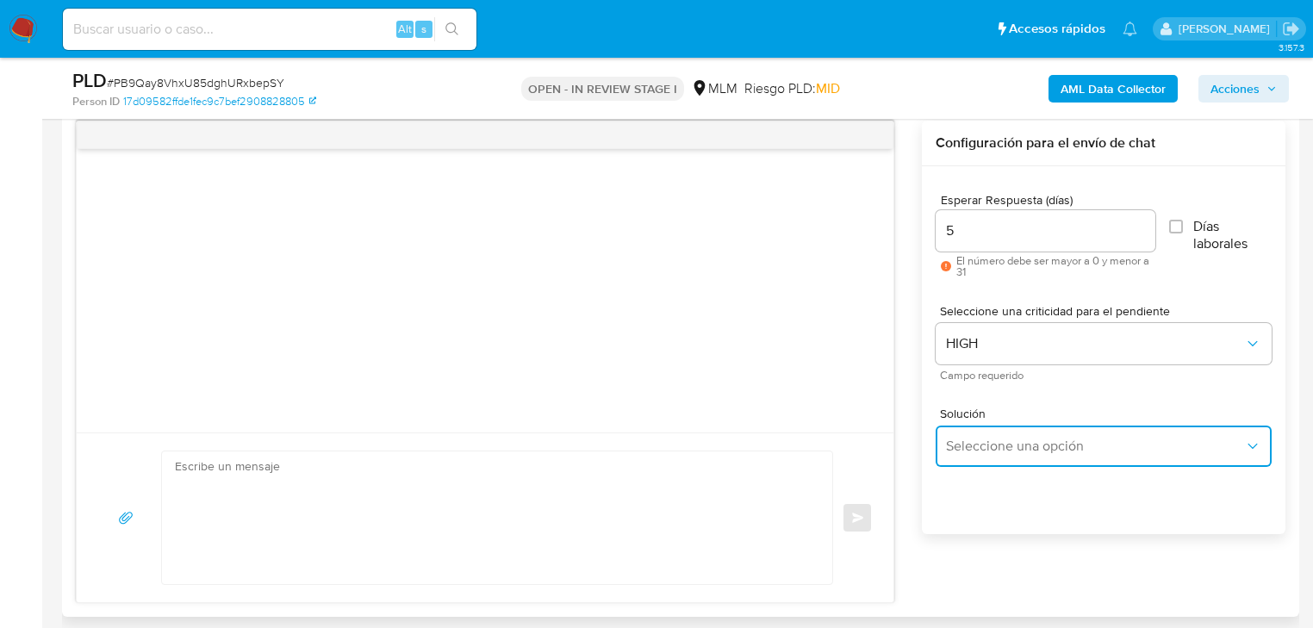
drag, startPoint x: 1012, startPoint y: 429, endPoint x: 1132, endPoint y: 427, distance: 120.7
click at [1020, 433] on button "Seleccione una opción" at bounding box center [1104, 446] width 336 height 41
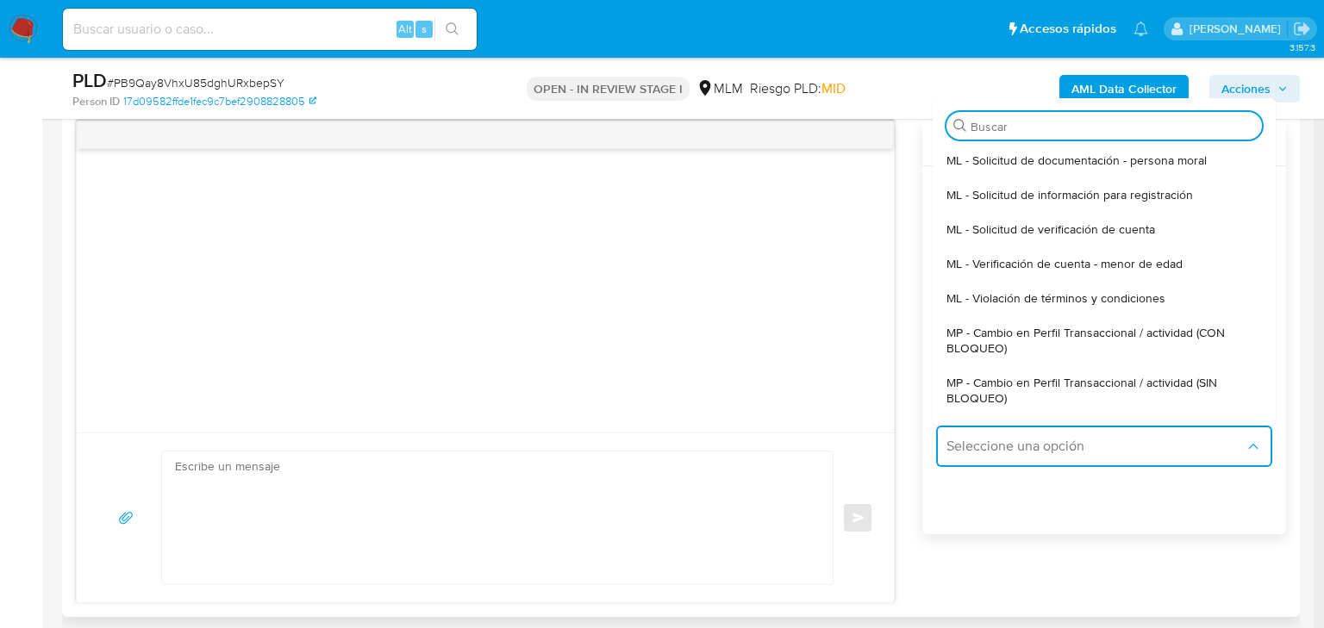
drag, startPoint x: 1149, startPoint y: 381, endPoint x: 650, endPoint y: 383, distance: 499.0
click at [1132, 383] on span "MP - Cambio en Perfil Transaccional / actividad (SIN BLOQUEO)" at bounding box center [1098, 390] width 305 height 31
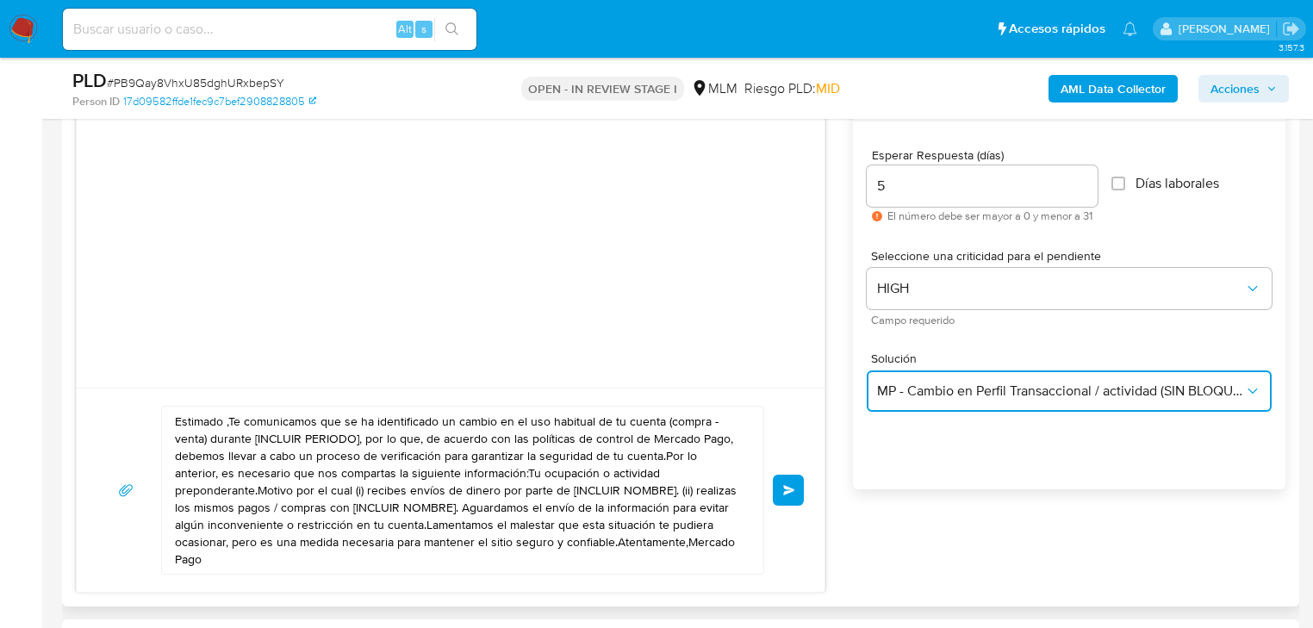
scroll to position [965, 0]
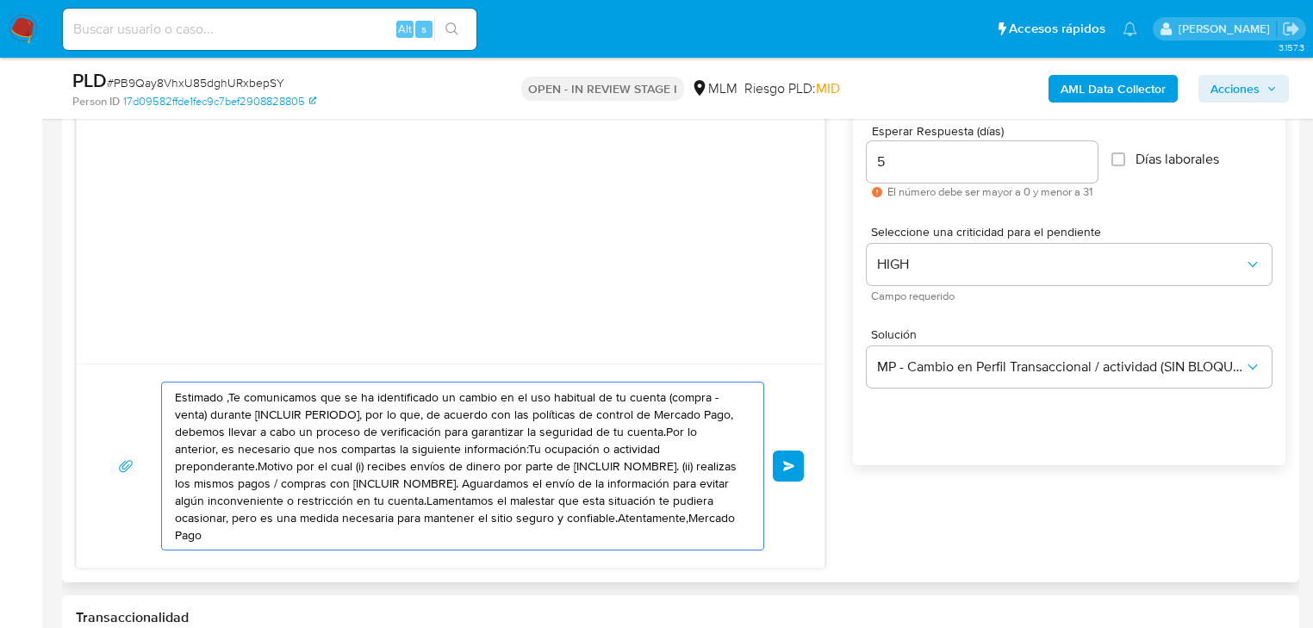
drag, startPoint x: 644, startPoint y: 513, endPoint x: 301, endPoint y: 425, distance: 354.1
paste textarea "a Karla se ha identificado un cambio en el uso habitual de tu cuenta para garan…"
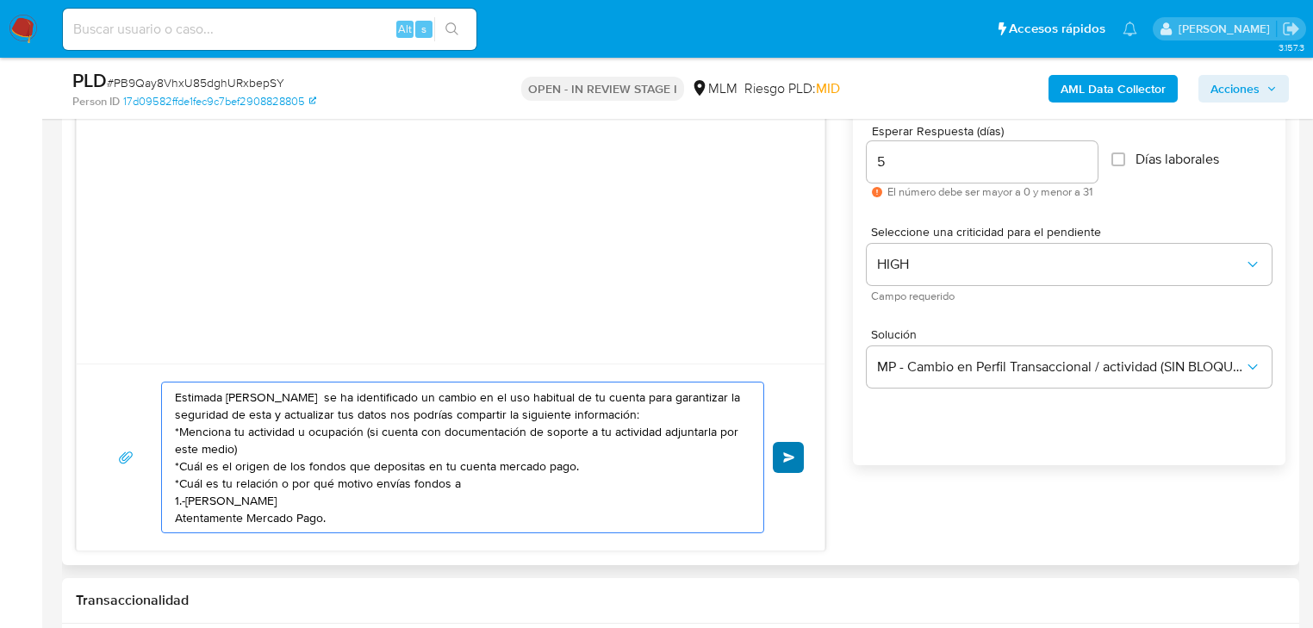
type textarea "Estimada Karla se ha identificado un cambio en el uso habitual de tu cuenta par…"
click at [797, 451] on button "Enviar" at bounding box center [788, 457] width 31 height 31
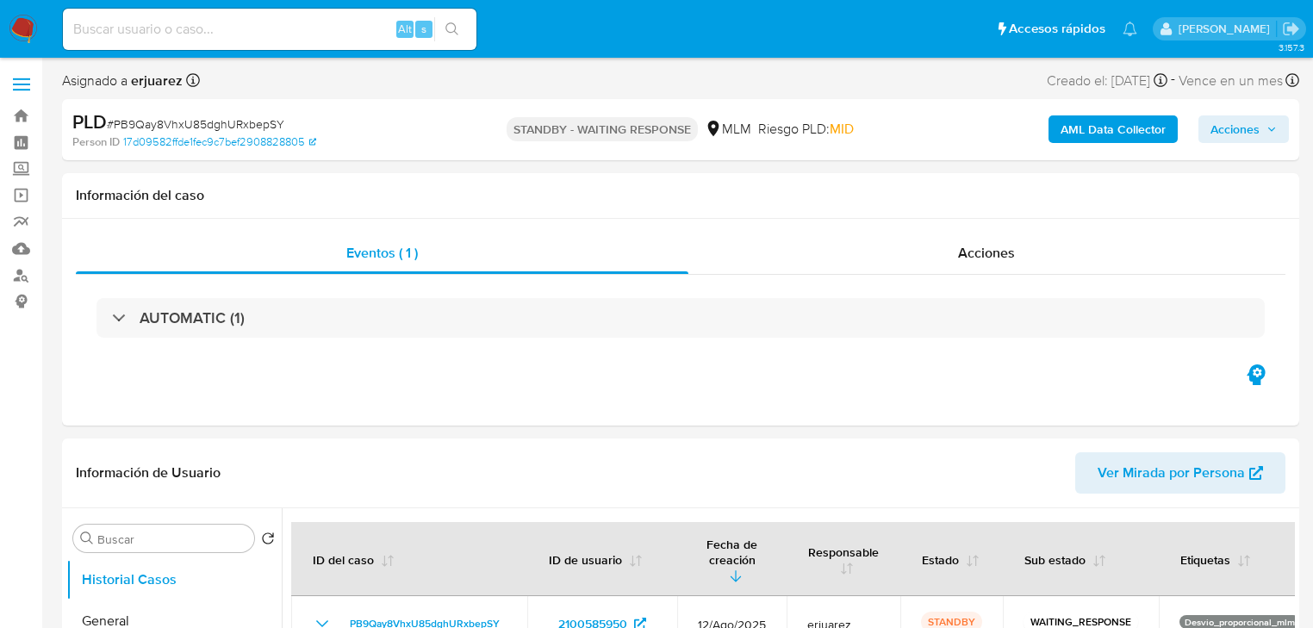
select select "10"
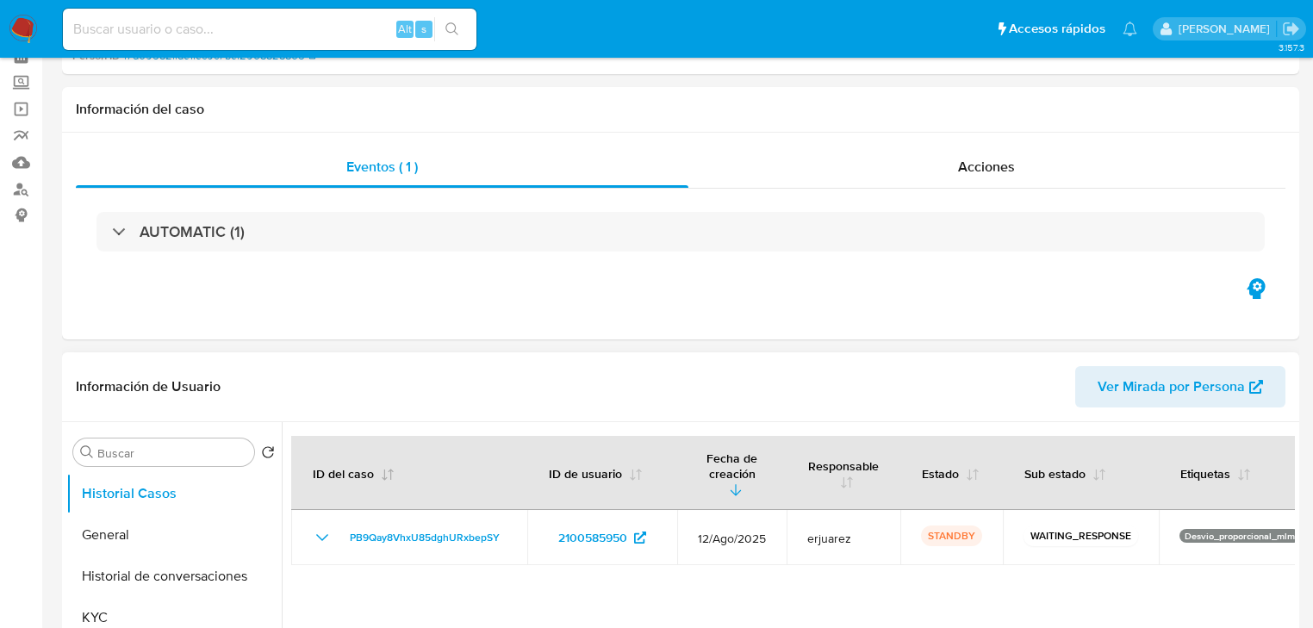
scroll to position [207, 0]
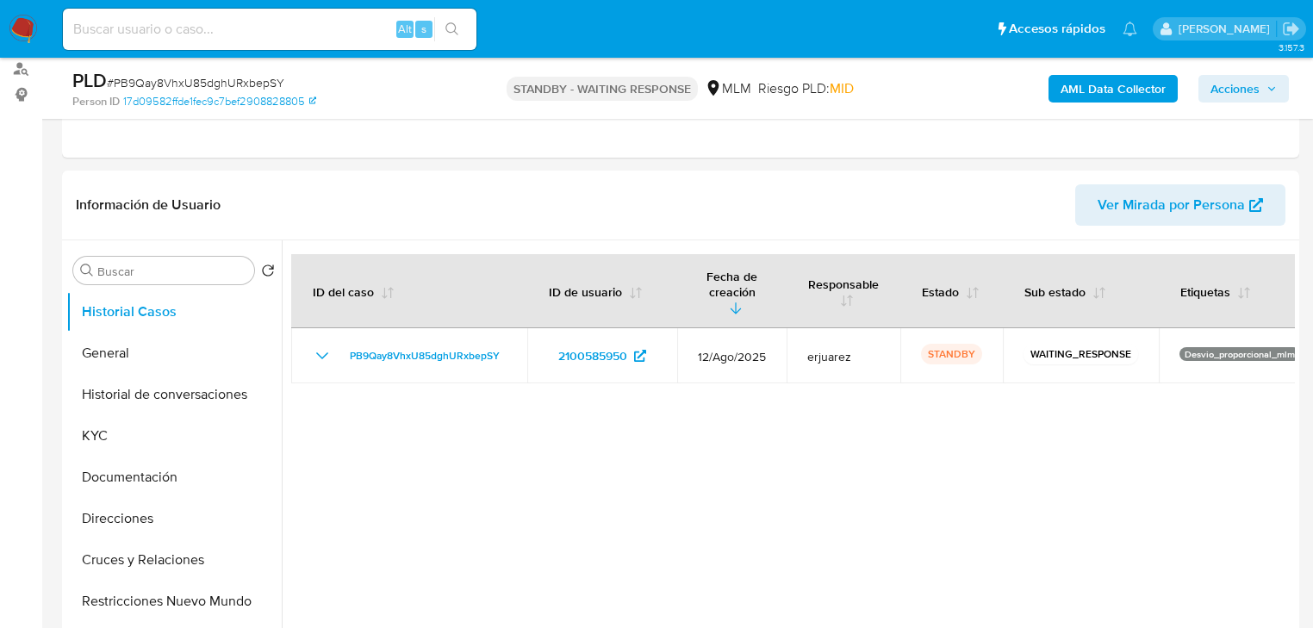
drag, startPoint x: 26, startPoint y: 15, endPoint x: 9, endPoint y: 23, distance: 19.3
click at [24, 16] on img at bounding box center [23, 29] width 29 height 29
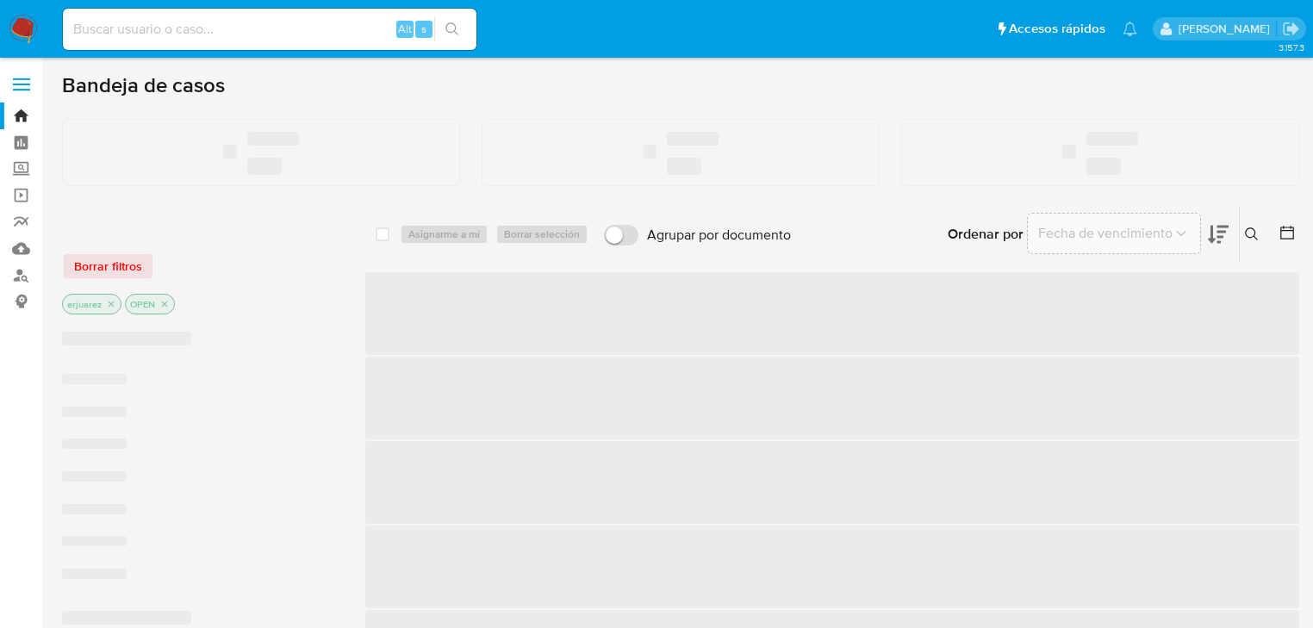
click at [236, 34] on input at bounding box center [270, 29] width 414 height 22
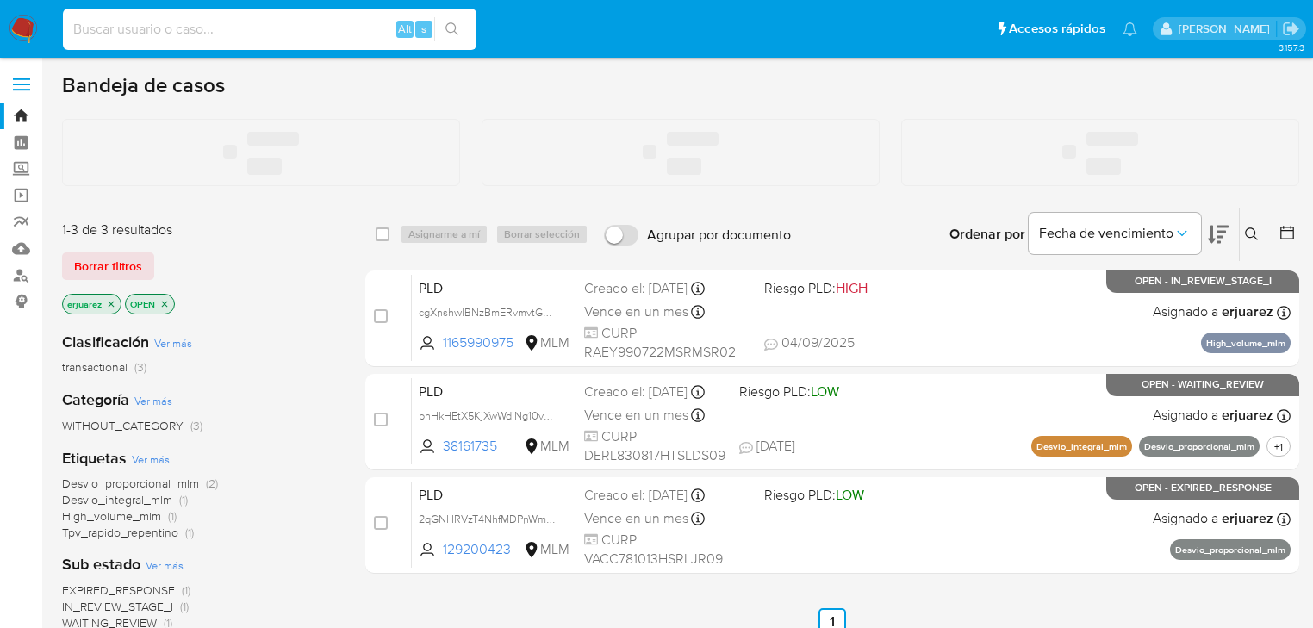
paste input "147210852"
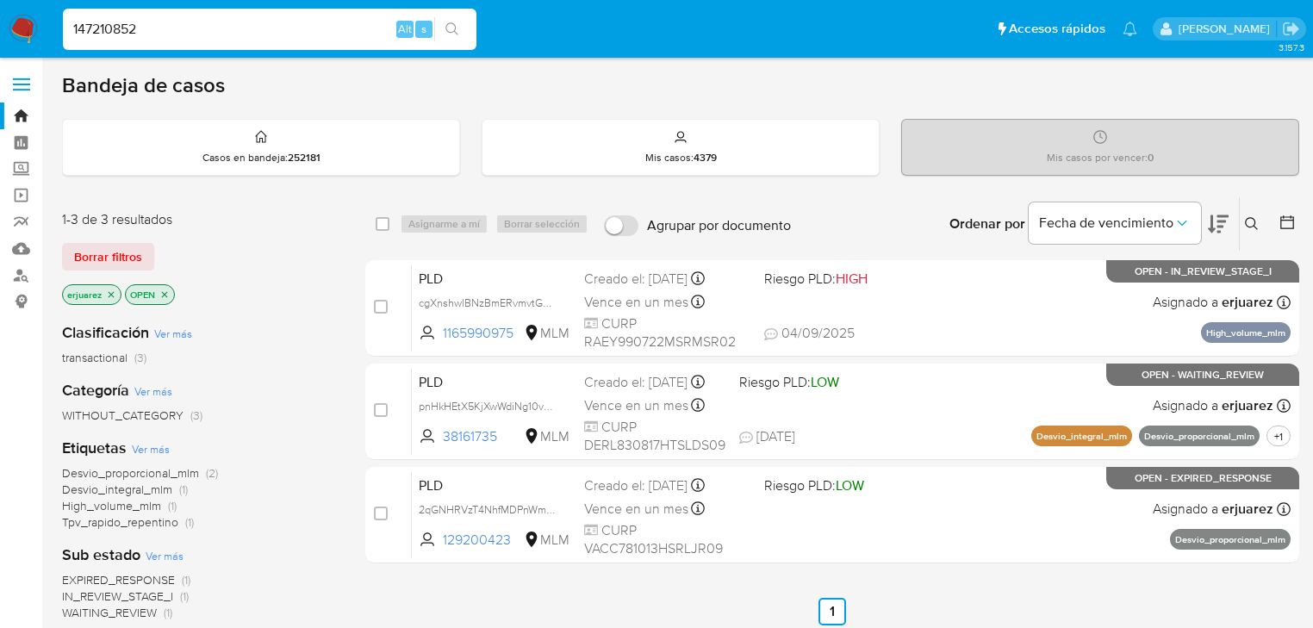
click at [210, 25] on input "147210852" at bounding box center [270, 29] width 414 height 22
type input "147210852"
click at [448, 28] on icon "search-icon" at bounding box center [453, 29] width 14 height 14
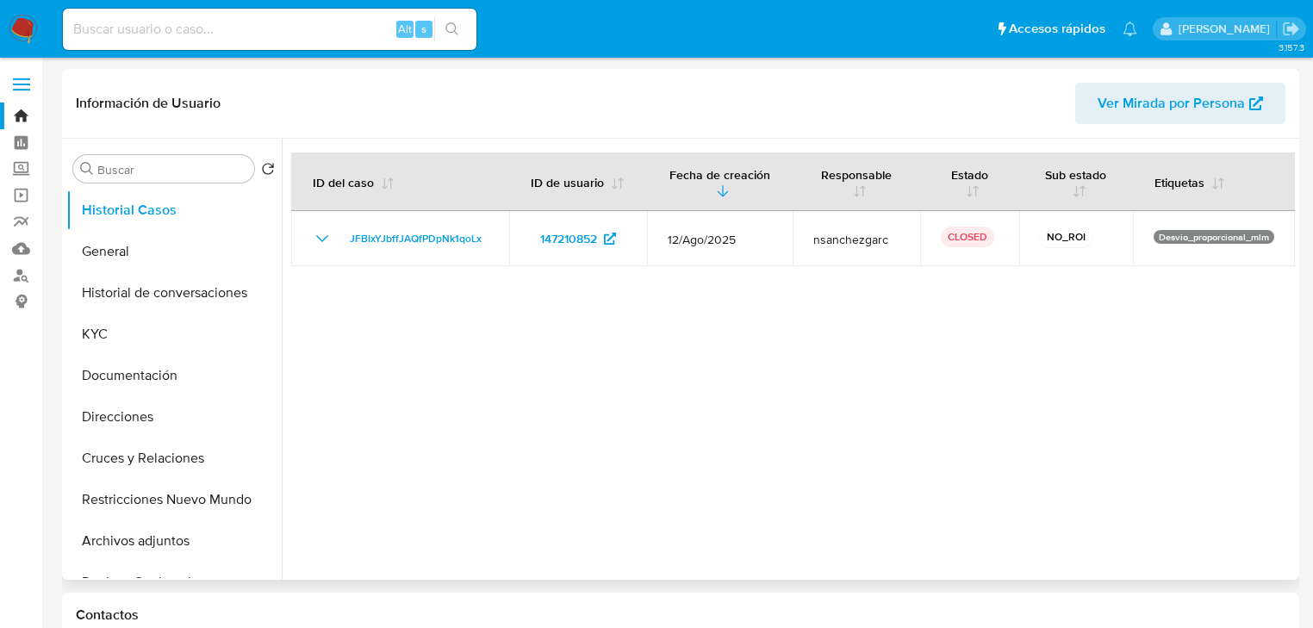
select select "10"
click at [175, 298] on button "Historial de conversaciones" at bounding box center [167, 292] width 202 height 41
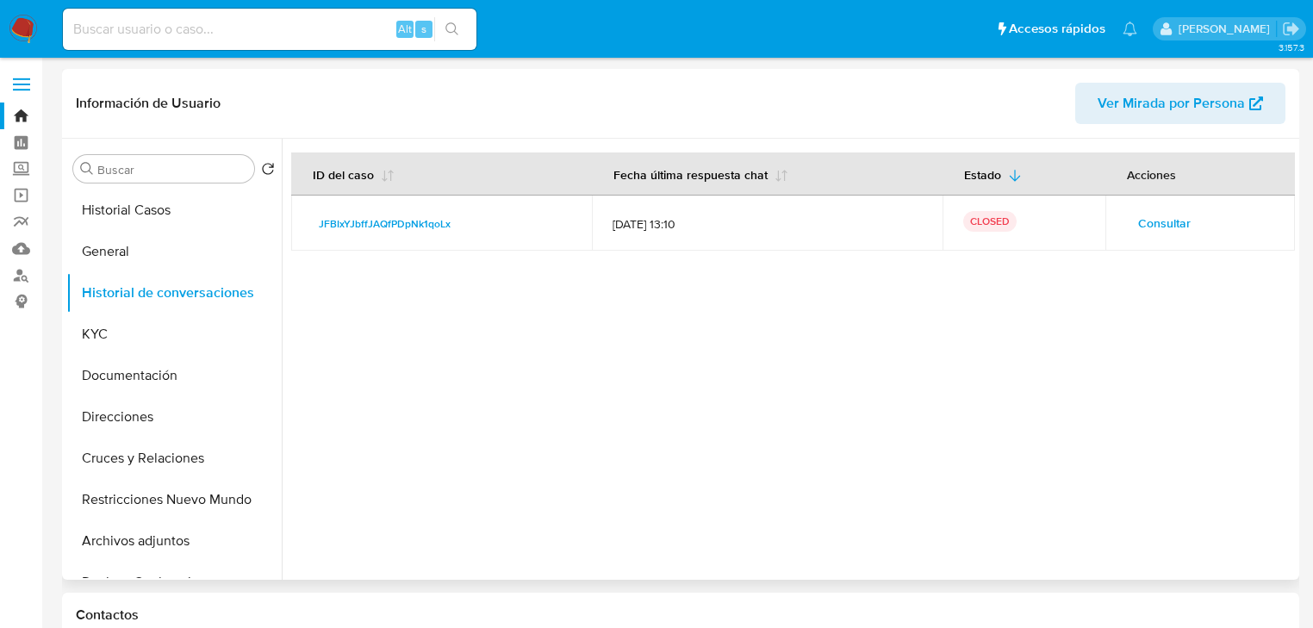
click at [1132, 216] on button "Consultar" at bounding box center [1164, 223] width 77 height 28
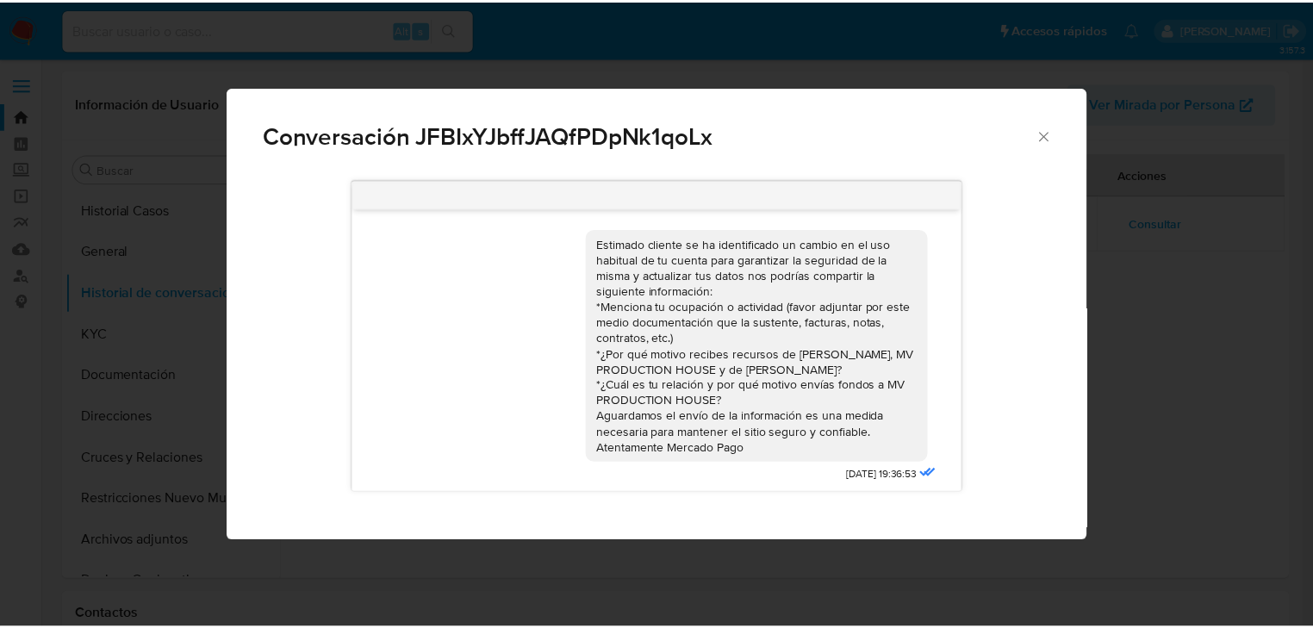
scroll to position [349, 0]
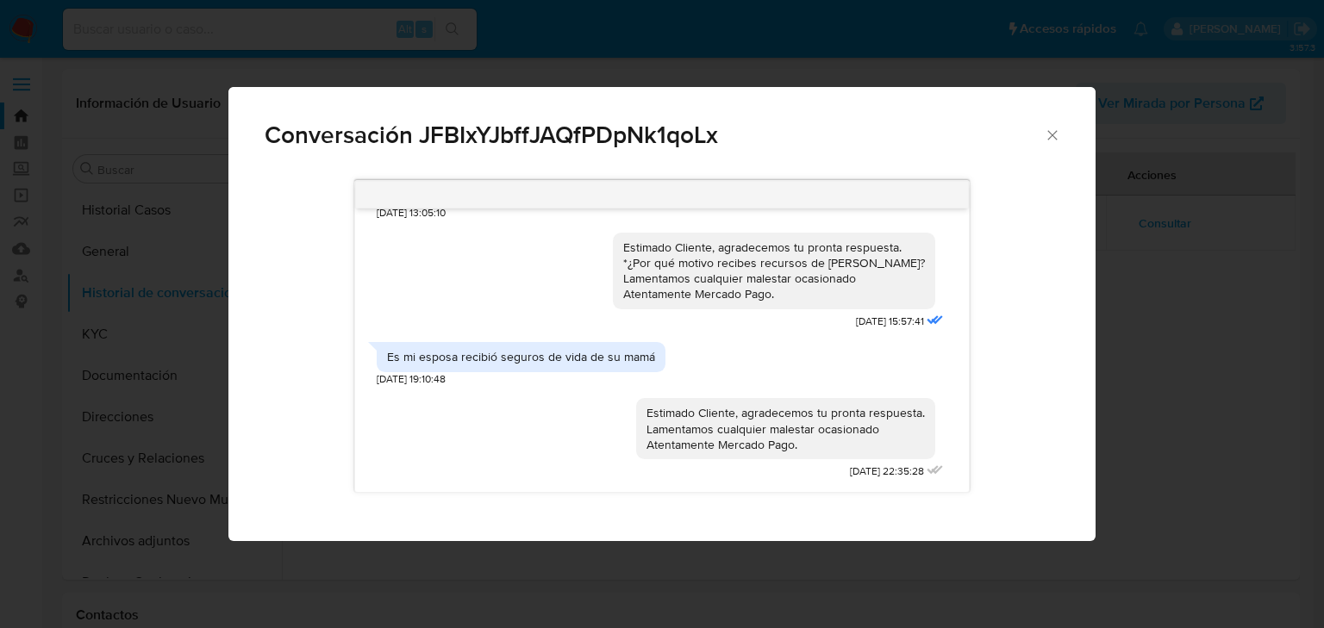
click at [1056, 136] on icon "Cerrar" at bounding box center [1052, 135] width 17 height 17
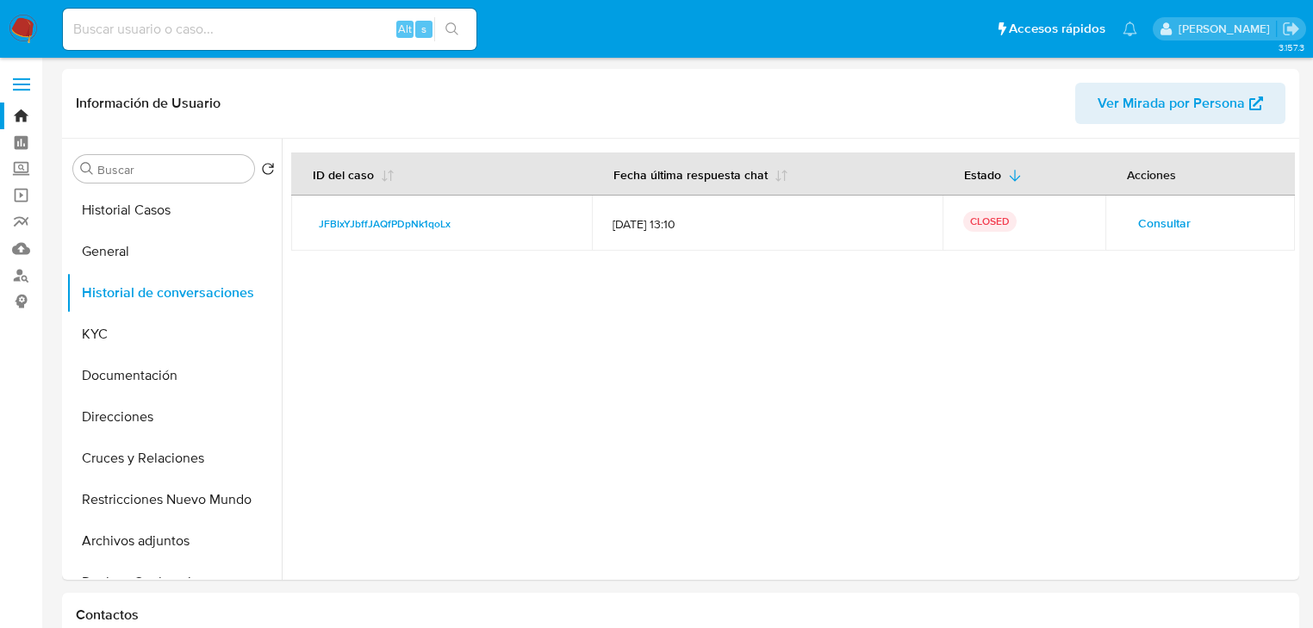
click at [28, 26] on img at bounding box center [23, 29] width 29 height 29
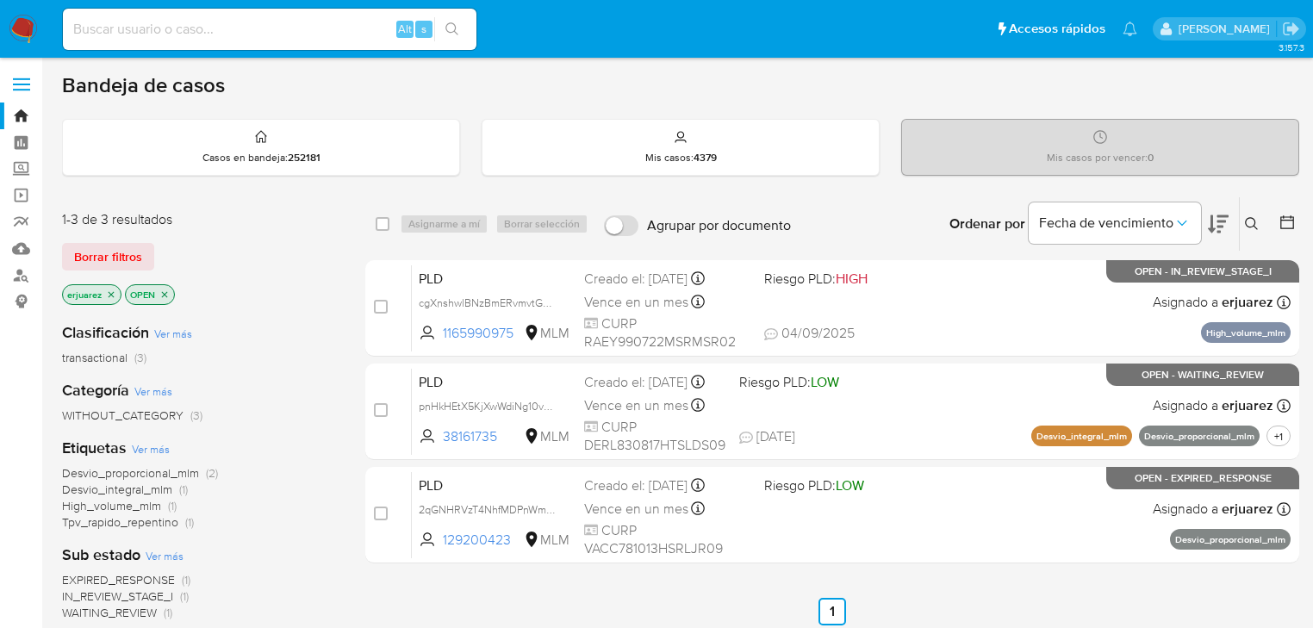
click at [148, 12] on div "Alt s" at bounding box center [270, 29] width 414 height 41
drag, startPoint x: 160, startPoint y: 38, endPoint x: 281, endPoint y: 43, distance: 120.8
click at [160, 39] on input at bounding box center [270, 29] width 414 height 22
paste input "1978142707"
type input "1978142707"
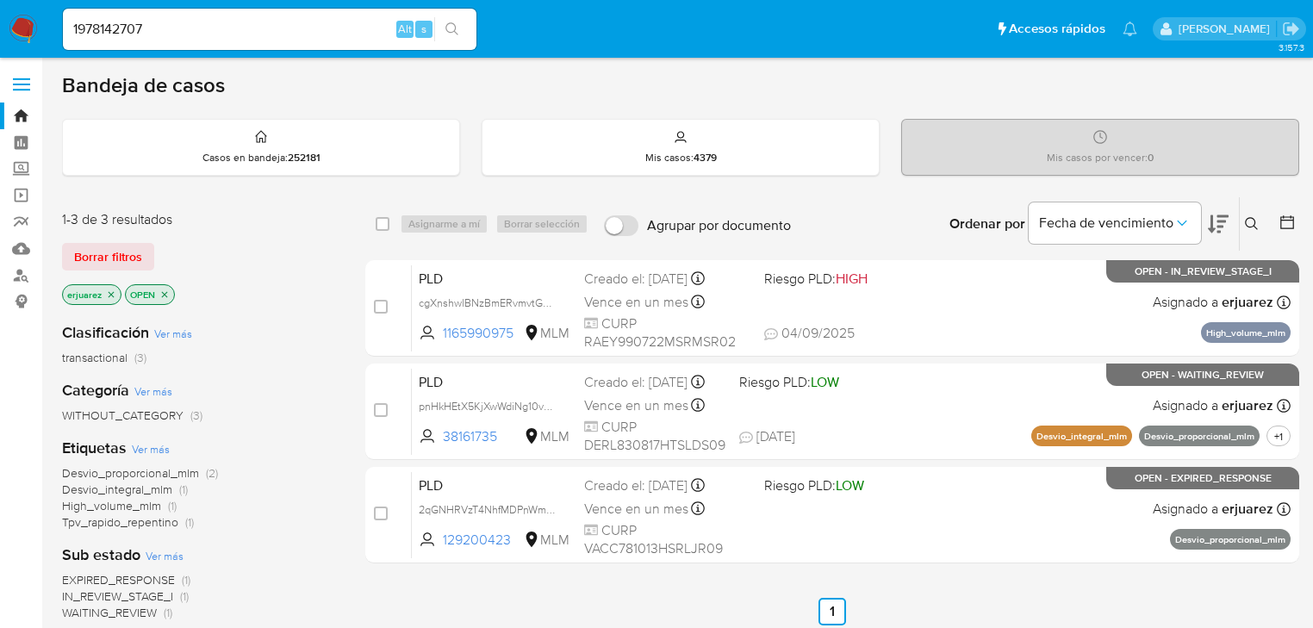
click at [457, 29] on icon "search-icon" at bounding box center [453, 29] width 14 height 14
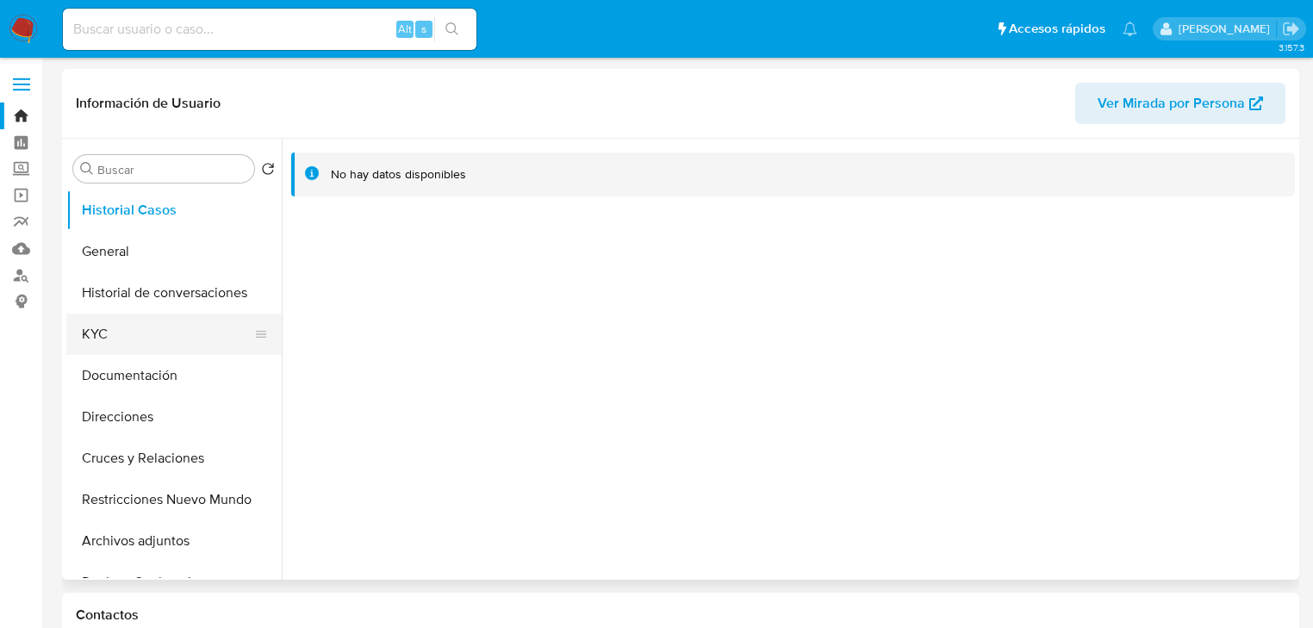
click at [107, 338] on button "KYC" at bounding box center [167, 334] width 202 height 41
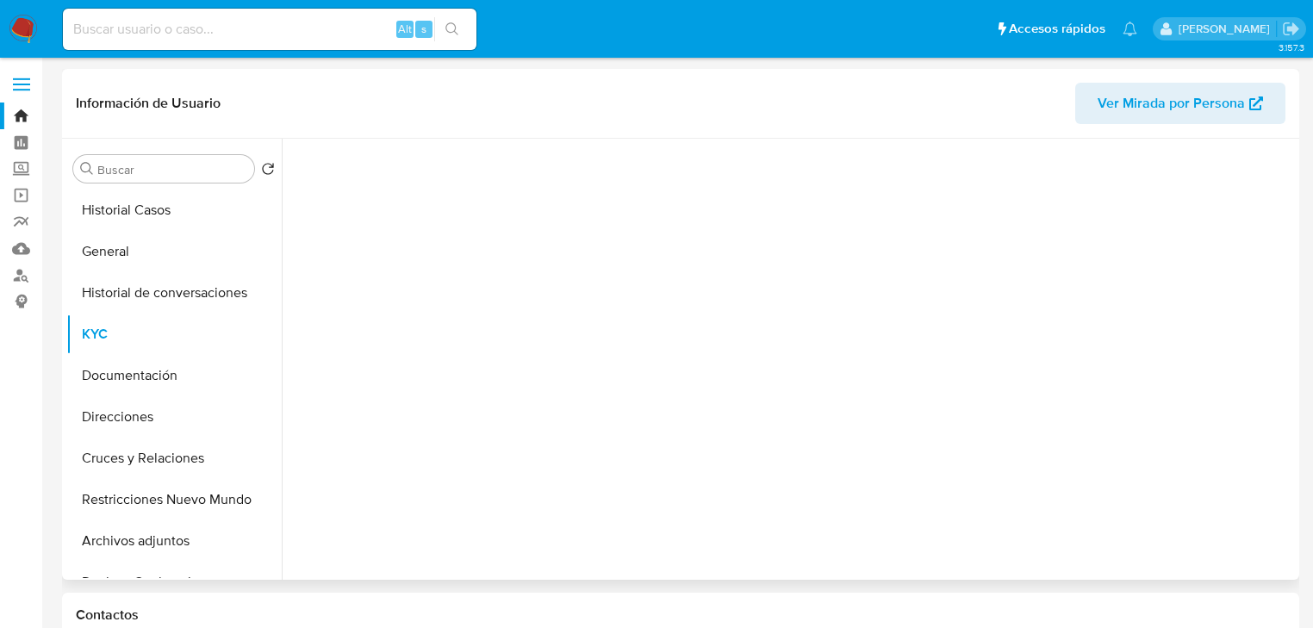
select select "10"
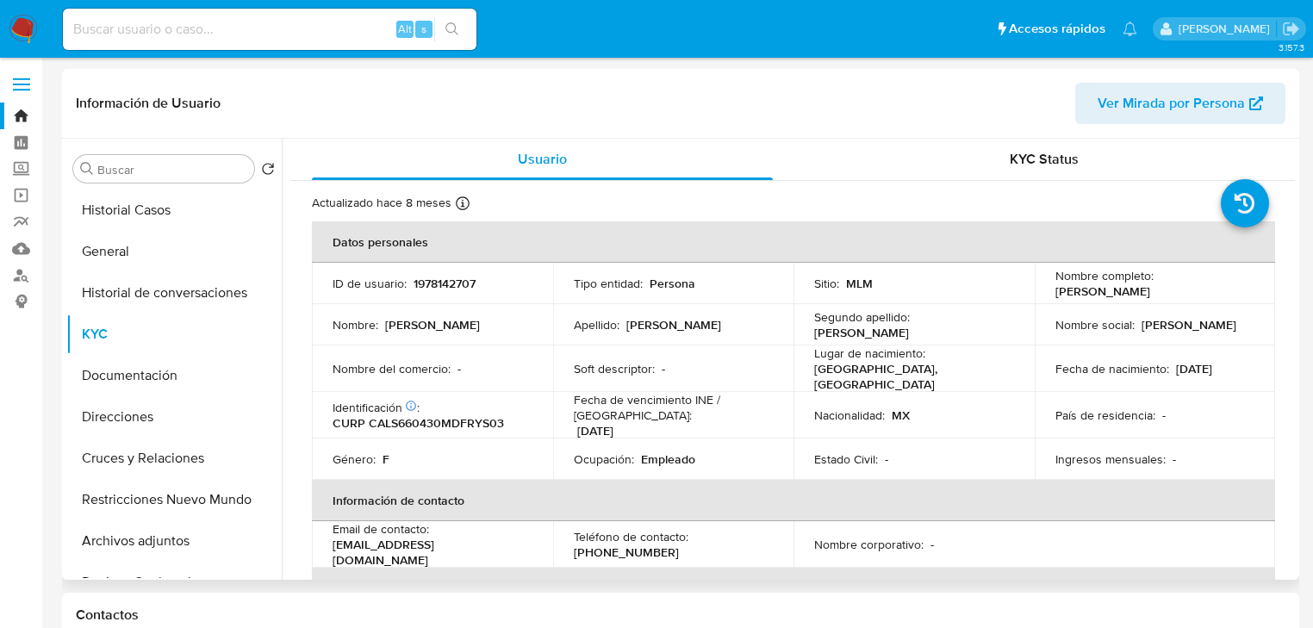
copy p "Susana Carmona Leyva"
drag, startPoint x: 1052, startPoint y: 290, endPoint x: 1174, endPoint y: 288, distance: 121.5
click at [1150, 288] on p "Susana Carmona Leyva" at bounding box center [1103, 292] width 95 height 16
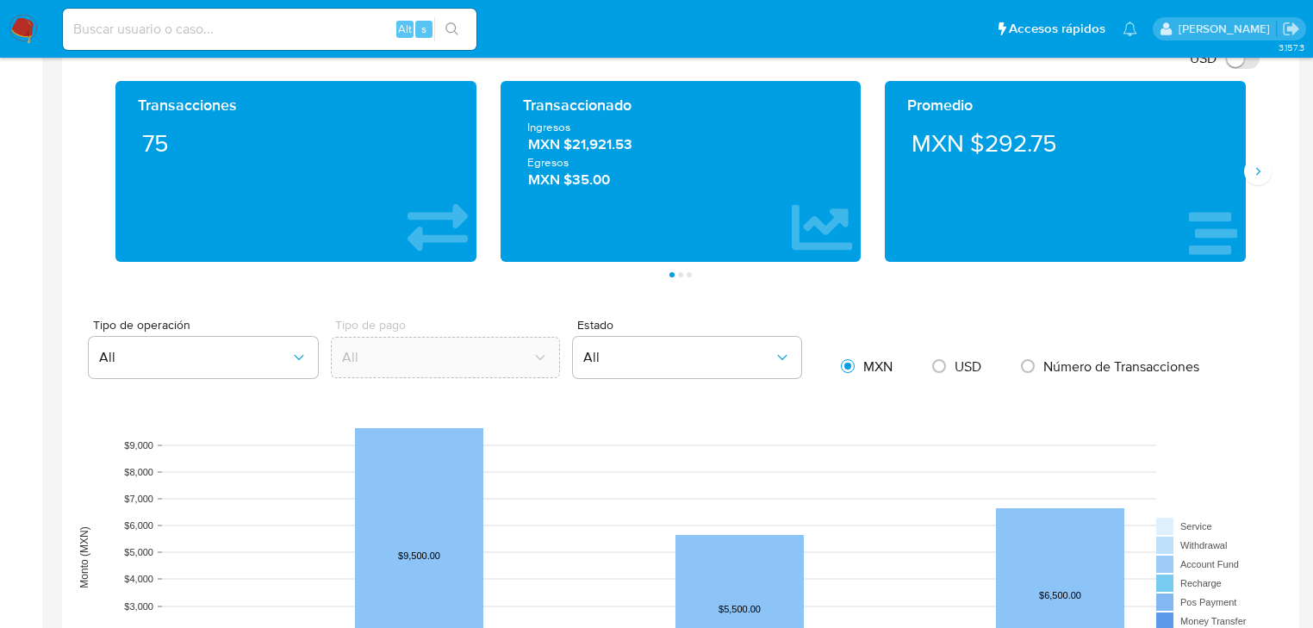
scroll to position [965, 0]
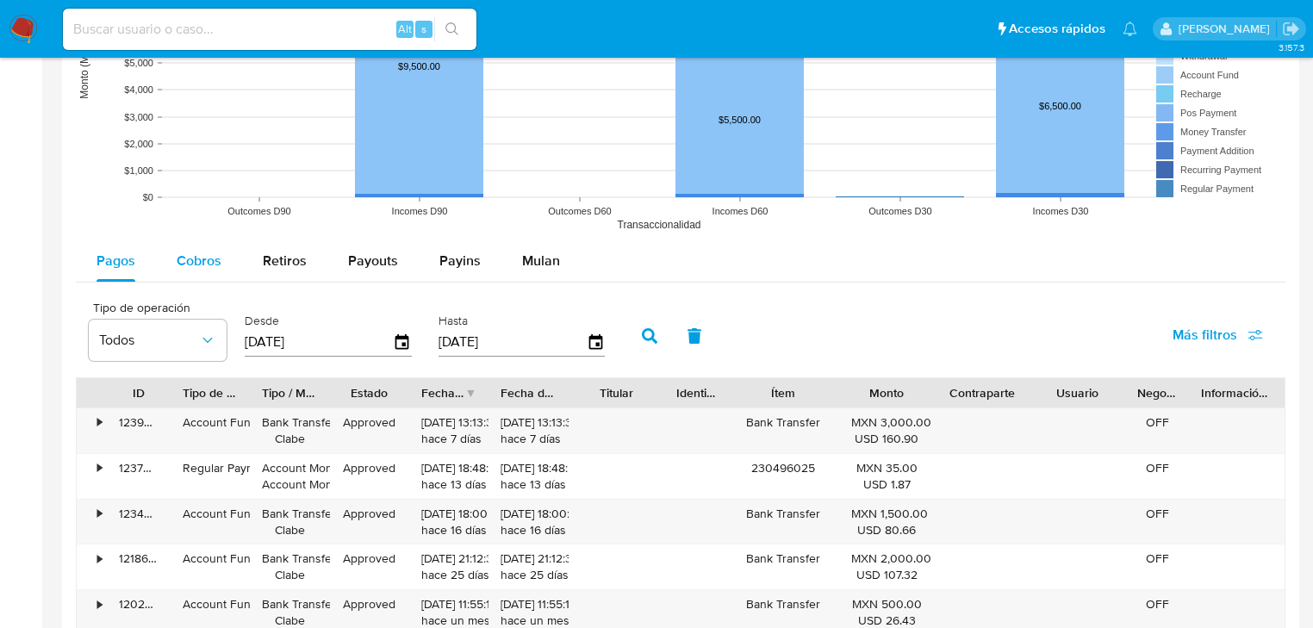
drag, startPoint x: 190, startPoint y: 263, endPoint x: 213, endPoint y: 278, distance: 28.0
click at [191, 265] on span "Cobros" at bounding box center [199, 261] width 45 height 20
select select "10"
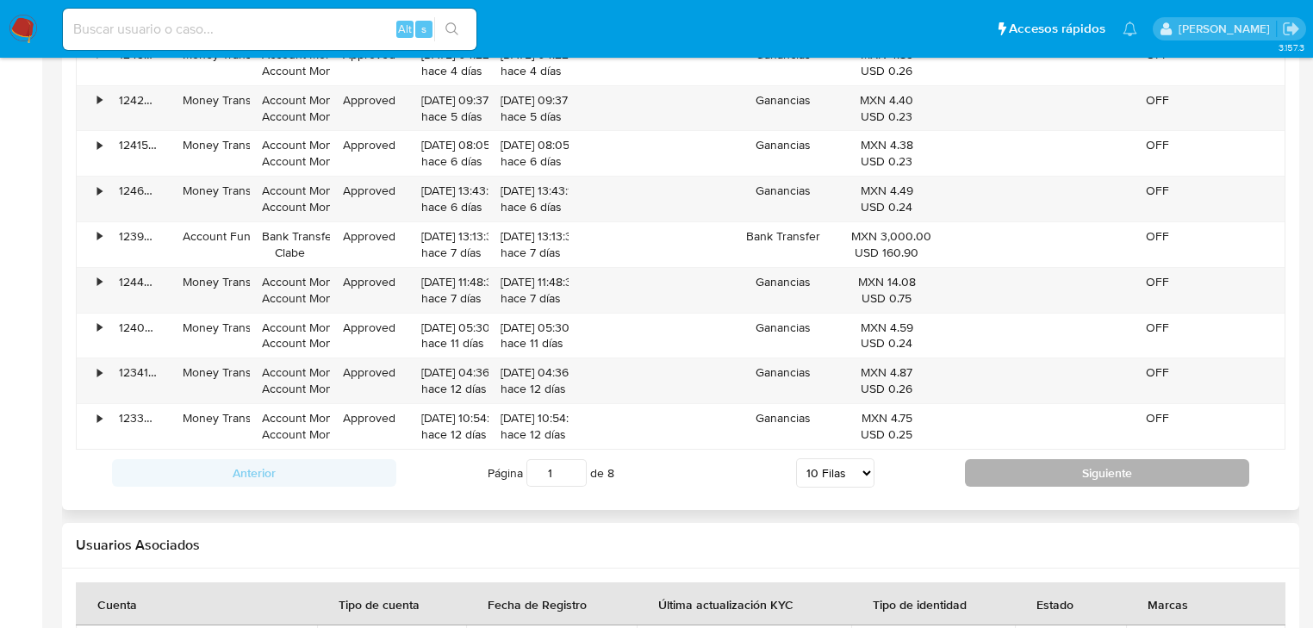
click at [1034, 459] on button "Siguiente" at bounding box center [1107, 473] width 284 height 28
type input "2"
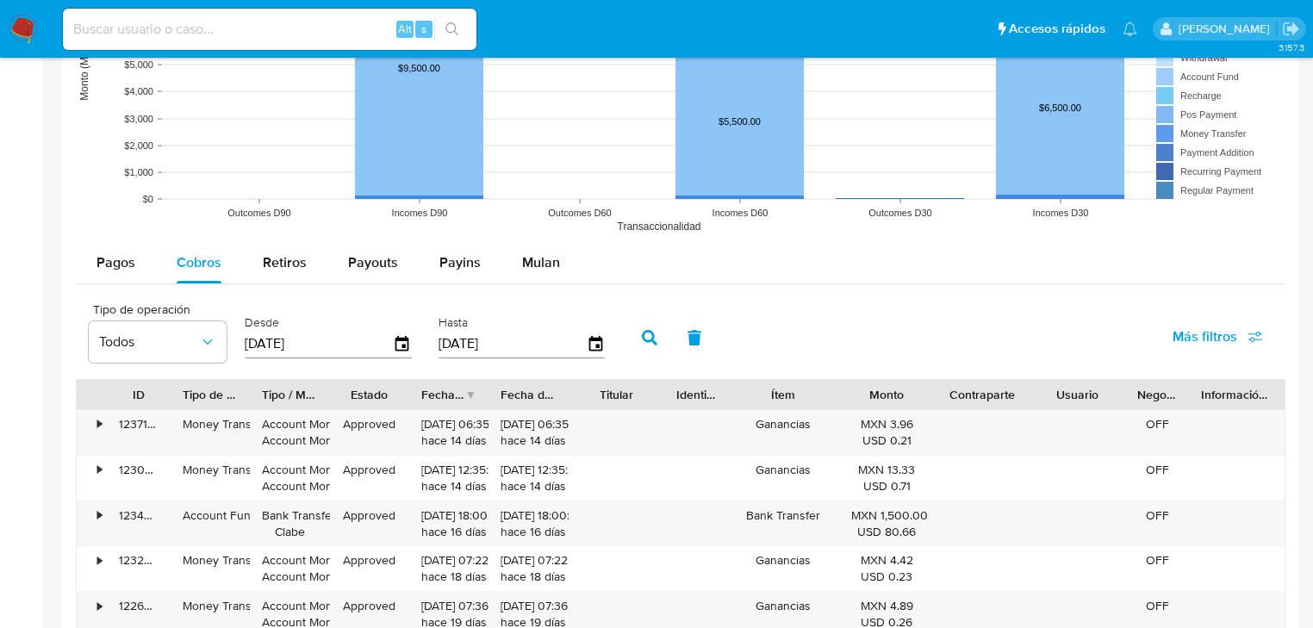
scroll to position [1586, 0]
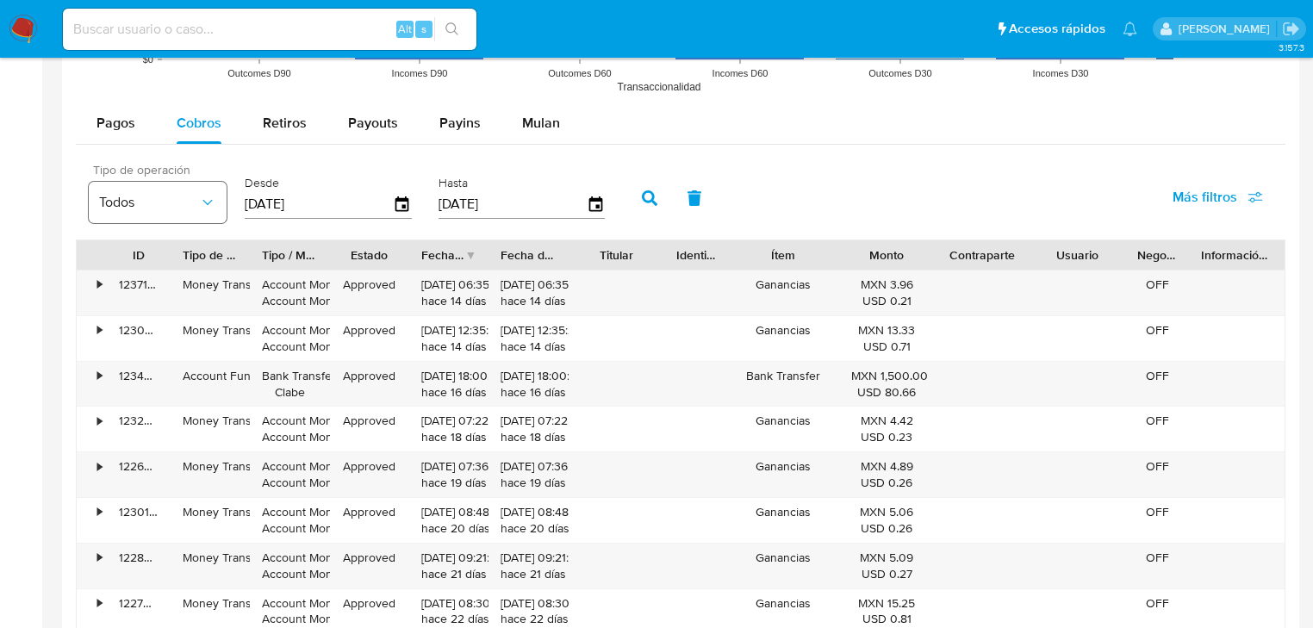
drag, startPoint x: 314, startPoint y: 203, endPoint x: 185, endPoint y: 195, distance: 128.7
click at [185, 195] on div "Tipo de operación Todos Desde 11/06/2025 Hasta 08/09/2025" at bounding box center [351, 196] width 542 height 69
type input "0_/__/____"
type input "01/02/2025"
click at [637, 190] on button "button" at bounding box center [649, 198] width 45 height 41
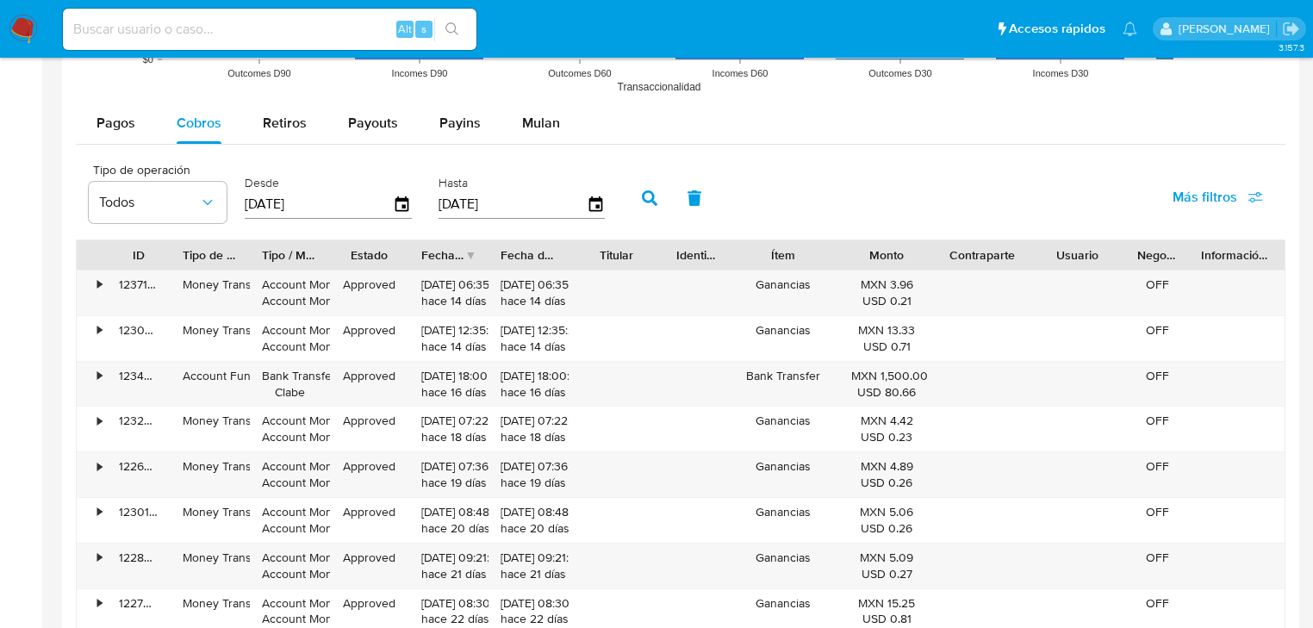
click at [448, 255] on div "Fecha de creación" at bounding box center [442, 254] width 43 height 17
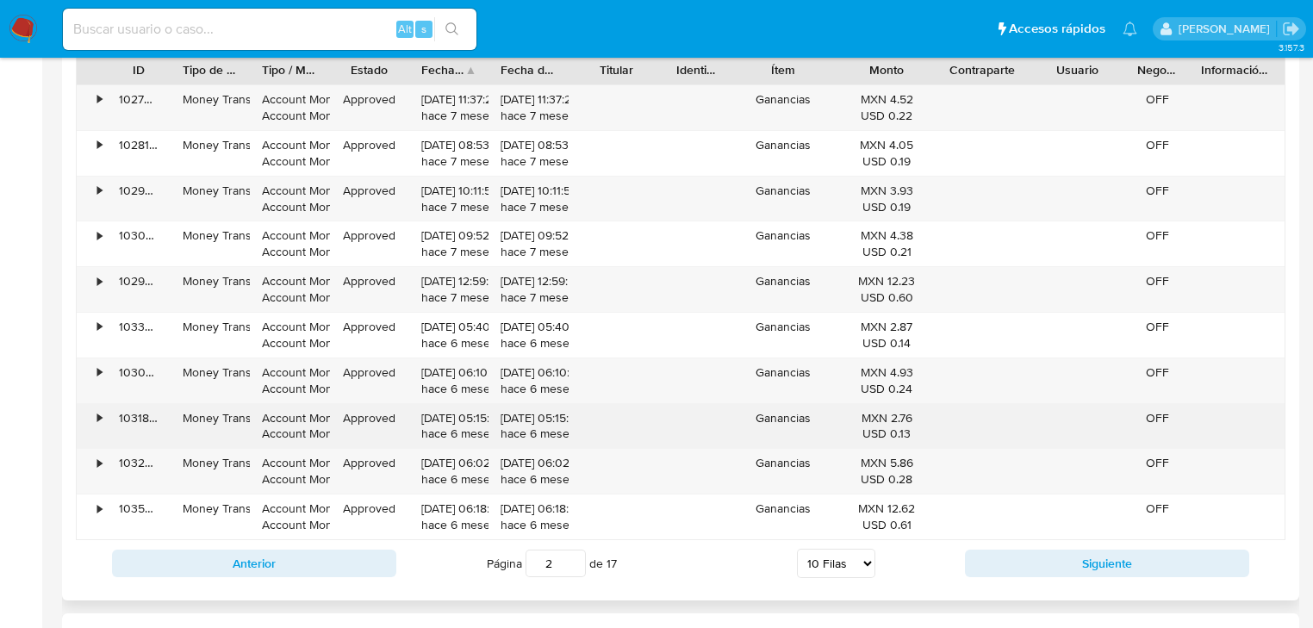
scroll to position [1792, 0]
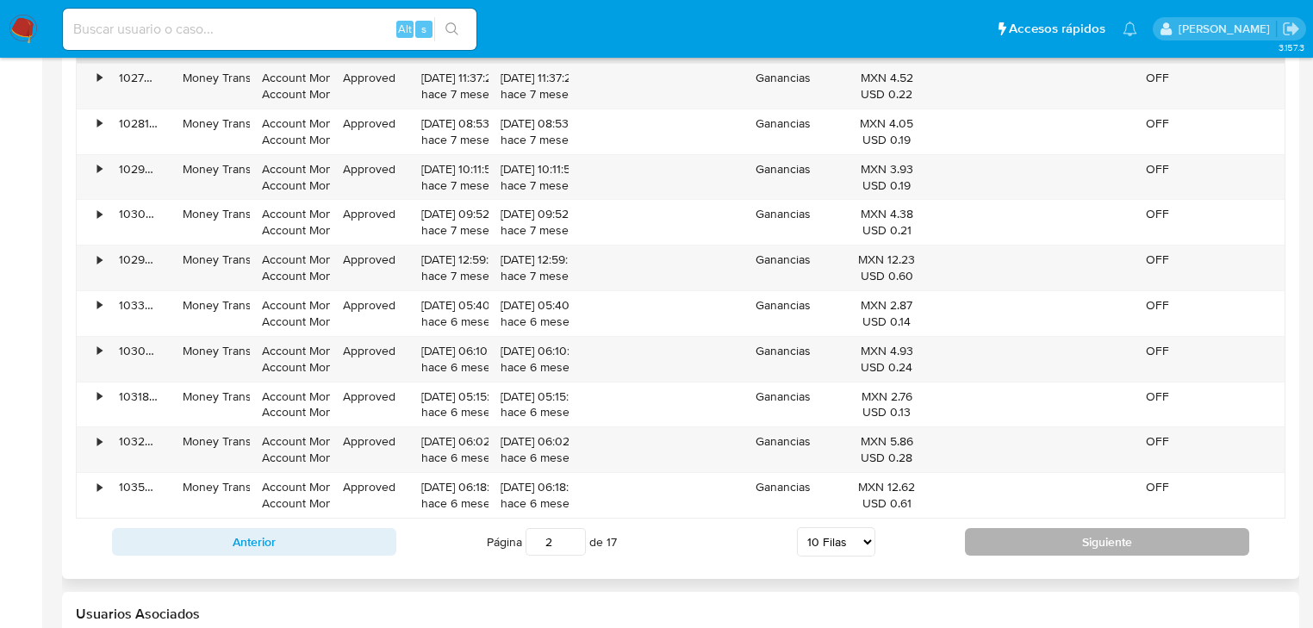
click at [1012, 548] on button "Siguiente" at bounding box center [1107, 542] width 284 height 28
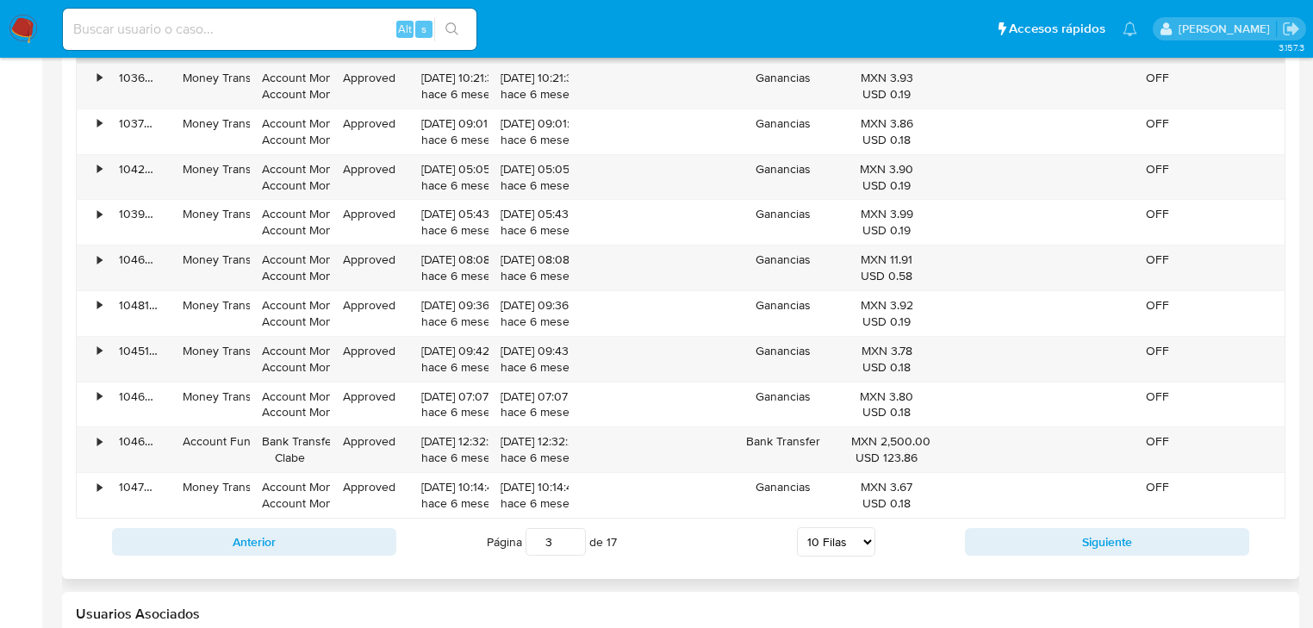
click at [1012, 522] on div "Anterior Página 3 de 17 5 Filas 10 Filas 20 Filas 25 Filas 50 Filas 100 Filas S…" at bounding box center [681, 542] width 1210 height 47
click at [1012, 532] on button "Siguiente" at bounding box center [1107, 542] width 284 height 28
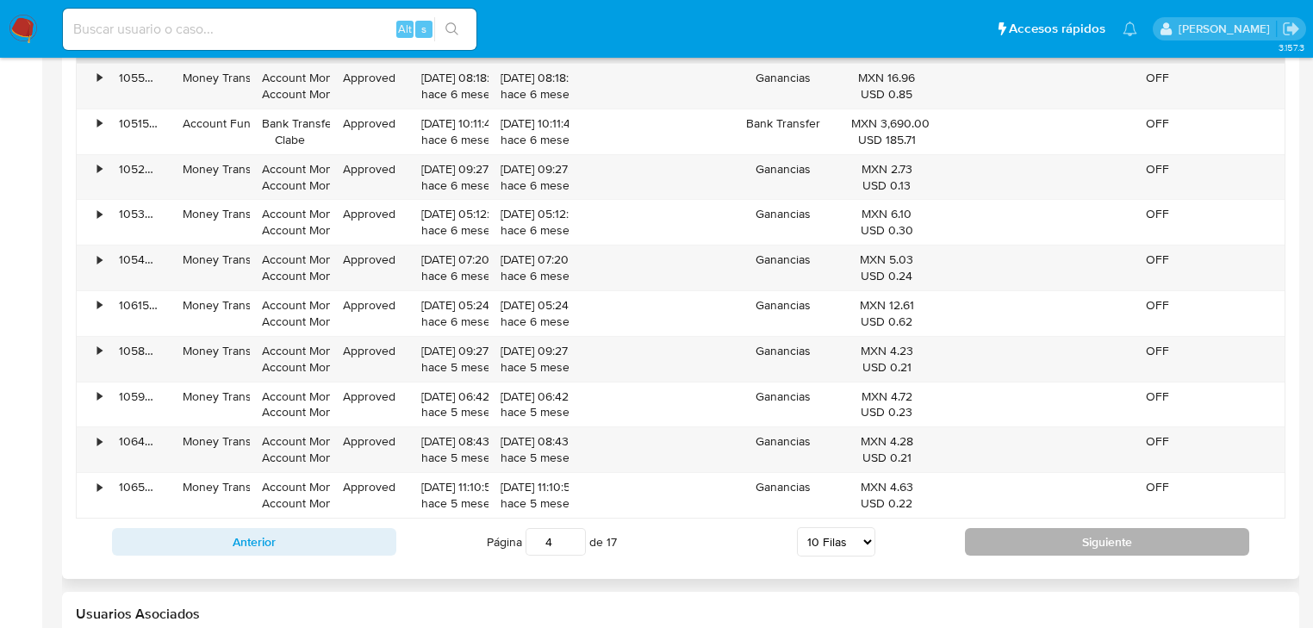
click at [1034, 528] on button "Siguiente" at bounding box center [1107, 542] width 284 height 28
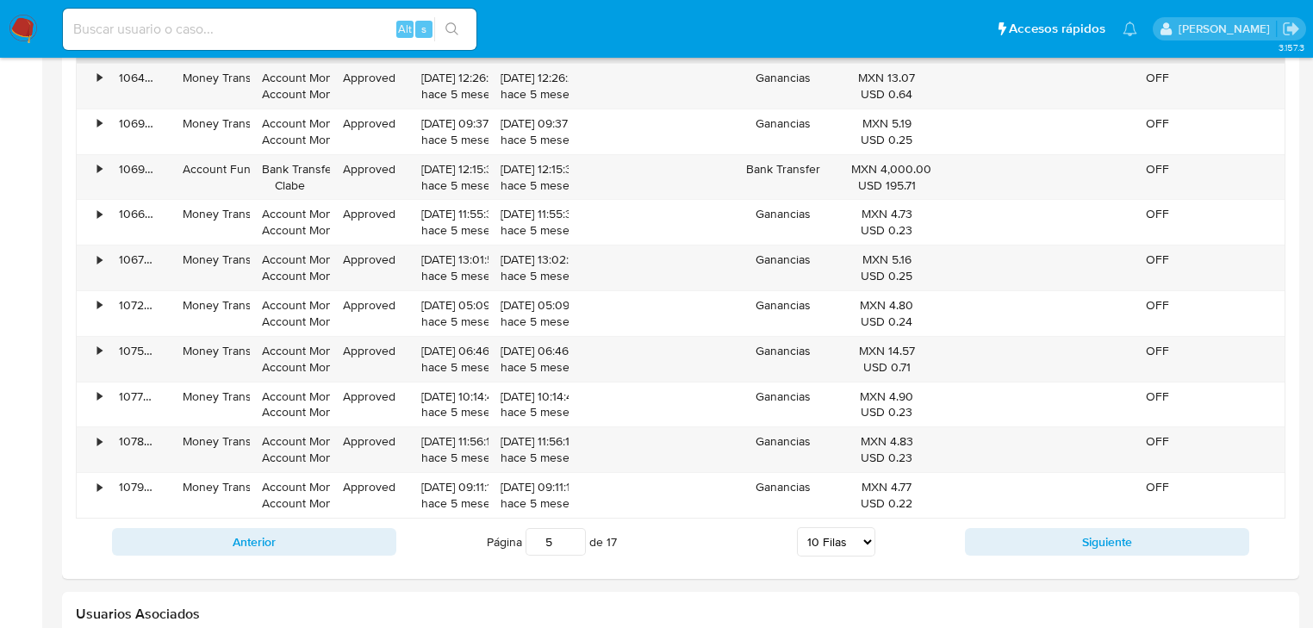
click at [1032, 536] on button "Siguiente" at bounding box center [1107, 542] width 284 height 28
type input "7"
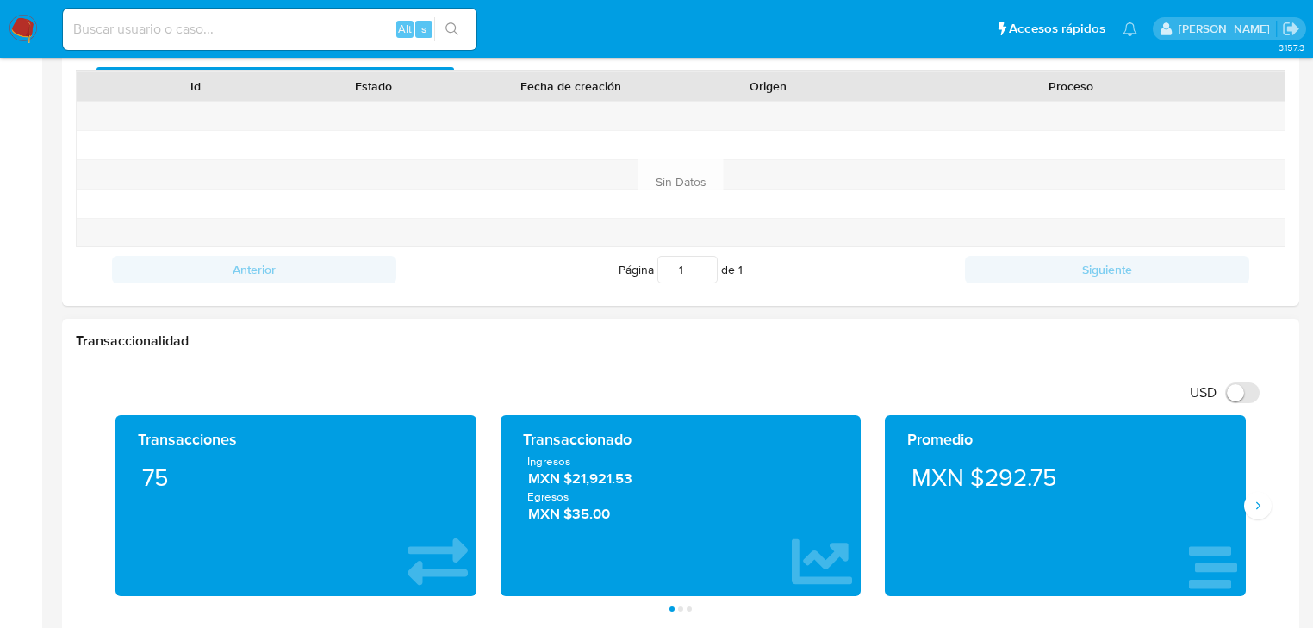
scroll to position [620, 0]
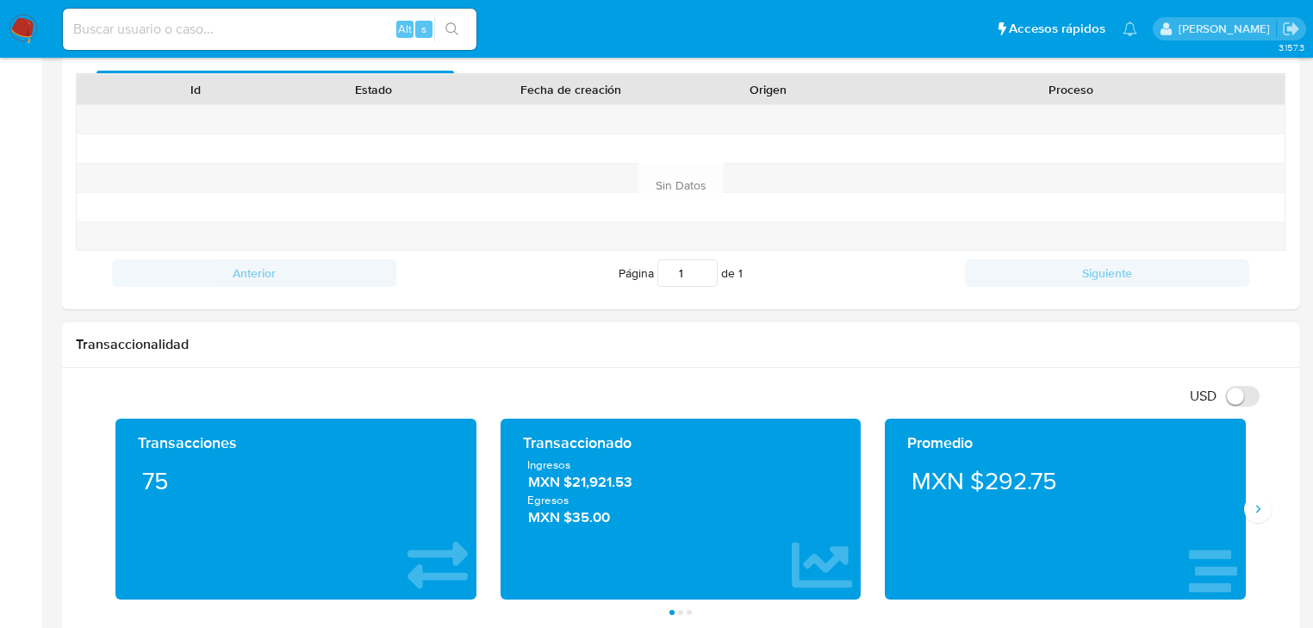
click at [677, 492] on div "Ingresos MXN $21,921.53 Egresos MXN $35.00" at bounding box center [681, 492] width 334 height 71
click at [235, 27] on input at bounding box center [270, 29] width 414 height 22
paste input "280627449"
type input "280627449"
drag, startPoint x: 453, startPoint y: 25, endPoint x: 90, endPoint y: 16, distance: 362.9
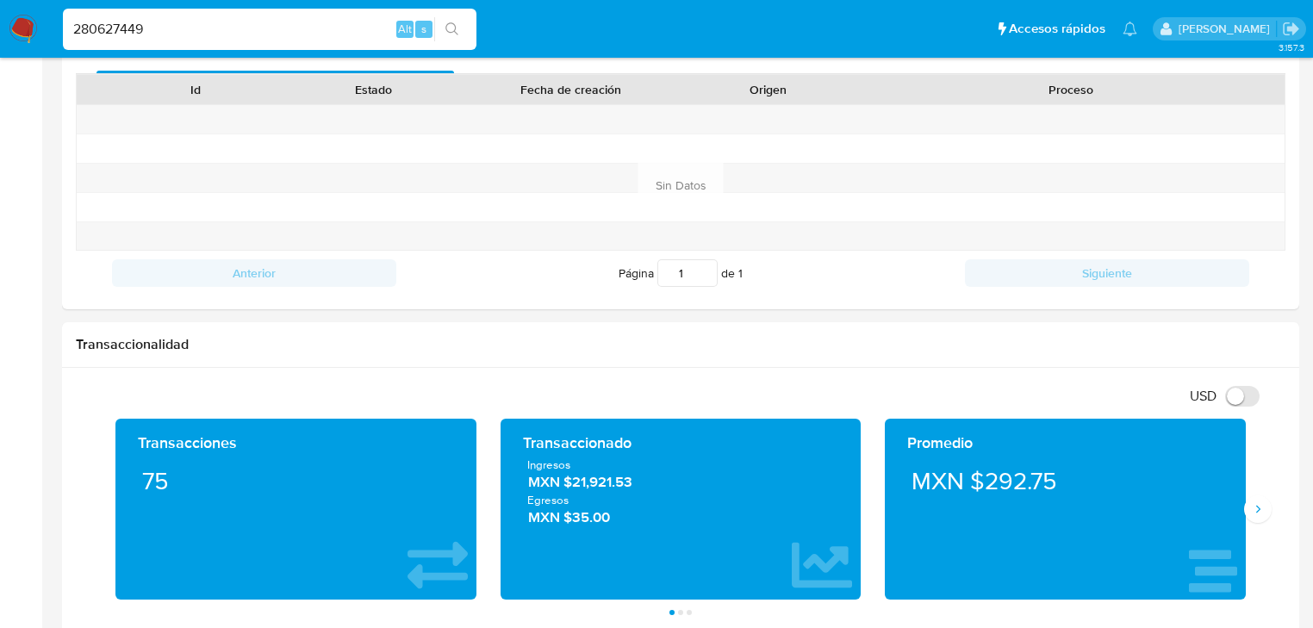
click at [452, 25] on icon "search-icon" at bounding box center [453, 29] width 14 height 14
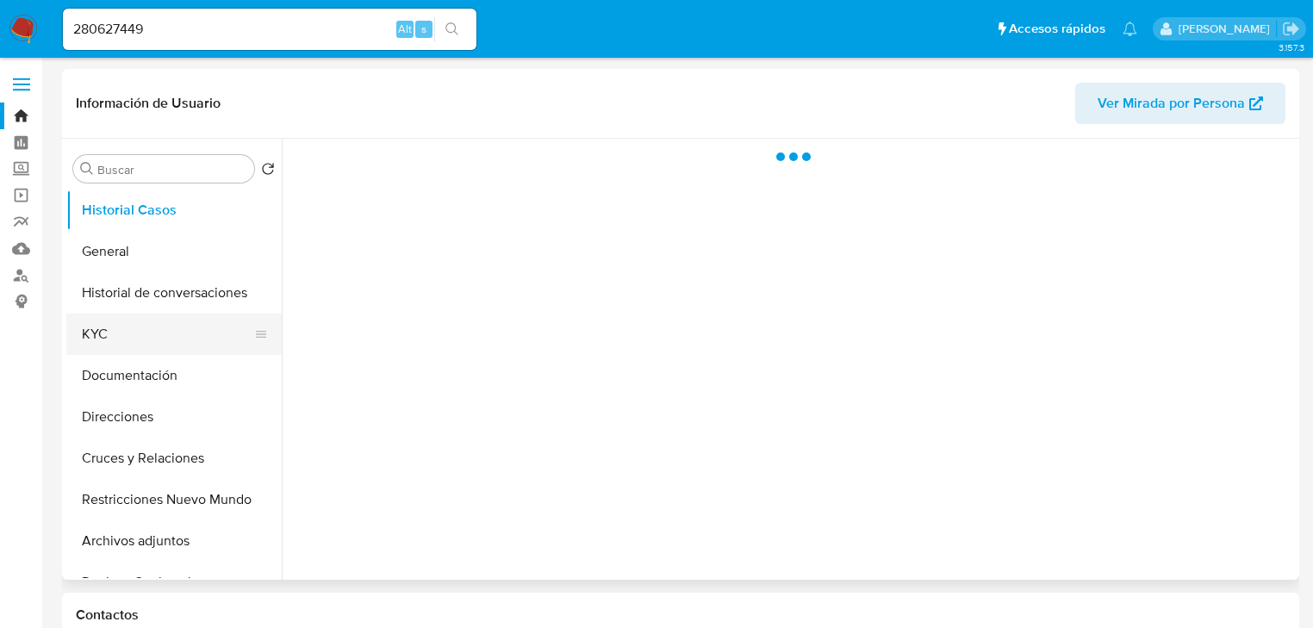
click at [76, 328] on button "KYC" at bounding box center [167, 334] width 202 height 41
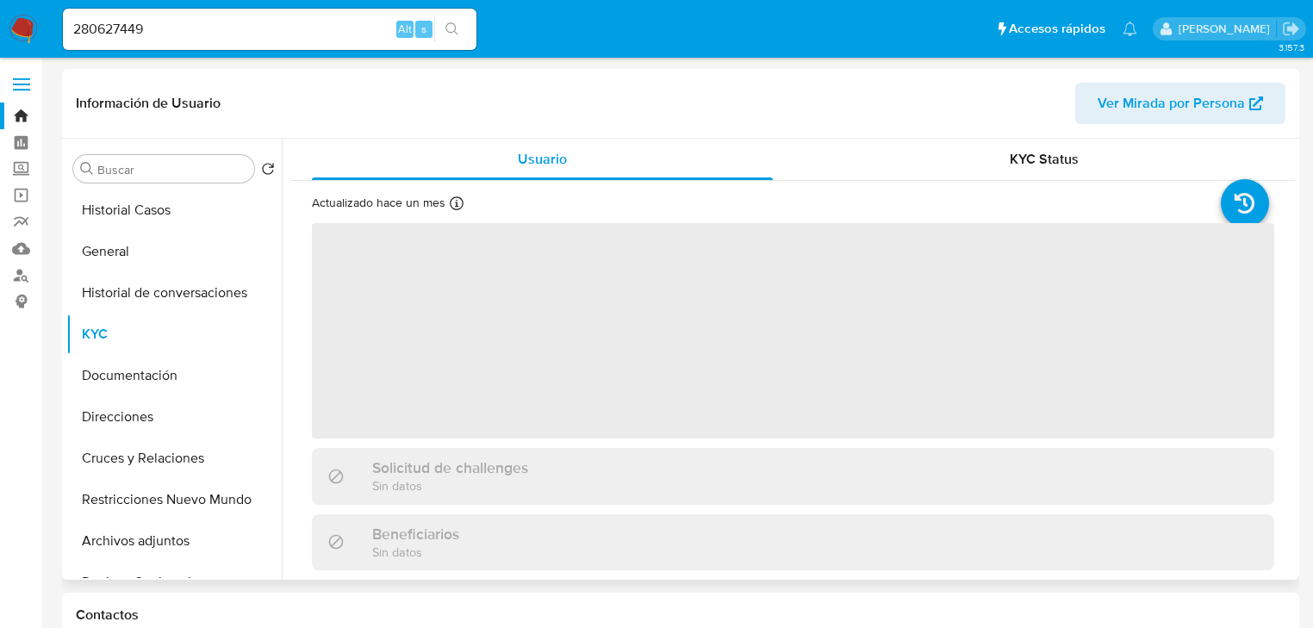
select select "10"
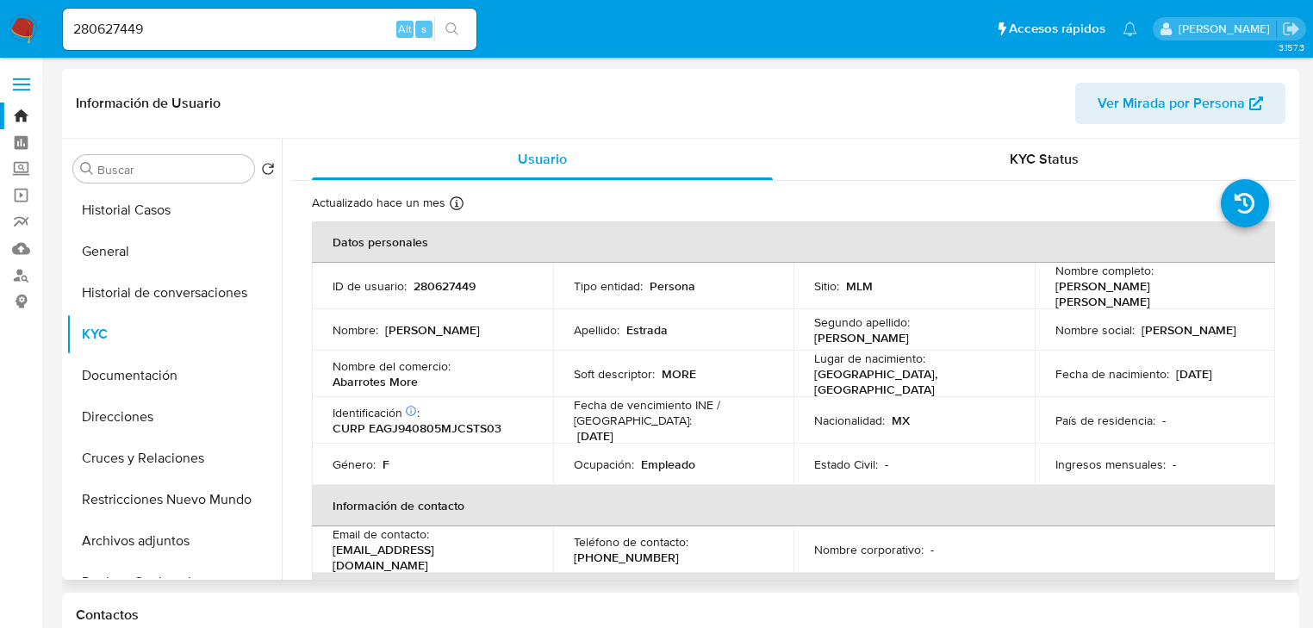
drag, startPoint x: 1050, startPoint y: 293, endPoint x: 1245, endPoint y: 296, distance: 195.7
click at [1245, 296] on div "Nombre completo : Jessica Jazmin Estrada Gutierrez" at bounding box center [1156, 286] width 200 height 47
copy p "Jessica Jazmin Estrada Gutierrez"
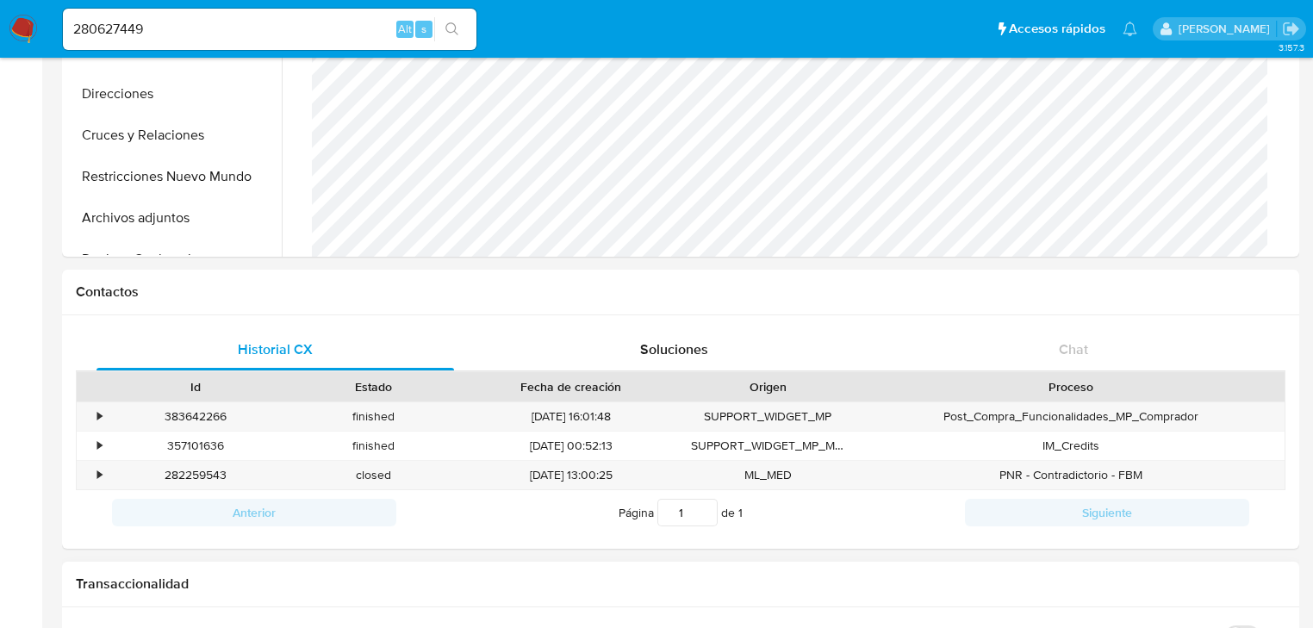
scroll to position [483, 0]
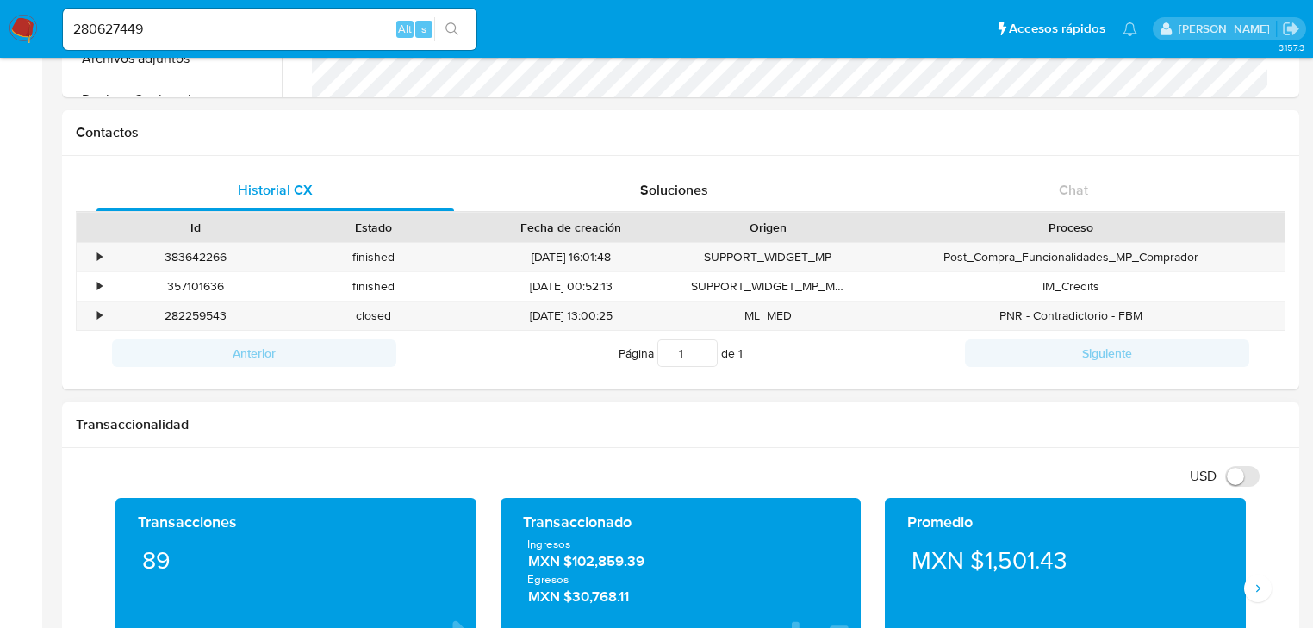
drag, startPoint x: 574, startPoint y: 567, endPoint x: 660, endPoint y: 565, distance: 86.2
click at [660, 565] on span "MXN $102,859.39" at bounding box center [681, 562] width 306 height 20
drag, startPoint x: 178, startPoint y: 28, endPoint x: 247, endPoint y: 34, distance: 69.3
click at [18, 29] on nav "Pausado Ver notificaciones 280627449 Alt s Accesos rápidos Presiona las siguien…" at bounding box center [656, 29] width 1313 height 58
paste input "481428993"
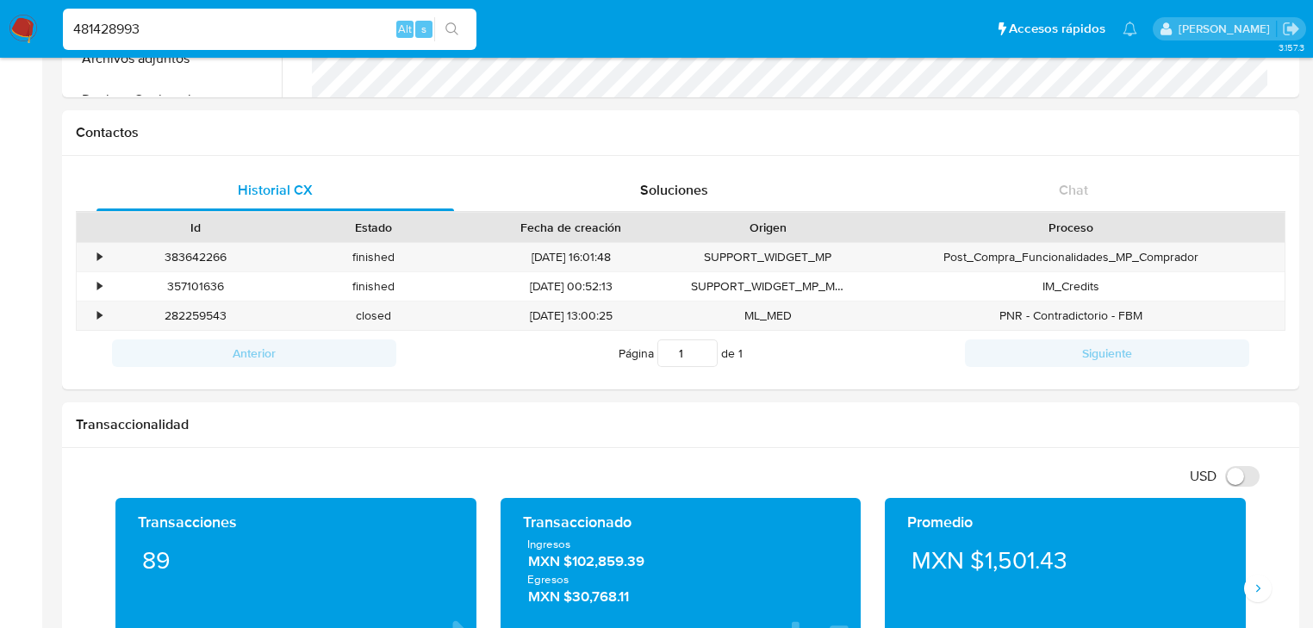
type input "481428993"
drag, startPoint x: 458, startPoint y: 28, endPoint x: 442, endPoint y: 34, distance: 16.6
click at [458, 28] on icon "search-icon" at bounding box center [453, 29] width 14 height 14
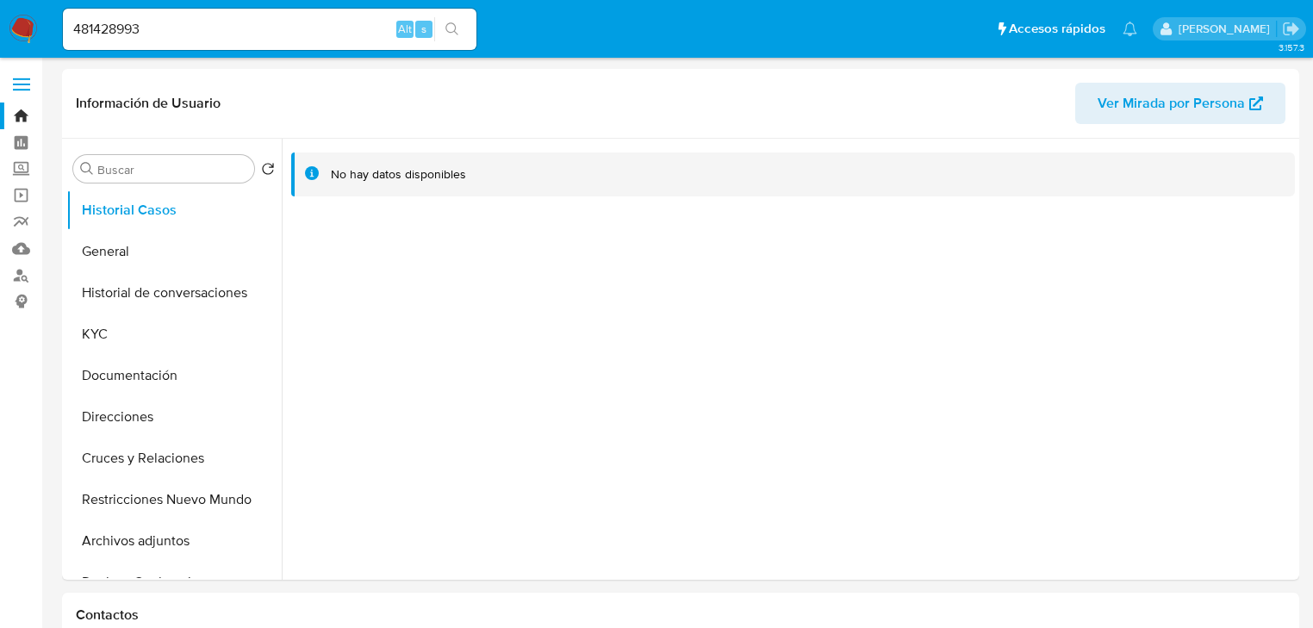
select select "10"
click at [113, 336] on button "KYC" at bounding box center [167, 334] width 202 height 41
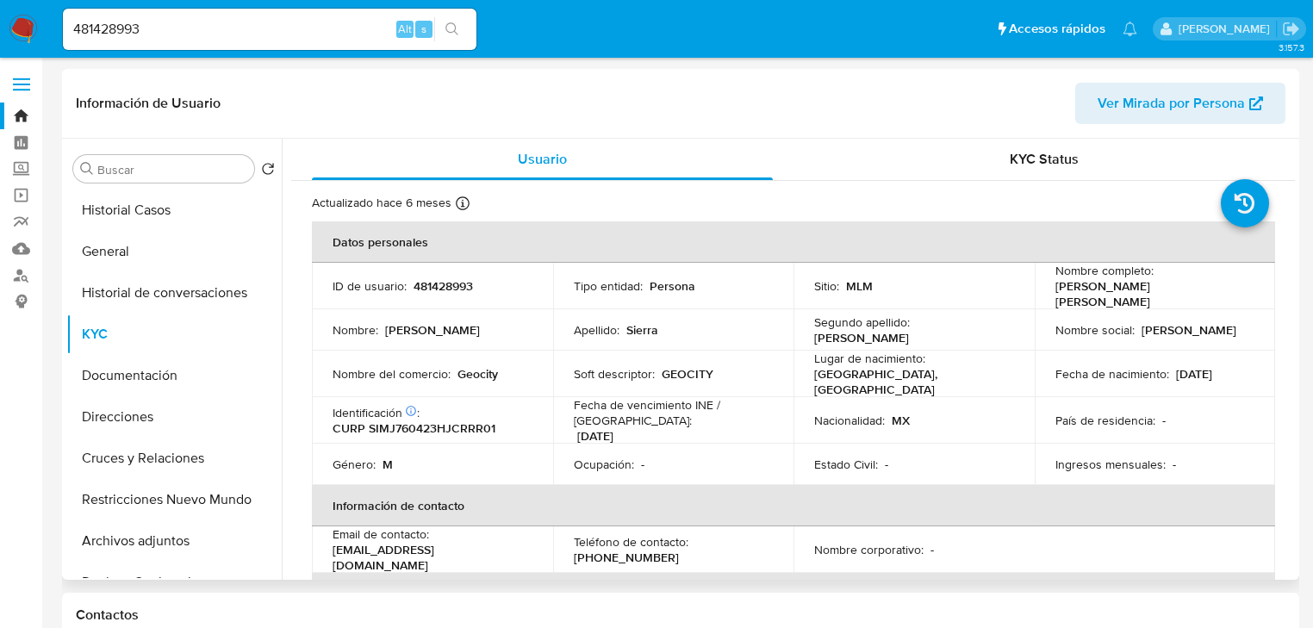
drag, startPoint x: 1045, startPoint y: 294, endPoint x: 779, endPoint y: 293, distance: 266.3
click at [1264, 287] on td "Nombre completo : Jorge Alberto Sierra Martinez" at bounding box center [1155, 286] width 241 height 47
copy p "Jorge Alberto Sierra Martinez"
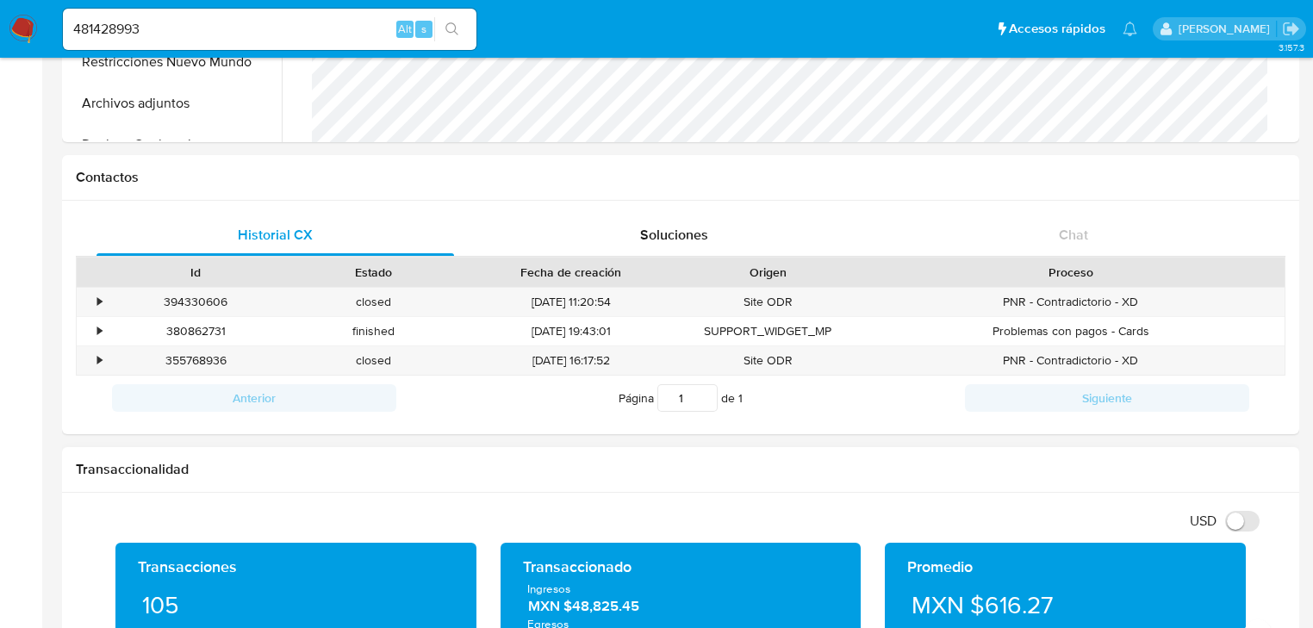
scroll to position [620, 0]
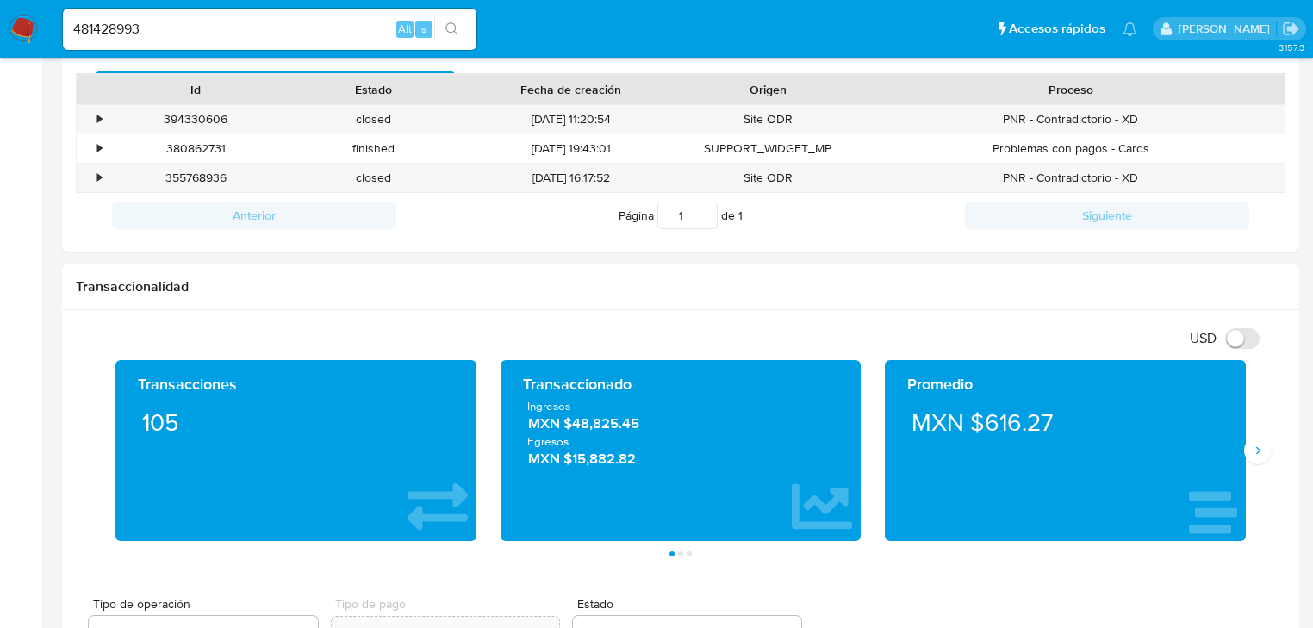
drag, startPoint x: 573, startPoint y: 427, endPoint x: 641, endPoint y: 420, distance: 68.5
click at [687, 425] on span "MXN $48,825.45" at bounding box center [681, 425] width 306 height 20
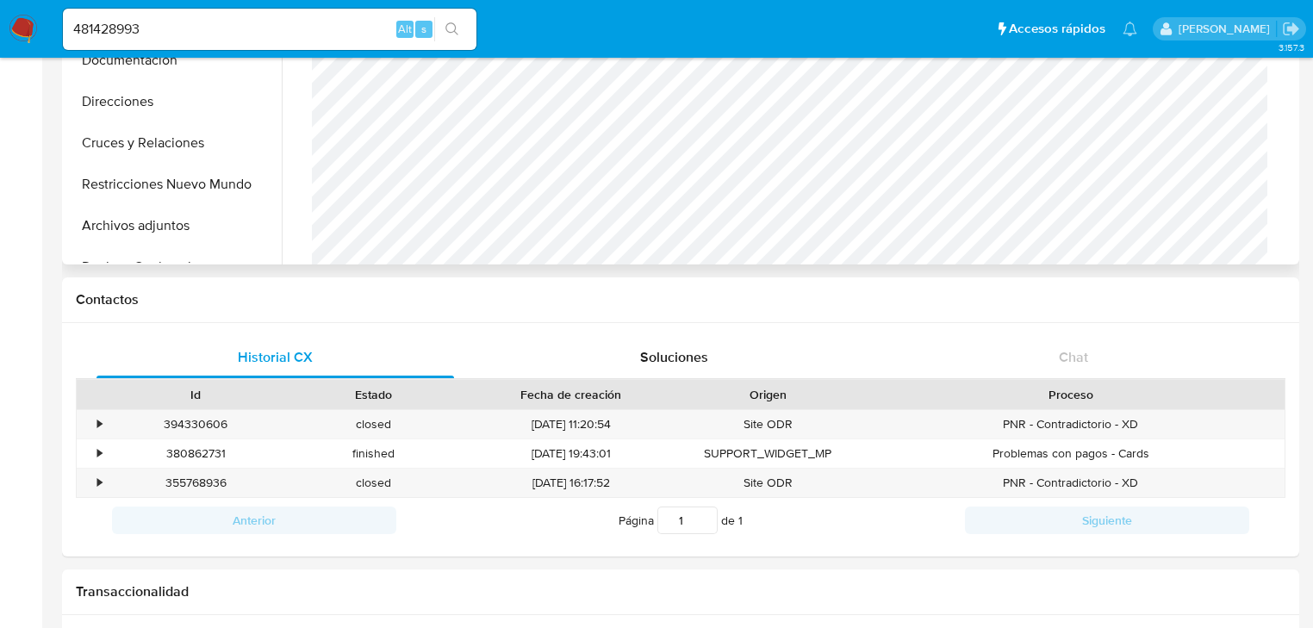
scroll to position [138, 0]
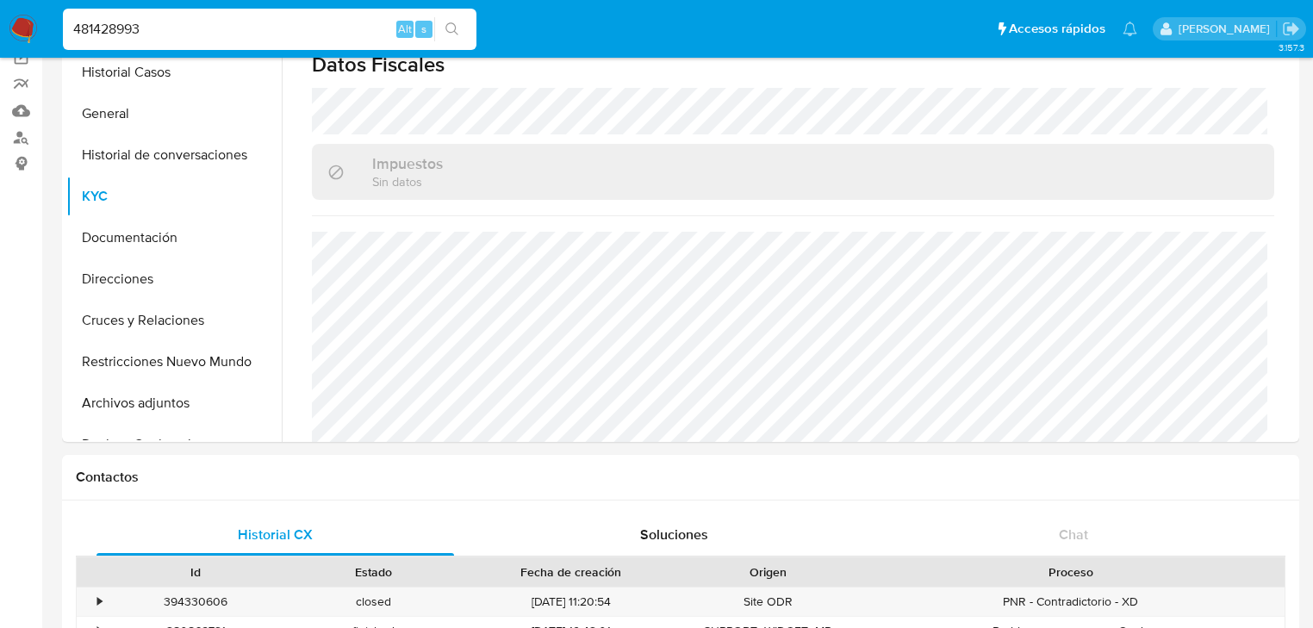
drag, startPoint x: 186, startPoint y: 31, endPoint x: -117, endPoint y: -28, distance: 309.1
paste input "147210852"
type input "147210852"
click at [452, 28] on icon "search-icon" at bounding box center [453, 29] width 14 height 14
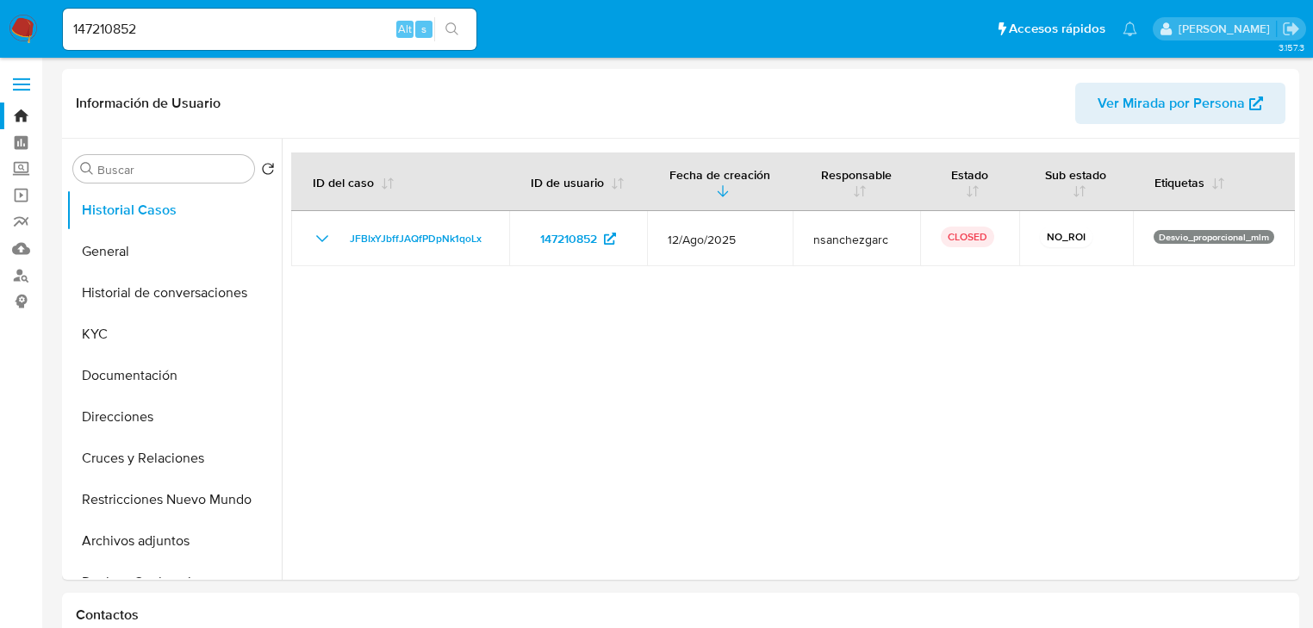
select select "10"
drag, startPoint x: 695, startPoint y: 341, endPoint x: 683, endPoint y: 327, distance: 18.3
click at [695, 341] on div at bounding box center [788, 359] width 1013 height 441
click at [17, 24] on img at bounding box center [23, 29] width 29 height 29
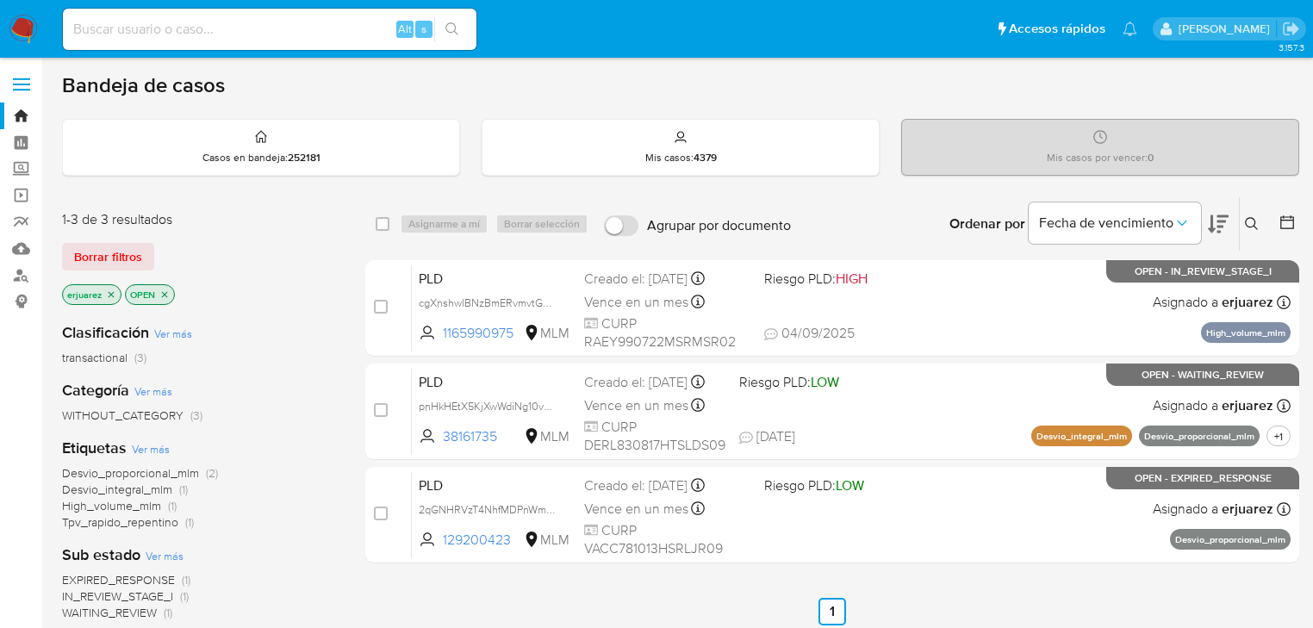
click at [21, 28] on img at bounding box center [23, 29] width 29 height 29
